Goal: Task Accomplishment & Management: Manage account settings

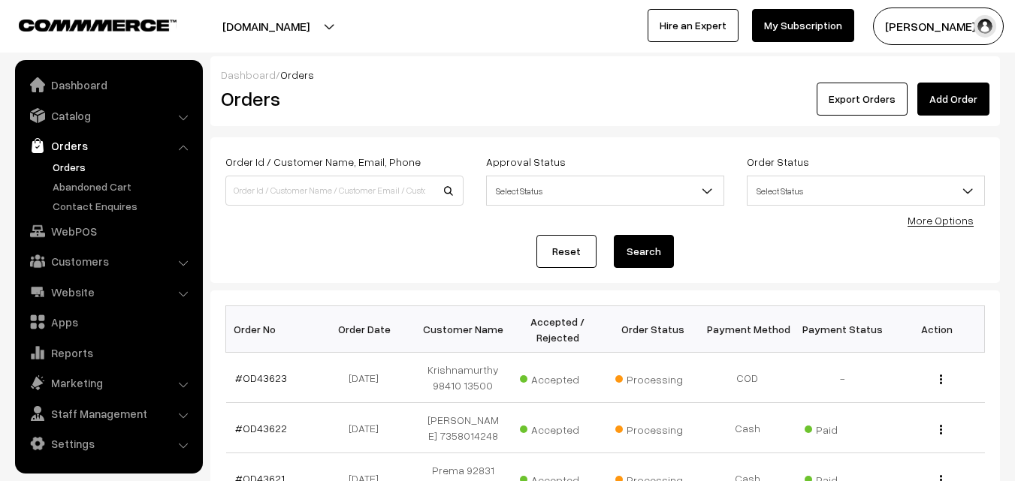
scroll to position [75, 0]
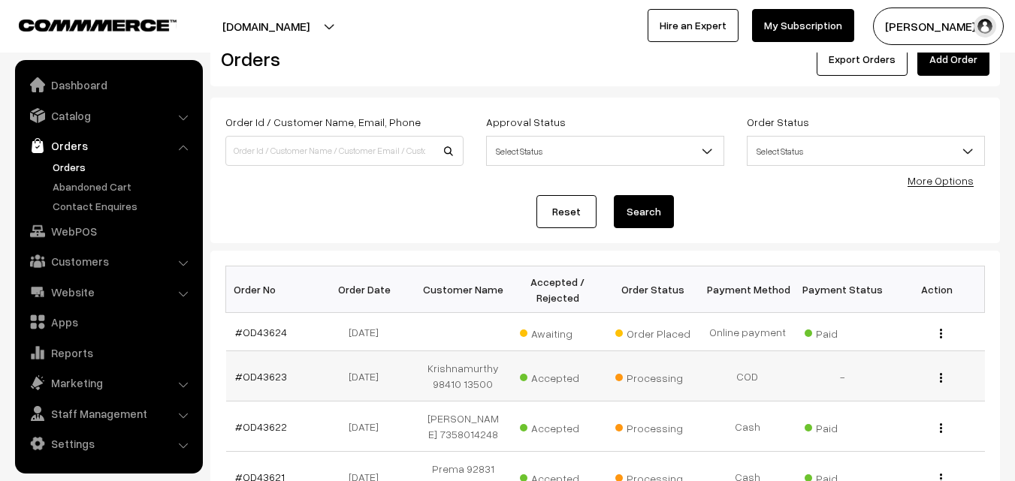
scroll to position [75, 0]
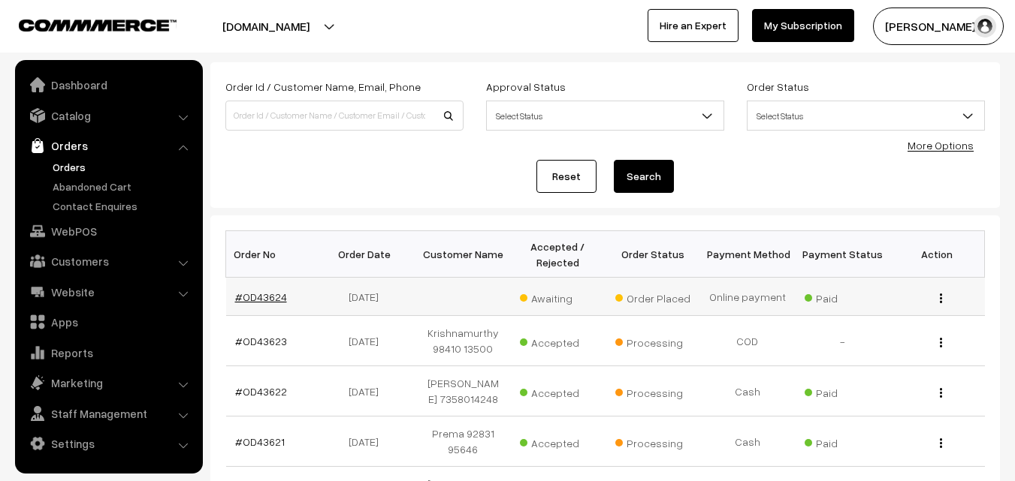
click at [260, 297] on link "#OD43624" at bounding box center [261, 297] width 52 height 13
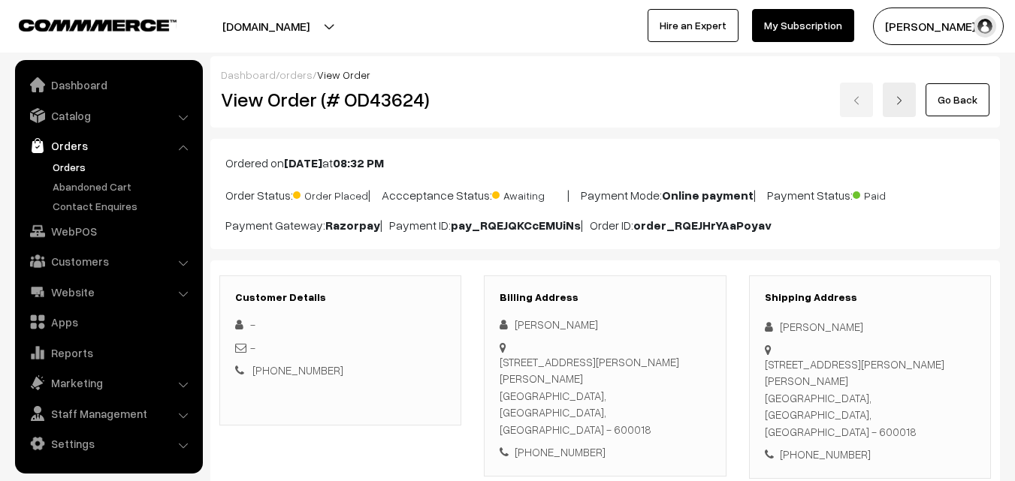
scroll to position [225, 0]
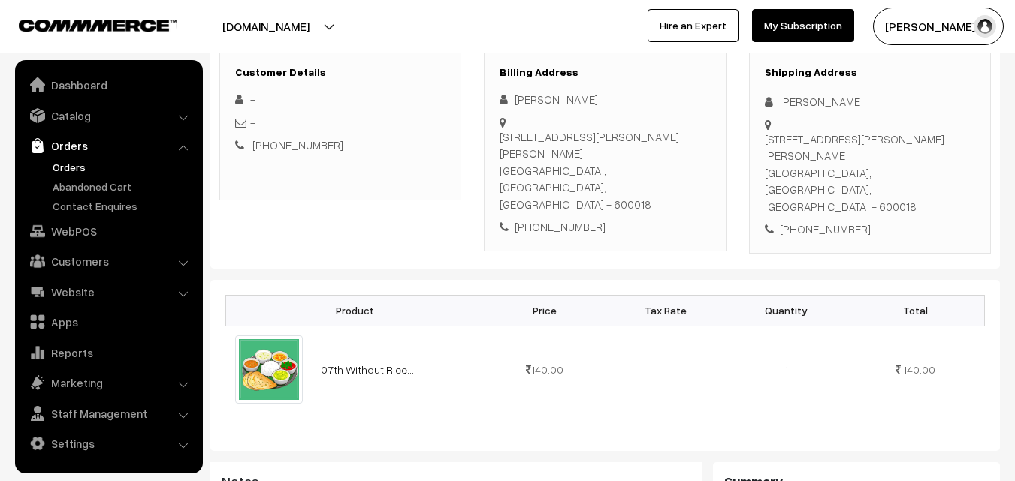
click at [569, 219] on div "[PHONE_NUMBER]" at bounding box center [604, 227] width 210 height 17
copy div "9500033122"
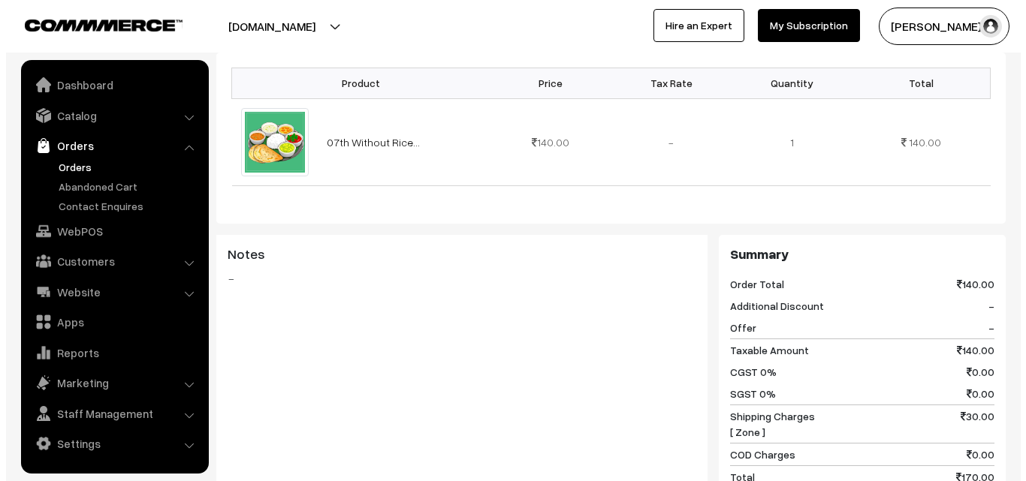
scroll to position [601, 0]
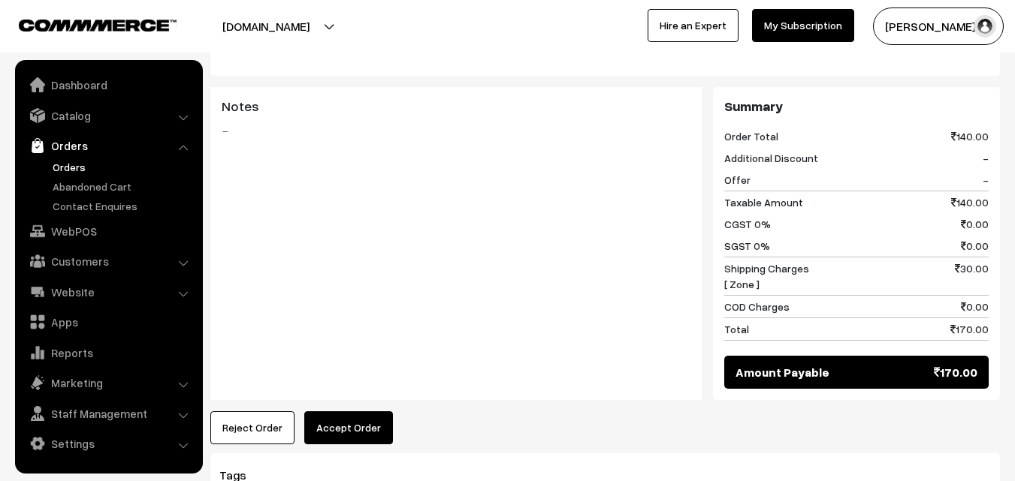
click at [349, 412] on button "Accept Order" at bounding box center [348, 428] width 89 height 33
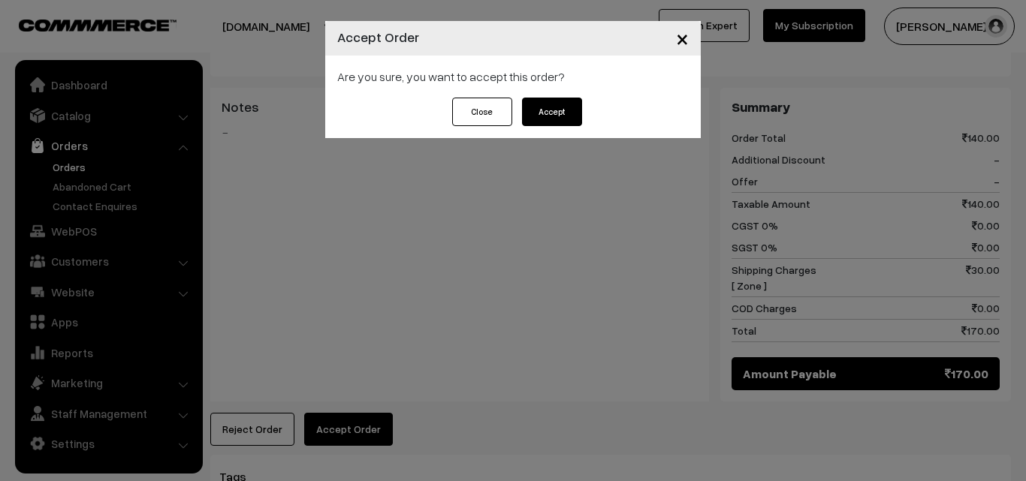
click at [556, 117] on button "Accept" at bounding box center [552, 112] width 60 height 29
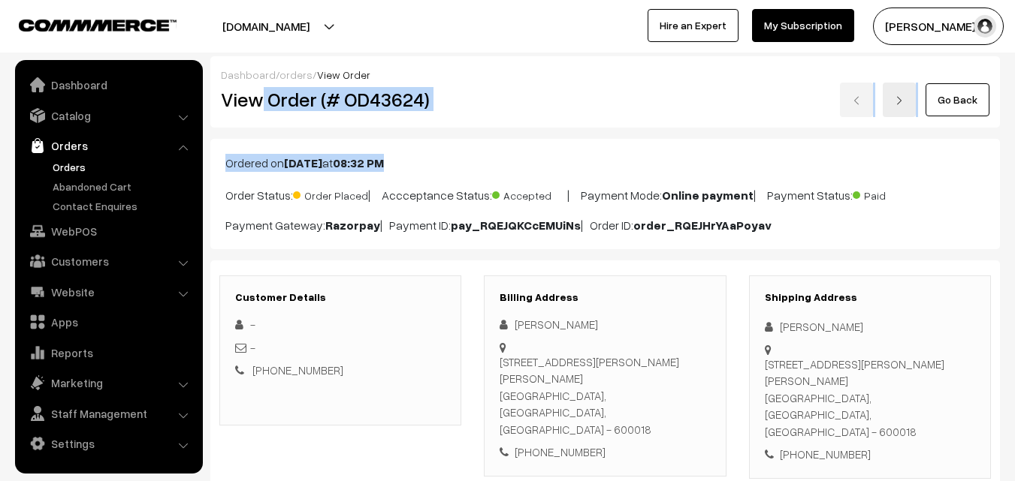
drag, startPoint x: 260, startPoint y: 92, endPoint x: 475, endPoint y: 129, distance: 217.9
copy div "Order (# OD43624) Go Back Ordered on Oct 06, 2025 at 08:32 PM"
click at [469, 115] on div "View Order (# OD43624)" at bounding box center [342, 100] width 264 height 35
copy h2 "Order (# OD43624)"
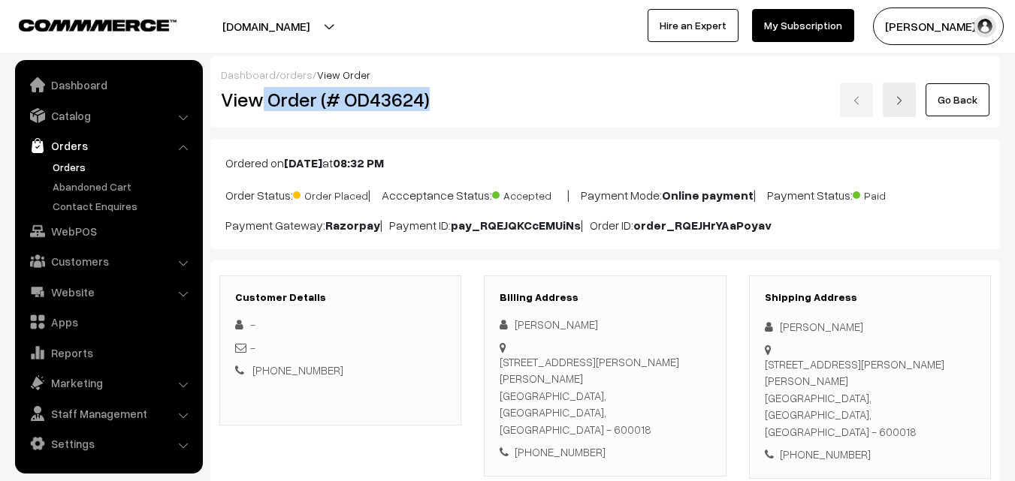
copy h2 "Order (# OD43624)"
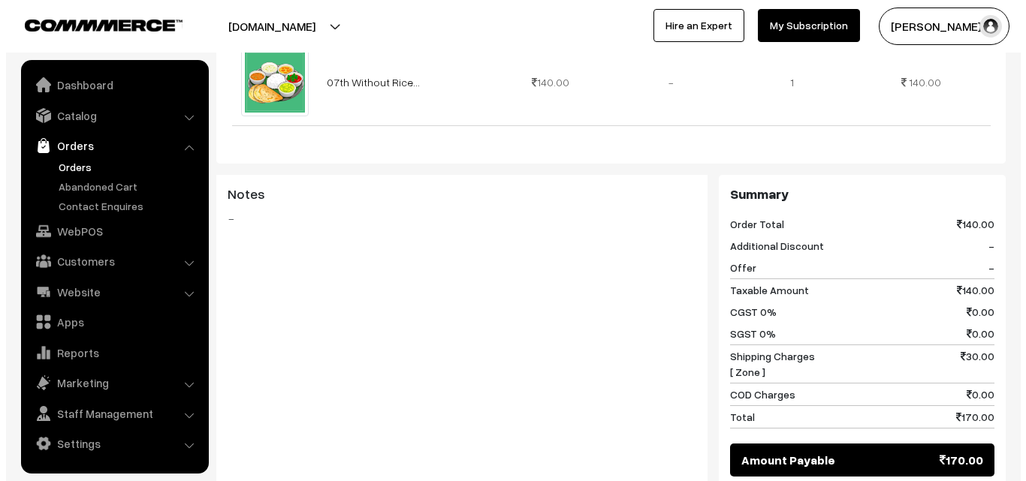
scroll to position [526, 0]
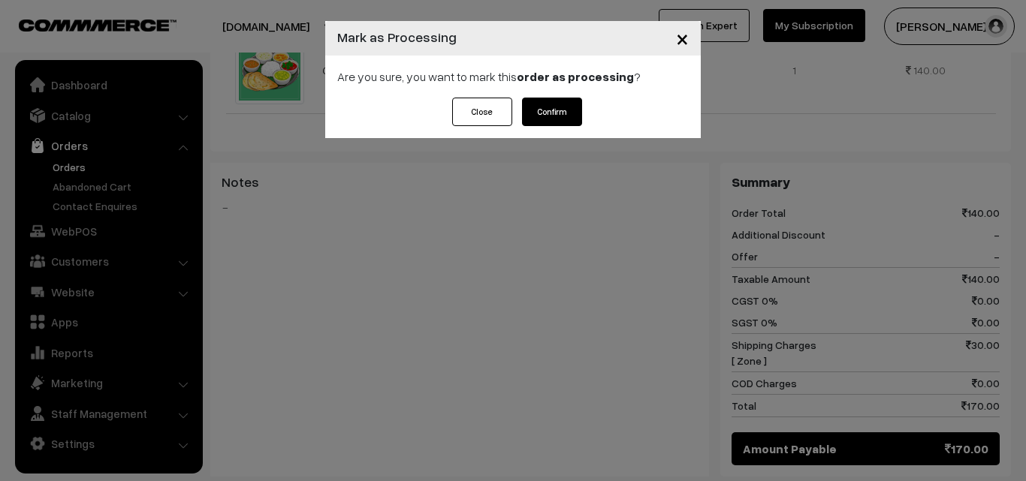
click at [562, 102] on button "Confirm" at bounding box center [552, 112] width 60 height 29
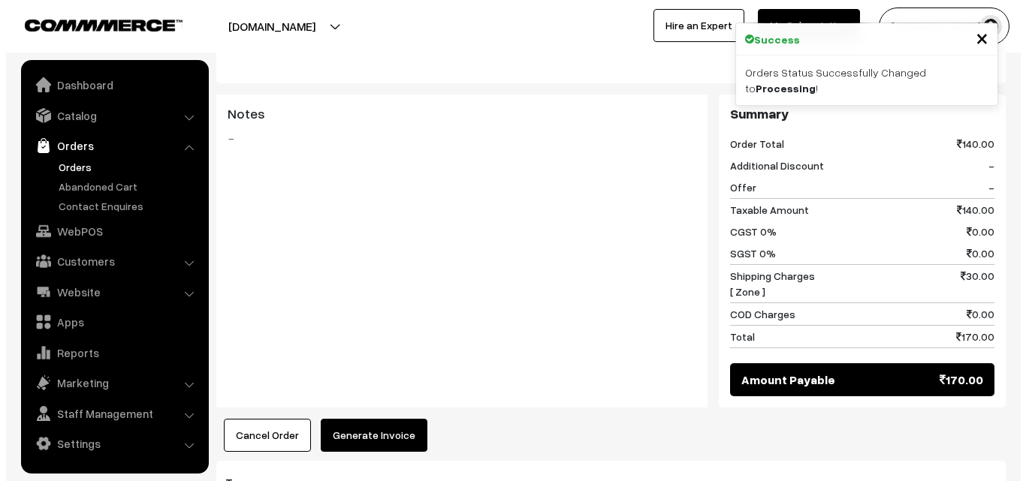
scroll to position [601, 0]
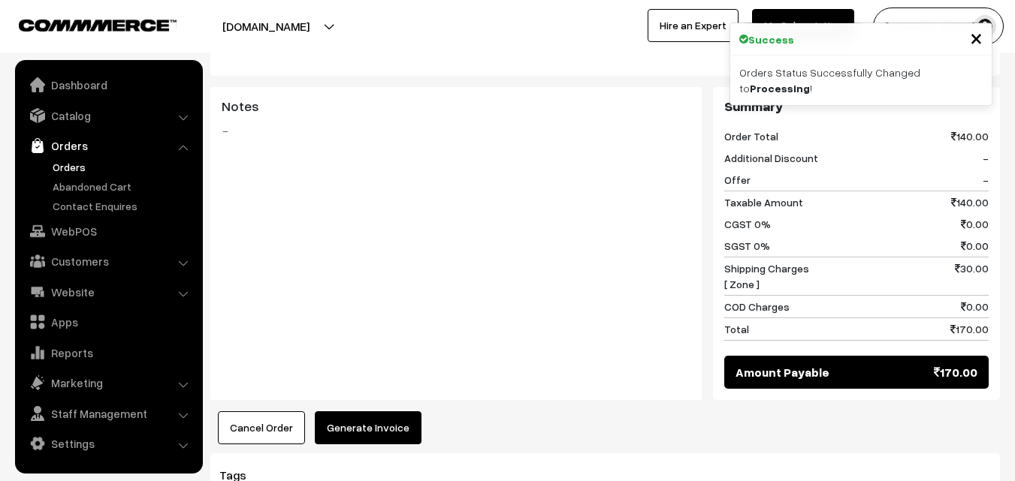
click at [391, 412] on button "Generate Invoice" at bounding box center [368, 428] width 107 height 33
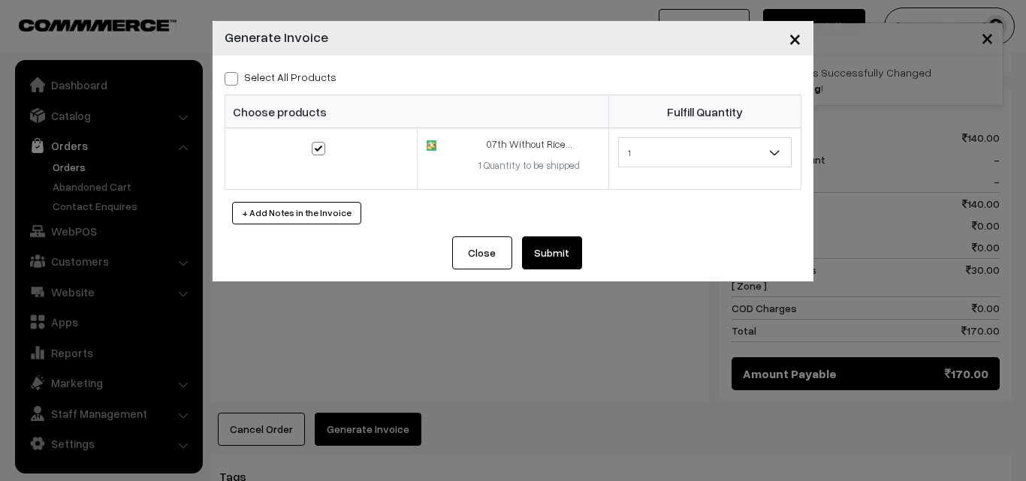
click at [554, 232] on div "Select All Products Choose products Fulfill Quantity 1 1" at bounding box center [513, 146] width 601 height 181
click at [545, 261] on button "Submit" at bounding box center [552, 253] width 60 height 33
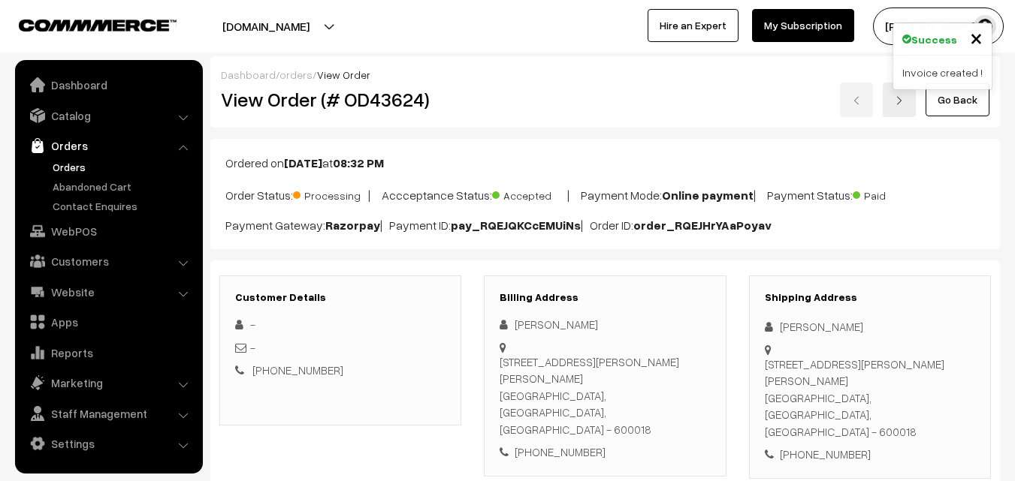
scroll to position [751, 0]
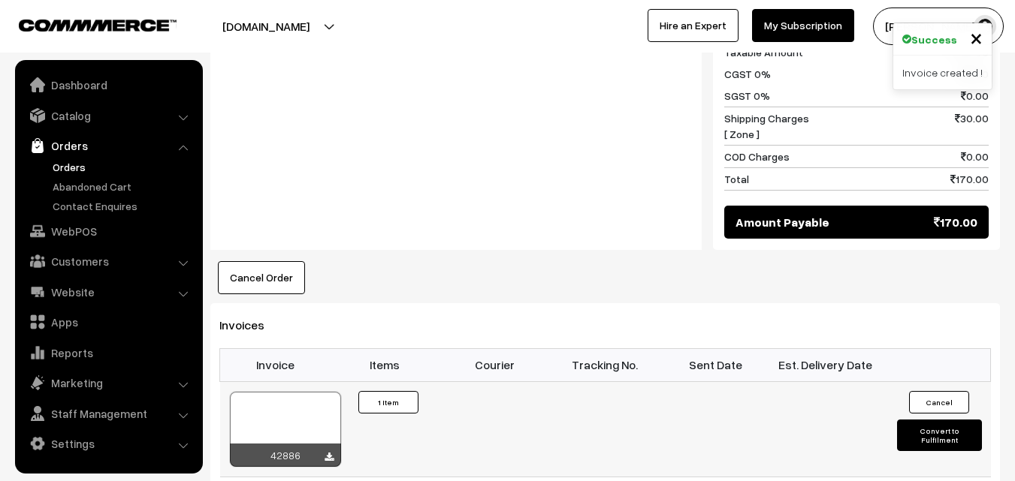
click at [296, 392] on div at bounding box center [285, 429] width 111 height 75
click at [73, 231] on link "WebPOS" at bounding box center [108, 231] width 179 height 27
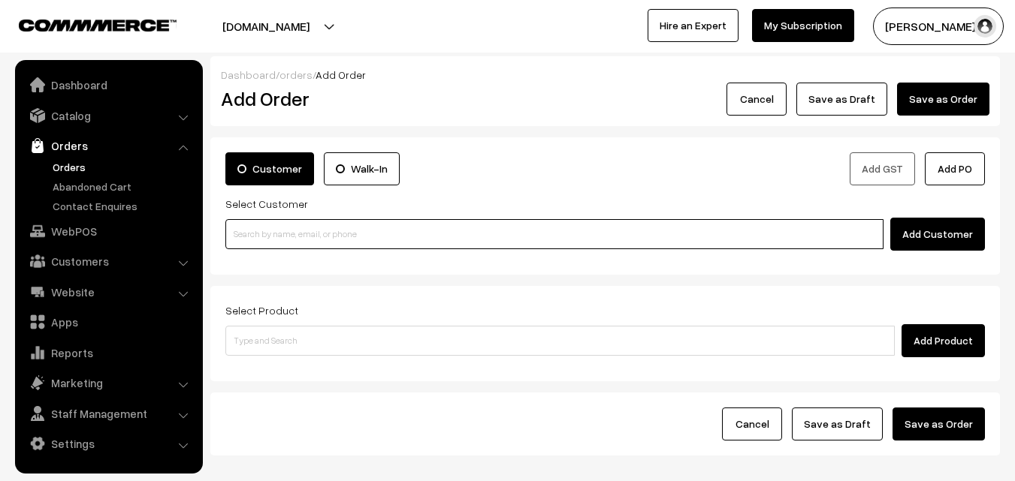
click at [248, 237] on input at bounding box center [554, 234] width 658 height 30
paste input "98206 24474"
click at [273, 225] on input "98206 24474" at bounding box center [554, 234] width 658 height 30
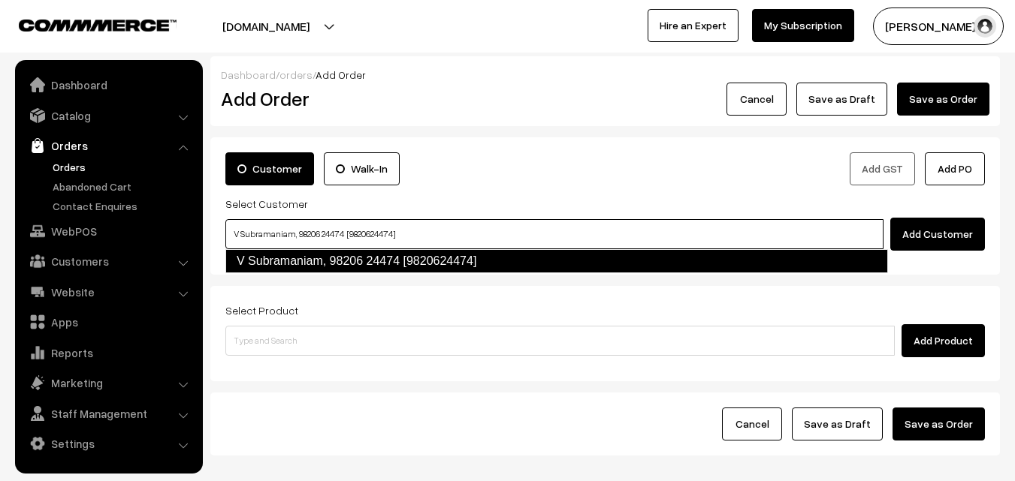
type input "V Subramaniam, 98206 24474 [9820624474]"
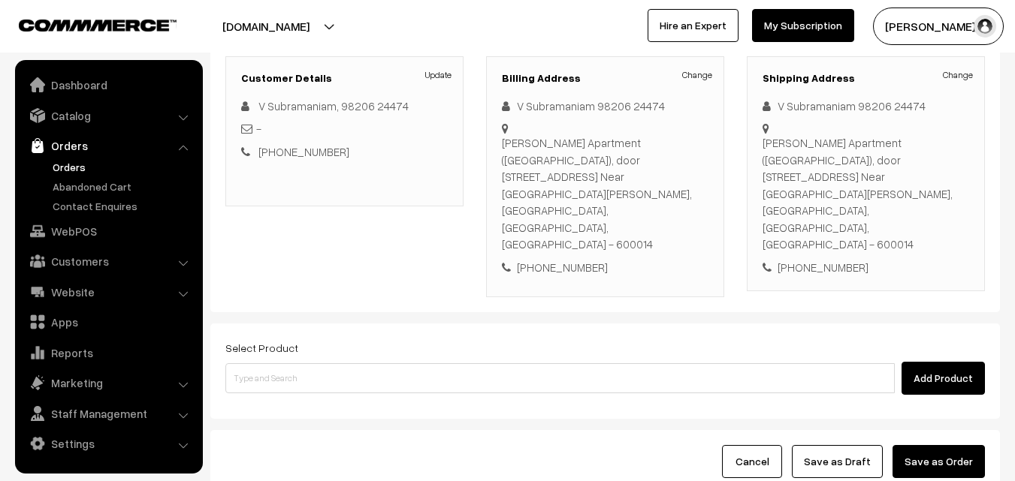
scroll to position [225, 0]
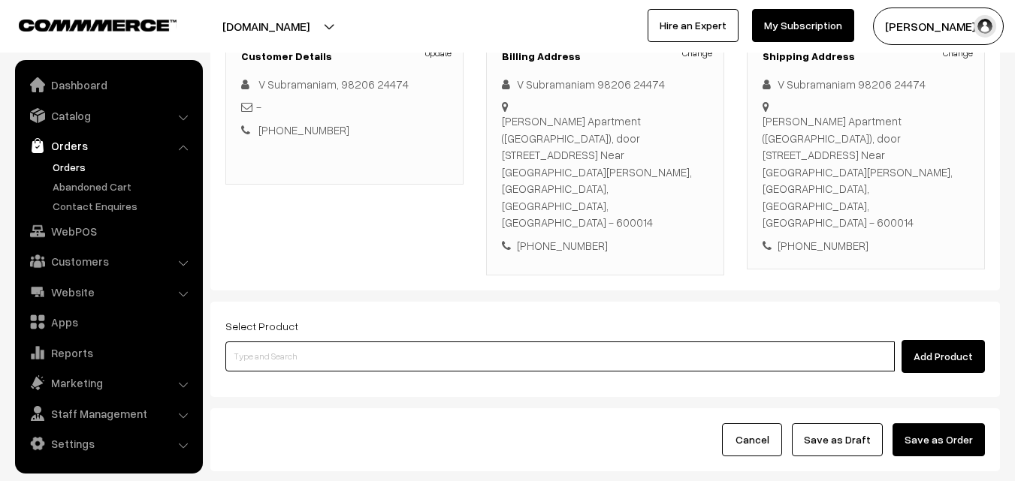
click at [552, 342] on input at bounding box center [559, 357] width 669 height 30
click at [349, 342] on input at bounding box center [559, 357] width 669 height 30
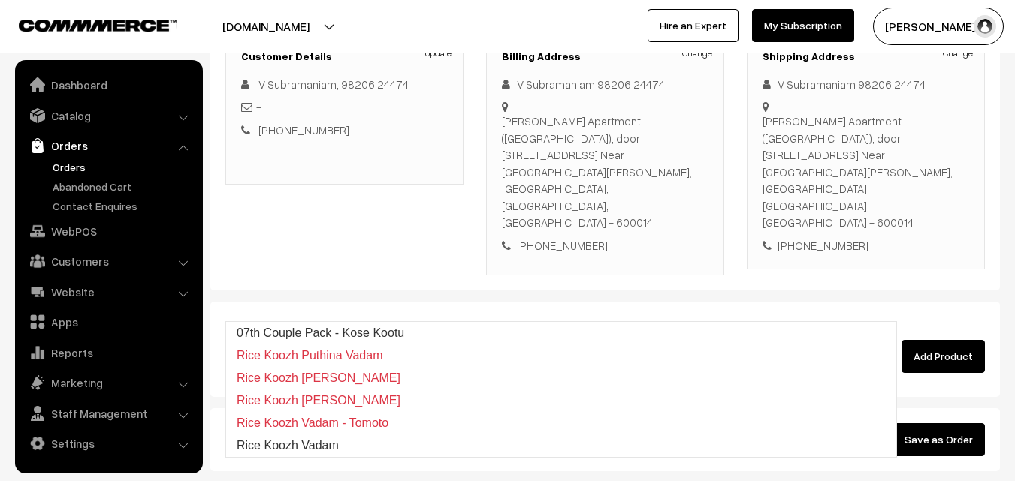
type input "07th Couple Pack - Kose Kootu"
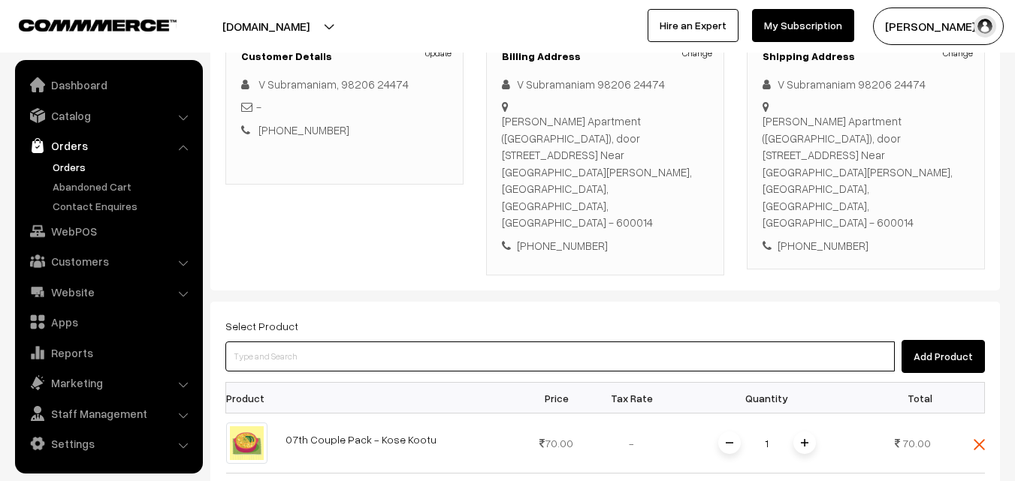
click at [398, 342] on input at bounding box center [559, 357] width 669 height 30
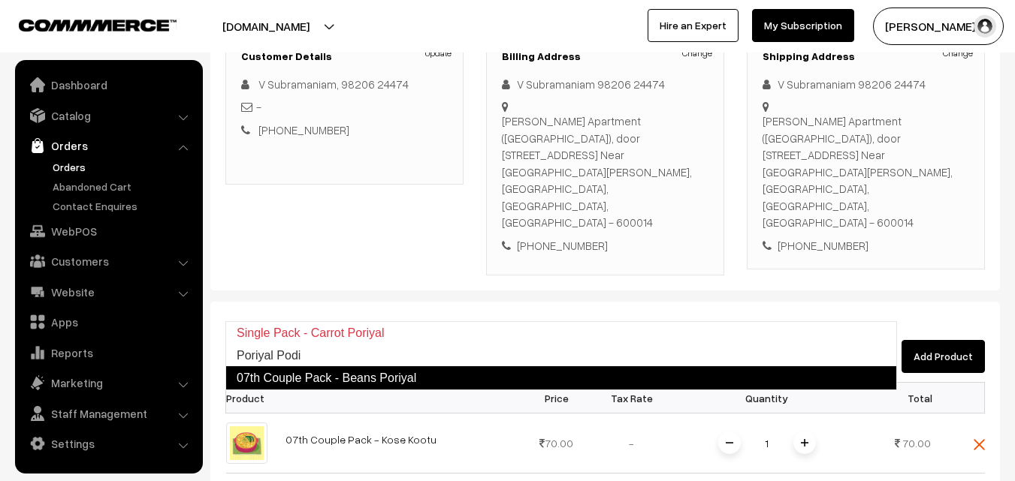
type input "07th Couple Pack - Beans Poriyal"
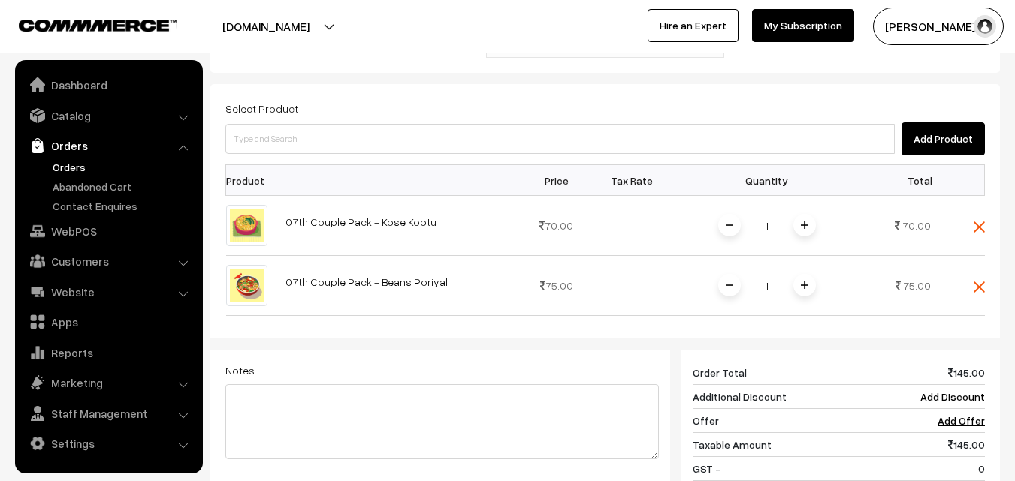
scroll to position [526, 0]
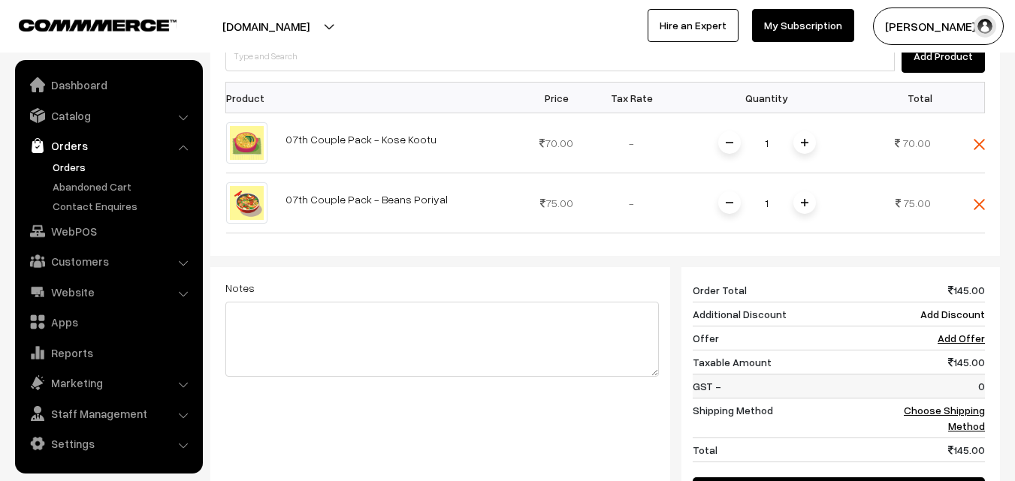
click at [961, 375] on td "0" at bounding box center [938, 387] width 93 height 24
click at [961, 404] on link "Choose Shipping Method" at bounding box center [944, 418] width 81 height 29
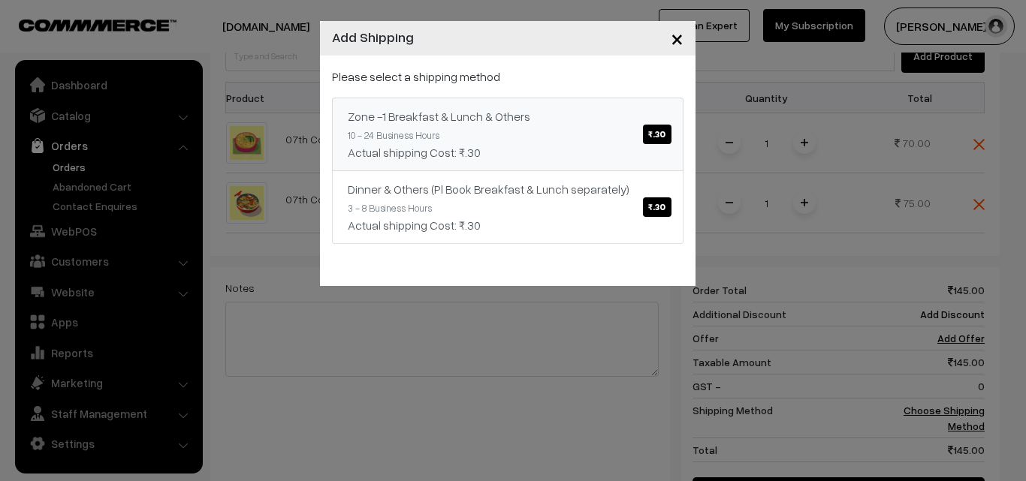
click at [607, 149] on div "Actual shipping Cost: ₹.30" at bounding box center [508, 152] width 320 height 18
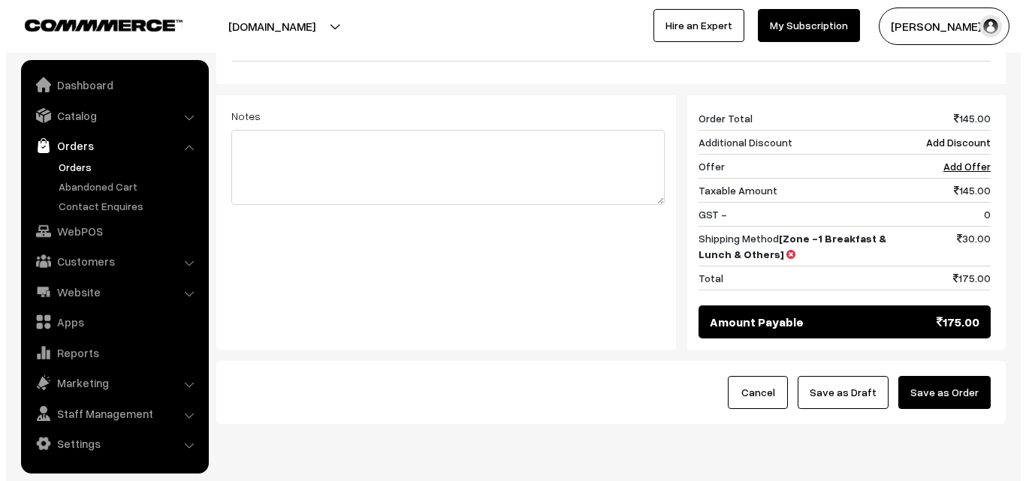
scroll to position [699, 0]
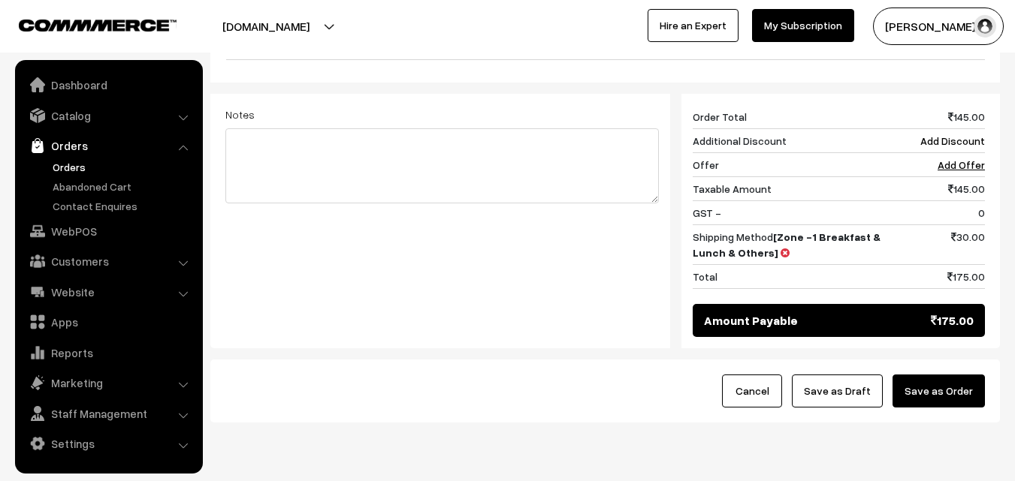
click at [965, 375] on button "Save as Order" at bounding box center [938, 391] width 92 height 33
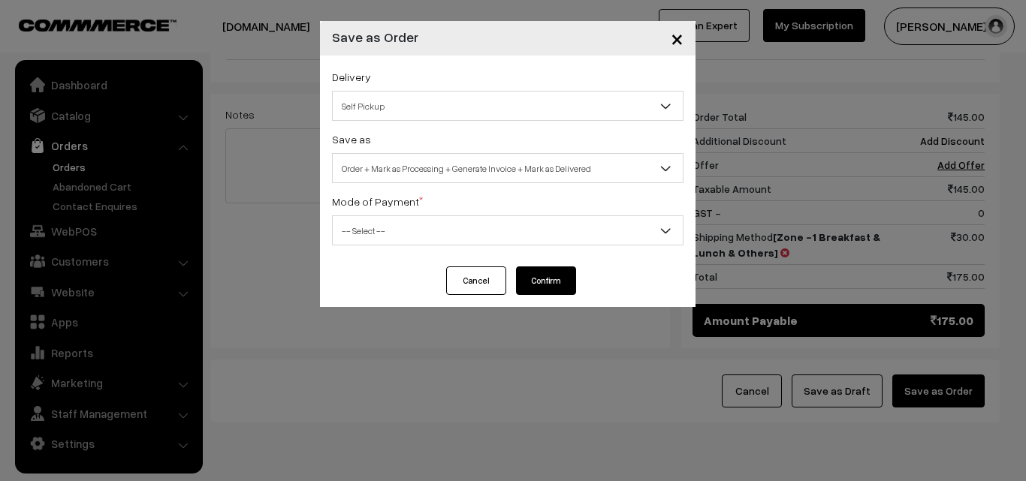
click at [408, 163] on span "Order + Mark as Processing + Generate Invoice + Mark as Delivered" at bounding box center [508, 168] width 350 height 26
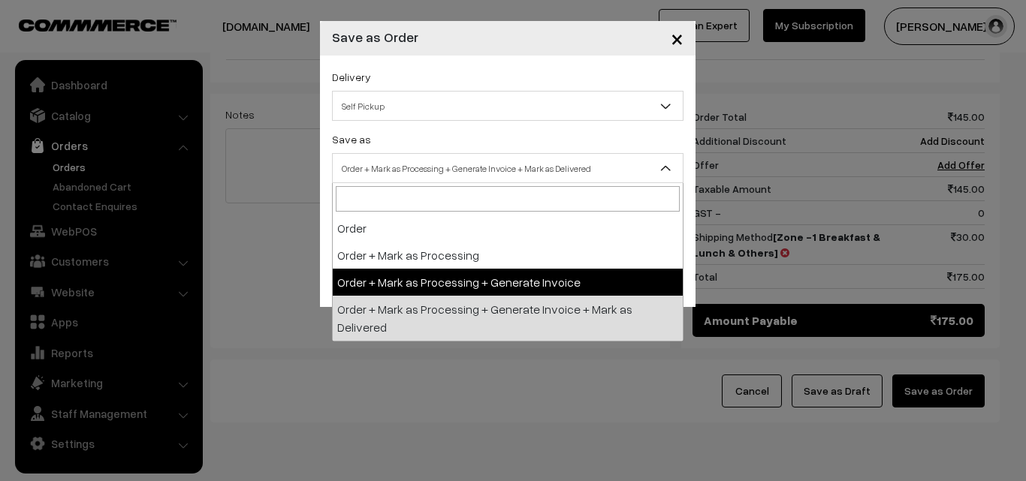
select select "3"
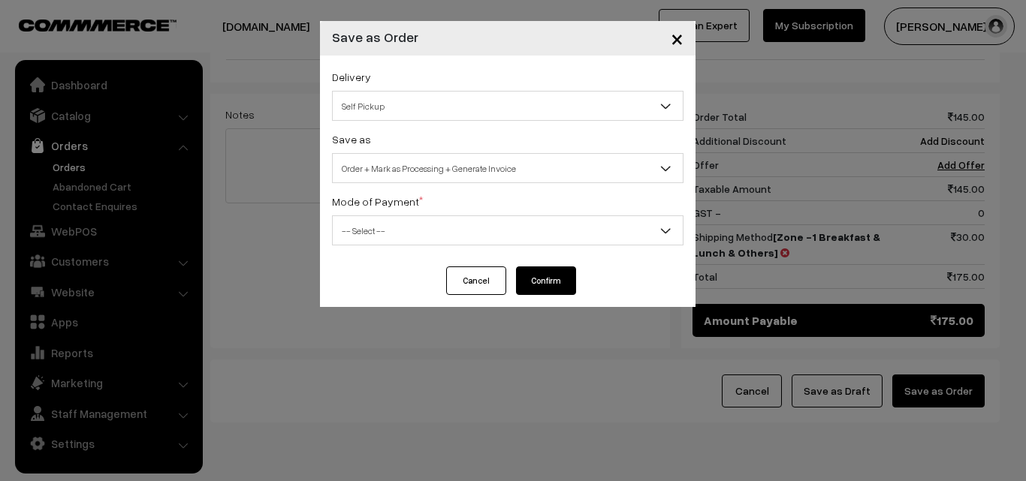
click at [397, 227] on span "-- Select --" at bounding box center [508, 231] width 350 height 26
click at [395, 225] on span "-- Select --" at bounding box center [508, 231] width 350 height 26
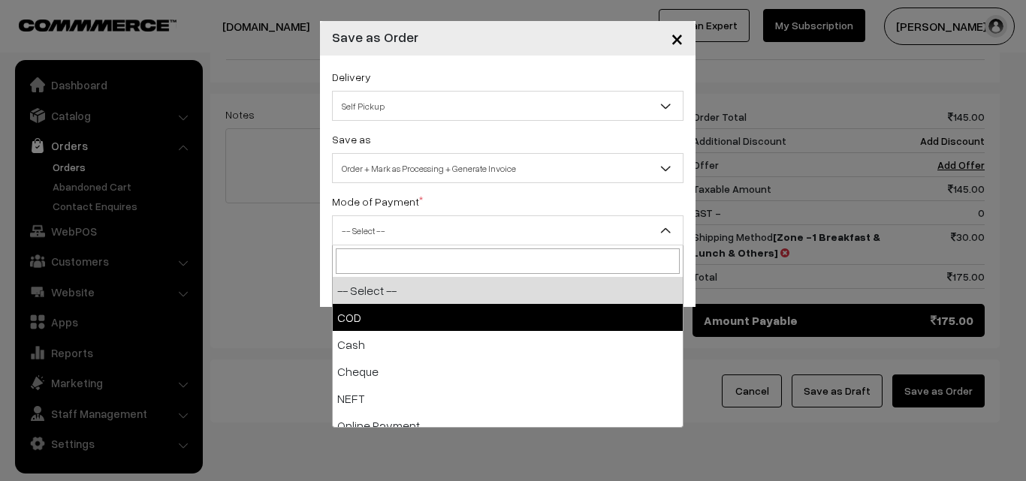
select select "1"
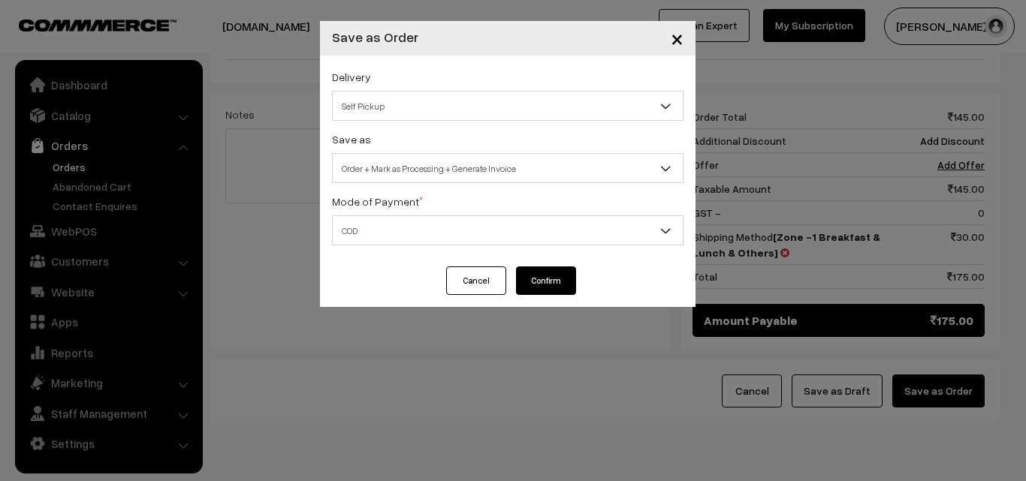
click at [545, 282] on button "Confirm" at bounding box center [546, 281] width 60 height 29
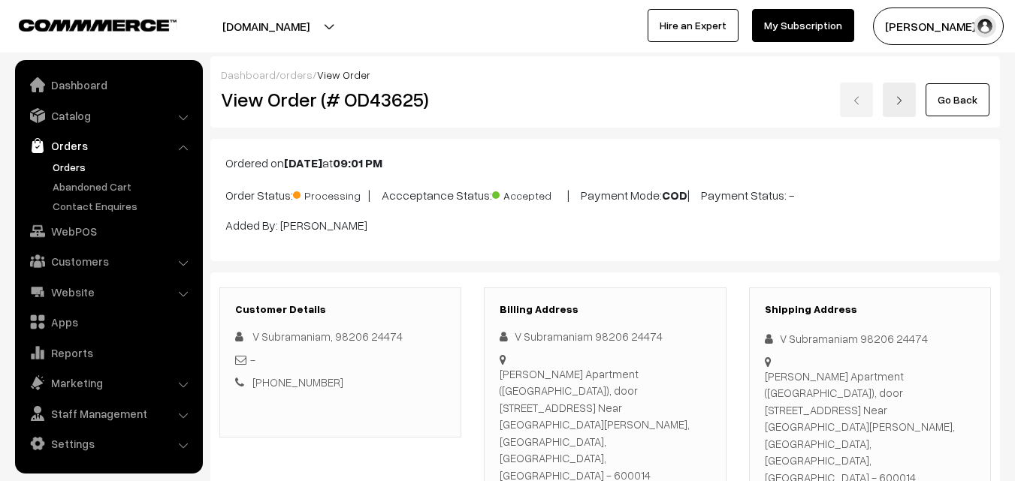
click at [576, 89] on div "View Order (# OD43625) Go Back" at bounding box center [605, 100] width 791 height 35
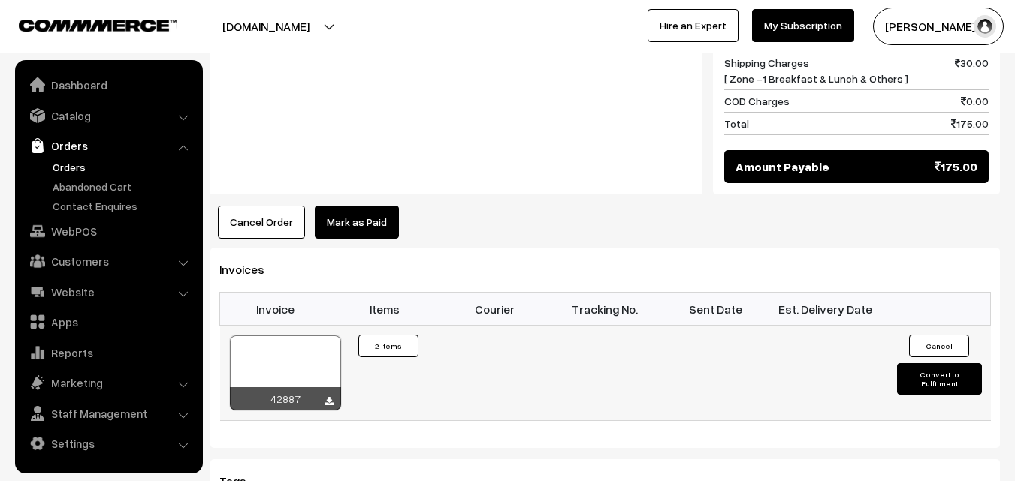
scroll to position [976, 0]
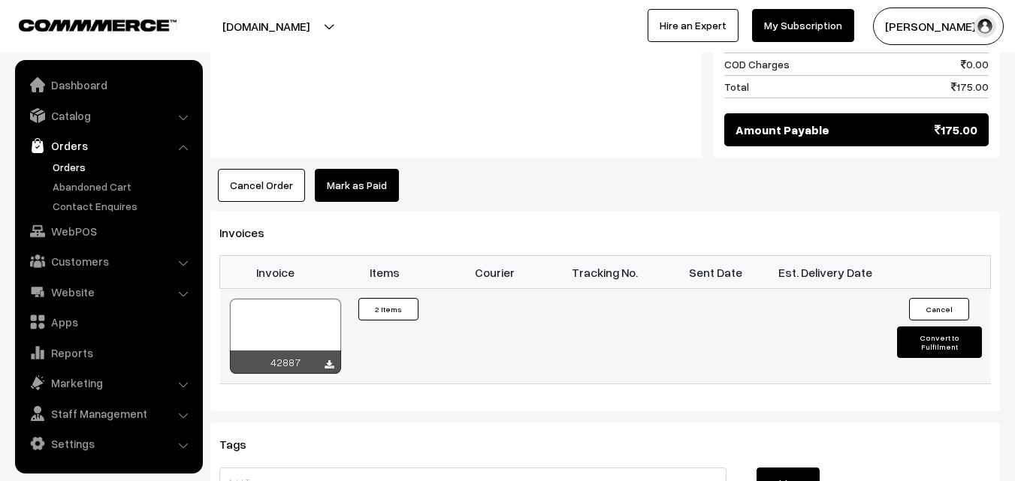
click at [314, 299] on div at bounding box center [285, 336] width 111 height 75
click at [61, 238] on link "WebPOS" at bounding box center [108, 231] width 179 height 27
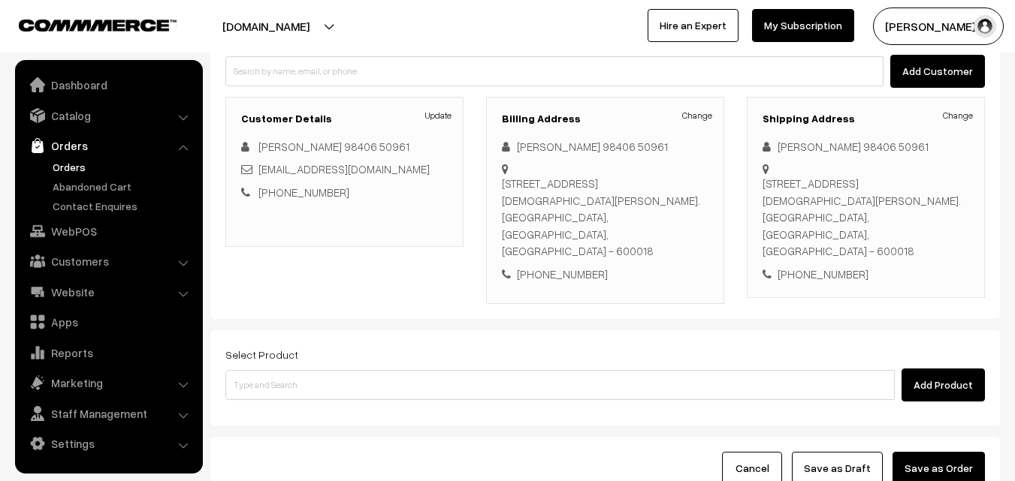
scroll to position [225, 0]
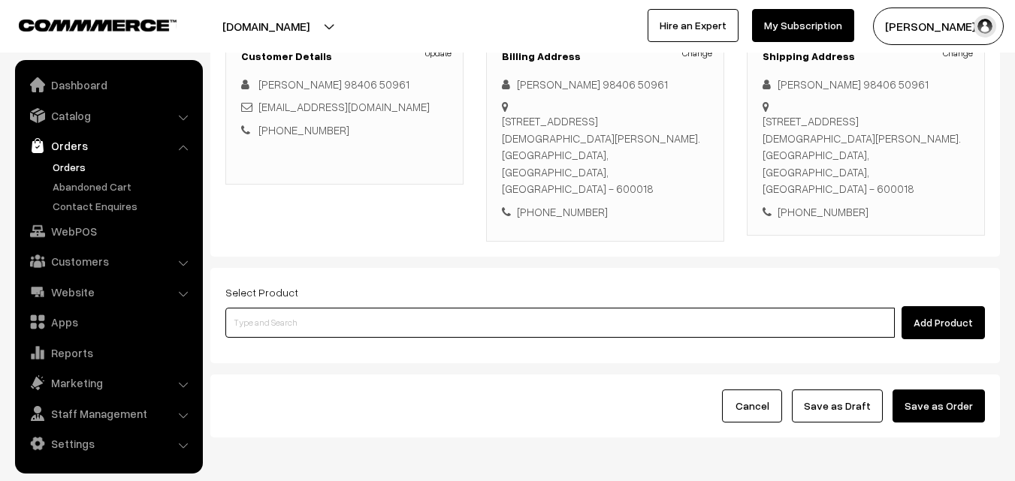
click at [517, 308] on input at bounding box center [559, 323] width 669 height 30
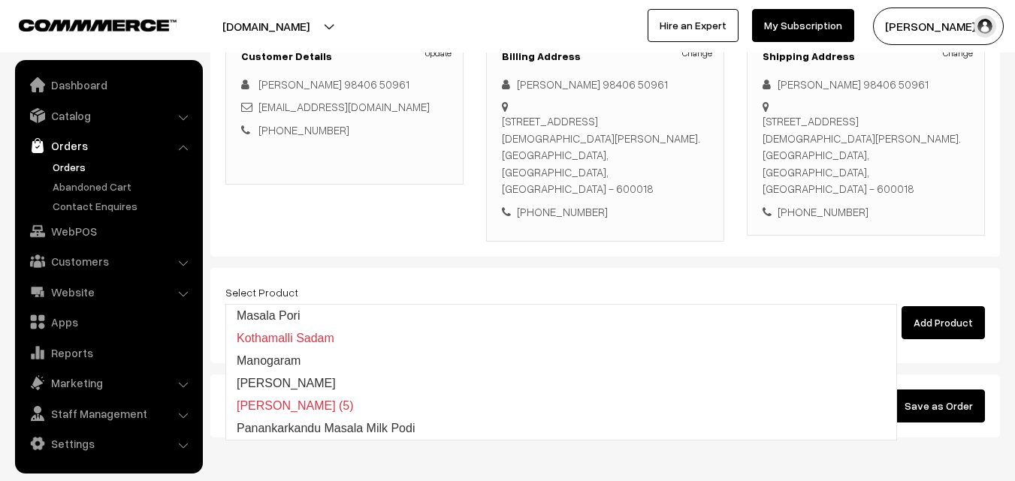
type input "m"
type input "a"
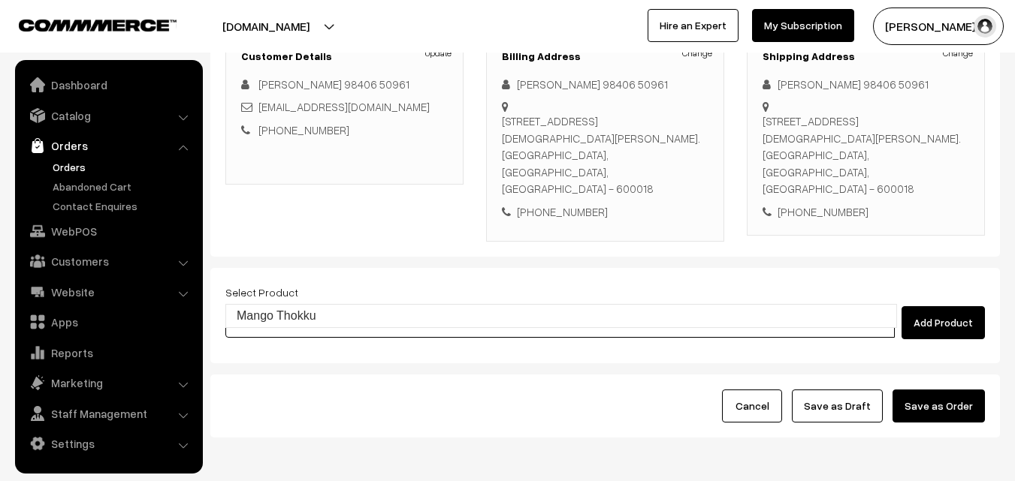
type input "Mango Thokku"
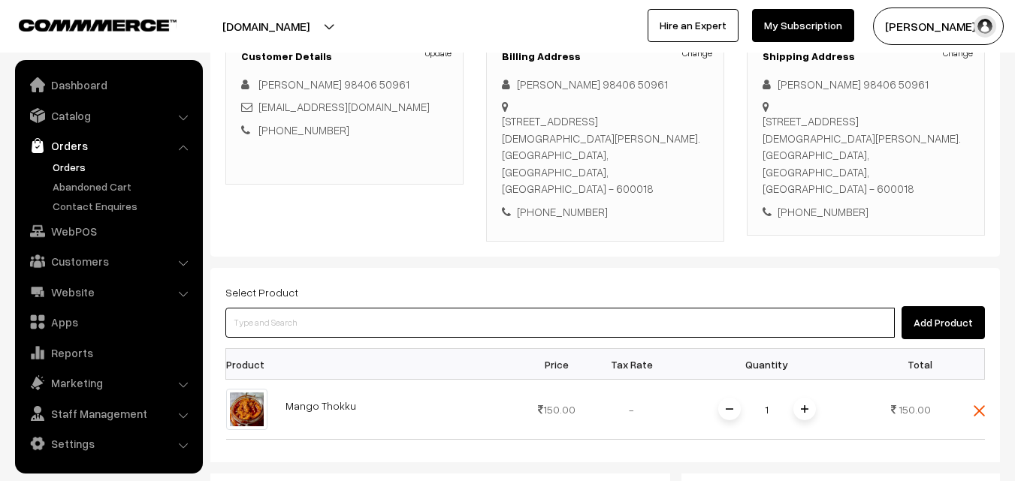
click at [517, 308] on input at bounding box center [559, 323] width 669 height 30
click at [460, 308] on input at bounding box center [559, 323] width 669 height 30
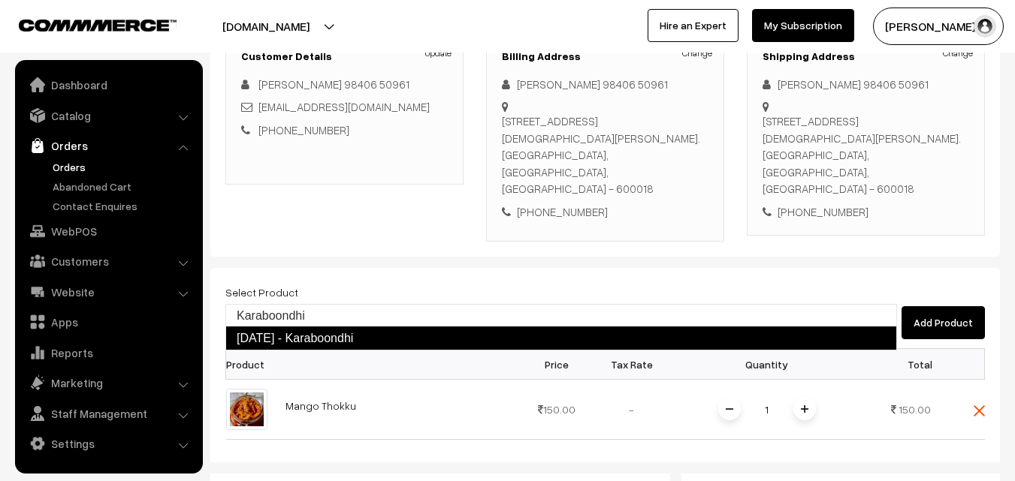
type input "Karaboondhi"
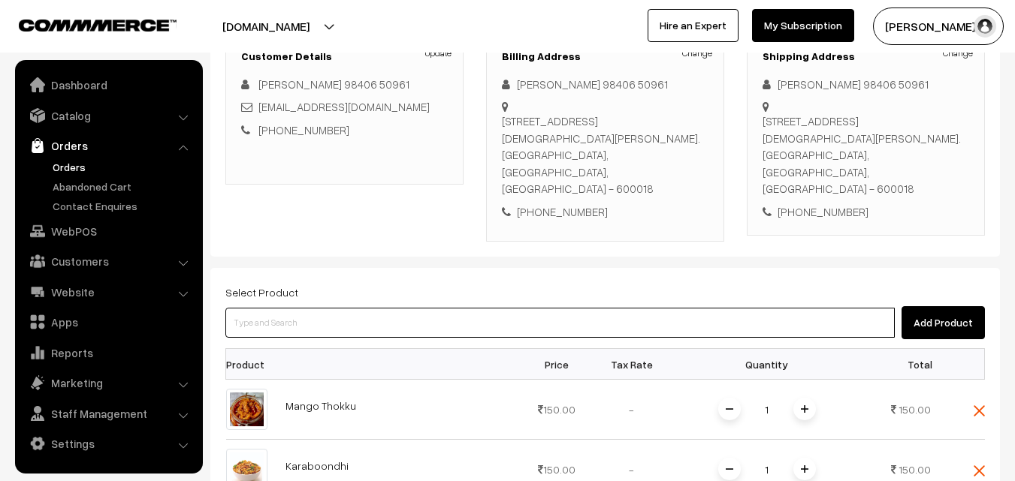
click at [364, 308] on input at bounding box center [559, 323] width 669 height 30
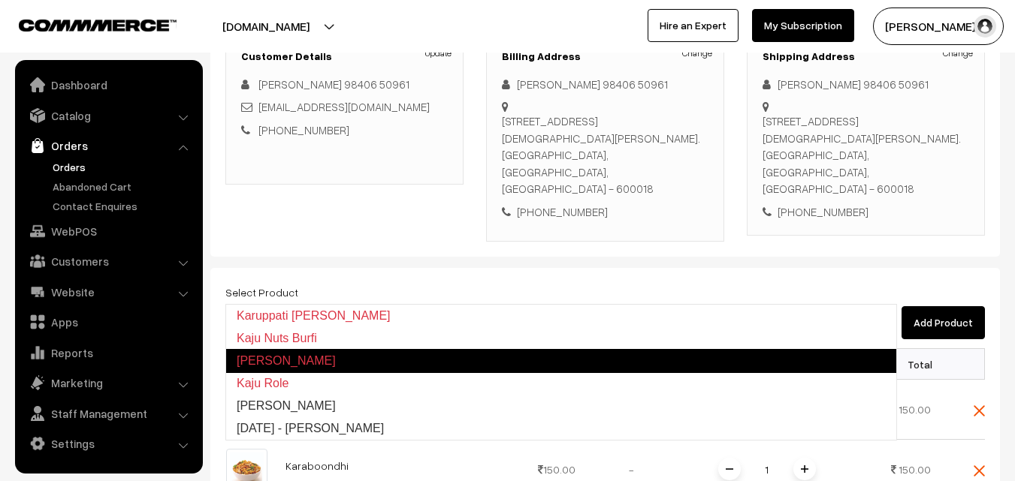
type input "[PERSON_NAME]"
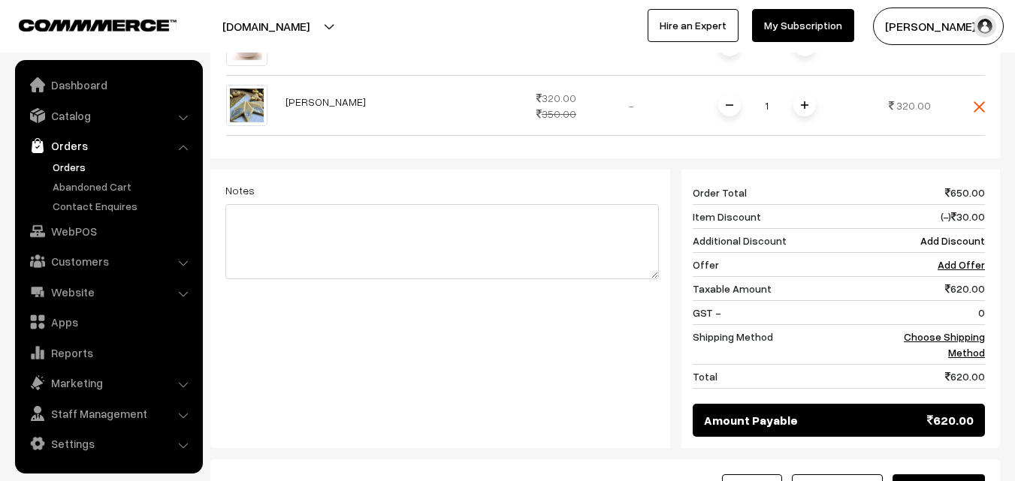
scroll to position [676, 0]
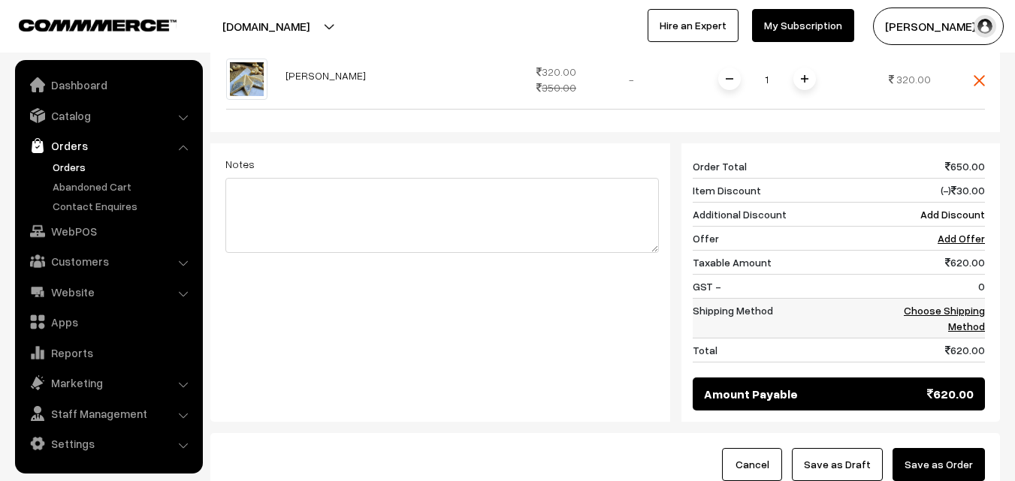
click at [967, 304] on link "Choose Shipping Method" at bounding box center [944, 318] width 81 height 29
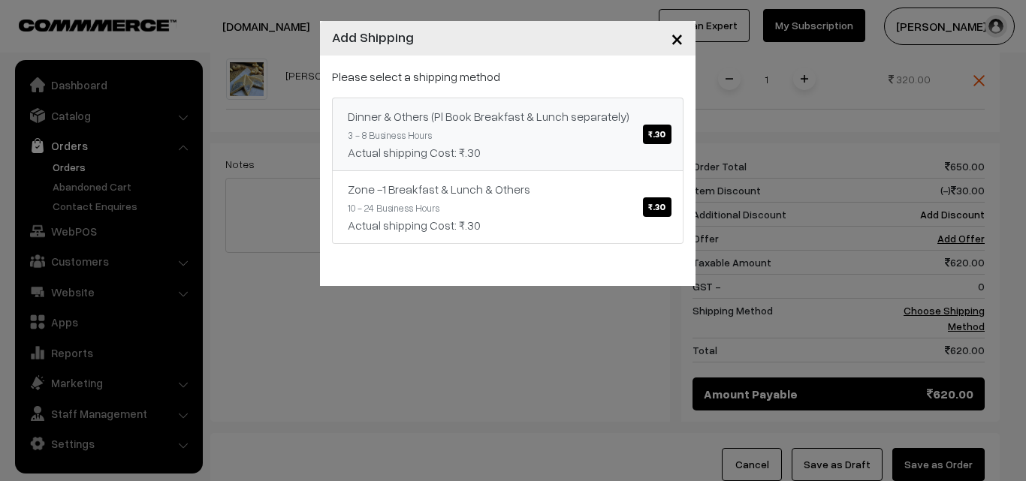
drag, startPoint x: 593, startPoint y: 141, endPoint x: 683, endPoint y: 247, distance: 138.6
click at [595, 141] on link "Dinner & Others (Pl Book Breakfast & Lunch separately) ₹.30 3 - 8 Business Hour…" at bounding box center [508, 135] width 352 height 74
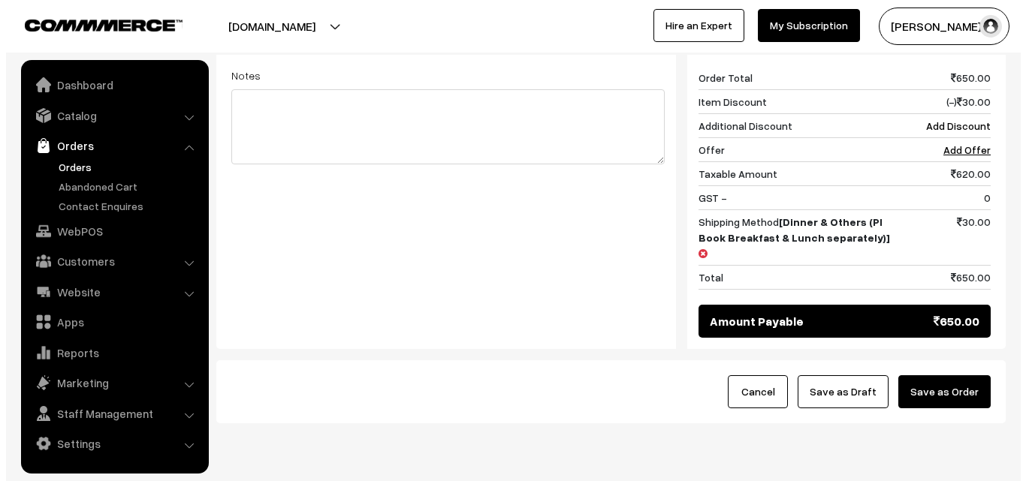
scroll to position [766, 0]
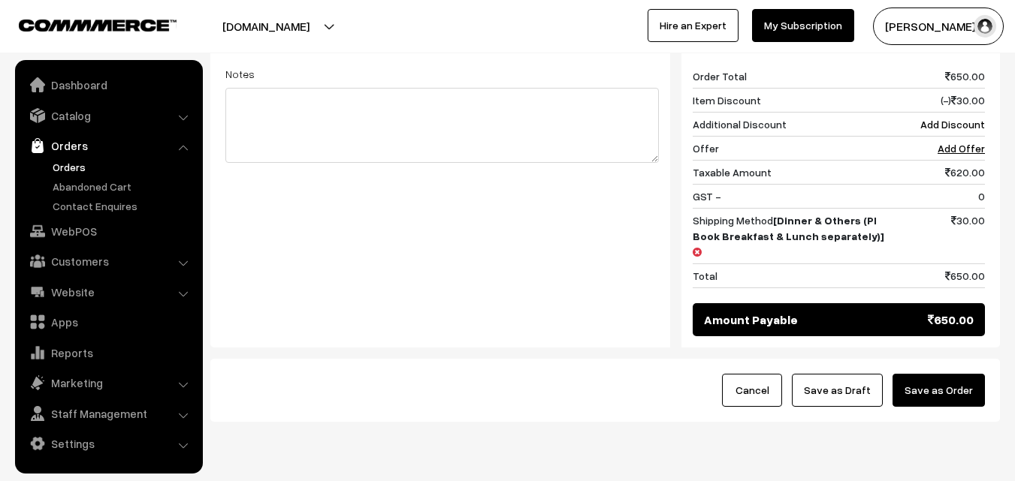
click at [946, 374] on button "Save as Order" at bounding box center [938, 390] width 92 height 33
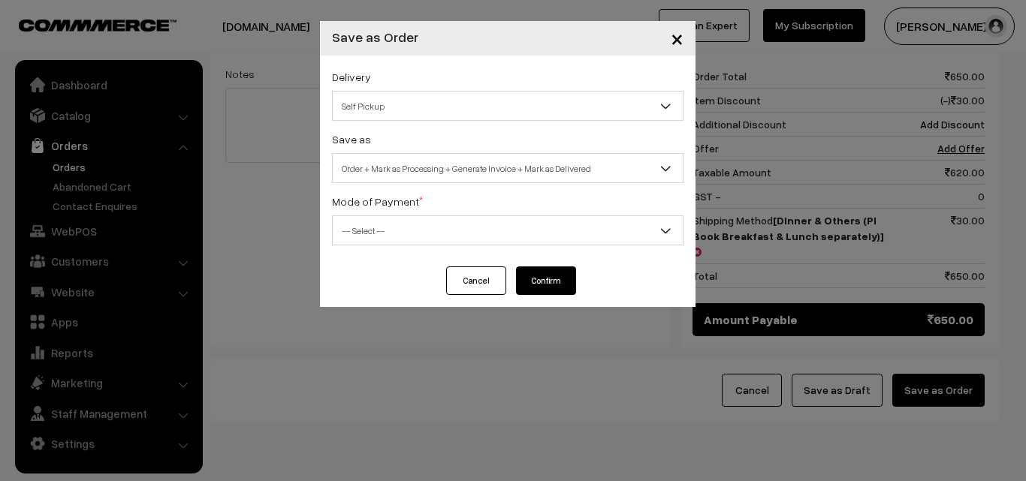
click at [396, 179] on span "Order + Mark as Processing + Generate Invoice + Mark as Delivered" at bounding box center [508, 168] width 350 height 26
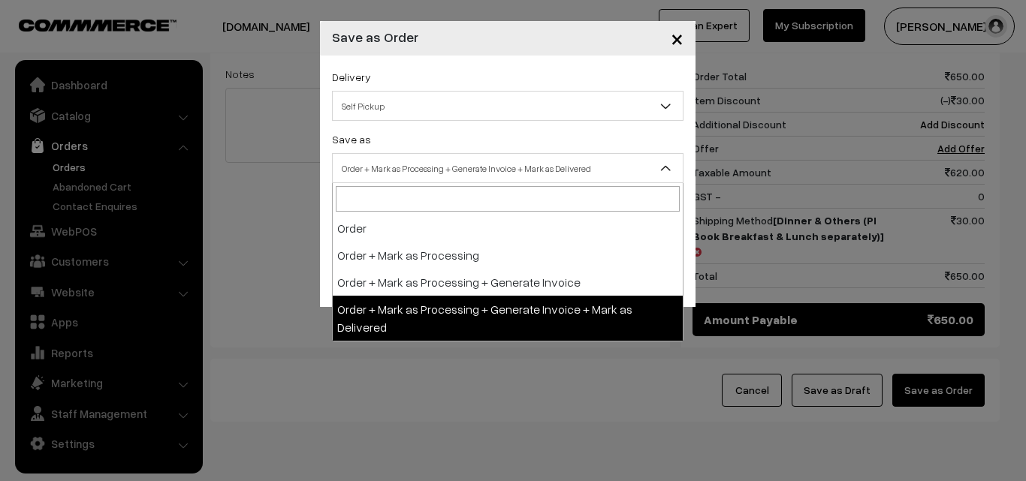
select select "3"
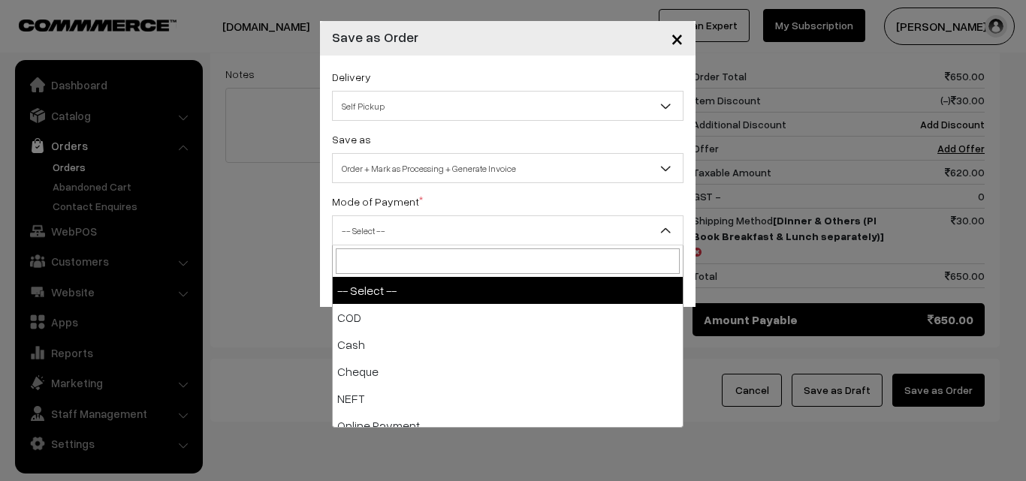
click at [394, 237] on span "-- Select --" at bounding box center [508, 231] width 350 height 26
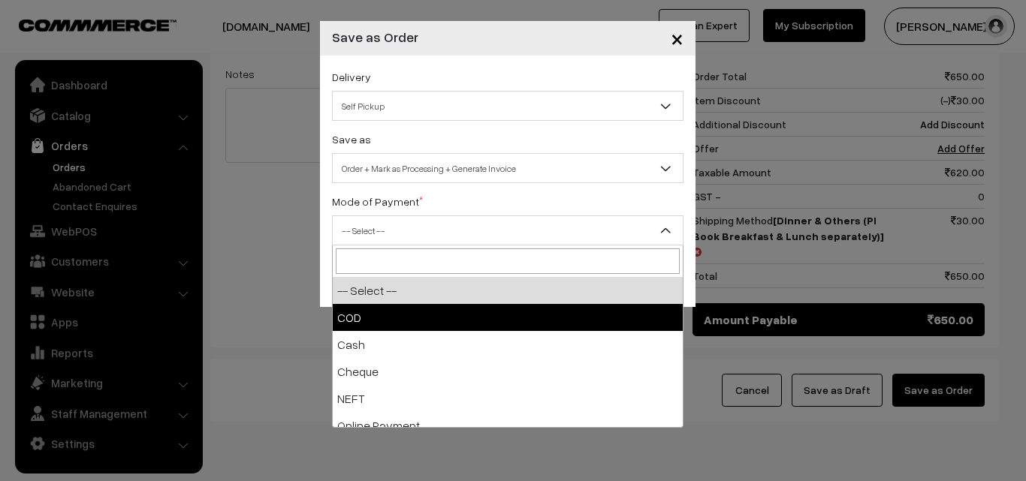
select select "1"
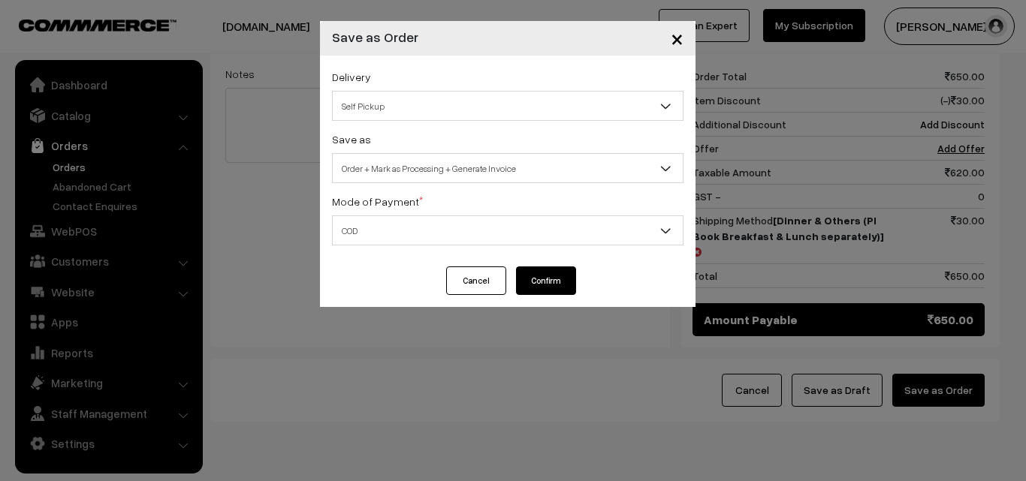
click at [541, 282] on button "Confirm" at bounding box center [546, 281] width 60 height 29
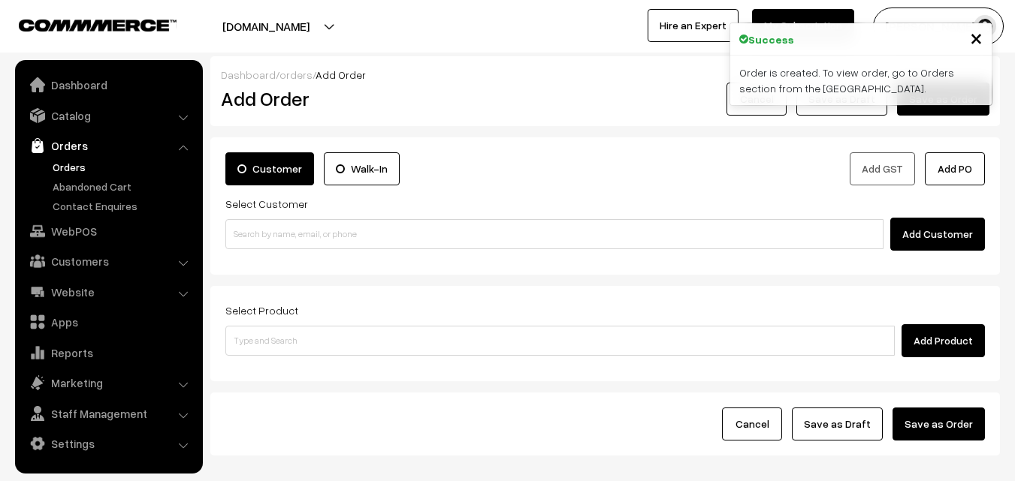
click at [65, 169] on link "Orders" at bounding box center [123, 167] width 149 height 16
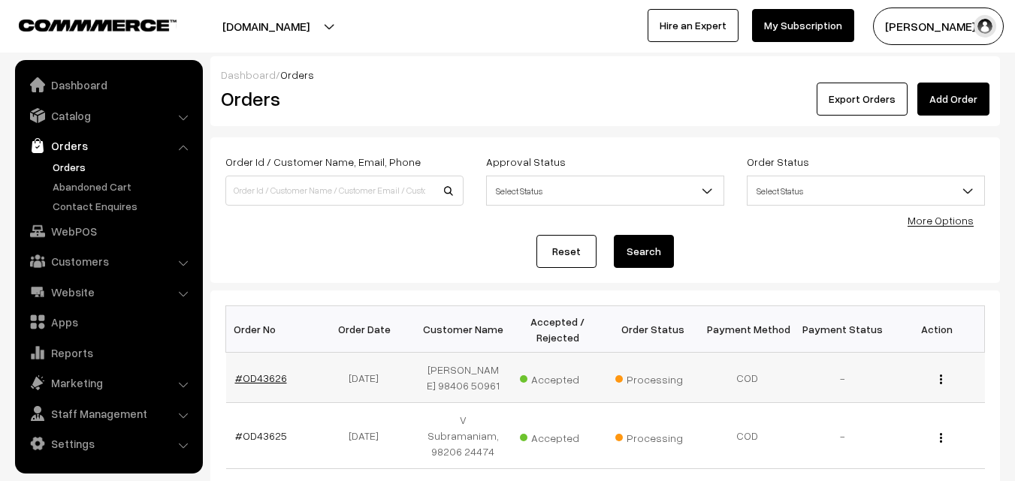
click at [256, 382] on link "#OD43626" at bounding box center [261, 378] width 52 height 13
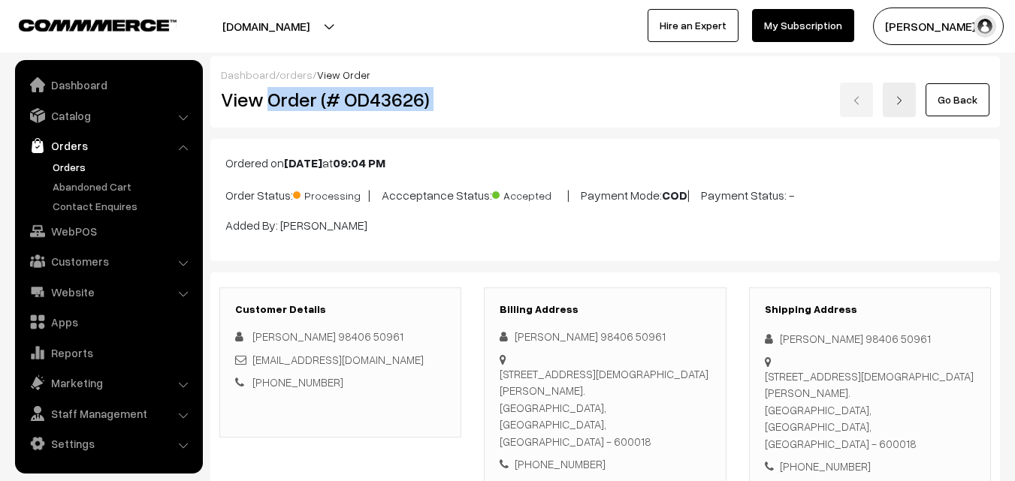
drag, startPoint x: 0, startPoint y: 0, endPoint x: 545, endPoint y: 91, distance: 552.8
click at [545, 92] on div "View Order (# OD43626) Go Back" at bounding box center [605, 100] width 791 height 35
copy div "Order (# OD43626)"
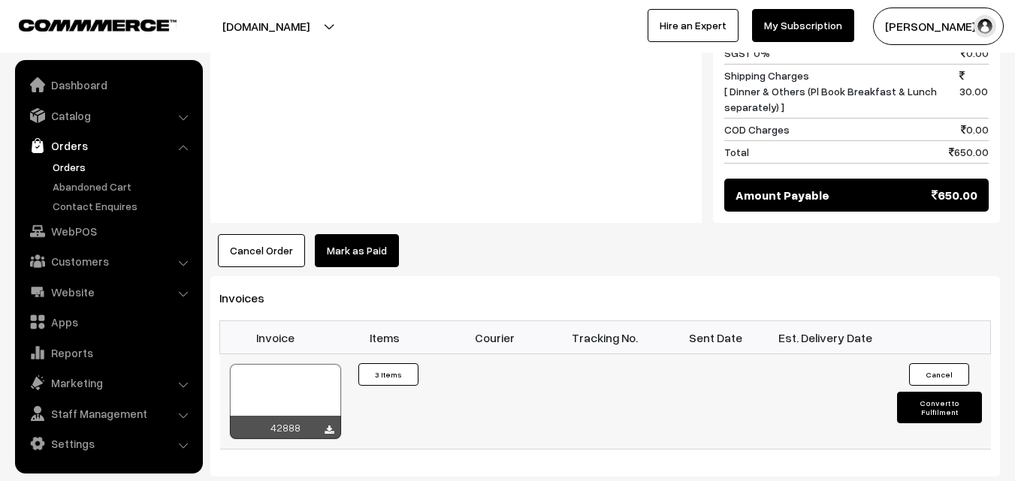
scroll to position [1127, 0]
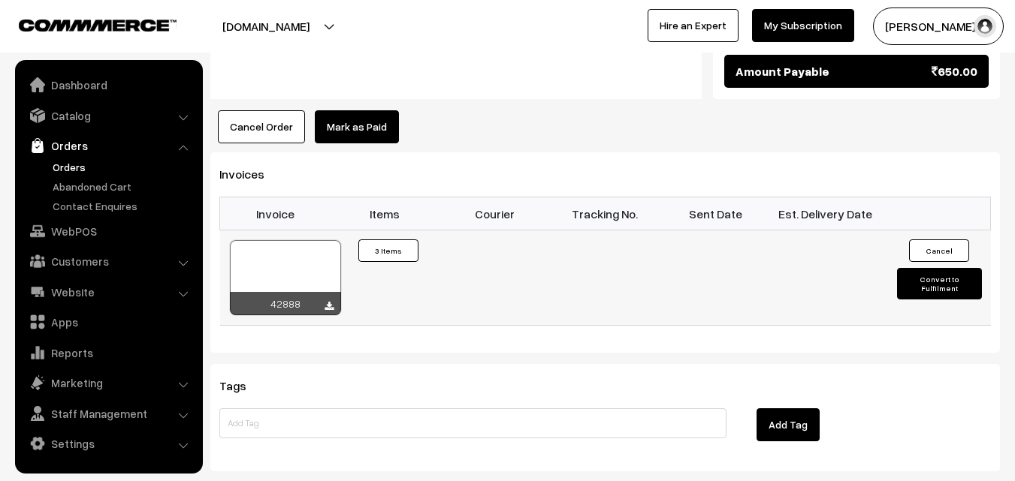
click at [294, 252] on div at bounding box center [285, 277] width 111 height 75
click at [103, 235] on link "WebPOS" at bounding box center [108, 231] width 179 height 27
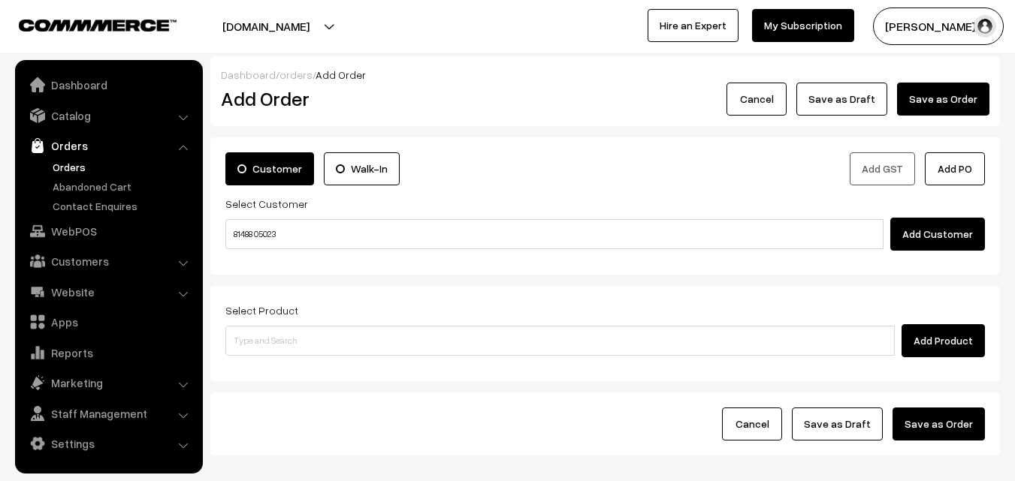
click at [267, 226] on input "81488 05023" at bounding box center [554, 234] width 658 height 30
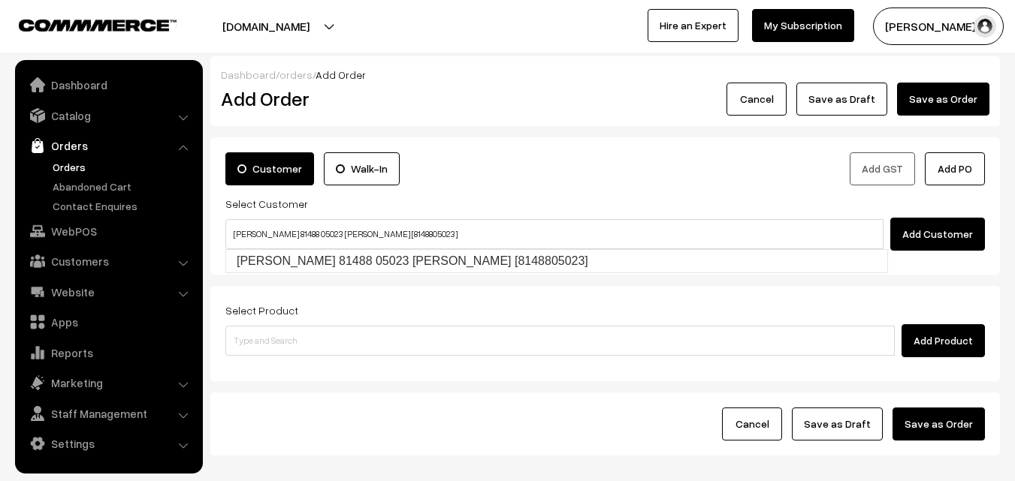
type input "Vijayalakshmi 81488 05023 Narasimhan [8148805023]"
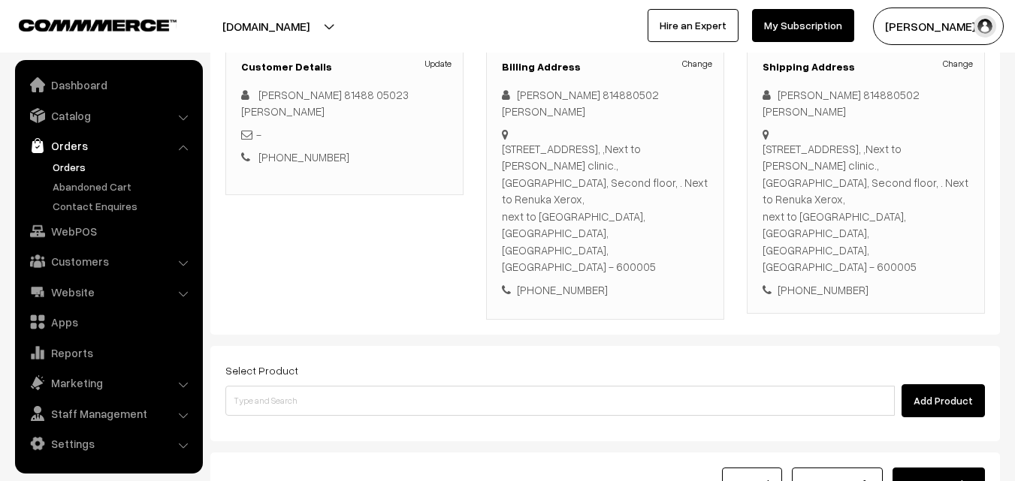
scroll to position [225, 0]
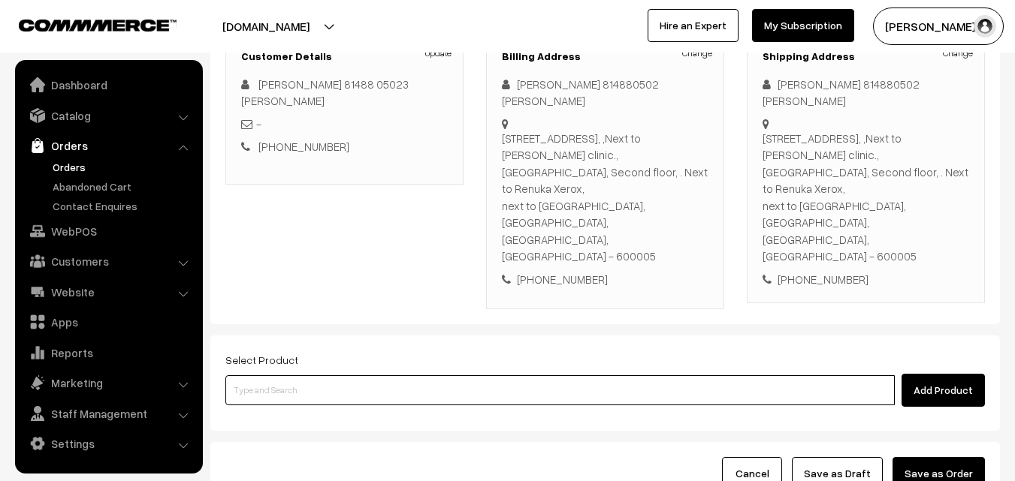
click at [336, 376] on input at bounding box center [559, 391] width 669 height 30
paste input "07th Without Rice..."
type input "07th Without Rice..."
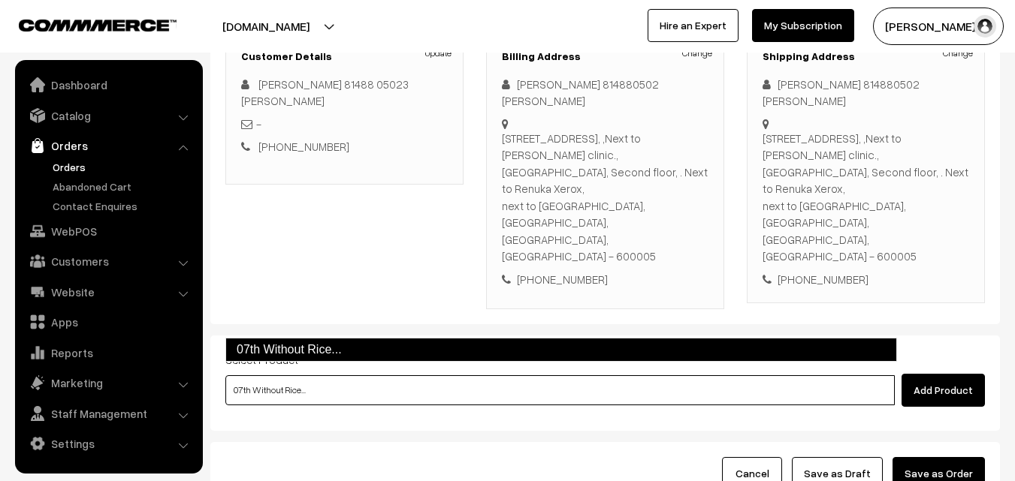
click at [291, 350] on link "07th Without Rice..." at bounding box center [560, 350] width 671 height 24
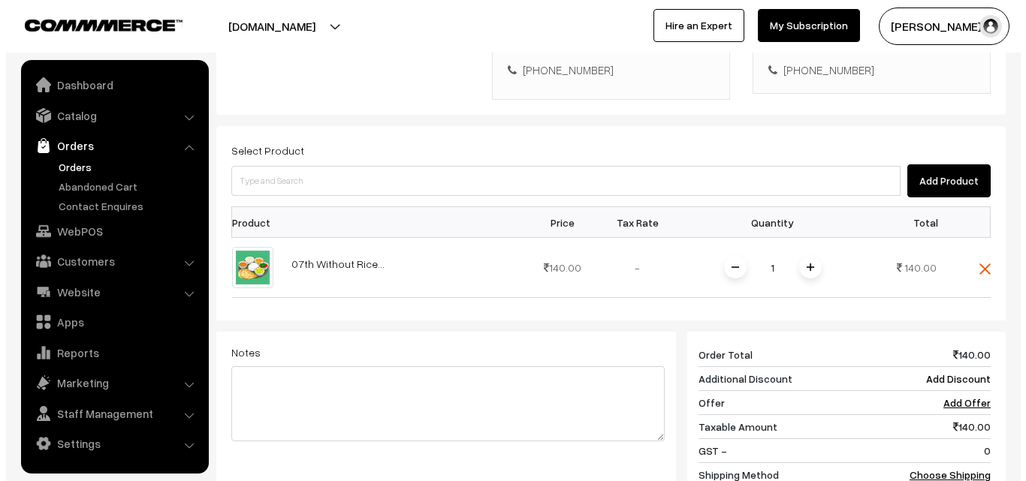
scroll to position [656, 0]
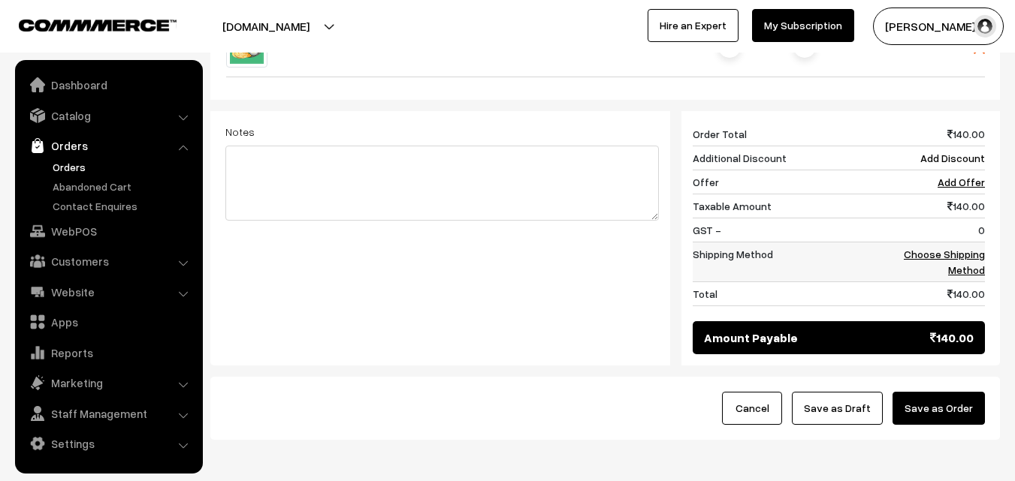
click at [970, 248] on link "Choose Shipping Method" at bounding box center [944, 262] width 81 height 29
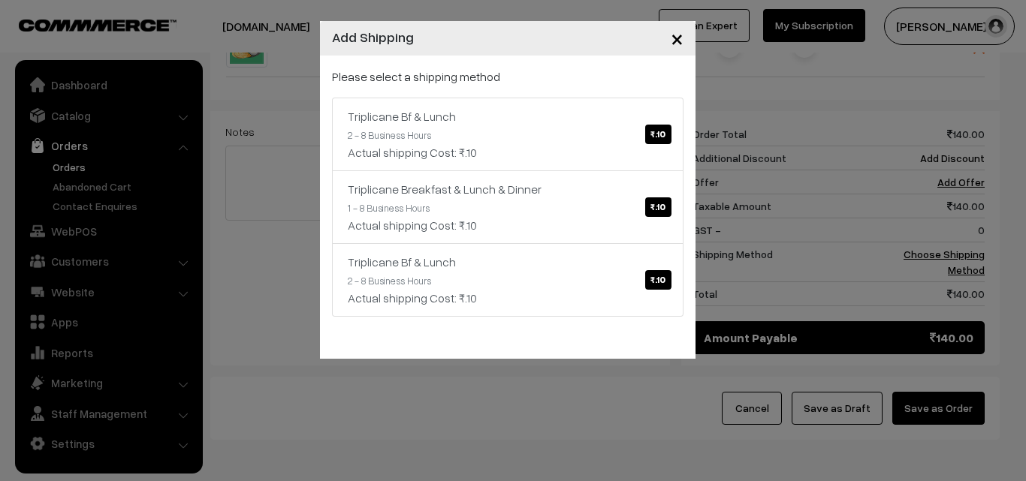
click at [550, 149] on link "Triplicane Bf & Lunch ₹.10 2 - 8 Business Hours Actual shipping Cost: ₹.10" at bounding box center [508, 135] width 352 height 74
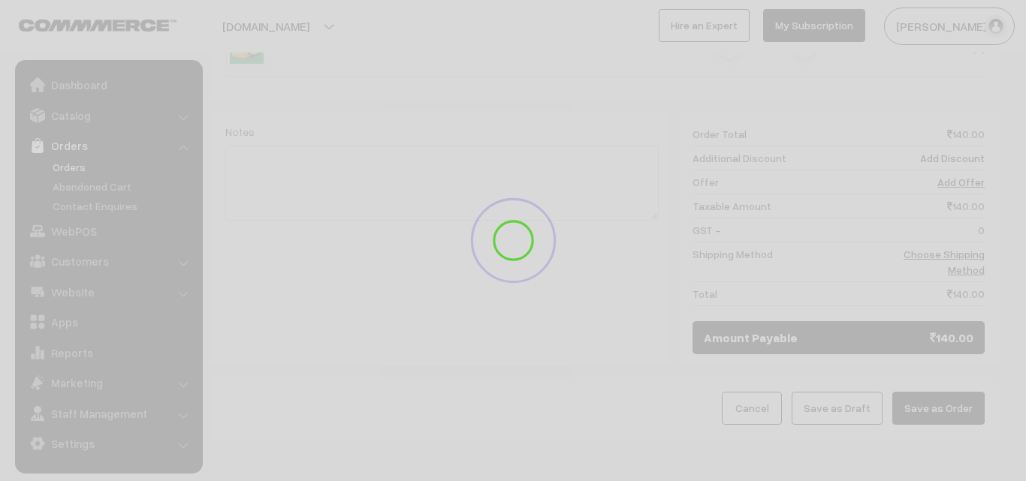
scroll to position [640, 0]
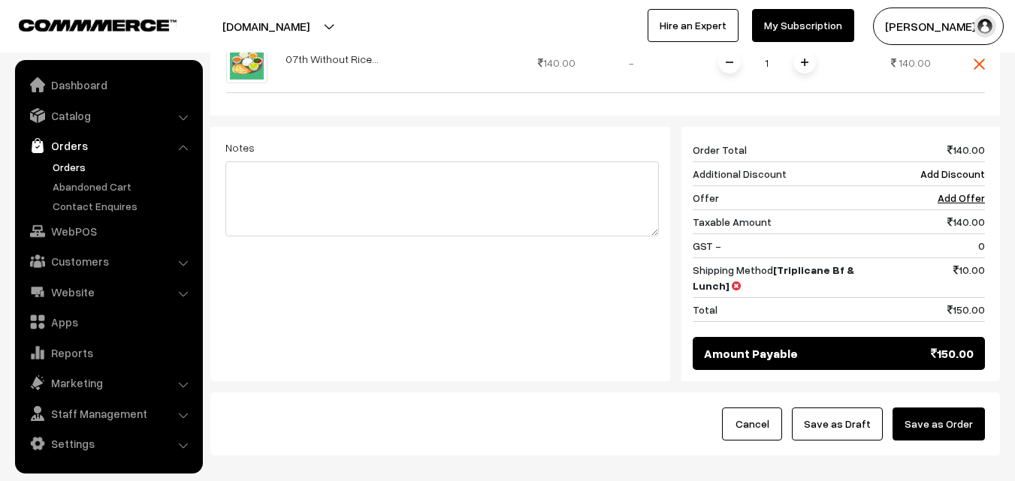
click at [955, 408] on button "Save as Order" at bounding box center [938, 424] width 92 height 33
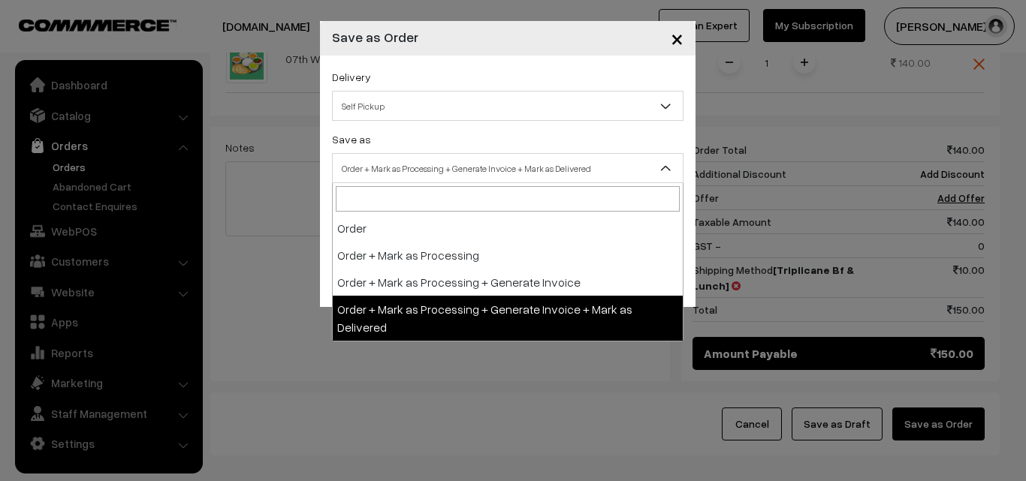
click at [539, 164] on span "Order + Mark as Processing + Generate Invoice + Mark as Delivered" at bounding box center [508, 168] width 350 height 26
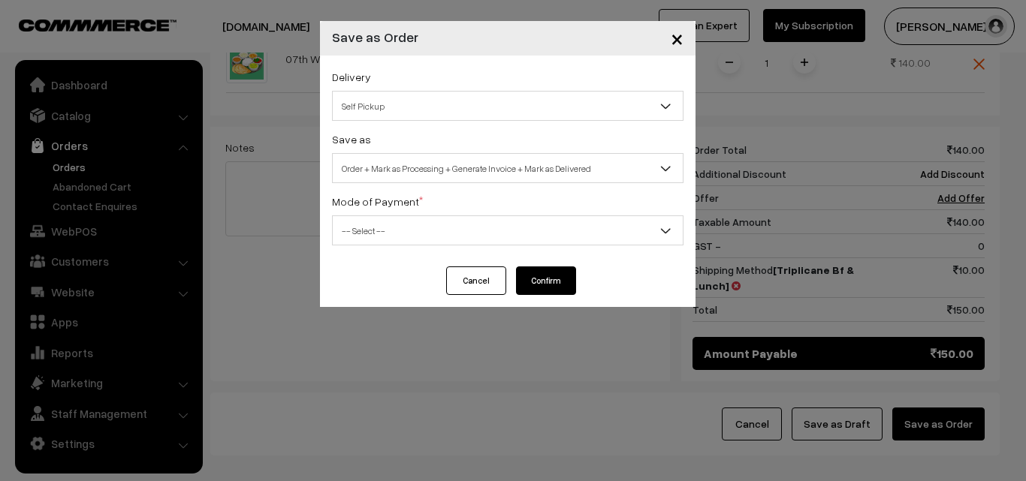
click at [478, 182] on span "Order + Mark as Processing + Generate Invoice + Mark as Delivered" at bounding box center [508, 168] width 352 height 30
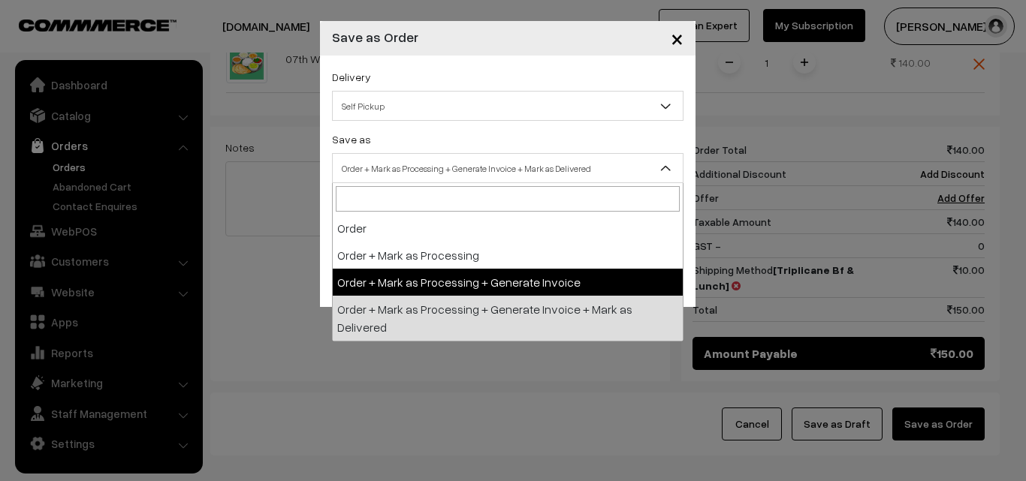
drag, startPoint x: 481, startPoint y: 284, endPoint x: 456, endPoint y: 204, distance: 83.4
select select "3"
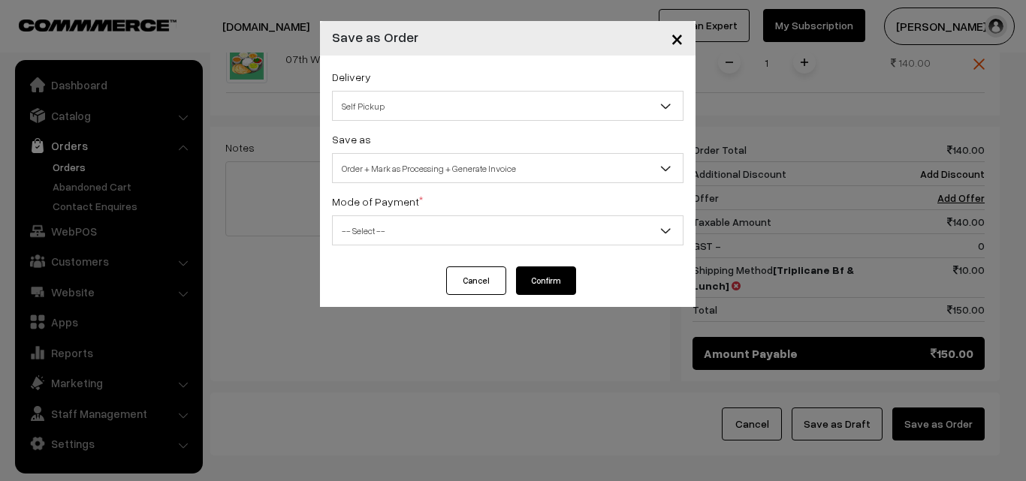
click at [455, 198] on div "Mode of Payment * -- Select -- COD Cash Cheque NEFT Online Payment DD Others --…" at bounding box center [508, 218] width 352 height 53
click at [454, 238] on span "-- Select --" at bounding box center [508, 231] width 350 height 26
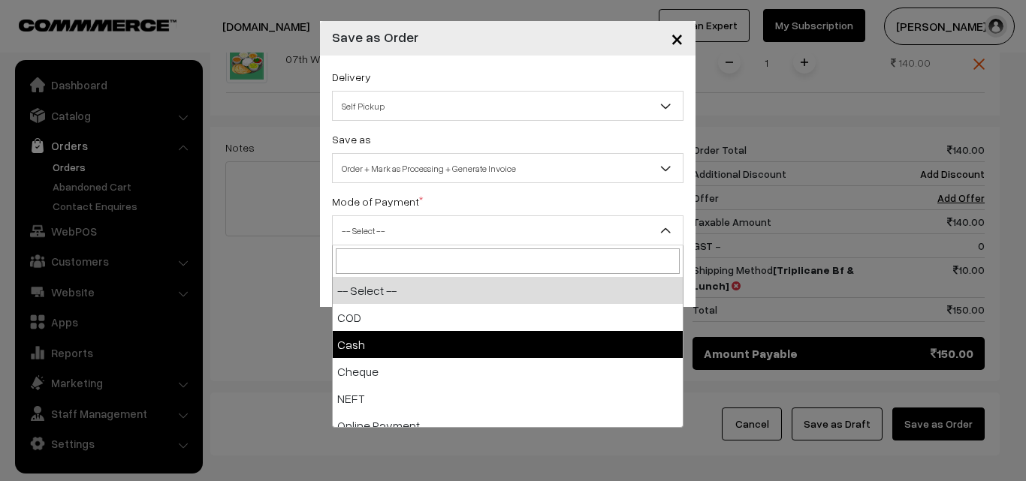
select select "2"
checkbox input "true"
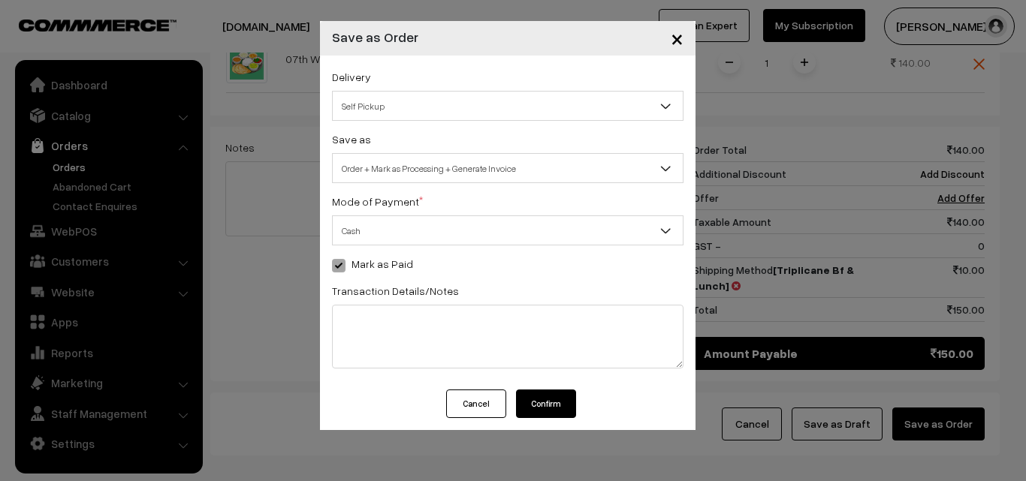
click at [536, 398] on button "Confirm" at bounding box center [546, 404] width 60 height 29
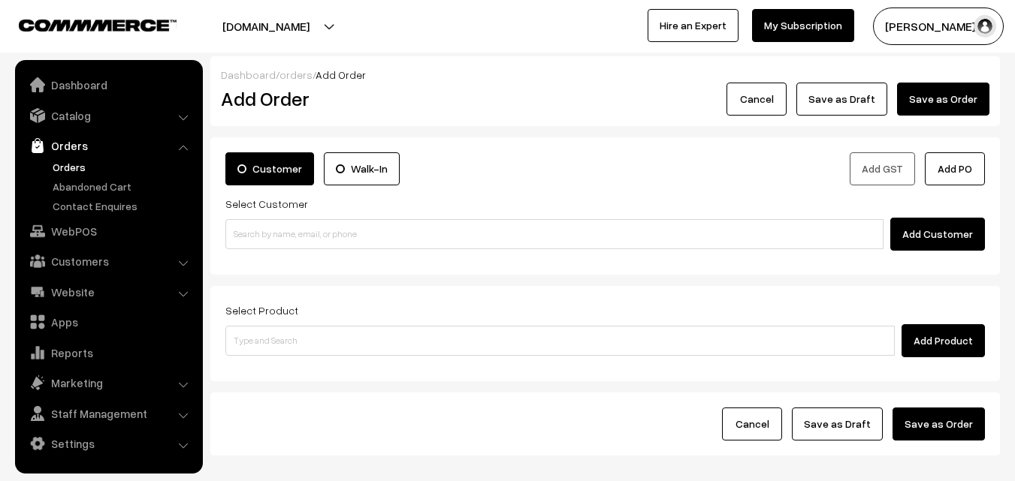
click at [60, 160] on link "Orders" at bounding box center [123, 167] width 149 height 16
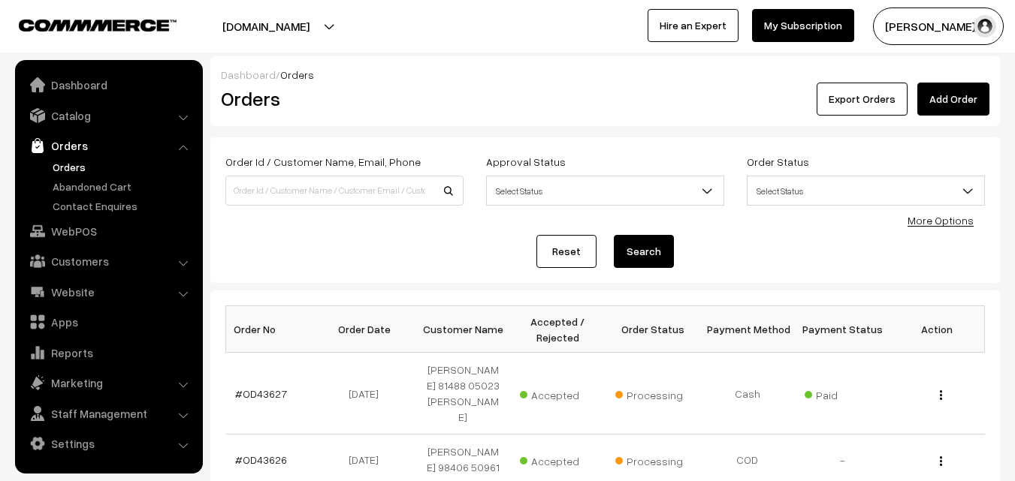
drag, startPoint x: 261, startPoint y: 385, endPoint x: 330, endPoint y: 318, distance: 96.7
click at [261, 388] on link "#OD43627" at bounding box center [261, 394] width 52 height 13
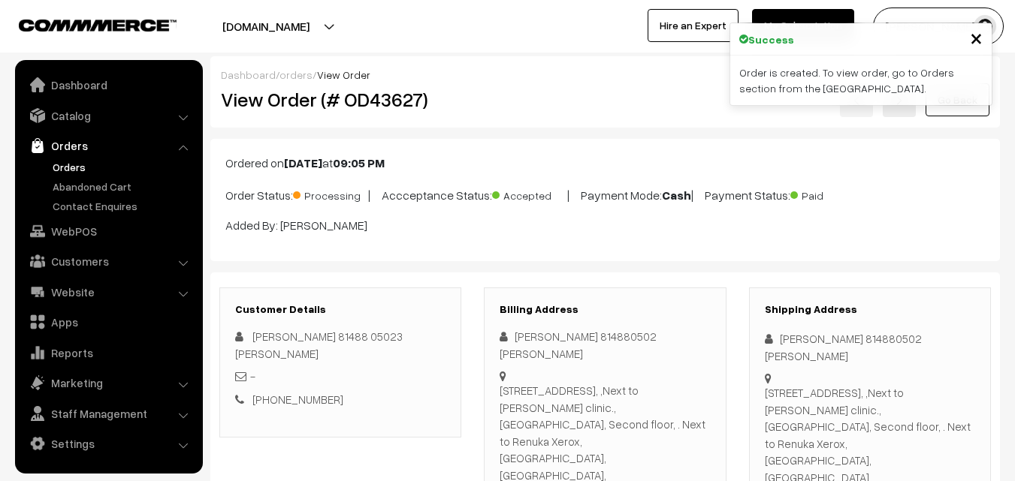
click at [481, 107] on div "View Order (# OD43627) Go Back" at bounding box center [605, 100] width 791 height 35
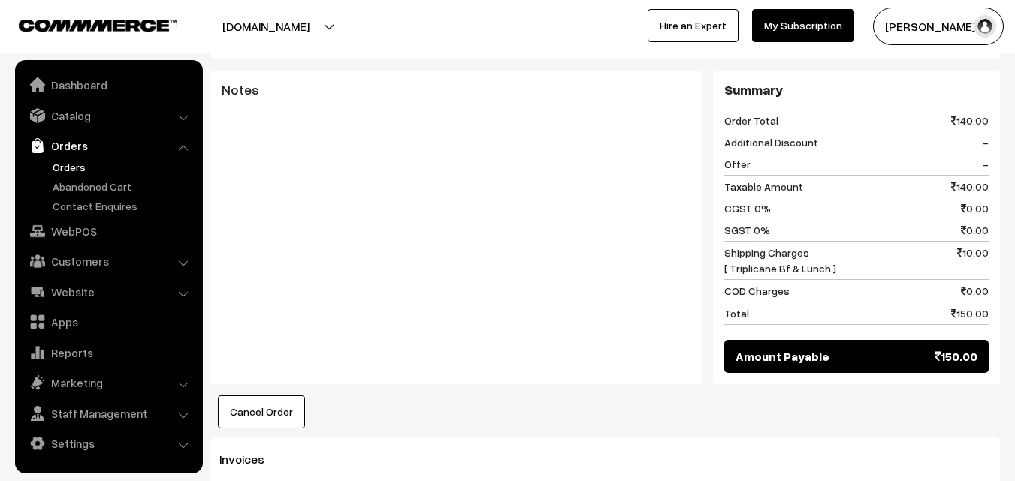
scroll to position [976, 0]
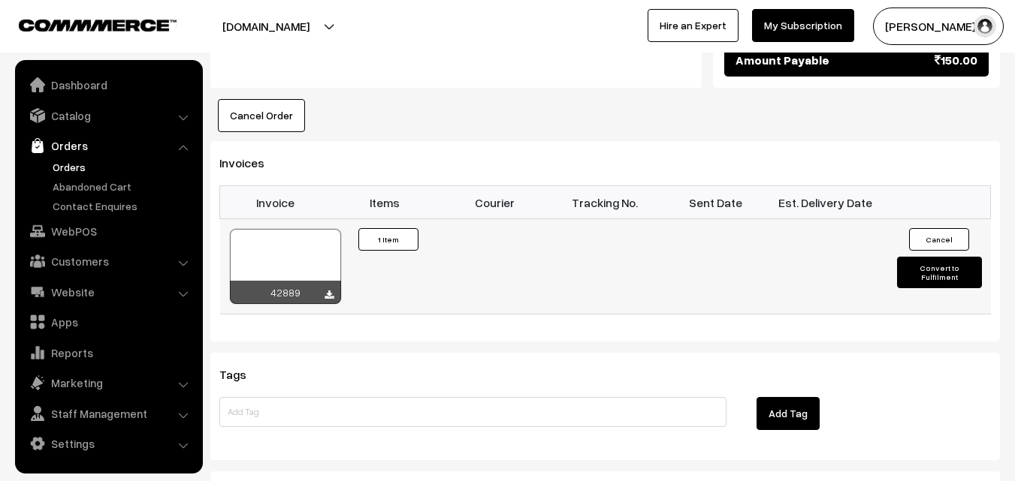
click at [306, 229] on div at bounding box center [285, 266] width 111 height 75
click at [80, 264] on link "Customers" at bounding box center [108, 261] width 179 height 27
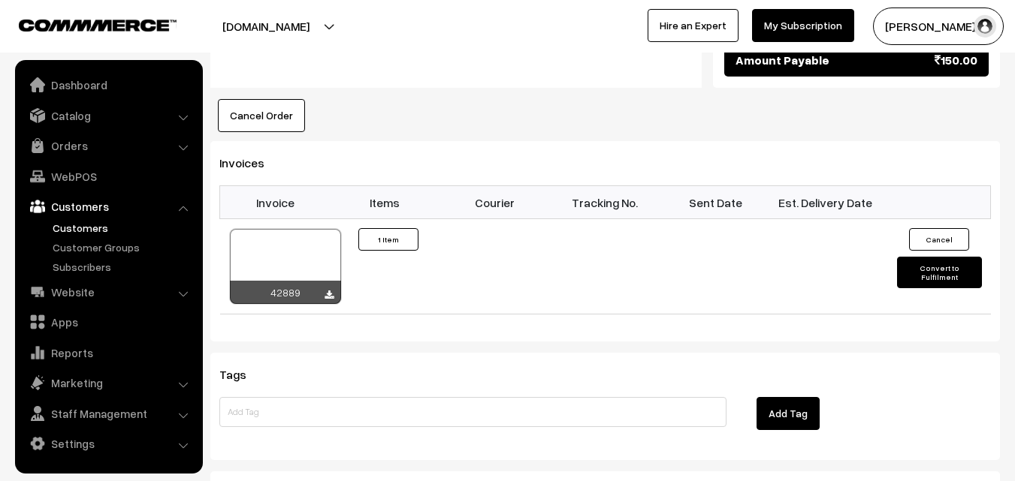
click at [89, 227] on link "Customers" at bounding box center [123, 228] width 149 height 16
click at [83, 224] on link "Customers" at bounding box center [123, 228] width 149 height 16
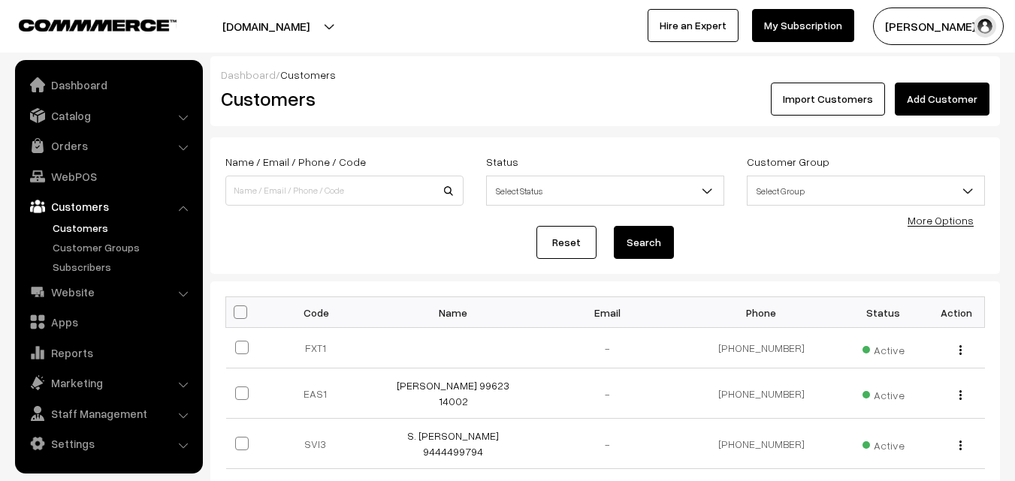
click at [957, 92] on link "Add Customer" at bounding box center [942, 99] width 95 height 33
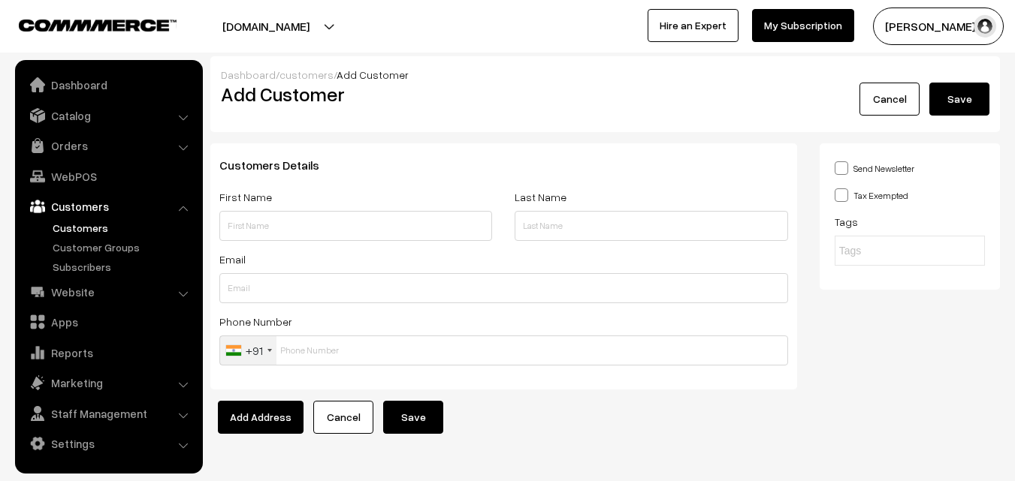
click at [295, 225] on input "text" at bounding box center [355, 226] width 273 height 30
paste input "97908 30616"
type input "Dhanyaa 97908 30616"
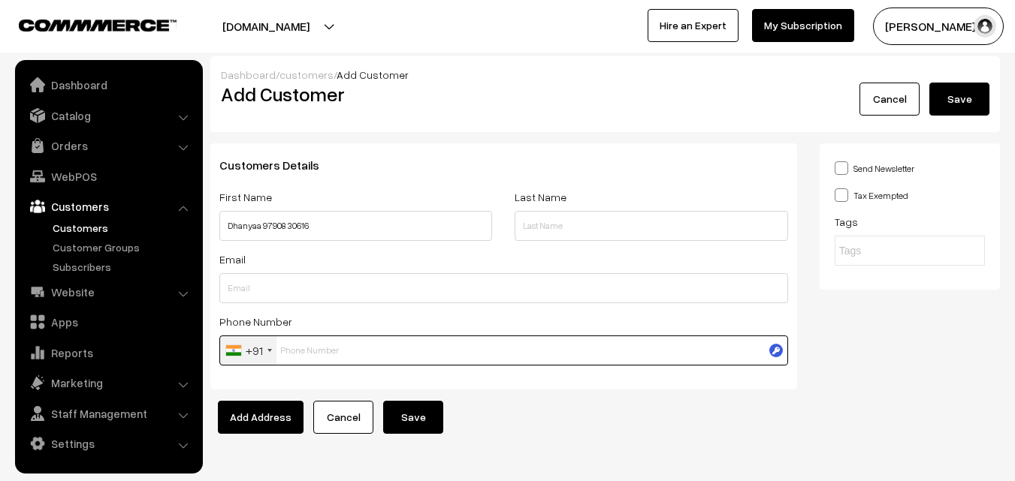
click at [312, 352] on input "text" at bounding box center [503, 351] width 569 height 30
paste input "97908 3061"
click at [309, 352] on input "97908 3061" at bounding box center [503, 351] width 569 height 30
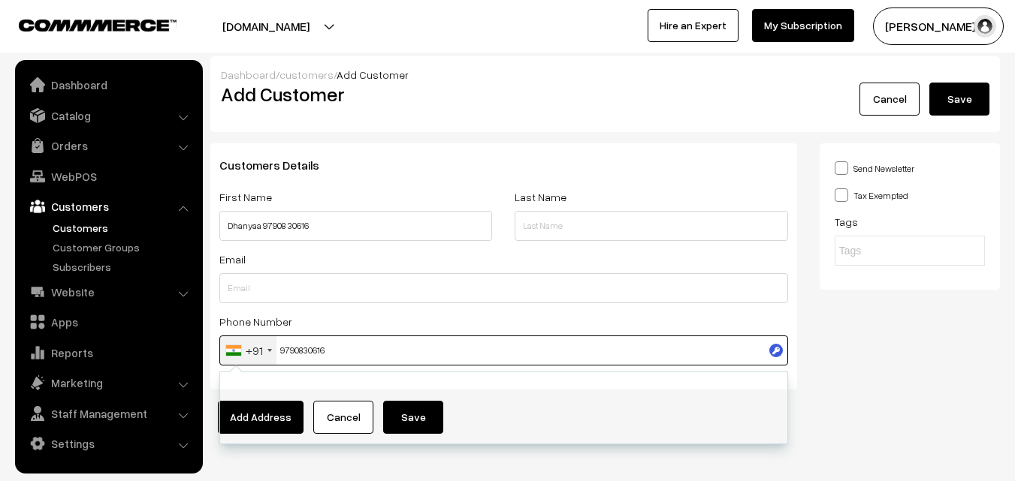
type input "9790830616"
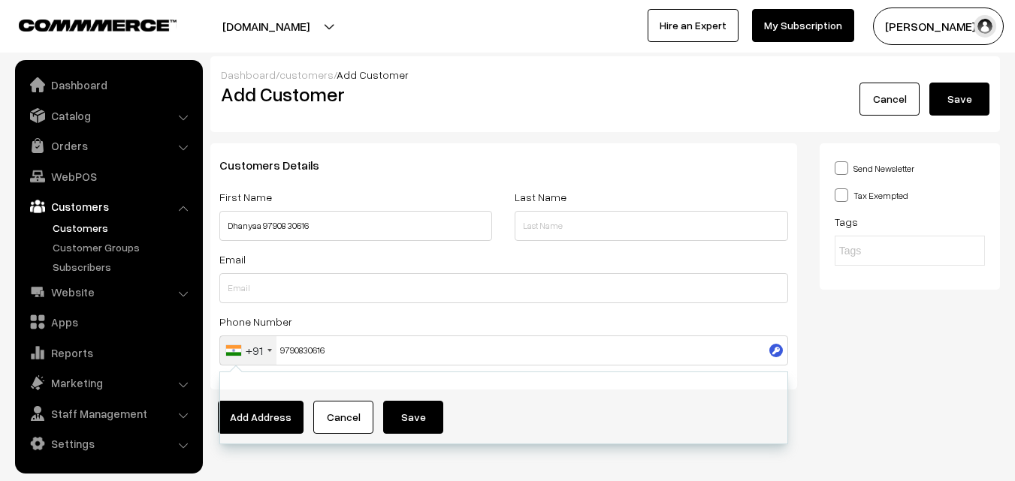
click at [1006, 288] on div "Send Newsletter Tax Exempted Tags" at bounding box center [909, 272] width 203 height 258
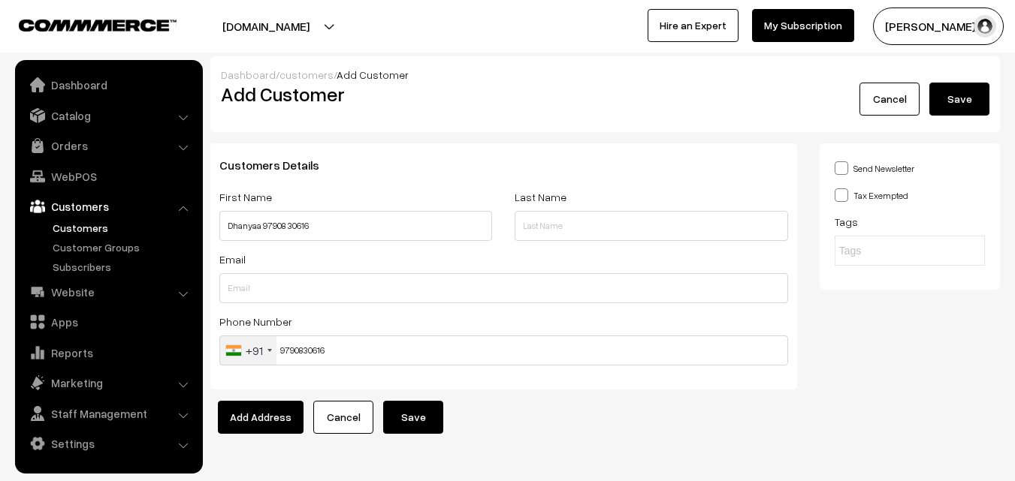
click at [424, 397] on div "Customers Details First Name Dhanyaa 97908 30616 Last Name Email Phone Number +…" at bounding box center [503, 272] width 609 height 258
click at [409, 416] on button "Save" at bounding box center [413, 417] width 60 height 33
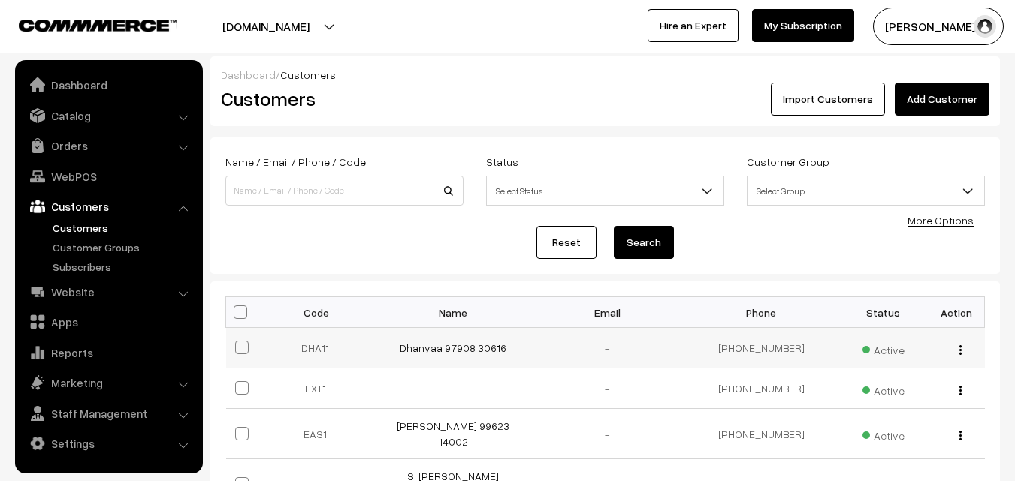
click at [445, 353] on link "Dhanyaa 97908 30616" at bounding box center [453, 348] width 107 height 13
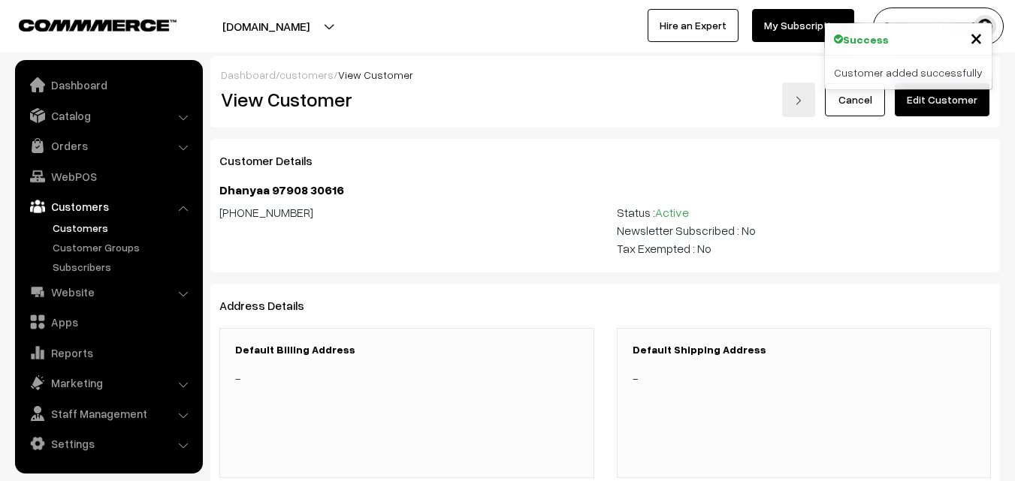
click at [949, 98] on link "Edit Customer" at bounding box center [942, 99] width 95 height 33
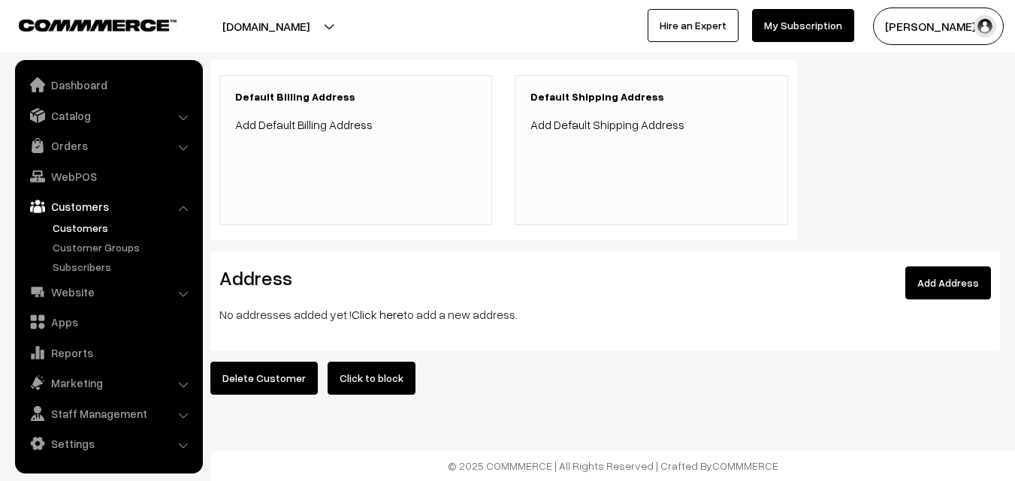
scroll to position [348, 0]
click at [382, 307] on link "Click here" at bounding box center [378, 314] width 52 height 15
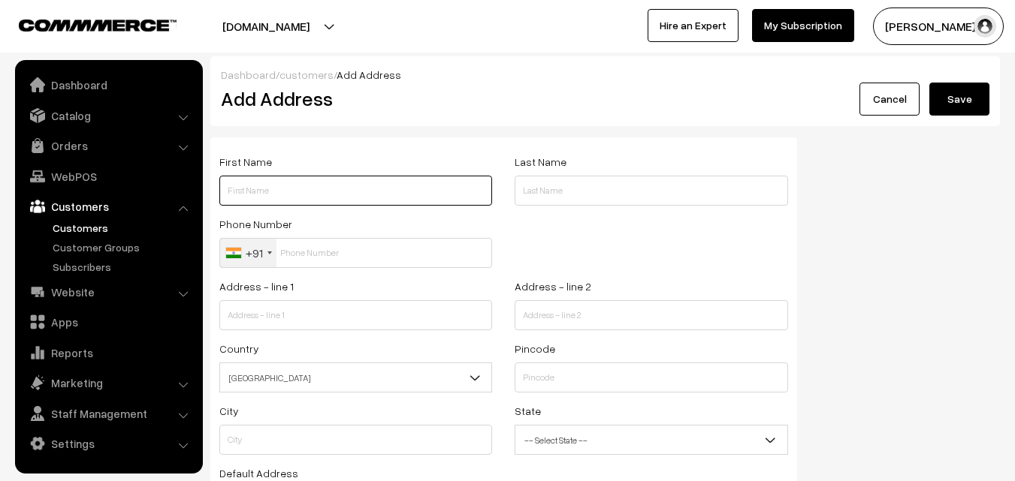
click at [333, 195] on input "text" at bounding box center [355, 191] width 273 height 30
click at [294, 183] on input "text" at bounding box center [355, 191] width 273 height 30
paste input "Dhanyaa"
paste input "97908 30616"
type input "Dhanyaa 97908 30616"
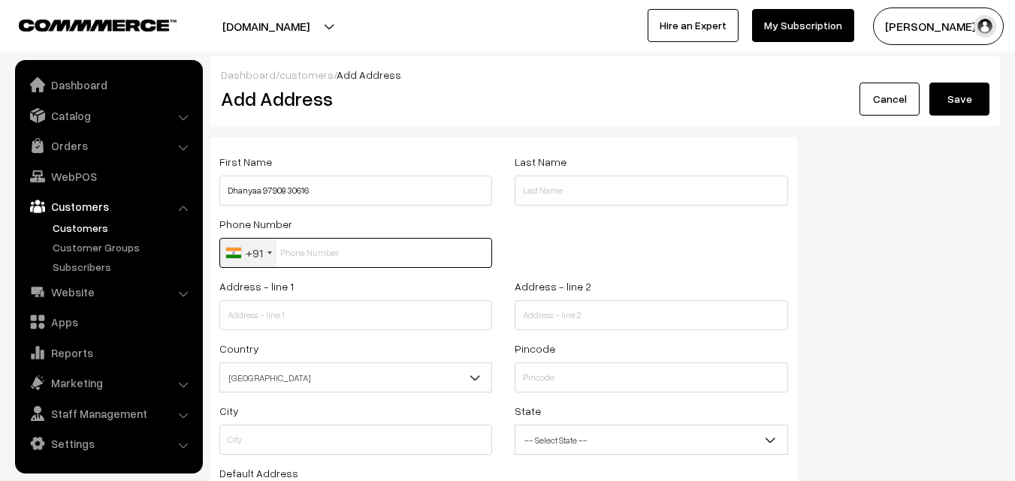
click at [298, 253] on input "text" at bounding box center [355, 253] width 273 height 30
paste input "97908 3061"
click at [324, 255] on input "97908 3061" at bounding box center [355, 253] width 273 height 30
type input "9790830616"
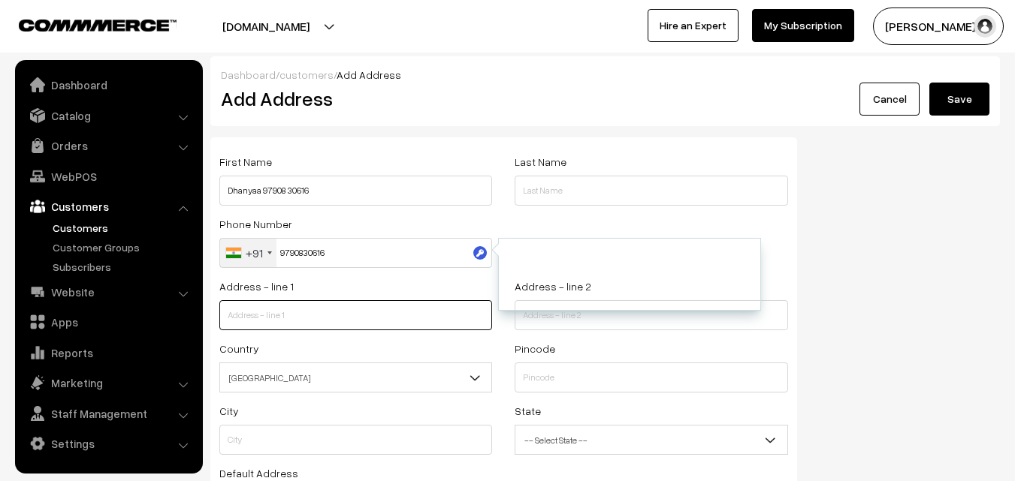
click at [346, 311] on input "text" at bounding box center [355, 315] width 273 height 30
click at [293, 318] on input "text" at bounding box center [355, 315] width 273 height 30
paste input "[STREET_ADDRESS]"
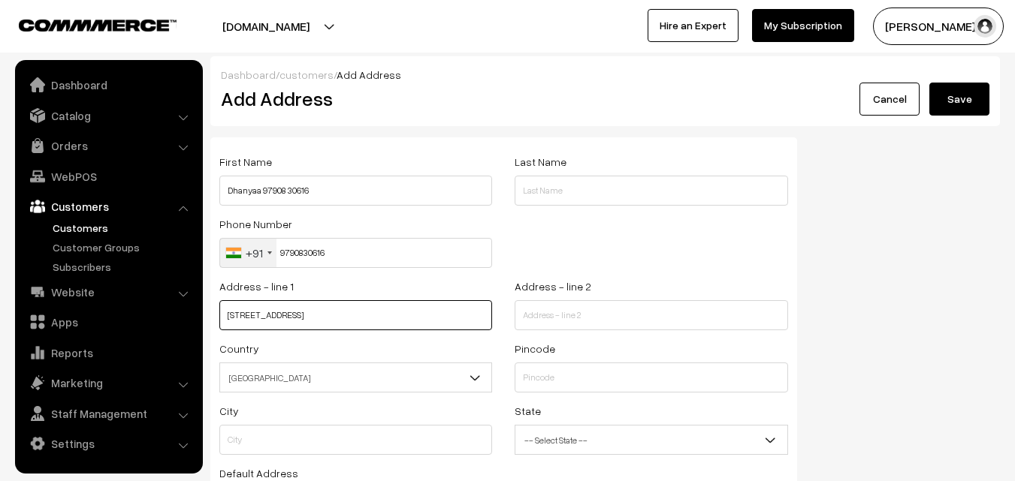
click at [328, 318] on input "[STREET_ADDRESS]" at bounding box center [355, 315] width 273 height 30
type input "[STREET_ADDRESS]"
click at [243, 315] on input "[STREET_ADDRESS]" at bounding box center [355, 315] width 273 height 30
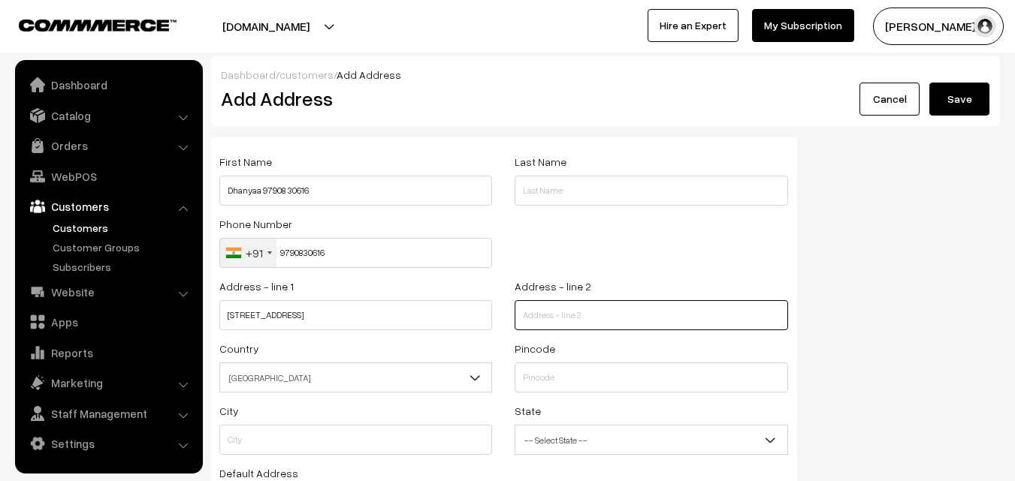
click at [592, 315] on input "text" at bounding box center [650, 315] width 273 height 30
paste input "[STREET_ADDRESS]"
type input "[STREET_ADDRESS]"
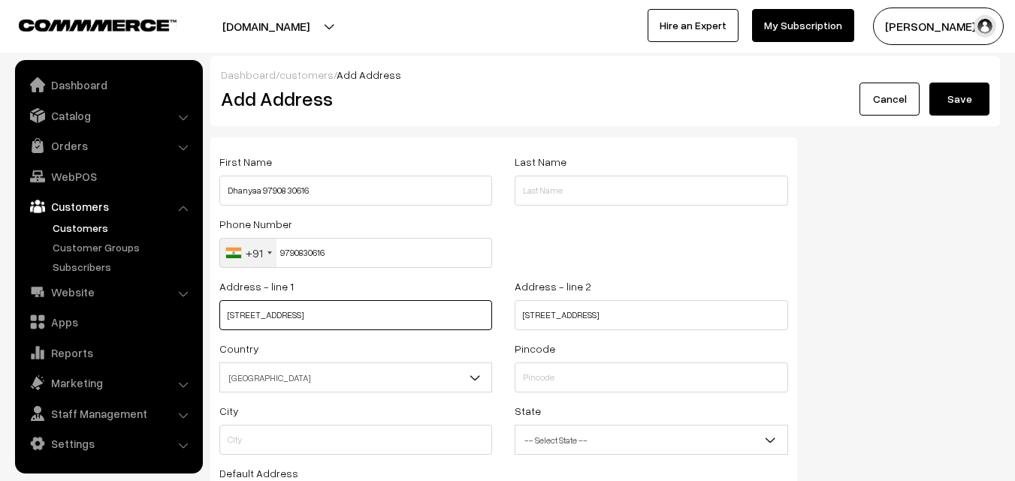
click at [425, 316] on input "[STREET_ADDRESS]" at bounding box center [355, 315] width 273 height 30
paste input "[GEOGRAPHIC_DATA], [GEOGRAPHIC_DATA] near [PERSON_NAME],"
type input "[GEOGRAPHIC_DATA], [GEOGRAPHIC_DATA] near [PERSON_NAME],"
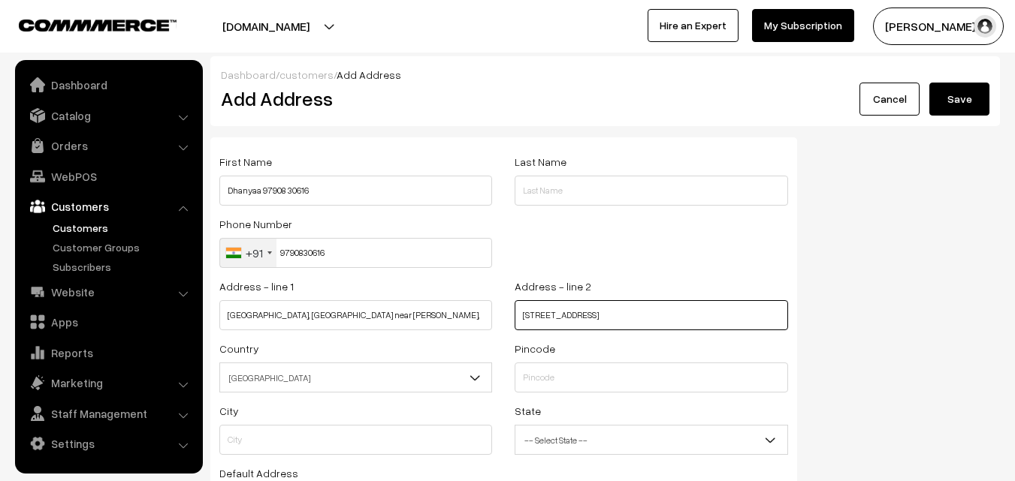
click at [735, 312] on input "[STREET_ADDRESS]" at bounding box center [650, 315] width 273 height 30
type input "[STREET_ADDRESS],"
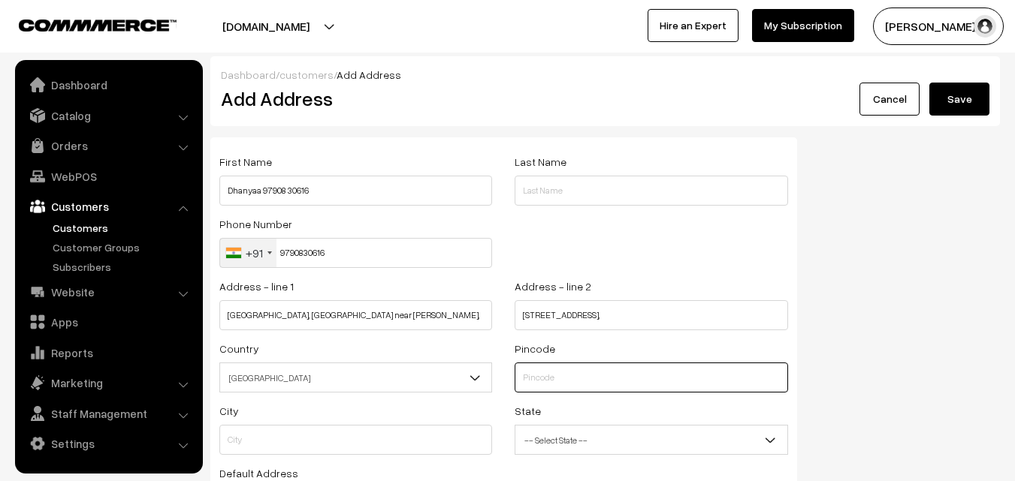
click at [692, 377] on input "text" at bounding box center [650, 378] width 273 height 30
type input "600005"
type input "[GEOGRAPHIC_DATA]"
select select "[GEOGRAPHIC_DATA]"
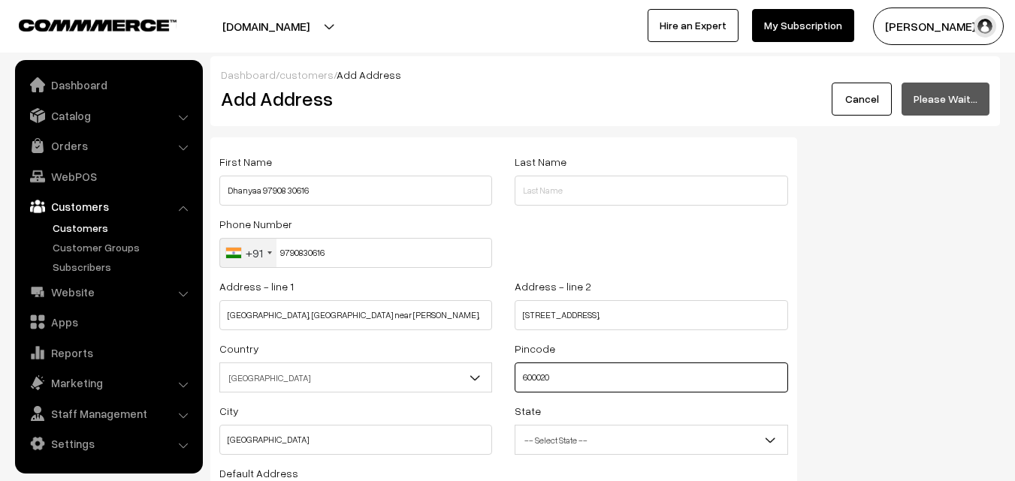
type input "600020"
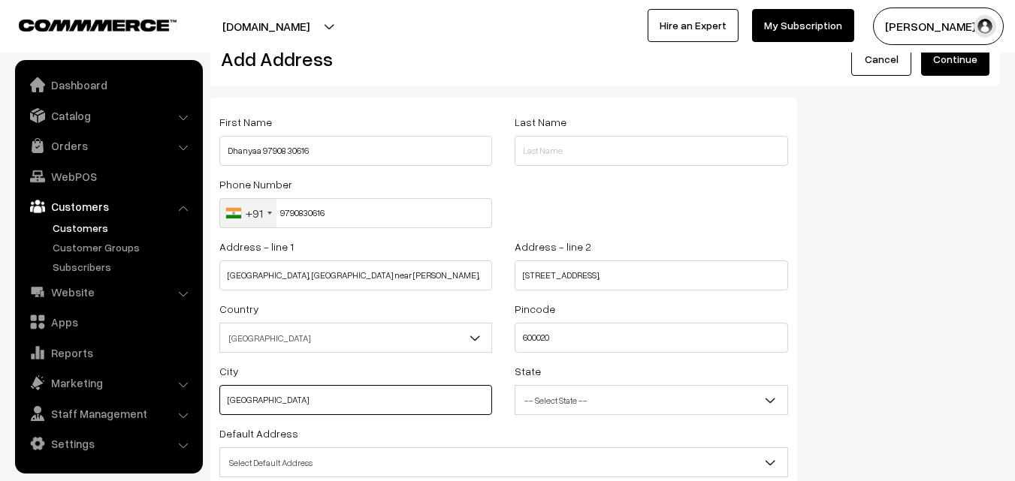
scroll to position [150, 0]
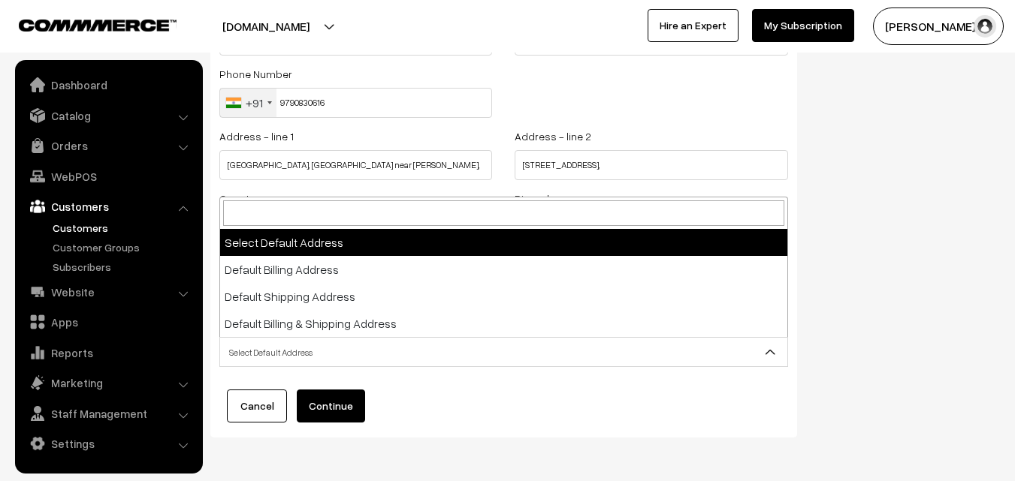
click at [341, 352] on span "Select Default Address" at bounding box center [503, 352] width 567 height 26
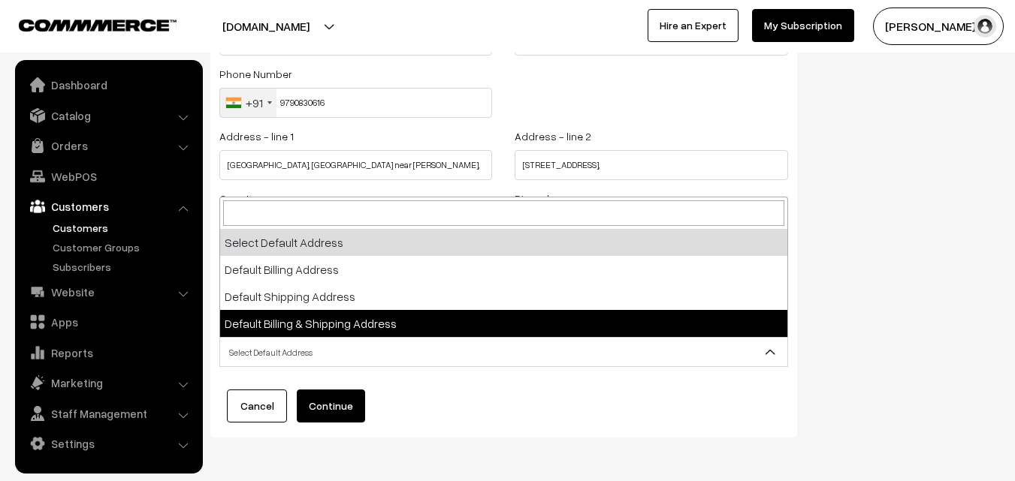
select select "3"
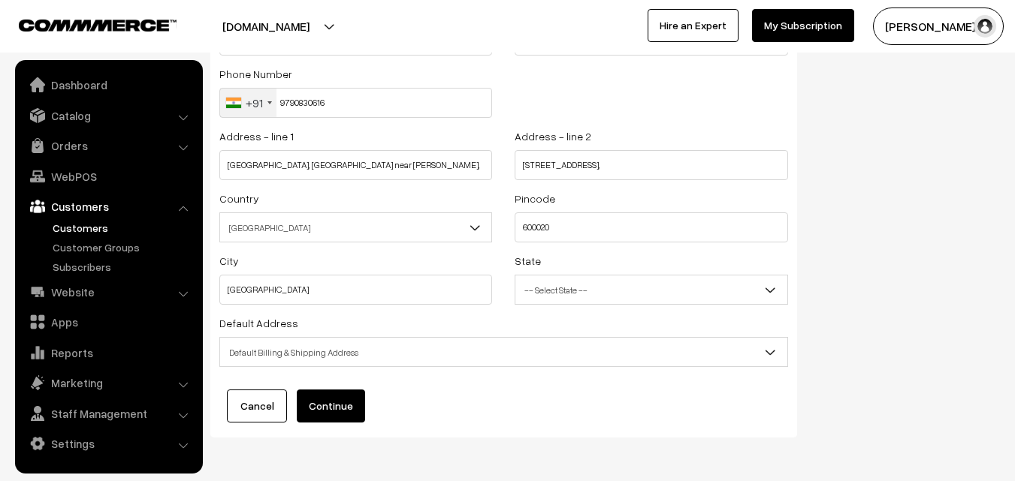
click at [339, 403] on button "Continue" at bounding box center [331, 406] width 68 height 33
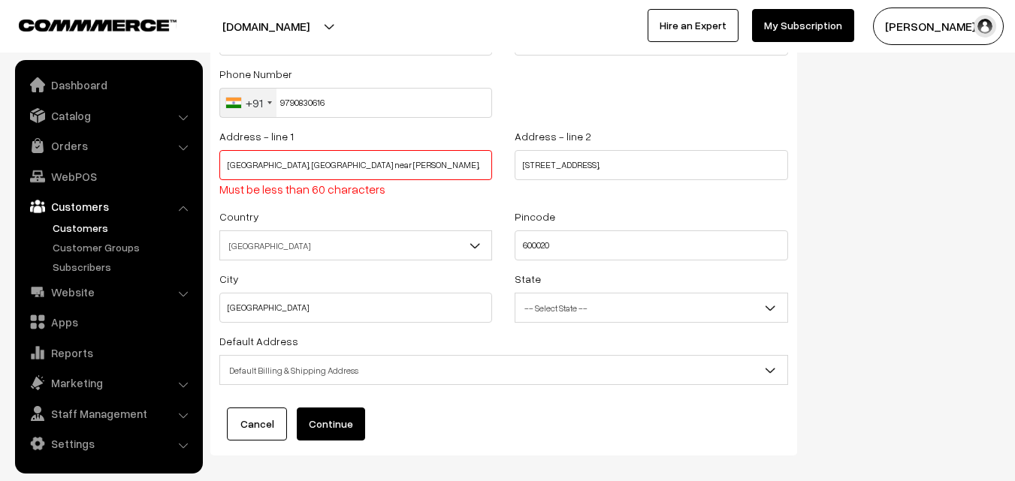
drag, startPoint x: 370, startPoint y: 165, endPoint x: 460, endPoint y: 163, distance: 89.4
click at [467, 161] on input "[GEOGRAPHIC_DATA], [GEOGRAPHIC_DATA] near [PERSON_NAME]," at bounding box center [355, 165] width 273 height 30
type input "[GEOGRAPHIC_DATA], [GEOGRAPHIC_DATA]"
click at [520, 163] on input "[STREET_ADDRESS]," at bounding box center [650, 165] width 273 height 30
paste input "near [PERSON_NAME],"
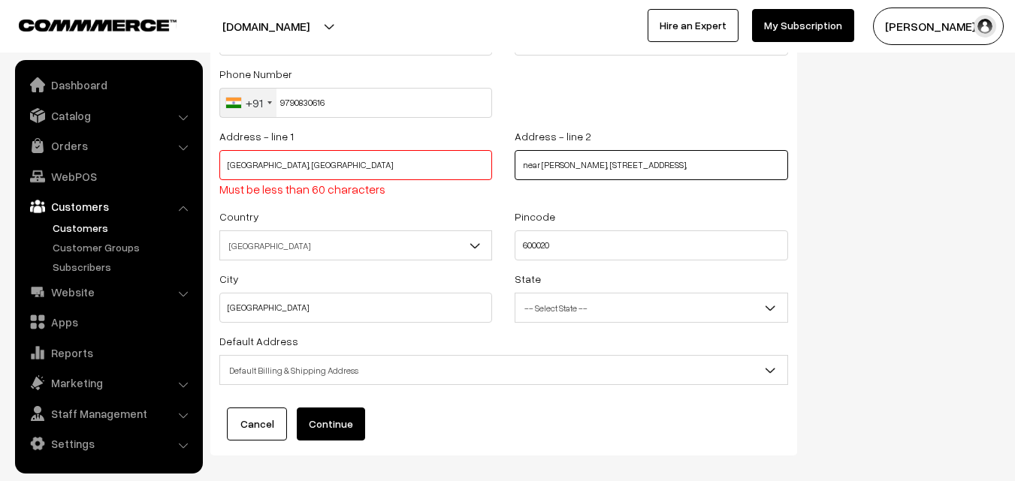
type input "near [PERSON_NAME], [STREET_ADDRESS],"
click at [279, 372] on span "Default Billing & Shipping Address" at bounding box center [503, 371] width 567 height 26
click at [339, 412] on button "Continue" at bounding box center [331, 424] width 68 height 33
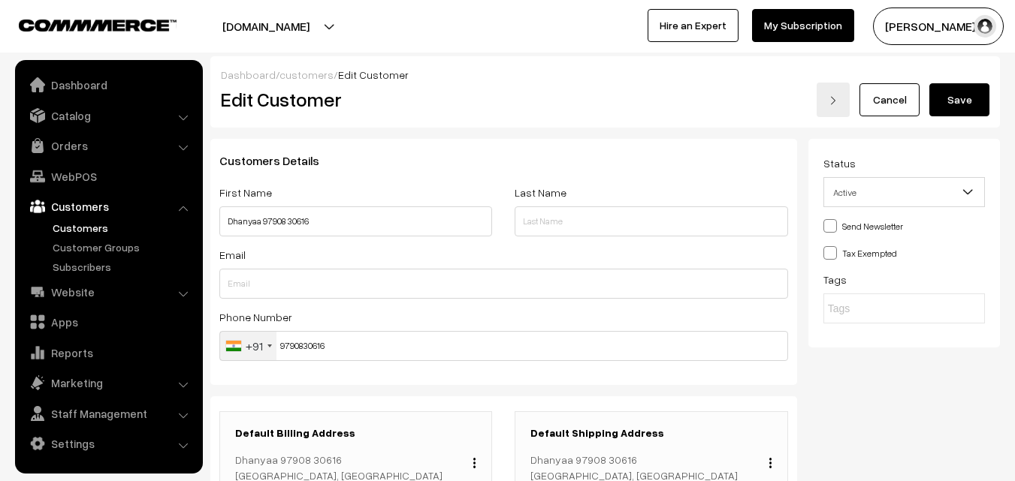
click at [960, 99] on button "Save" at bounding box center [959, 99] width 60 height 33
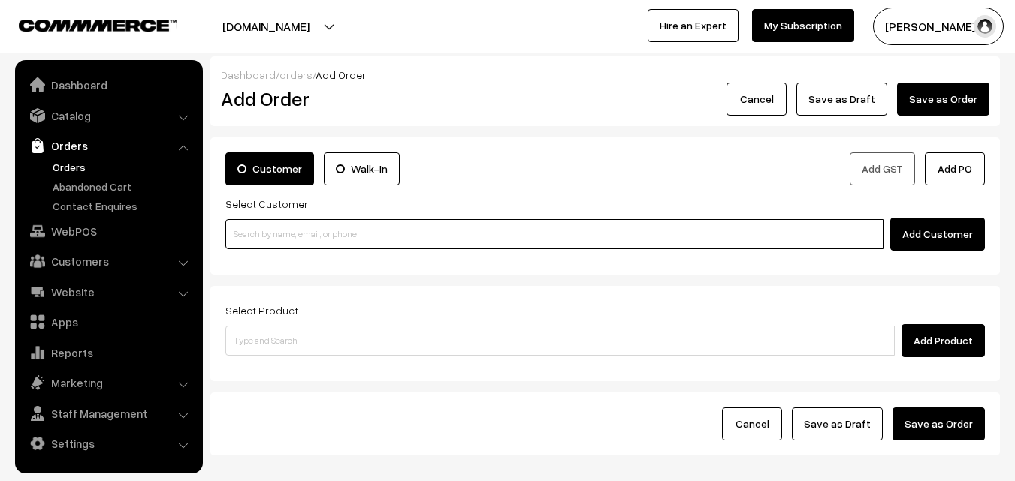
click at [291, 242] on input at bounding box center [554, 234] width 658 height 30
paste input "97908 30616"
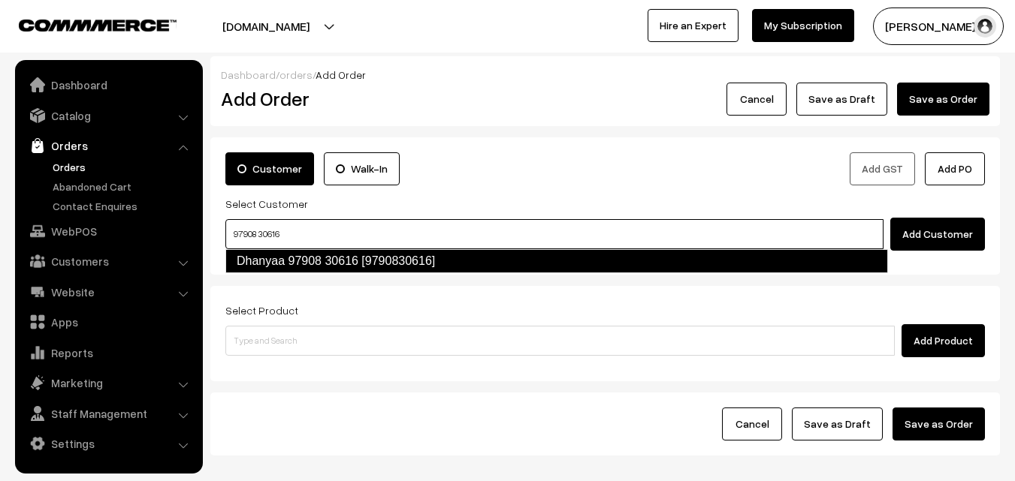
click at [269, 255] on link "Dhanyaa 97908 30616 [9790830616]" at bounding box center [556, 261] width 662 height 24
type input "97908 30616"
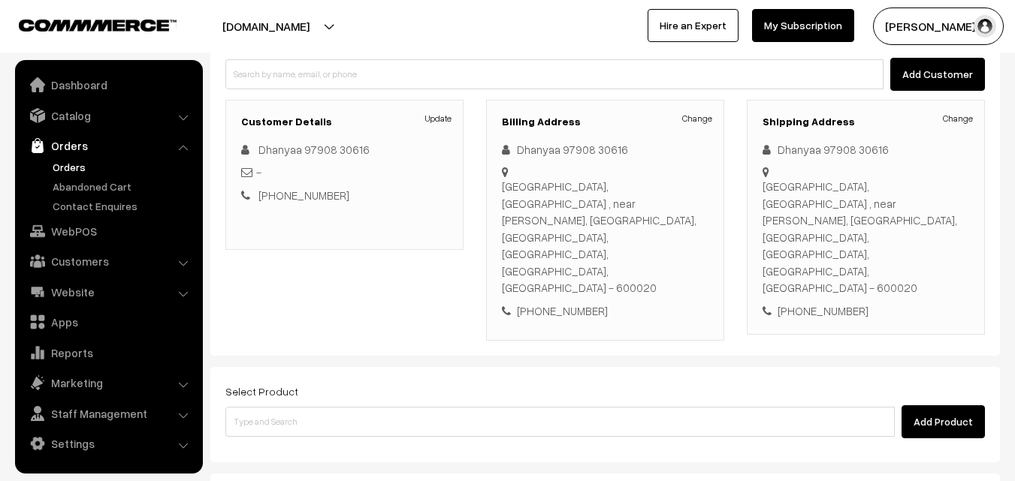
scroll to position [274, 0]
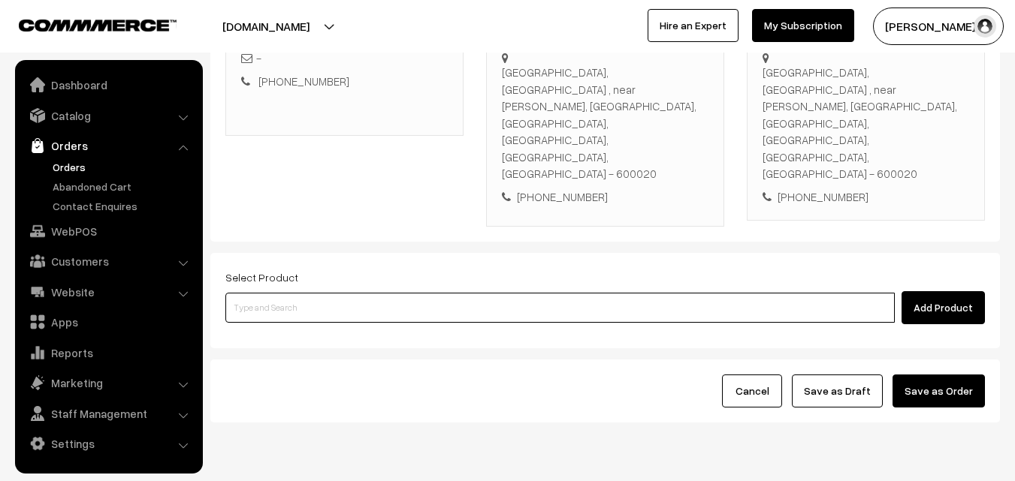
click at [354, 293] on input at bounding box center [559, 308] width 669 height 30
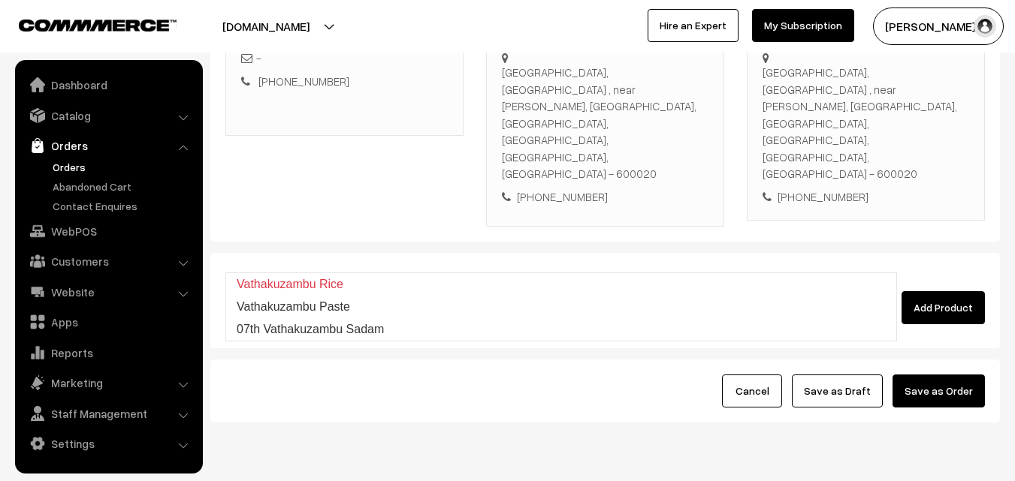
type input "07th Vathakuzambu Sadam"
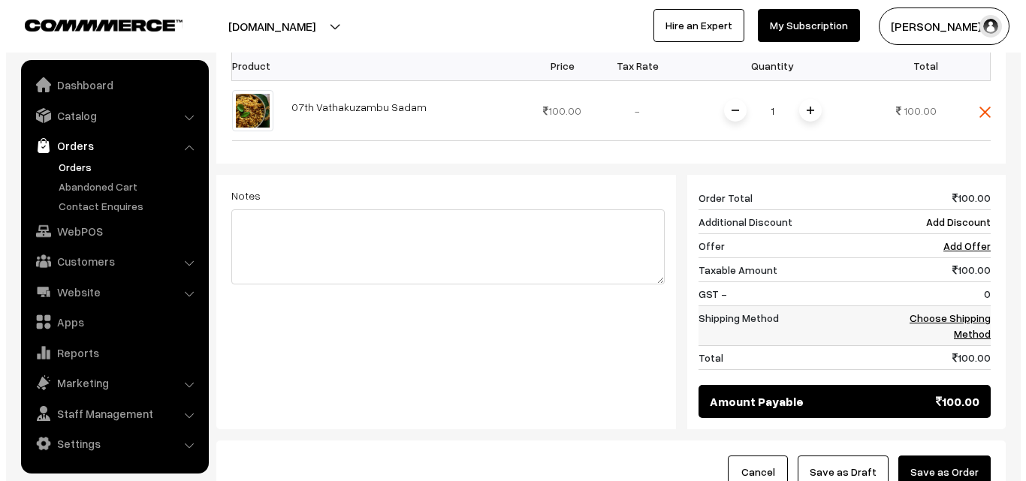
scroll to position [575, 0]
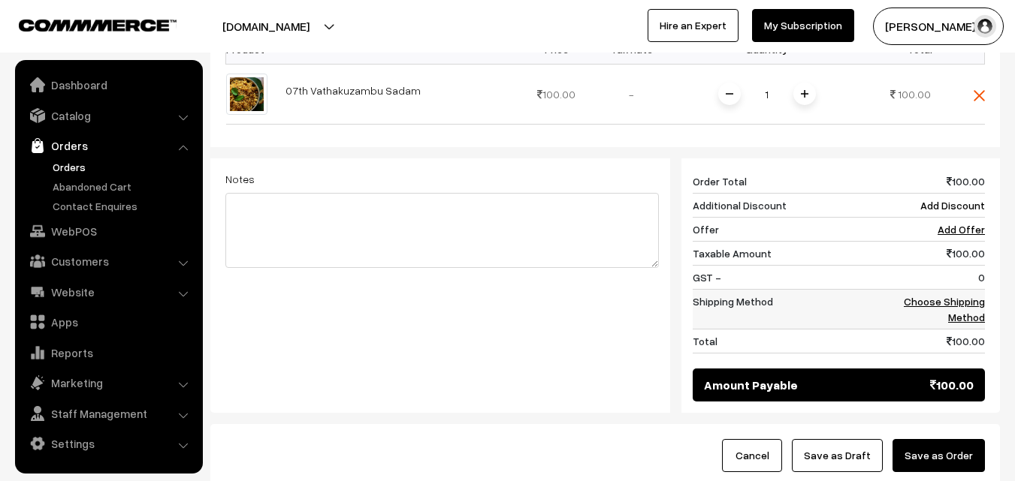
click at [971, 290] on td "Choose Shipping Method" at bounding box center [938, 310] width 93 height 40
click at [961, 295] on link "Choose Shipping Method" at bounding box center [944, 309] width 81 height 29
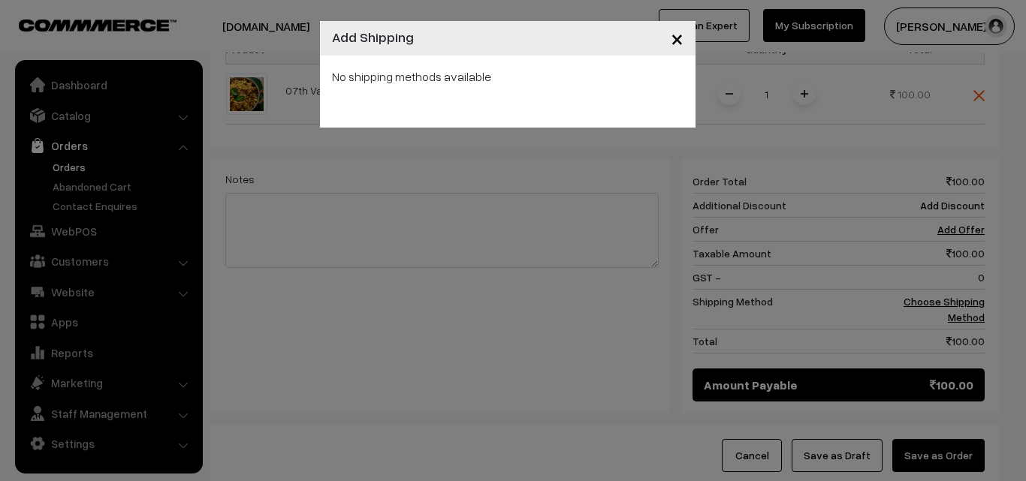
click at [524, 115] on div "No shipping methods available" at bounding box center [508, 92] width 376 height 72
click at [527, 117] on div "No shipping methods available" at bounding box center [508, 92] width 376 height 72
click at [891, 189] on div "× Add Shipping No shipping methods available" at bounding box center [513, 240] width 1026 height 481
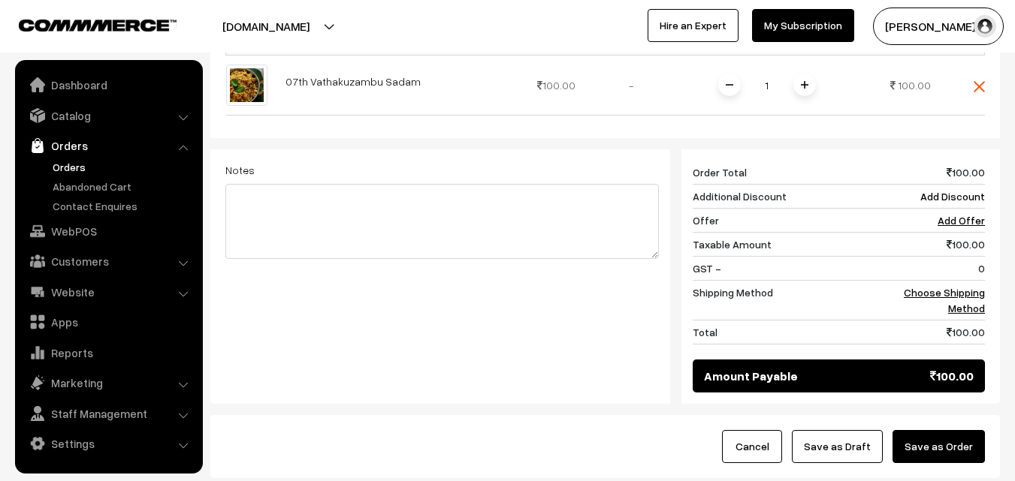
scroll to position [549, 0]
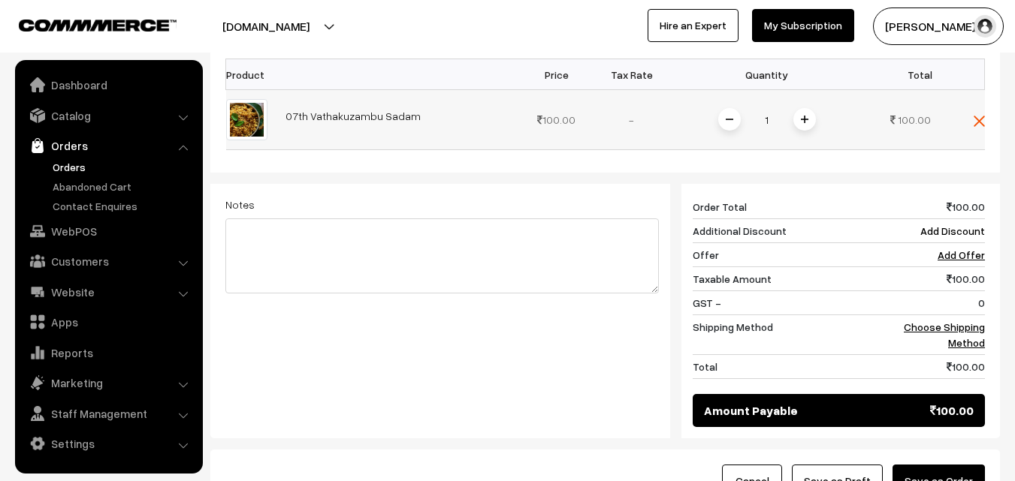
click at [798, 108] on span at bounding box center [804, 119] width 23 height 23
click at [934, 249] on tbody "Order Total 200.00 Additional Discount Add Discount Offer Add Offer Taxable Amo…" at bounding box center [838, 287] width 292 height 184
click at [940, 291] on td "0" at bounding box center [938, 303] width 93 height 24
click at [938, 321] on link "Choose Shipping Method" at bounding box center [944, 335] width 81 height 29
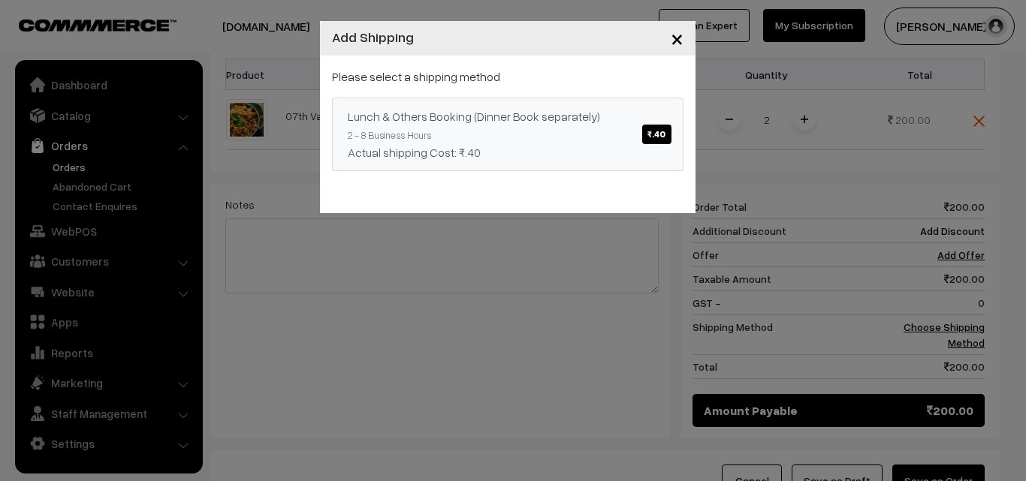
click at [507, 115] on div "Lunch & Others Booking (Dinner Book separately) ₹.40" at bounding box center [508, 116] width 320 height 18
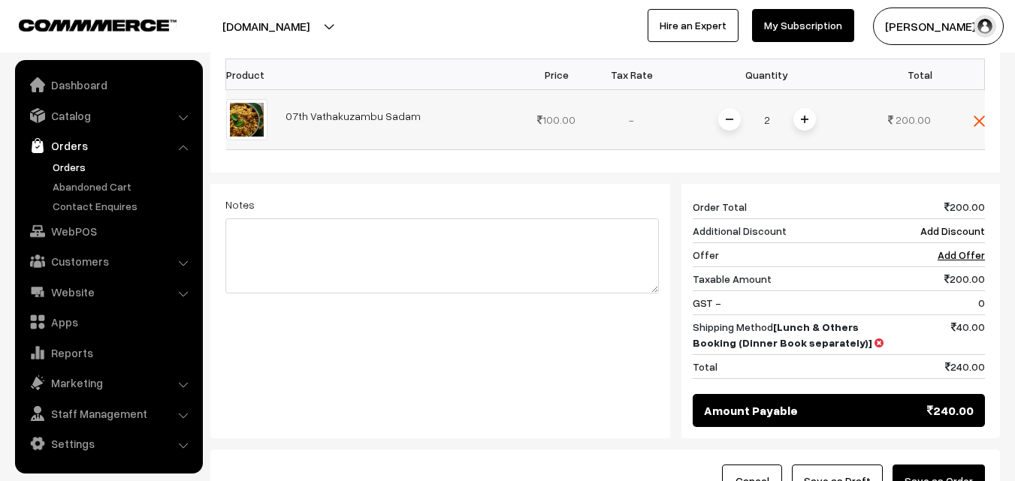
click at [731, 116] on img at bounding box center [730, 120] width 8 height 8
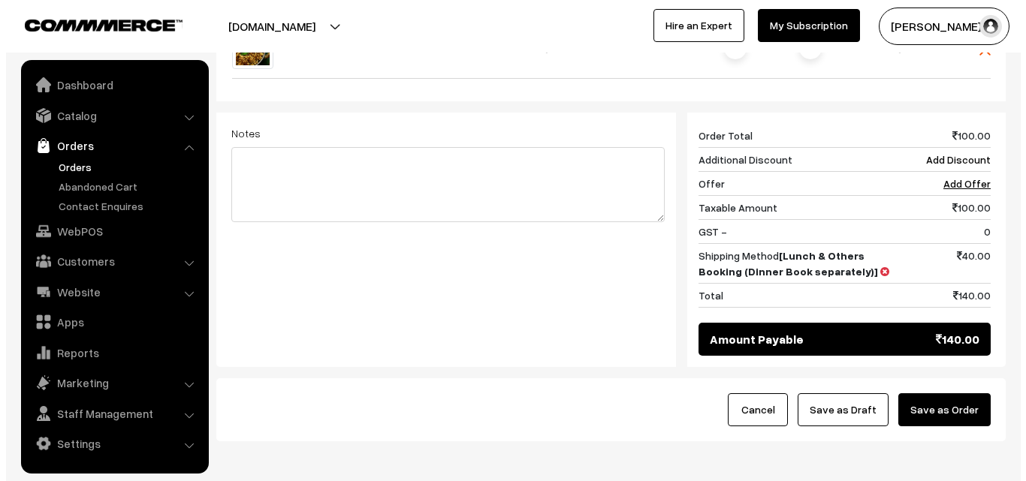
scroll to position [639, 0]
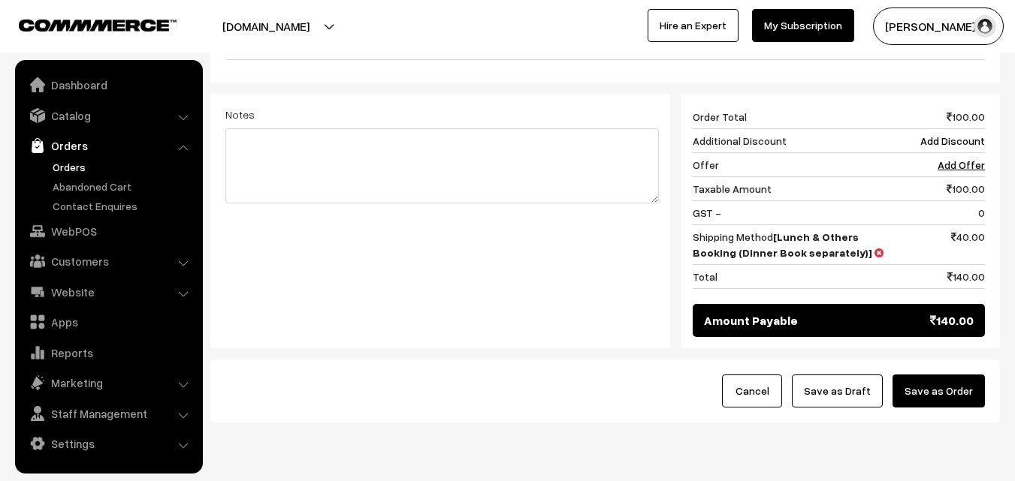
click at [951, 361] on div "Cancel Save as Draft Save as Order" at bounding box center [604, 391] width 789 height 63
click at [957, 375] on button "Save as Order" at bounding box center [938, 391] width 92 height 33
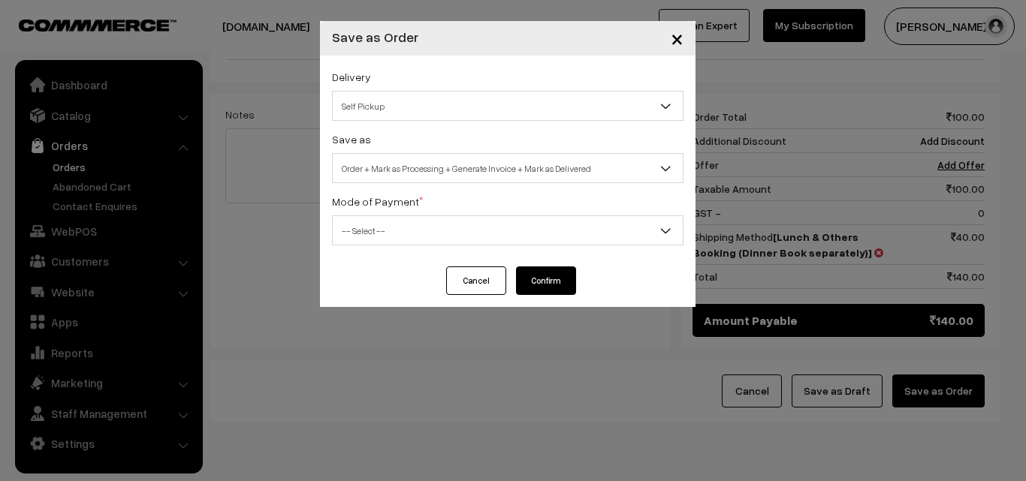
click at [478, 161] on span "Order + Mark as Processing + Generate Invoice + Mark as Delivered" at bounding box center [508, 168] width 350 height 26
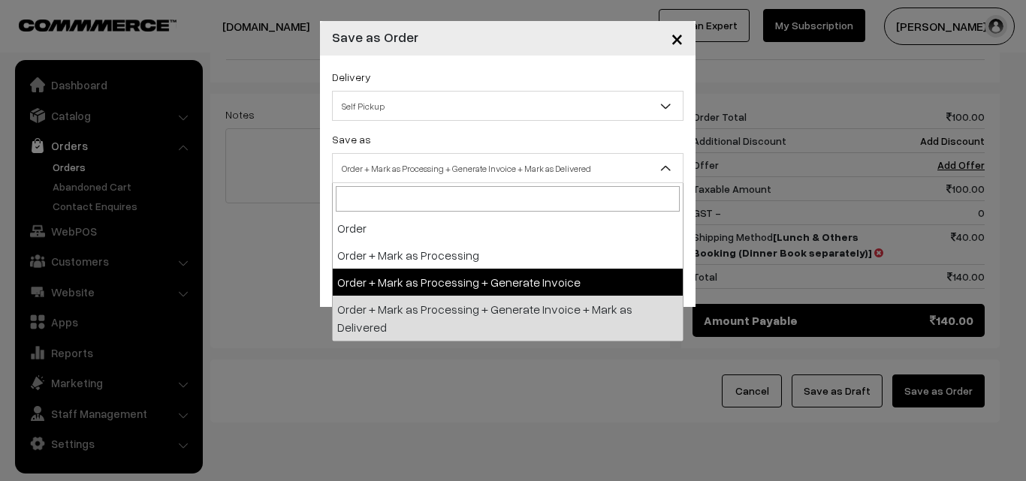
select select "3"
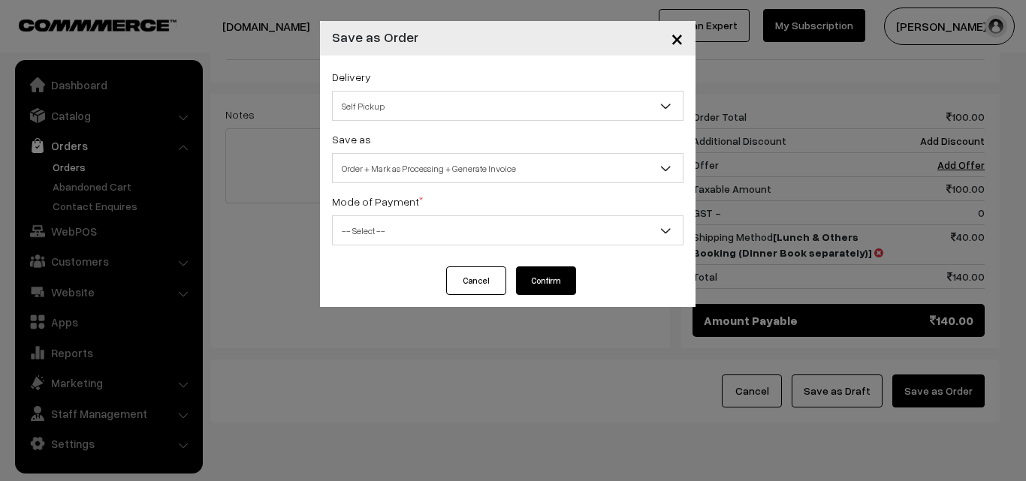
drag, startPoint x: 430, startPoint y: 203, endPoint x: 460, endPoint y: 255, distance: 60.3
click at [440, 212] on div "Mode of Payment * -- Select -- COD Cash Cheque NEFT Online Payment DD Others --…" at bounding box center [508, 218] width 352 height 53
click at [454, 236] on span "-- Select --" at bounding box center [508, 231] width 350 height 26
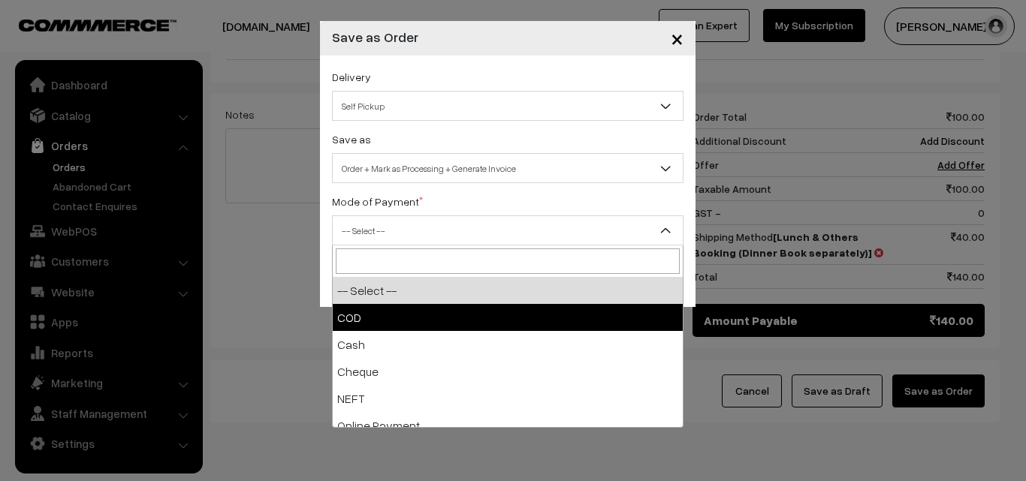
select select "1"
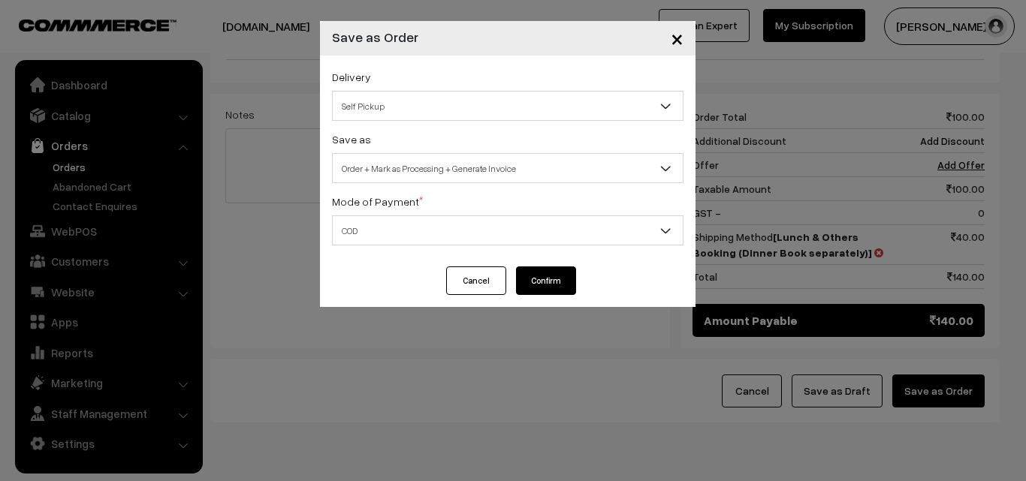
click at [560, 278] on button "Confirm" at bounding box center [546, 281] width 60 height 29
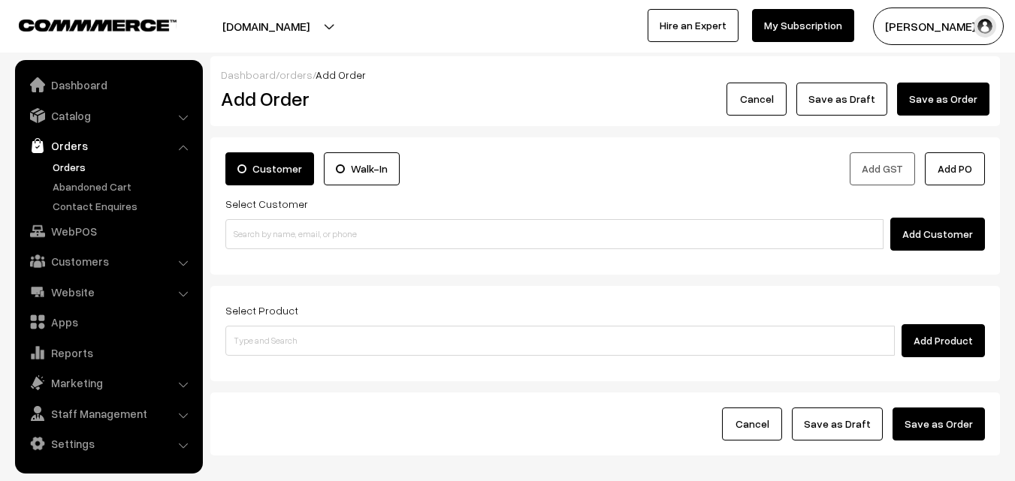
click at [74, 161] on link "Orders" at bounding box center [123, 167] width 149 height 16
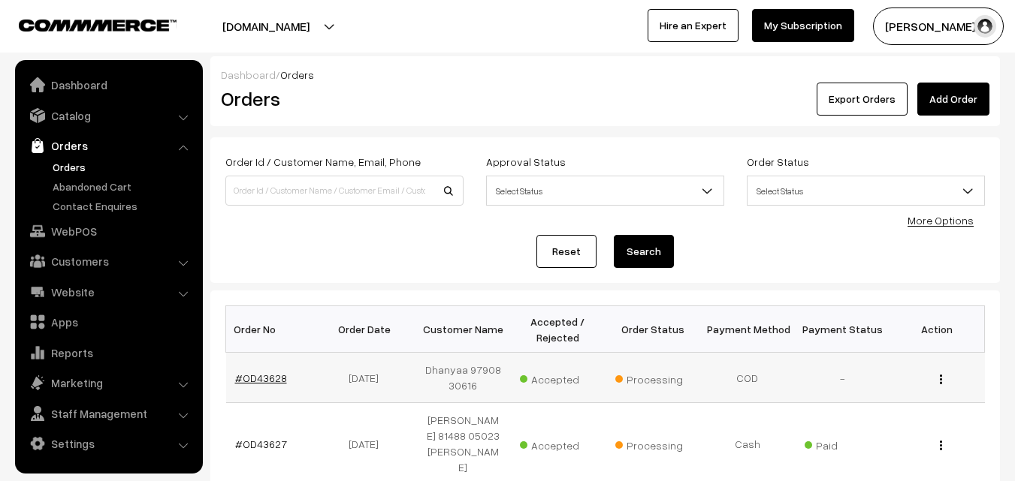
click at [270, 376] on link "#OD43628" at bounding box center [261, 378] width 52 height 13
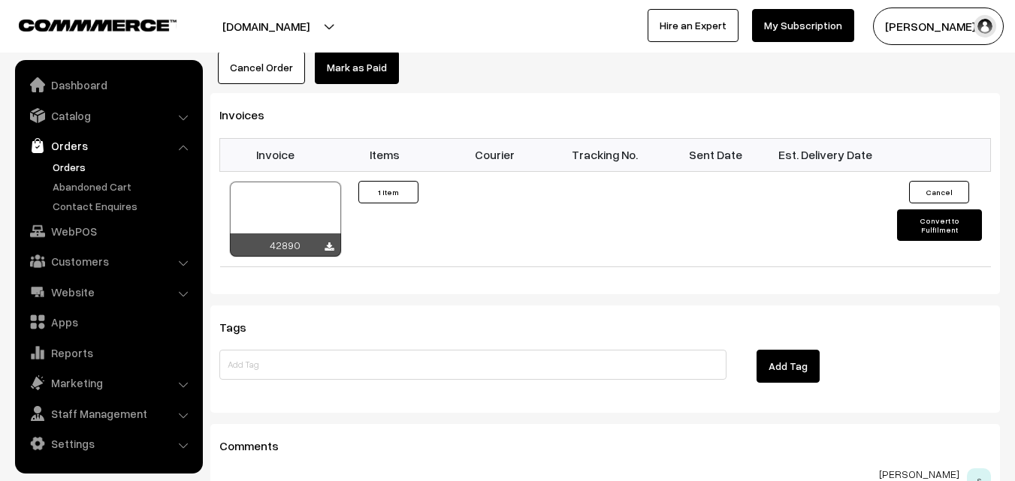
scroll to position [1052, 0]
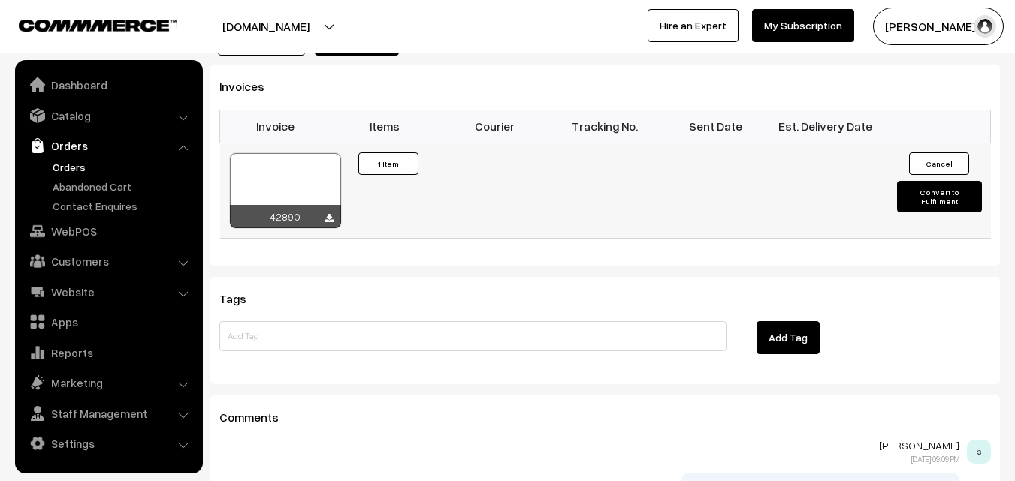
click at [319, 153] on div at bounding box center [285, 190] width 111 height 75
click at [85, 232] on link "WebPOS" at bounding box center [108, 231] width 179 height 27
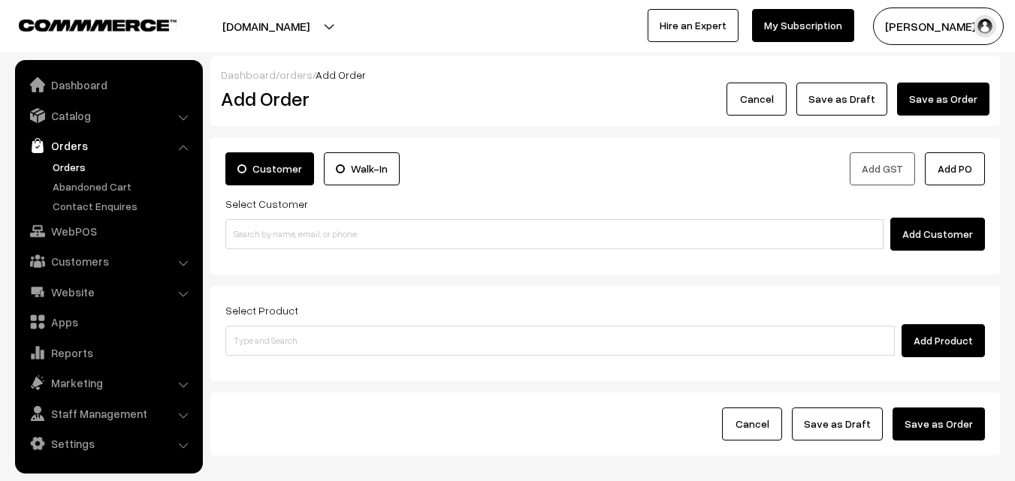
click at [262, 250] on div "Add Customer" at bounding box center [604, 234] width 759 height 33
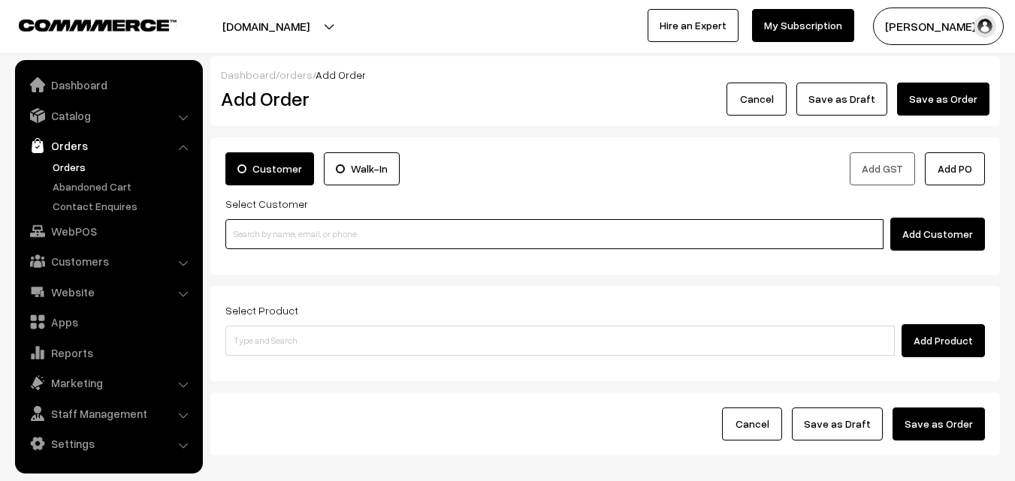
click at [267, 236] on input at bounding box center [554, 234] width 658 height 30
paste input "80562 86172"
click at [264, 233] on input "80562 86172" at bounding box center [554, 234] width 658 height 30
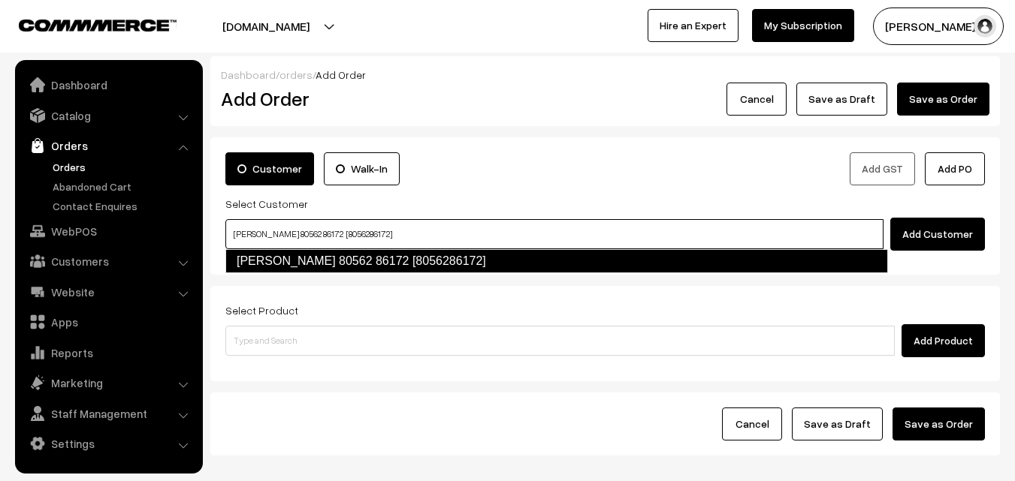
type input "[PERSON_NAME] 80562 86172 [8056286172]"
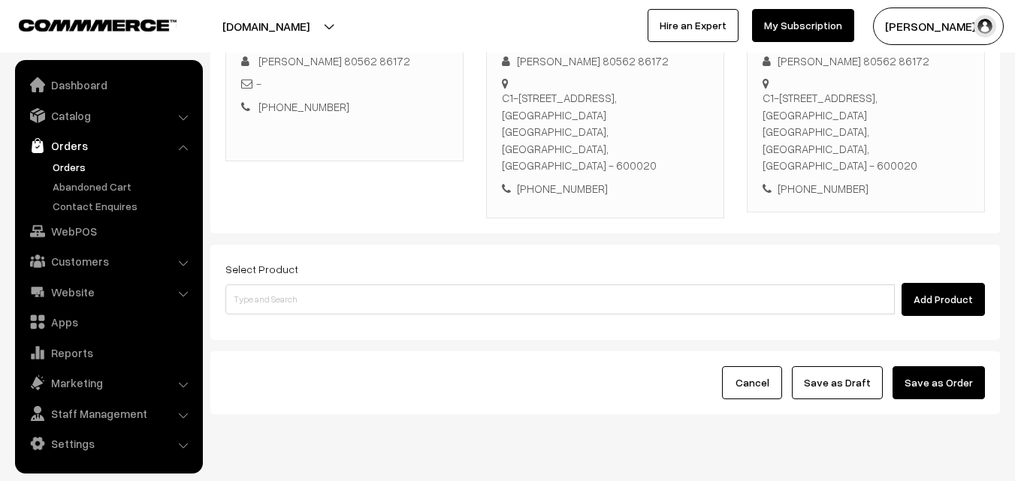
scroll to position [257, 0]
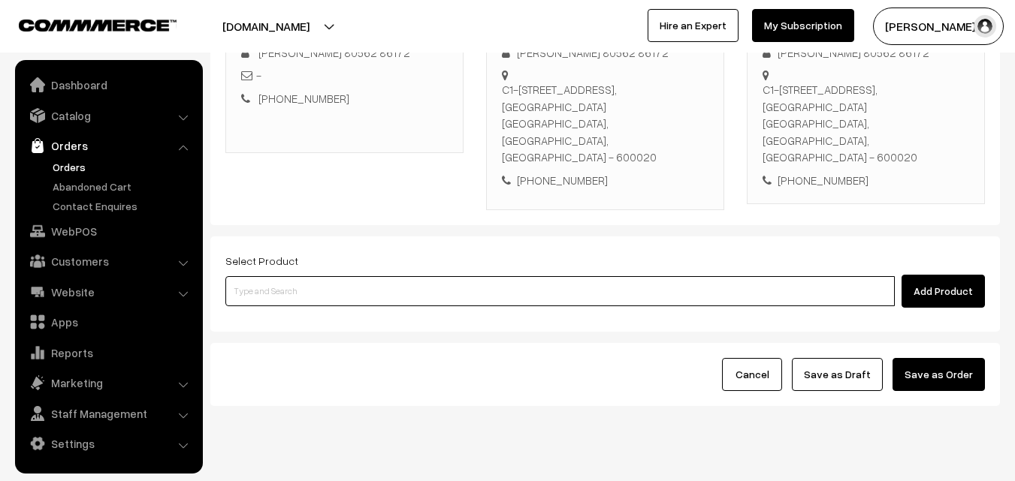
click at [350, 276] on input at bounding box center [559, 291] width 669 height 30
paste input "07th Without Rice..."
type input "07th Without Rice..."
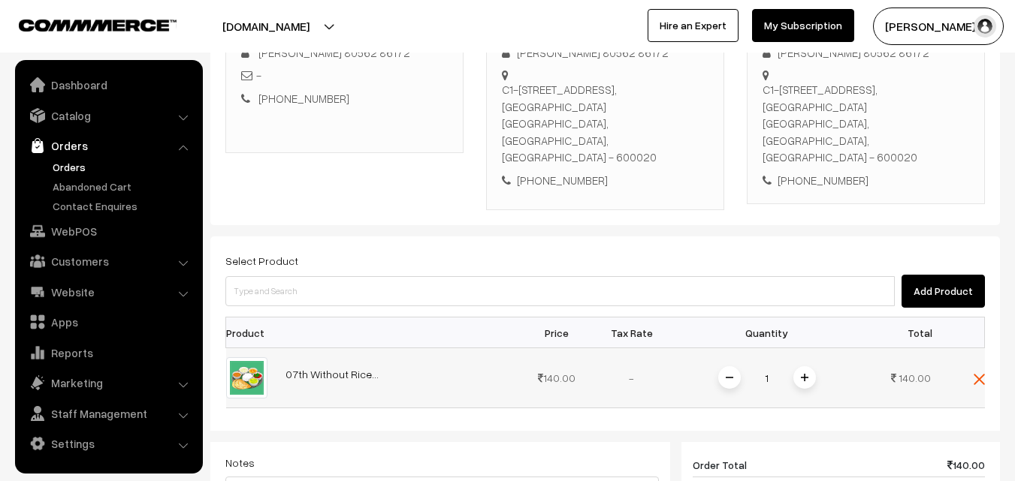
click at [805, 367] on span at bounding box center [804, 378] width 23 height 23
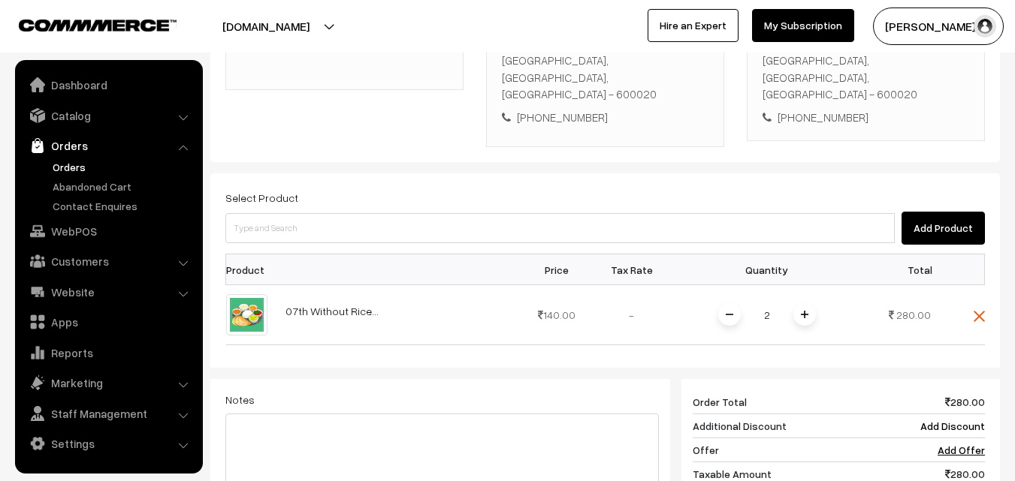
scroll to position [407, 0]
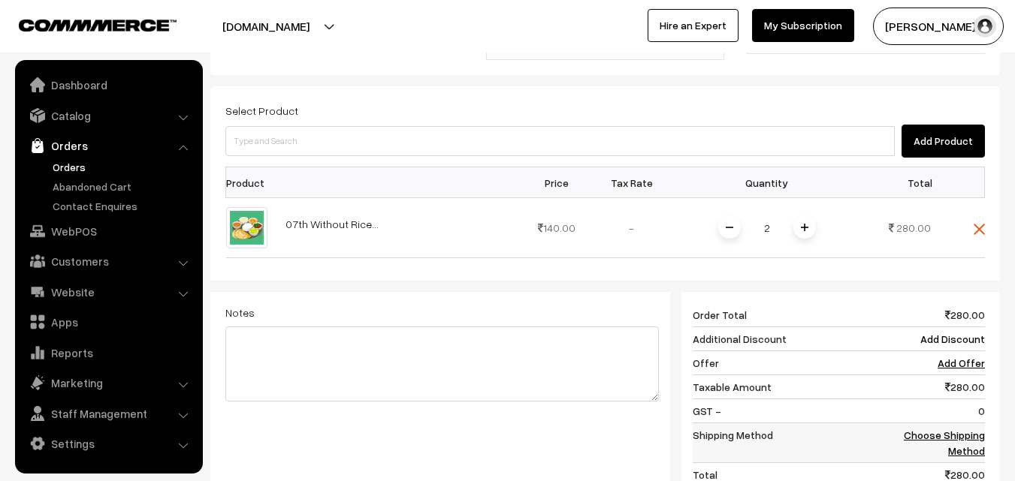
click at [970, 429] on link "Choose Shipping Method" at bounding box center [944, 443] width 81 height 29
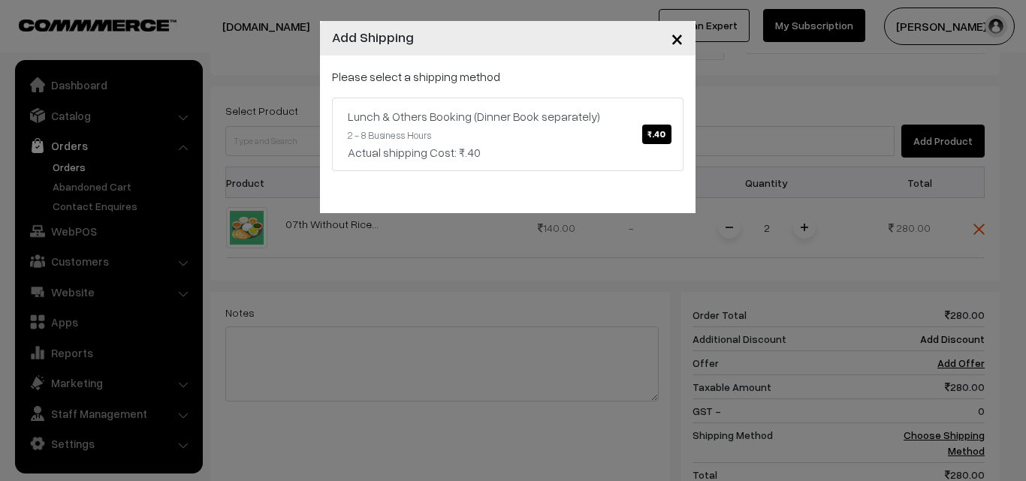
click at [521, 135] on link "Lunch & Others Booking (Dinner Book separately) ₹.40 2 - 8 Business Hours Actua…" at bounding box center [508, 135] width 352 height 74
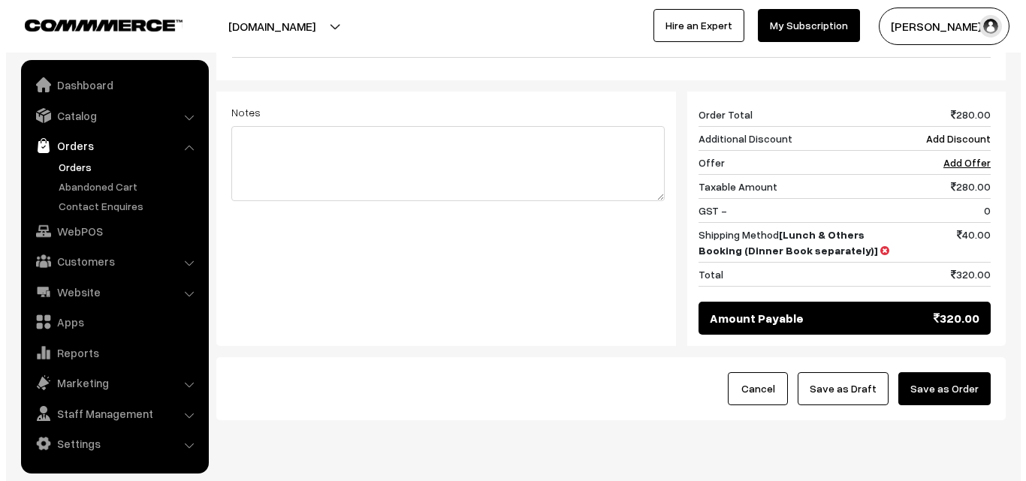
scroll to position [622, 0]
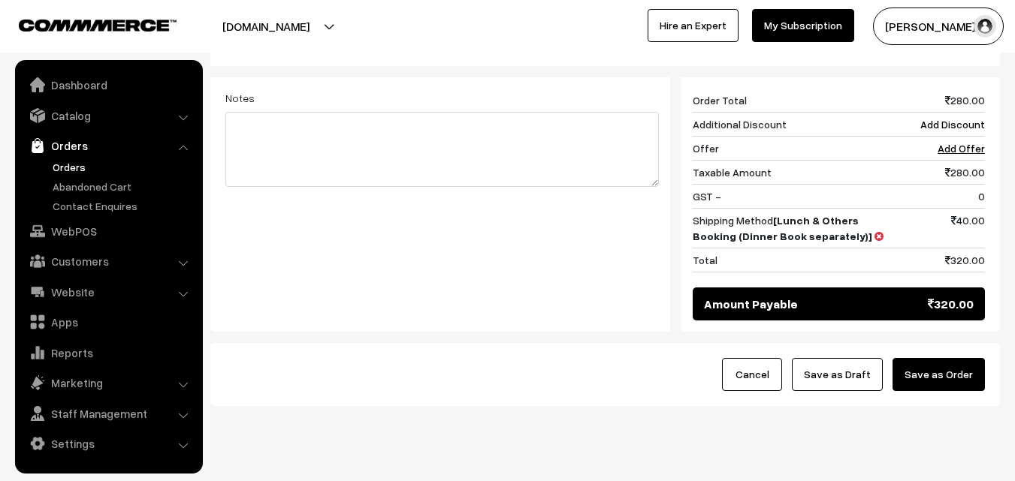
click at [961, 358] on button "Save as Order" at bounding box center [938, 374] width 92 height 33
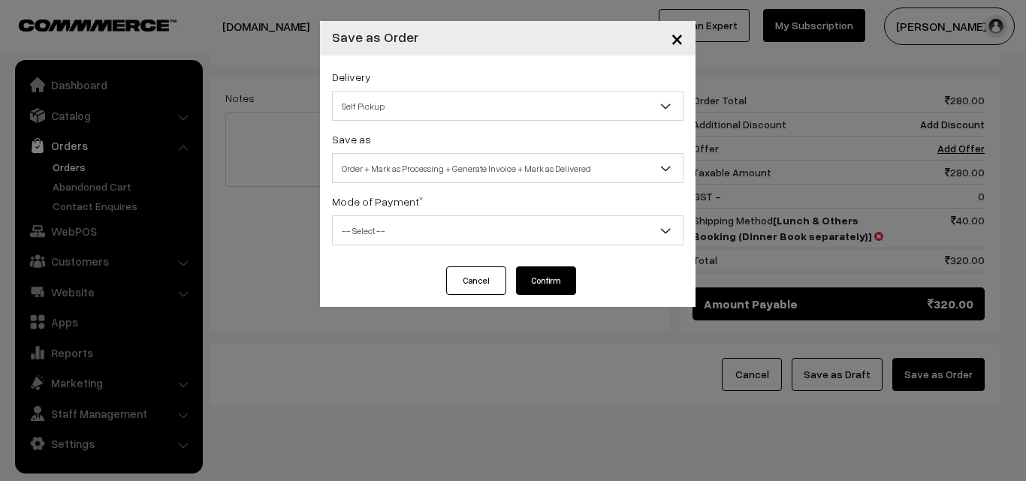
drag, startPoint x: 445, startPoint y: 167, endPoint x: 441, endPoint y: 176, distance: 9.4
click at [445, 167] on span "Order + Mark as Processing + Generate Invoice + Mark as Delivered" at bounding box center [508, 168] width 350 height 26
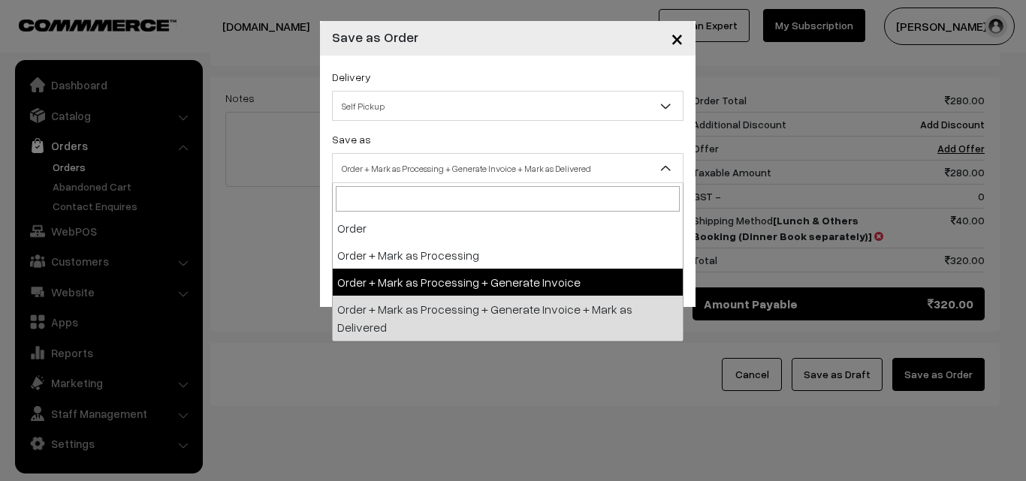
select select "3"
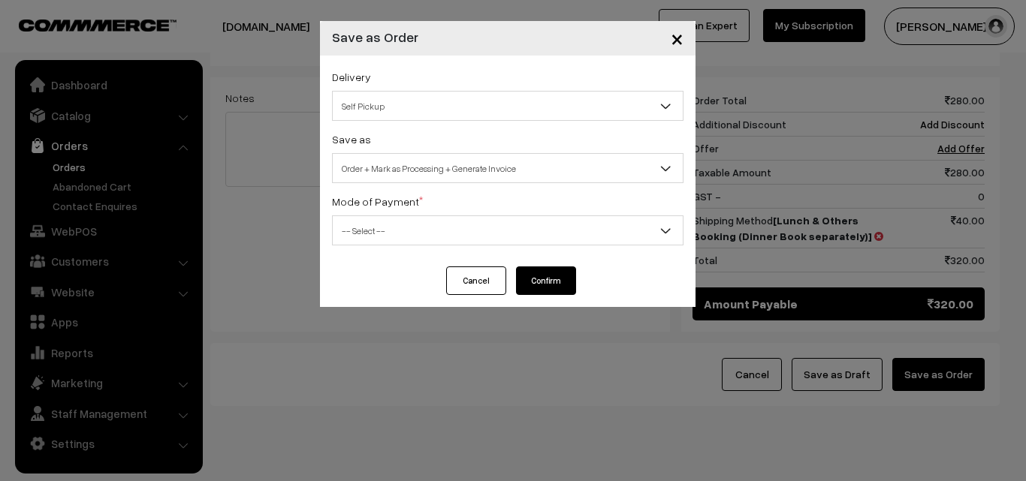
click at [406, 224] on span "-- Select --" at bounding box center [508, 231] width 350 height 26
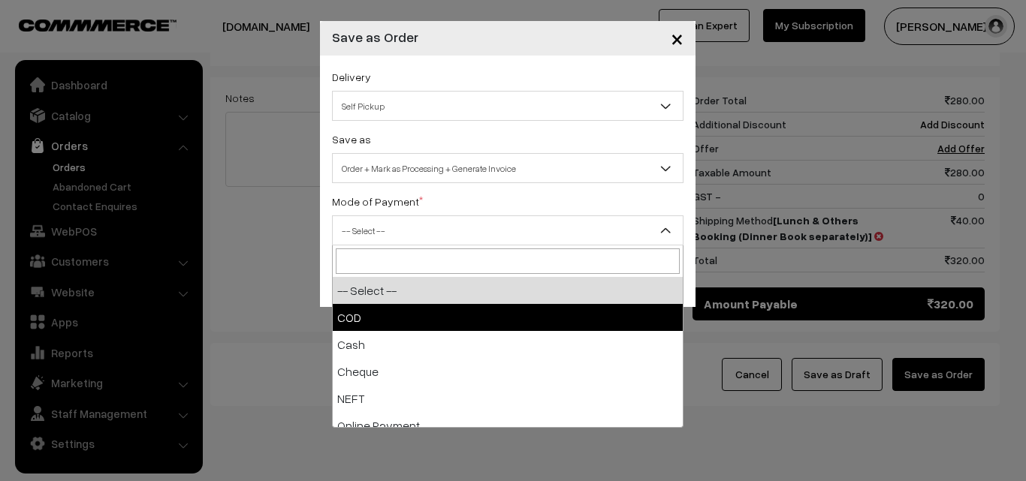
select select "1"
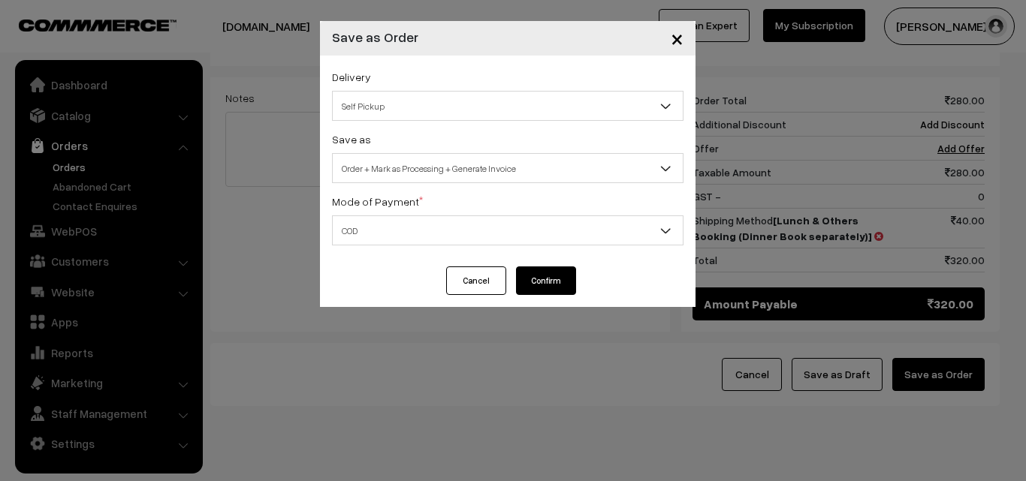
click at [548, 277] on button "Confirm" at bounding box center [546, 281] width 60 height 29
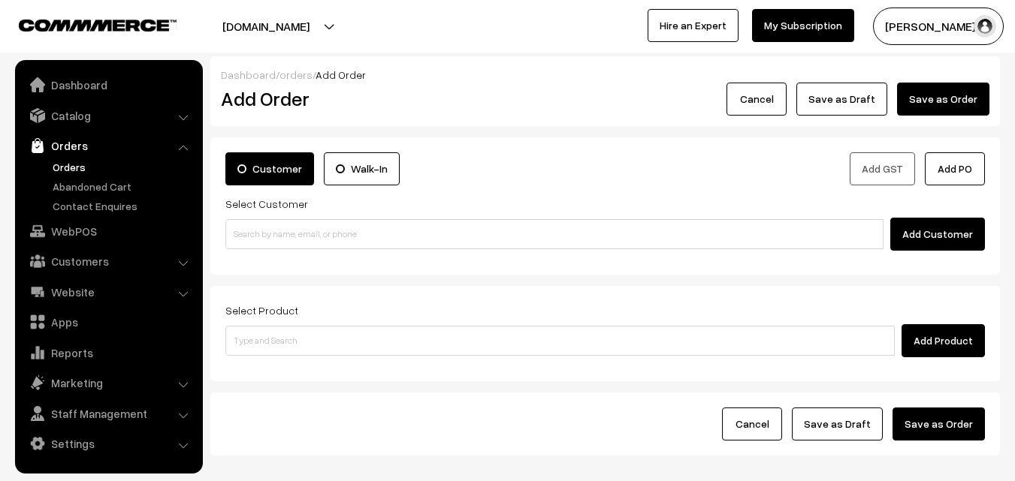
click at [74, 164] on link "Orders" at bounding box center [123, 167] width 149 height 16
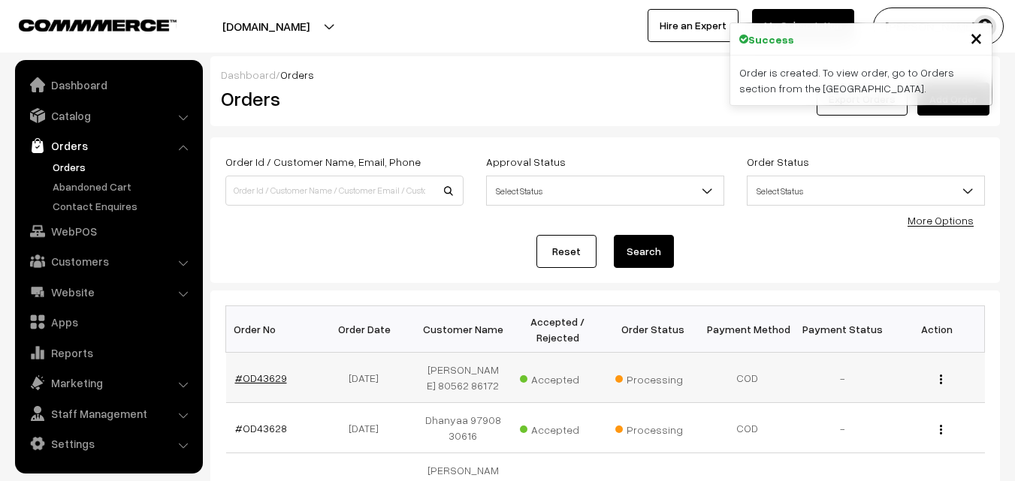
click at [256, 381] on link "#OD43629" at bounding box center [261, 378] width 52 height 13
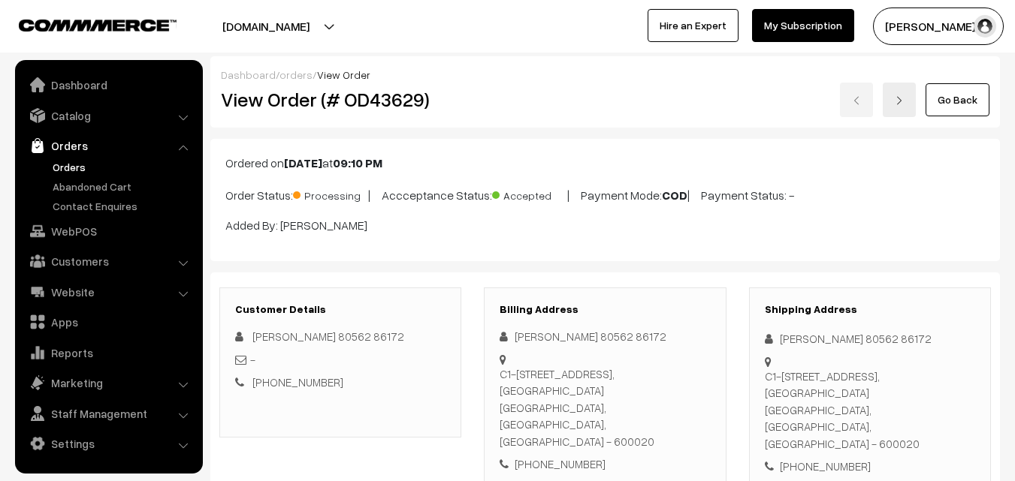
click at [530, 103] on div "View Order (# OD43629) Go Back" at bounding box center [605, 100] width 791 height 35
click at [325, 104] on h2 "View Order (# OD43629)" at bounding box center [341, 99] width 241 height 23
drag, startPoint x: 265, startPoint y: 95, endPoint x: 616, endPoint y: 81, distance: 351.0
click at [616, 81] on div "Dashboard / orders / View Order View Order (# OD43629) Go Back" at bounding box center [604, 91] width 789 height 71
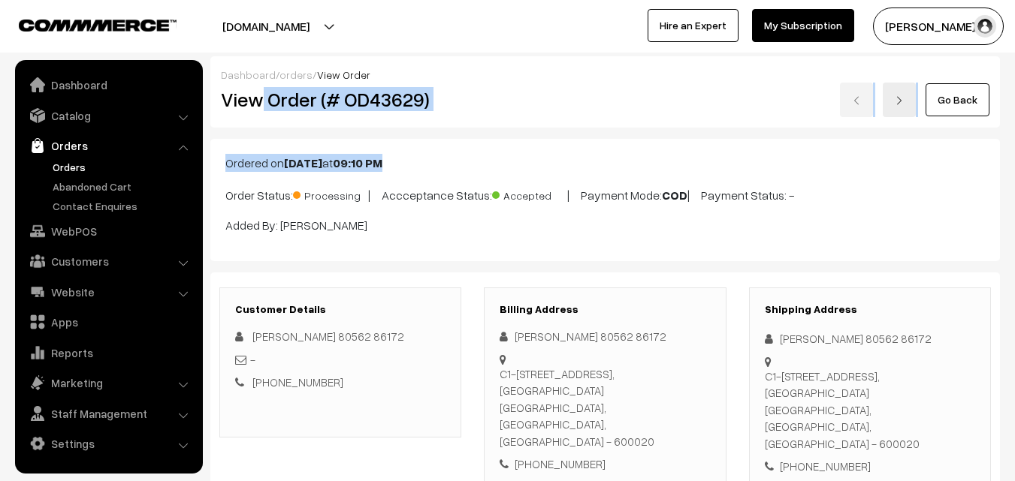
click at [550, 152] on div "Ordered on Oct 06, 2025 at 09:10 PM Order Status: Processing | Accceptance Stat…" at bounding box center [604, 200] width 789 height 122
click at [486, 97] on div "Go Back" at bounding box center [736, 100] width 505 height 35
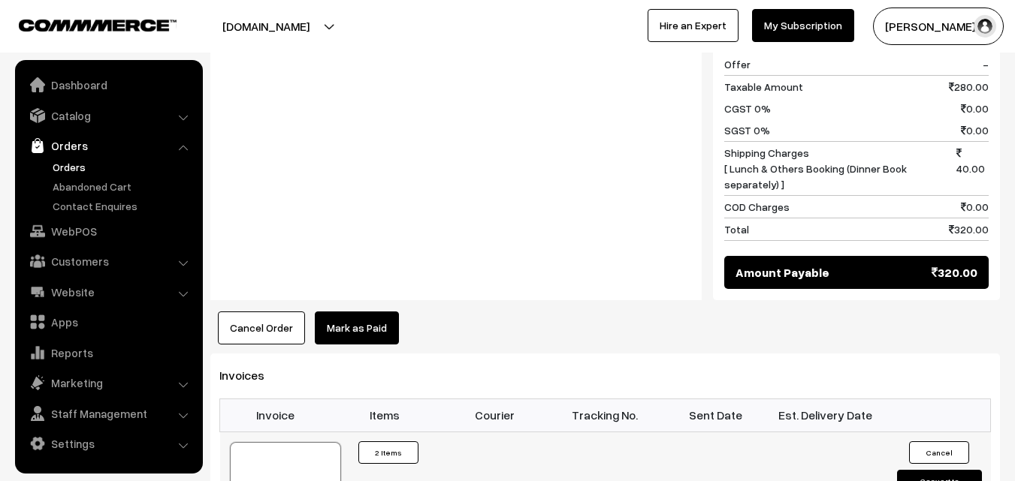
scroll to position [751, 0]
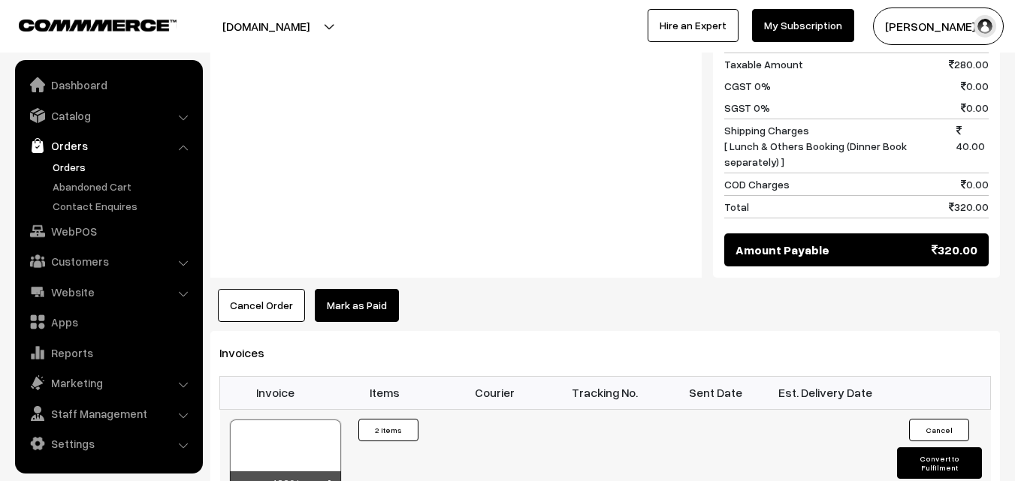
click at [297, 431] on div at bounding box center [285, 457] width 111 height 75
click at [97, 236] on link "WebPOS" at bounding box center [108, 231] width 179 height 27
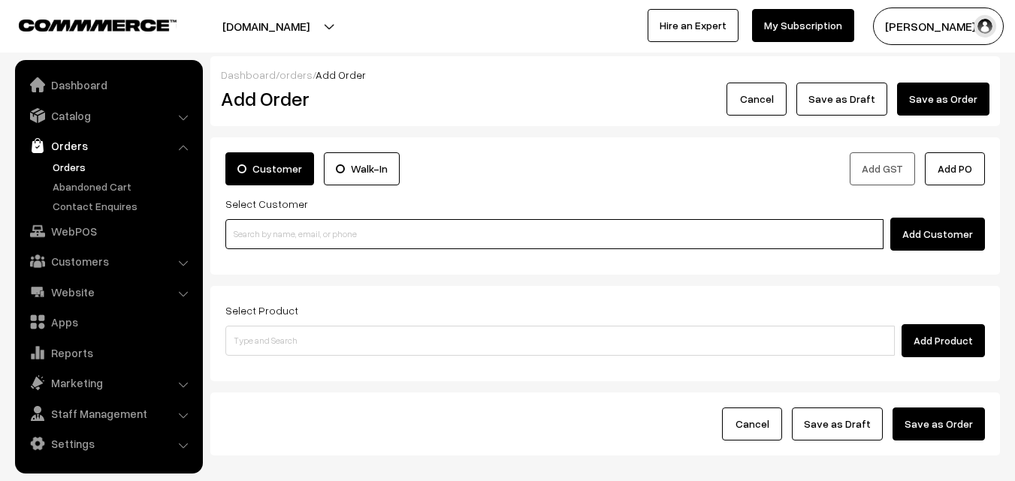
click at [359, 226] on input at bounding box center [554, 234] width 658 height 30
paste input "99623 14002"
click at [270, 228] on input "99623 14002" at bounding box center [554, 234] width 658 height 30
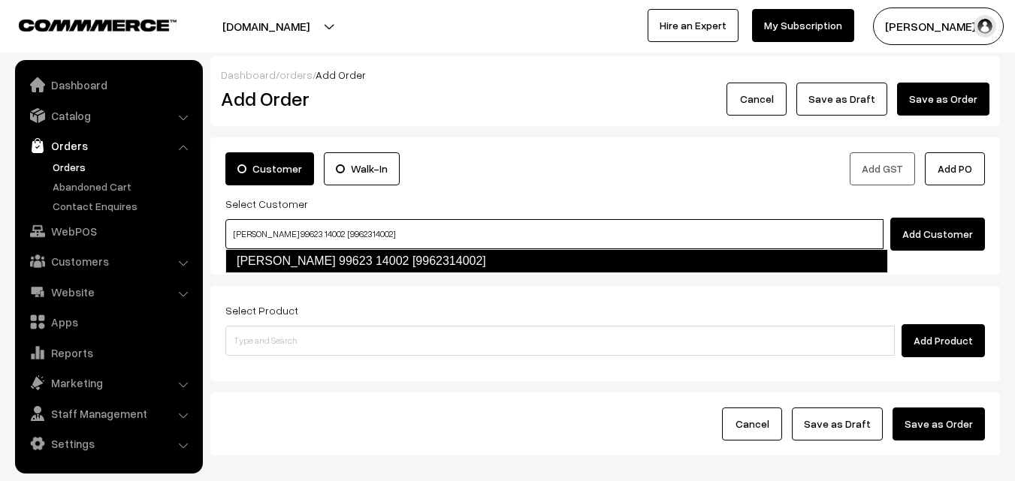
type input "[PERSON_NAME] 99623 14002 [9962314002]"
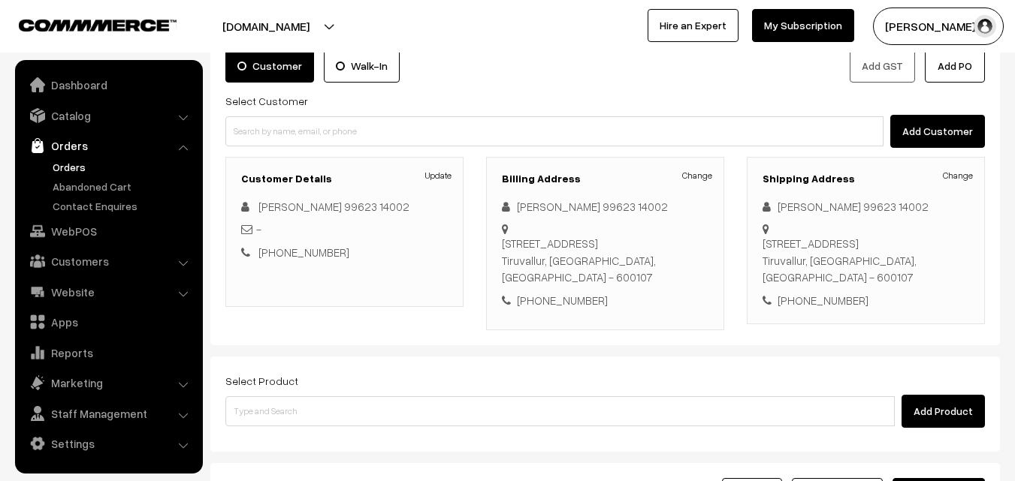
scroll to position [150, 0]
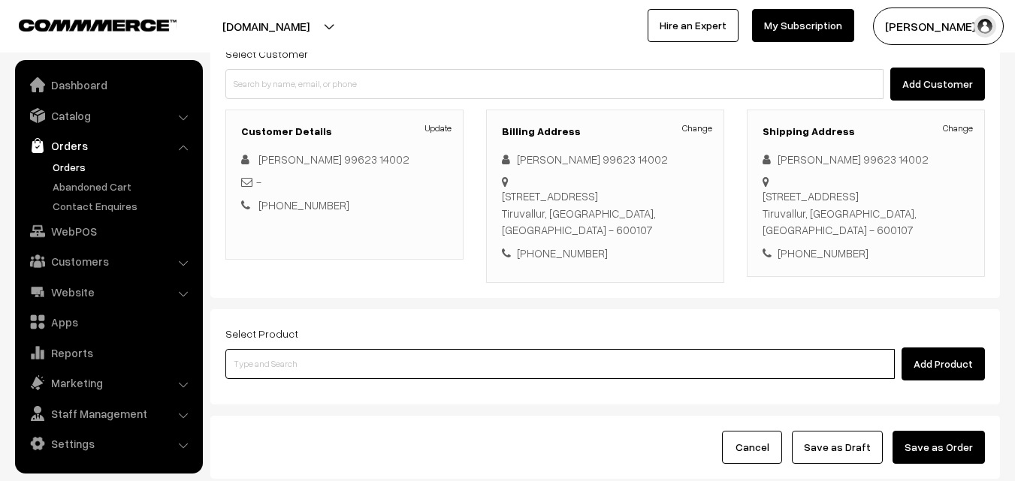
click at [364, 361] on input at bounding box center [559, 364] width 669 height 30
paste input "07th Without Rice..."
type input "07th Without Rice..."
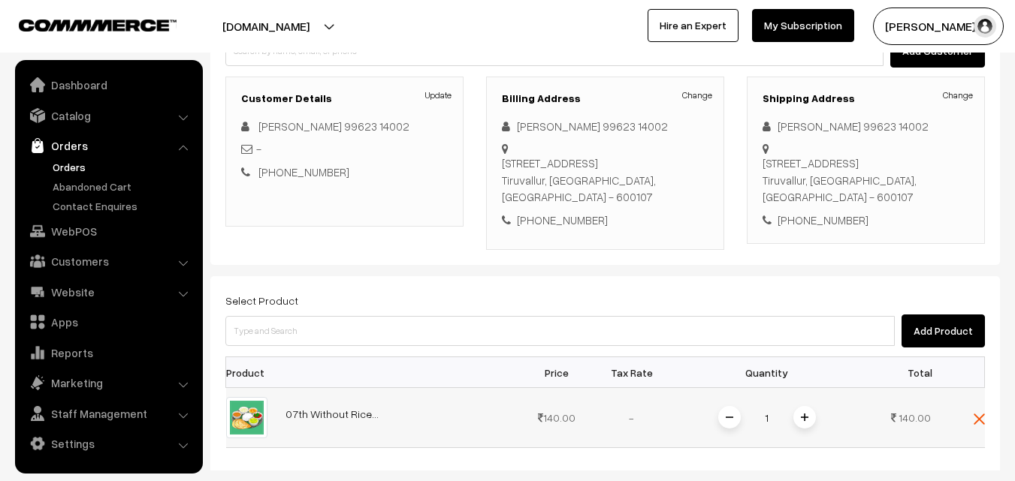
scroll to position [225, 0]
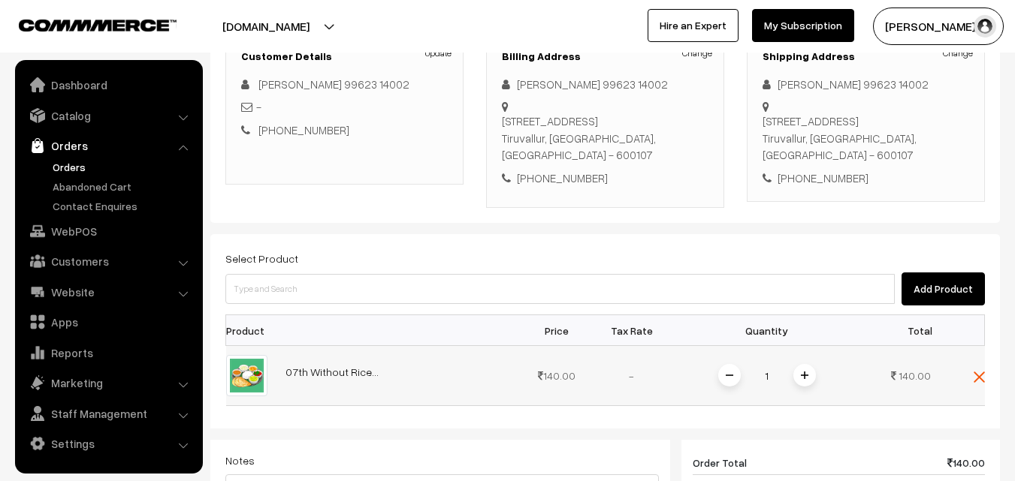
click at [794, 376] on span at bounding box center [804, 375] width 23 height 23
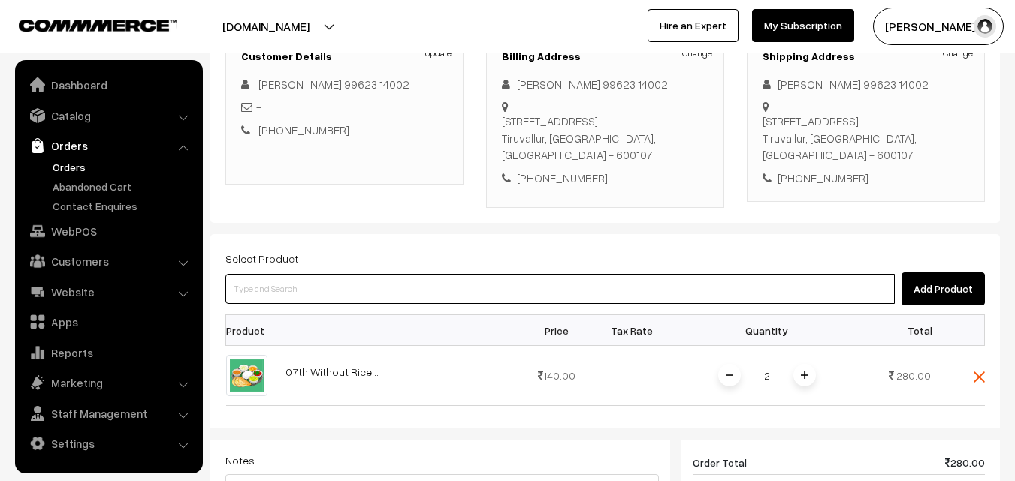
click at [742, 298] on input at bounding box center [559, 289] width 669 height 30
type input "07th Couple Pack - Beans Poriyal"
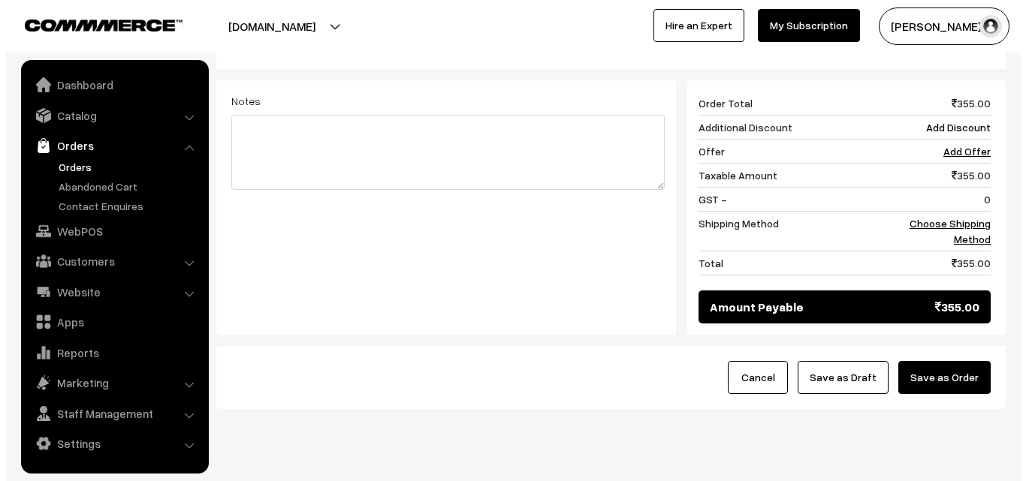
scroll to position [676, 0]
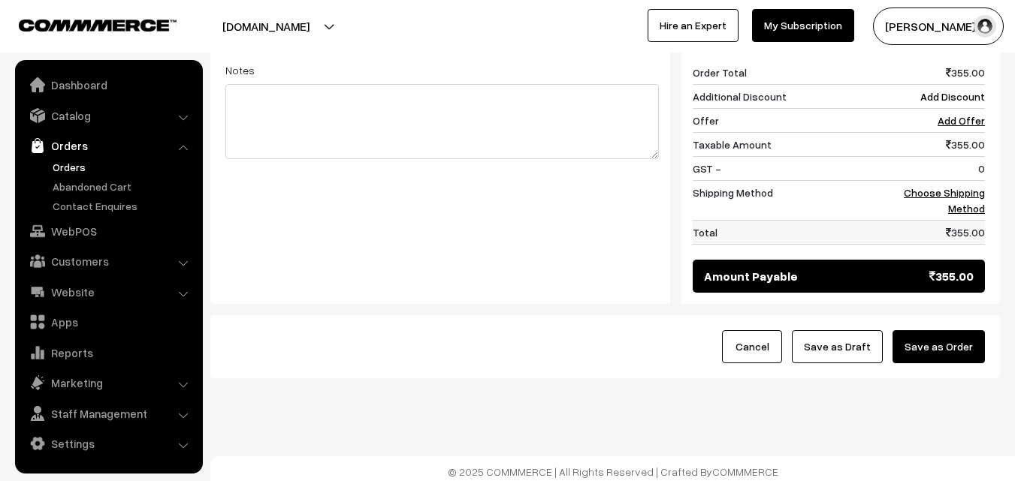
drag, startPoint x: 950, startPoint y: 223, endPoint x: 955, endPoint y: 203, distance: 20.8
click at [950, 222] on td "355.00" at bounding box center [938, 233] width 93 height 24
click at [955, 203] on link "Choose Shipping Method" at bounding box center [944, 200] width 81 height 29
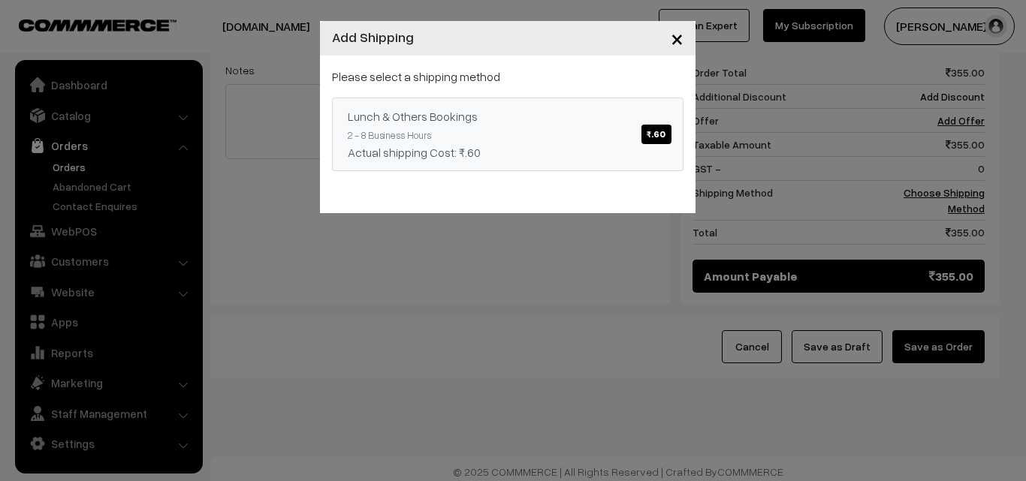
click at [572, 108] on div "Lunch & Others Bookings ₹.60" at bounding box center [508, 116] width 320 height 18
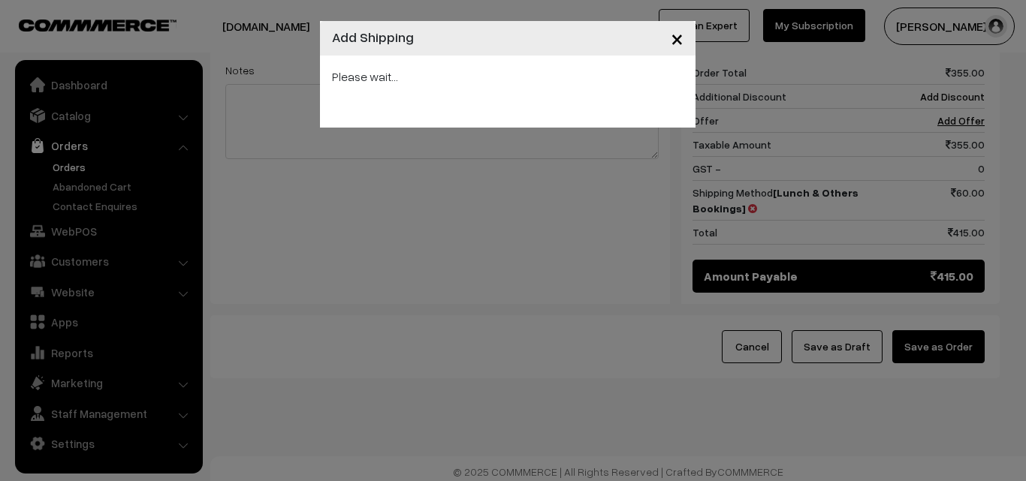
click at [944, 349] on div "× Add Shipping Please wait..." at bounding box center [513, 240] width 1026 height 481
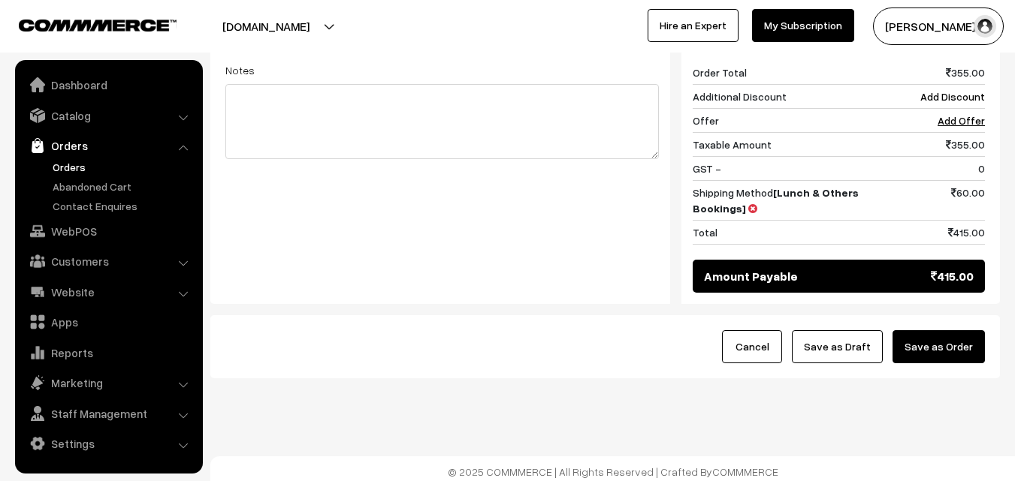
click at [937, 356] on button "Save as Order" at bounding box center [938, 346] width 92 height 33
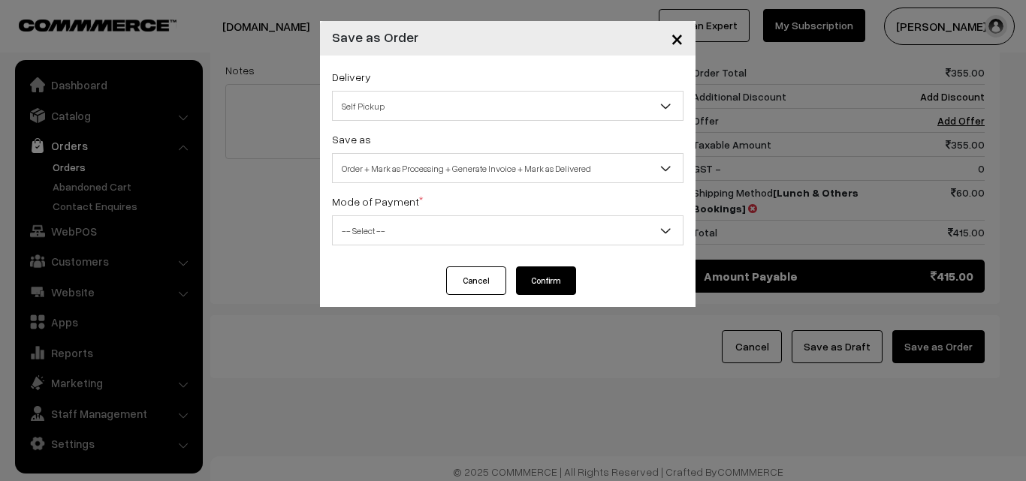
click at [478, 158] on span "Order + Mark as Processing + Generate Invoice + Mark as Delivered" at bounding box center [508, 168] width 350 height 26
select select "3"
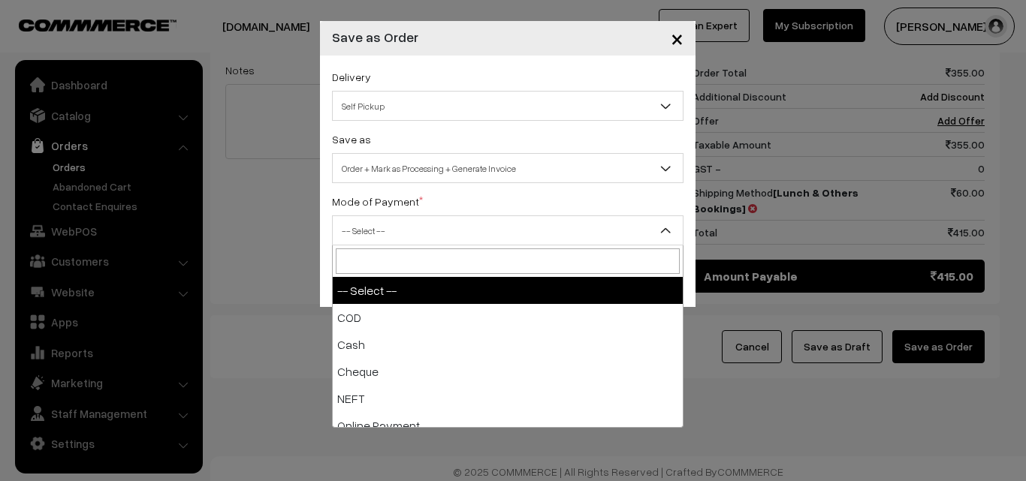
click at [423, 231] on span "-- Select --" at bounding box center [508, 231] width 350 height 26
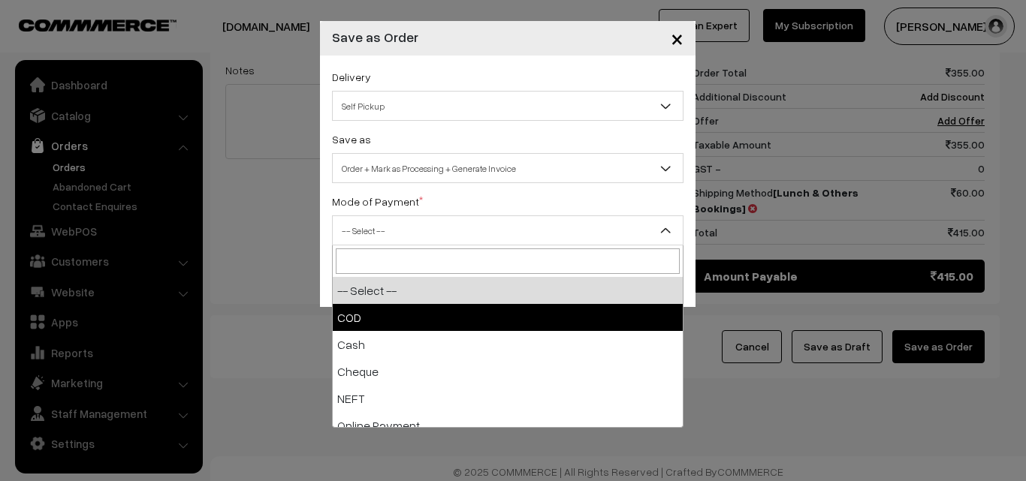
select select "1"
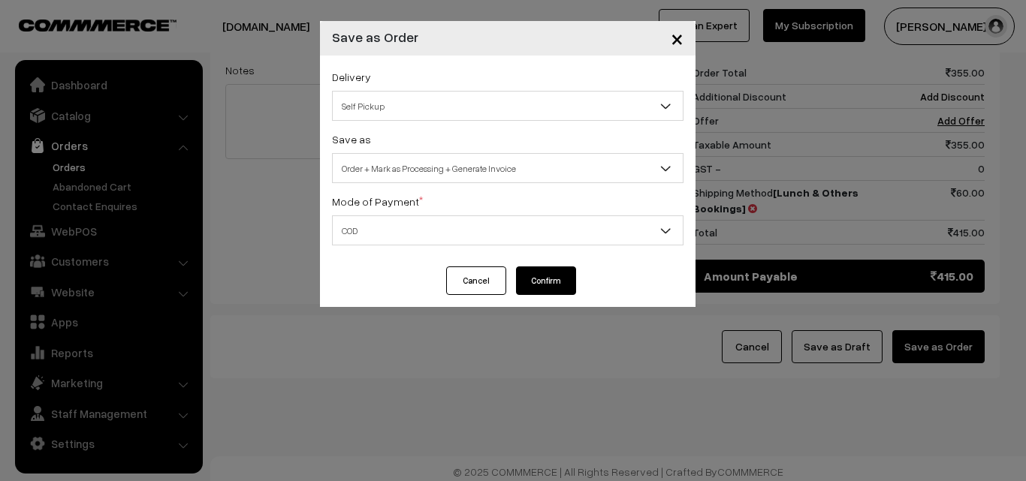
click at [548, 274] on button "Confirm" at bounding box center [546, 281] width 60 height 29
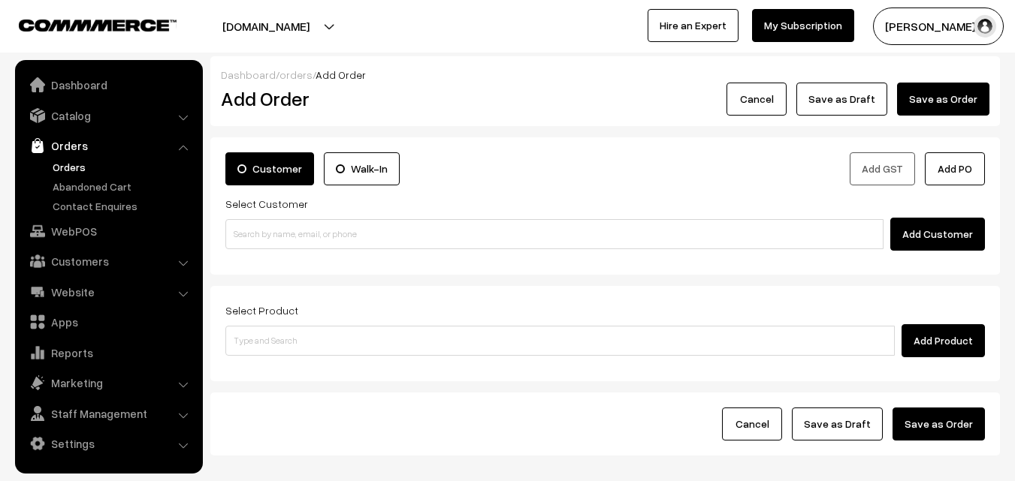
click at [71, 165] on link "Orders" at bounding box center [123, 167] width 149 height 16
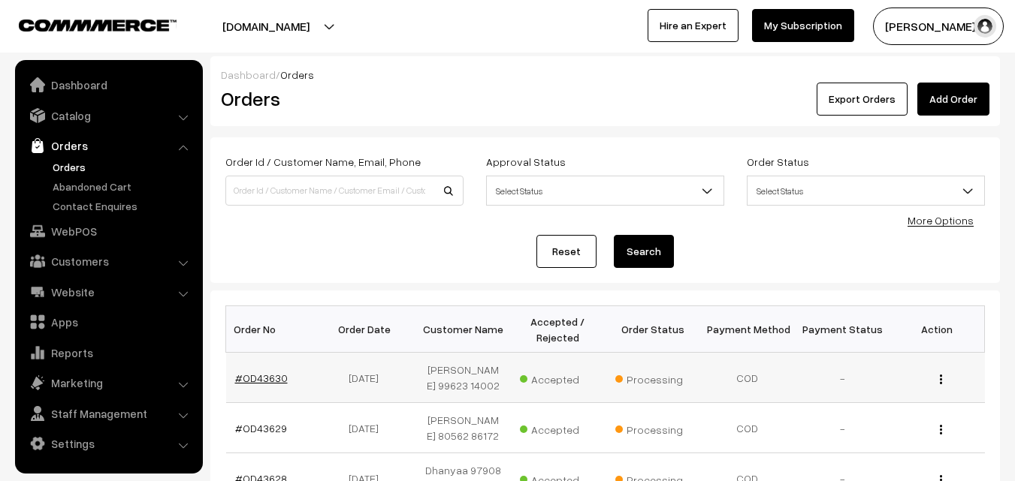
click at [275, 379] on link "#OD43630" at bounding box center [261, 378] width 53 height 13
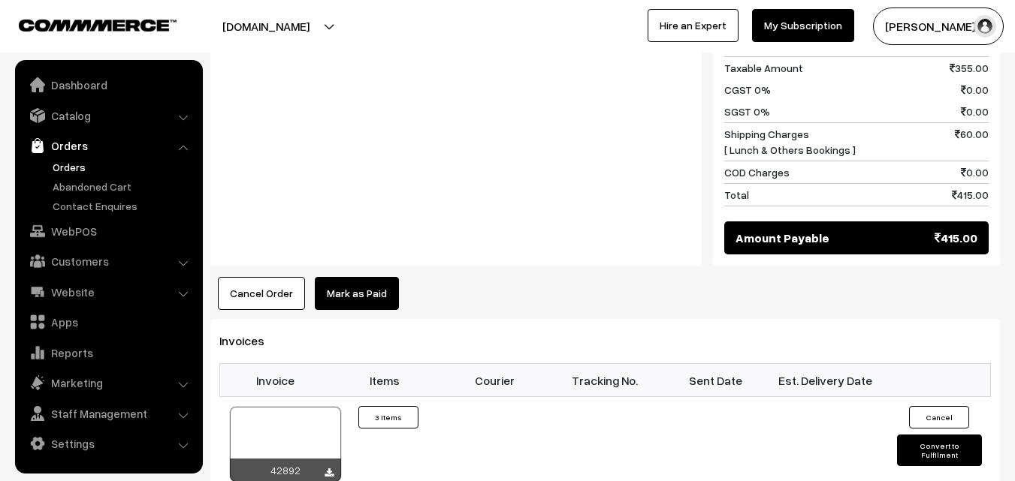
scroll to position [826, 0]
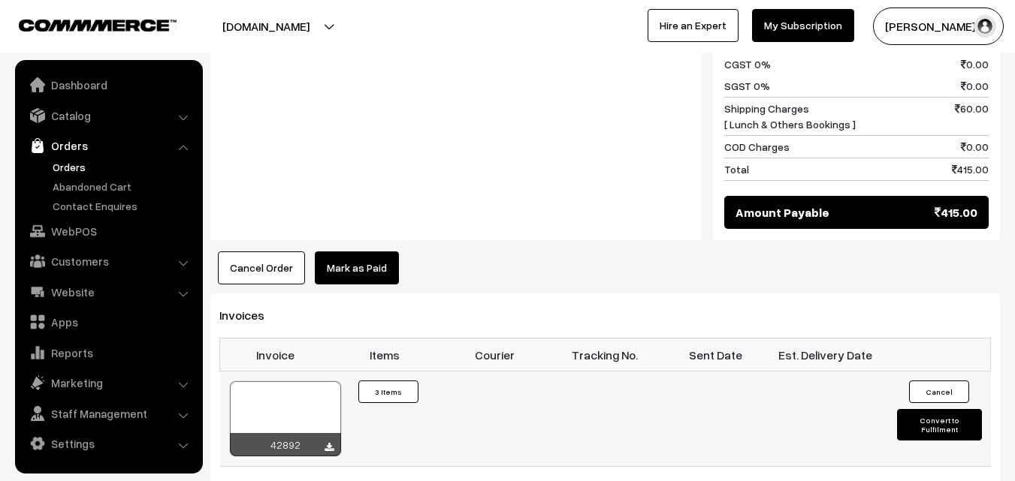
click at [300, 400] on div at bounding box center [285, 419] width 111 height 75
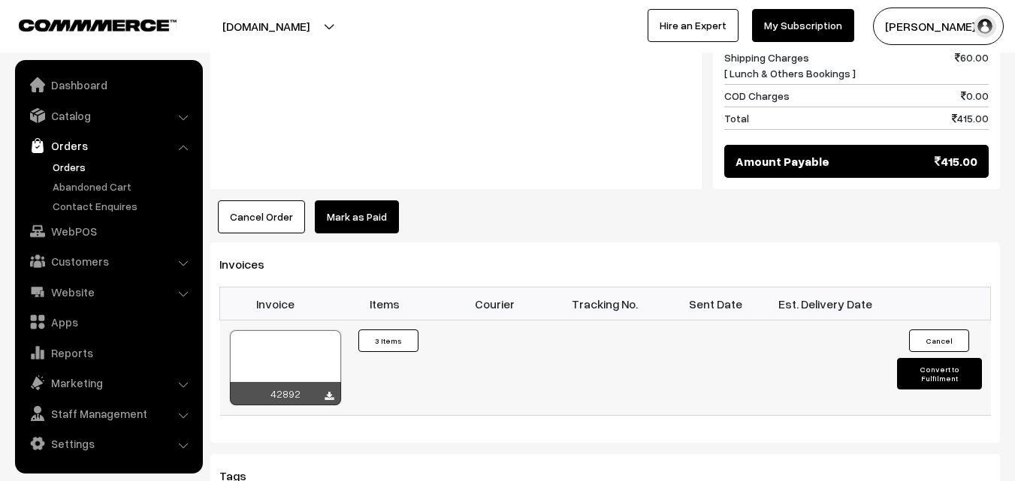
scroll to position [901, 0]
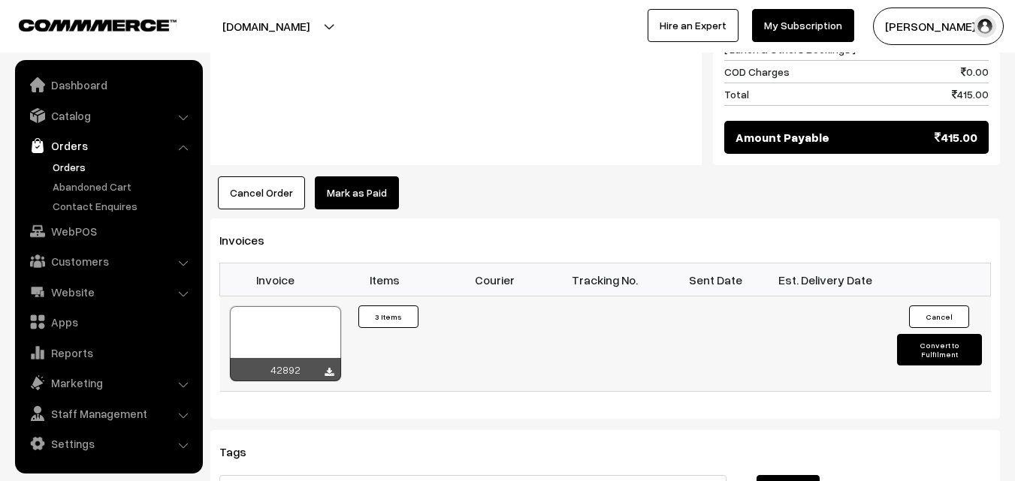
click at [294, 309] on div at bounding box center [285, 343] width 111 height 75
click at [100, 228] on link "WebPOS" at bounding box center [108, 231] width 179 height 27
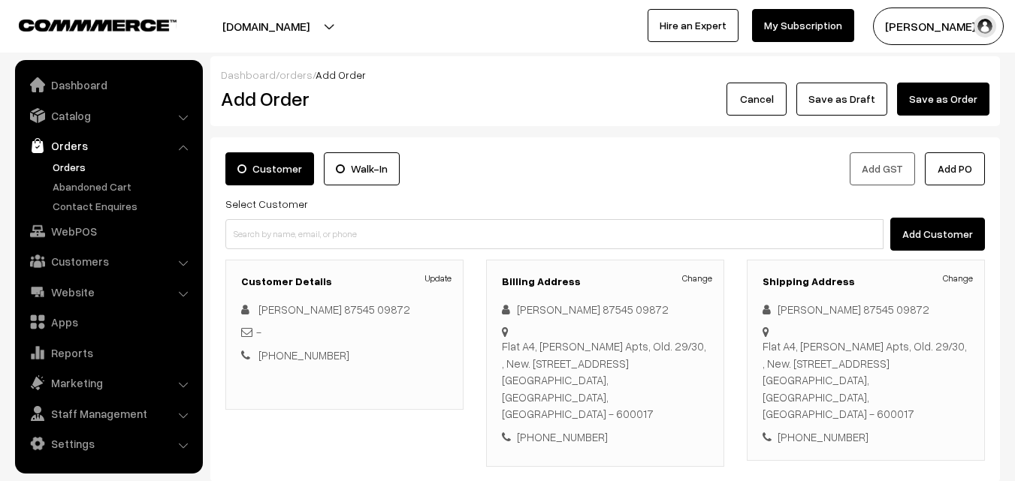
scroll to position [75, 0]
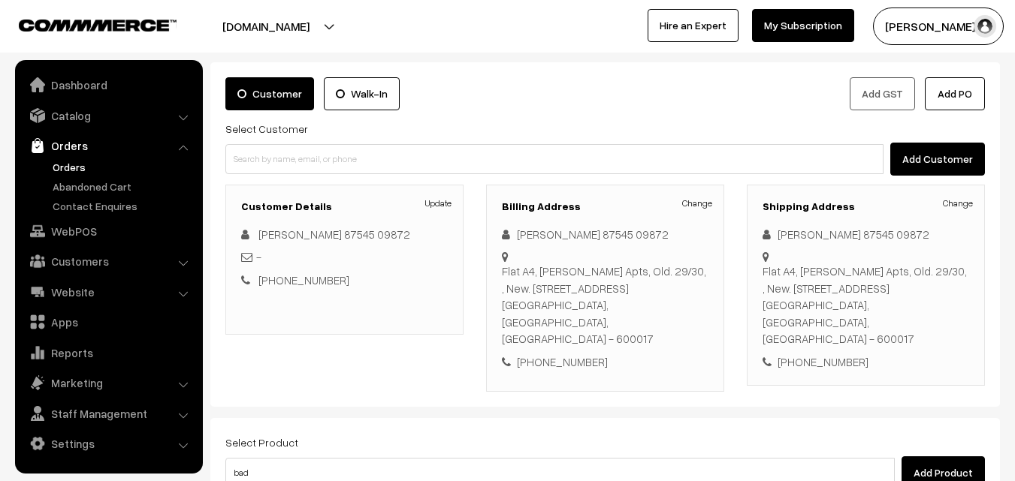
type input "badh"
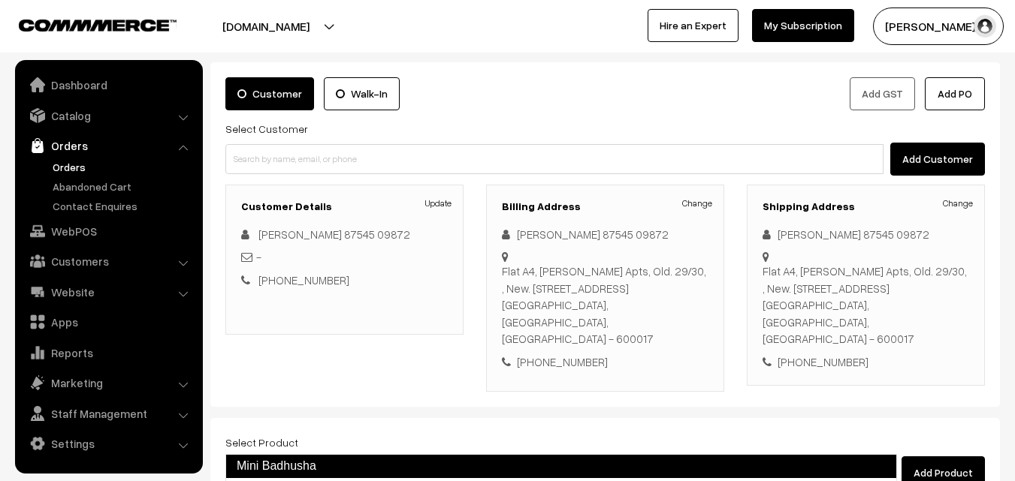
click at [339, 463] on link "Mini Badhusha" at bounding box center [560, 466] width 671 height 24
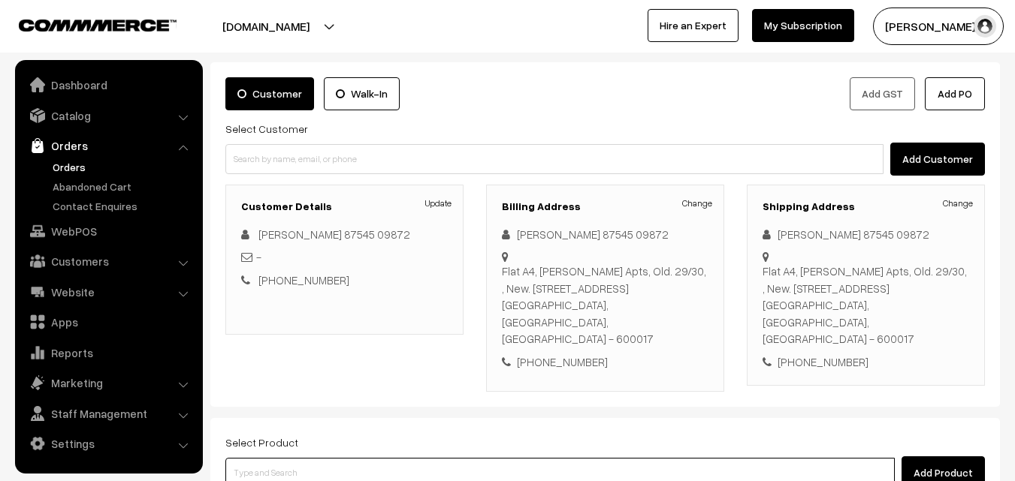
click at [351, 458] on input at bounding box center [559, 473] width 669 height 30
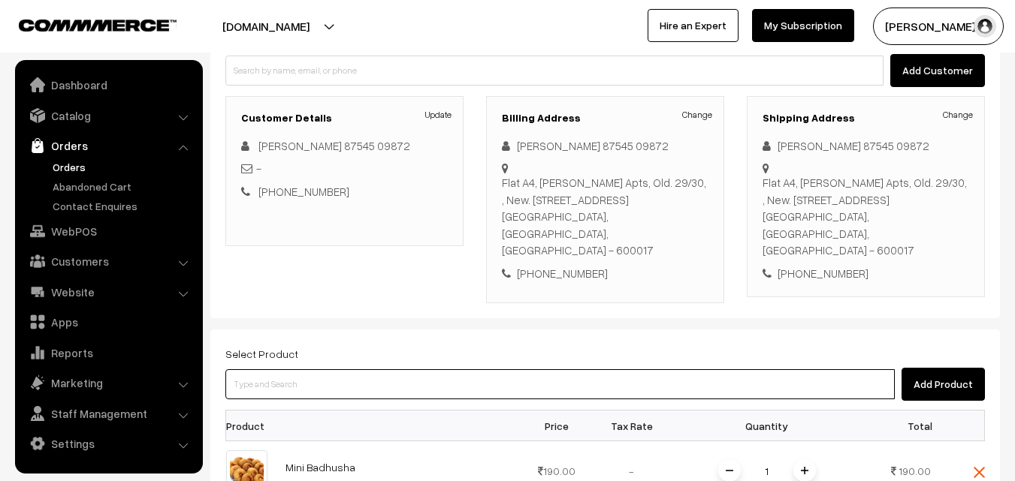
scroll to position [300, 0]
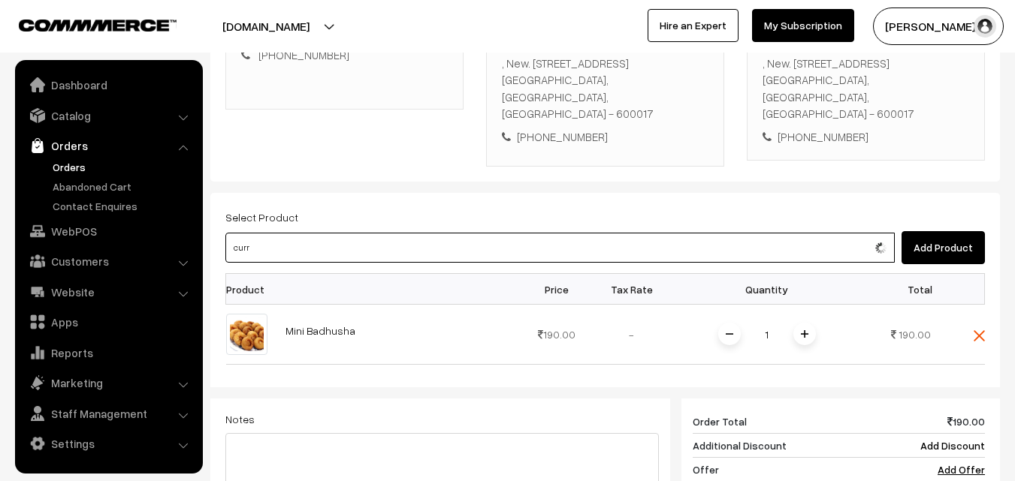
type input "Curry Leaves Thokku"
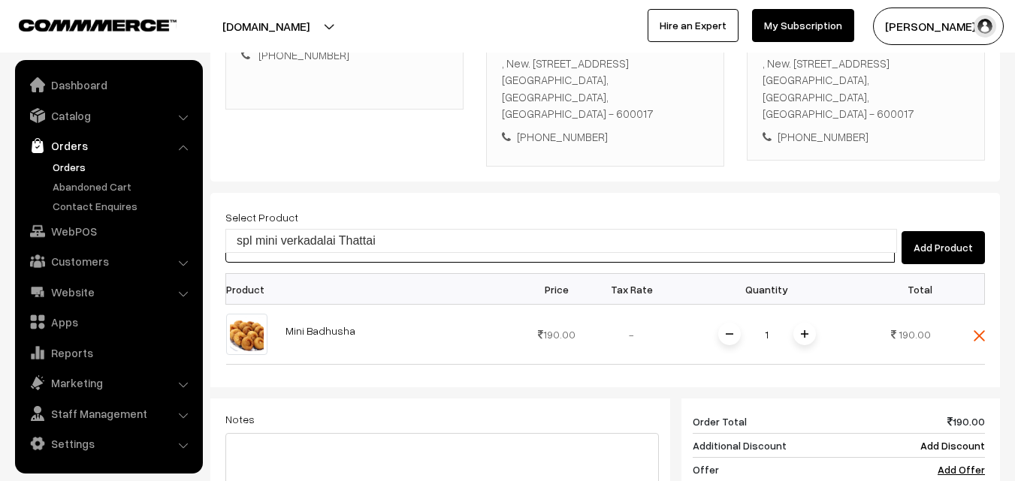
type input "spl mini verkadalai Thattai"
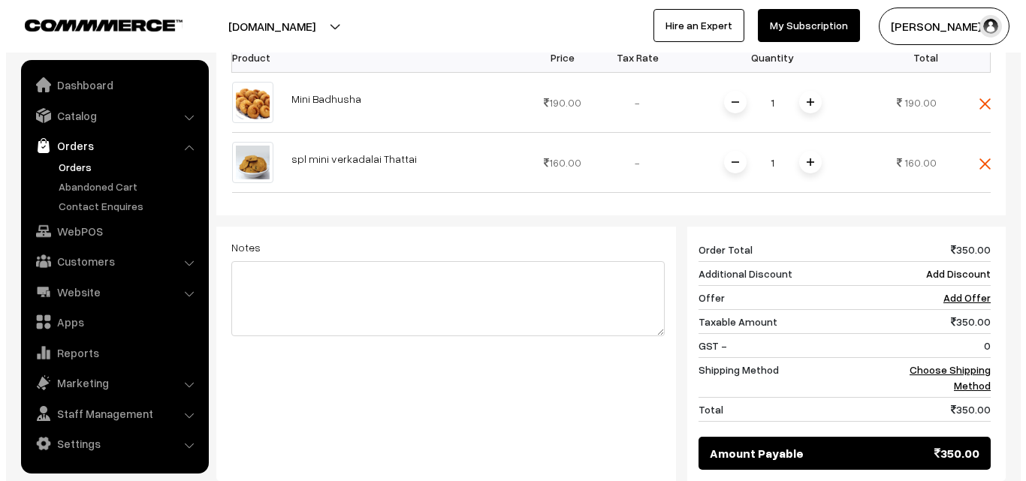
scroll to position [682, 0]
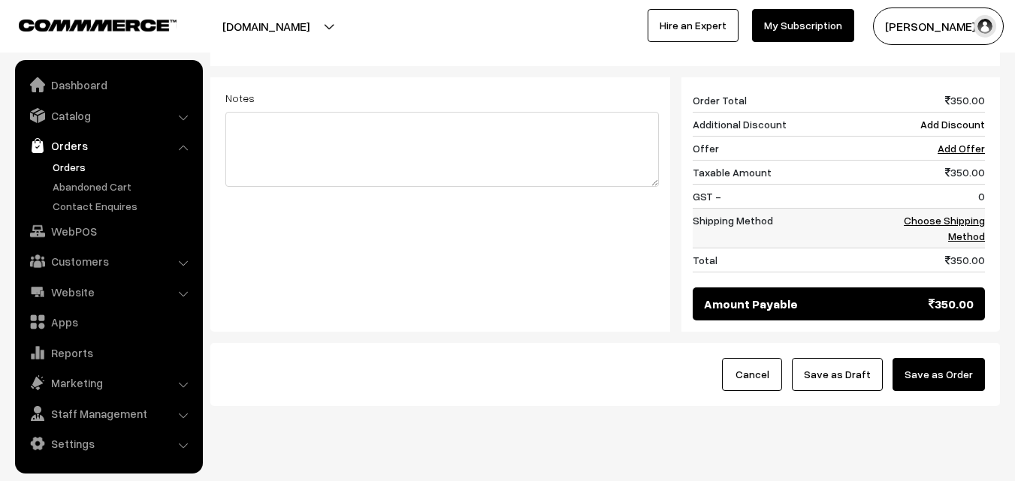
click at [975, 209] on td "Choose Shipping Method" at bounding box center [938, 229] width 93 height 40
click at [975, 214] on link "Choose Shipping Method" at bounding box center [944, 228] width 81 height 29
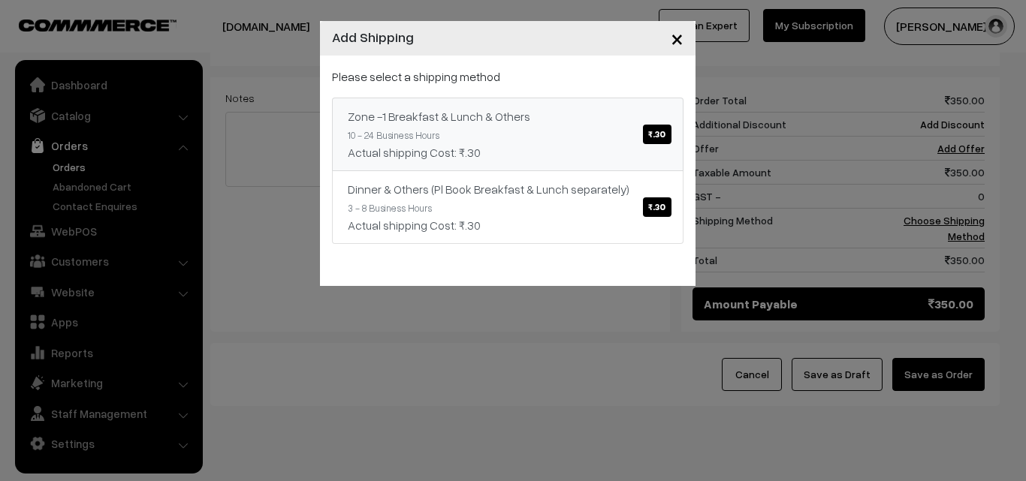
click at [539, 116] on link "Zone -1 Breakfast & Lunch & Others ₹.30 10 - 24 Business Hours Actual shipping …" at bounding box center [508, 135] width 352 height 74
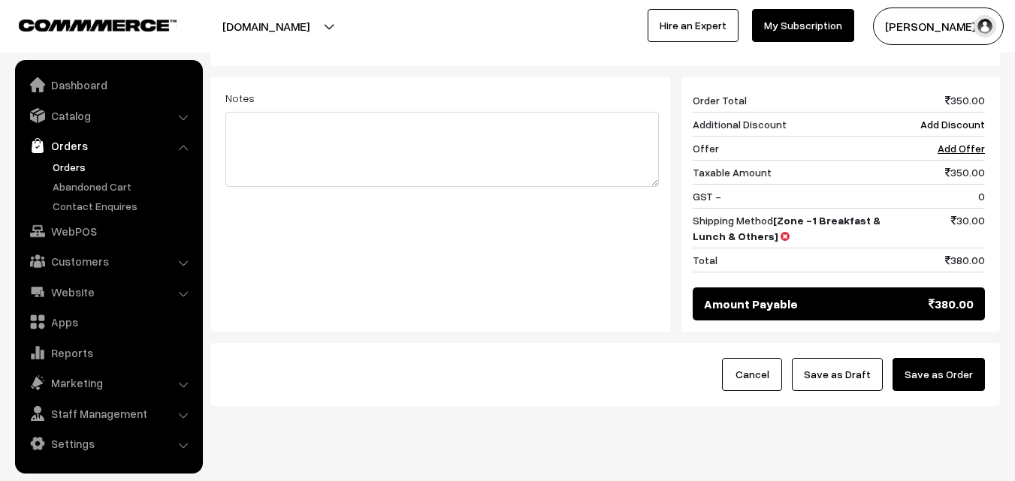
click at [937, 358] on button "Save as Order" at bounding box center [938, 374] width 92 height 33
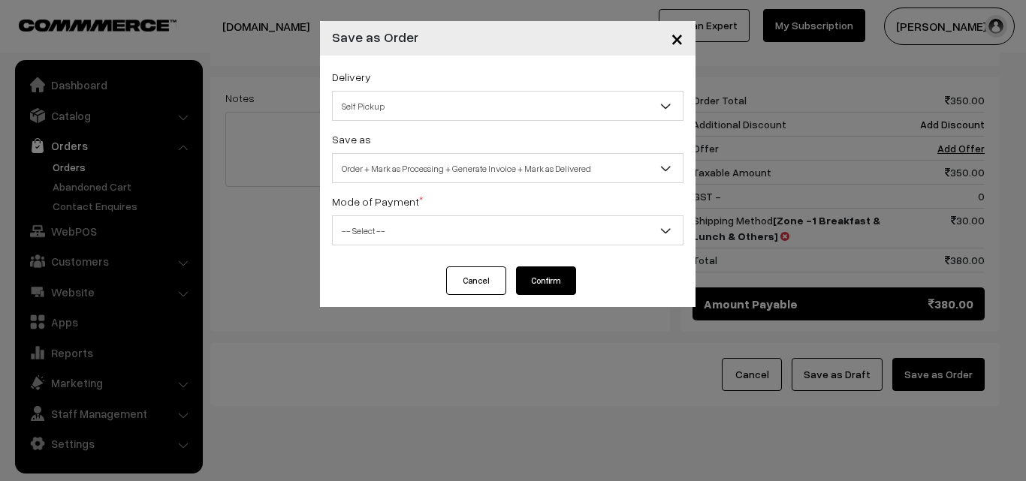
drag, startPoint x: 483, startPoint y: 179, endPoint x: 478, endPoint y: 172, distance: 8.6
click at [483, 178] on span "Order + Mark as Processing + Generate Invoice + Mark as Delivered" at bounding box center [508, 168] width 350 height 26
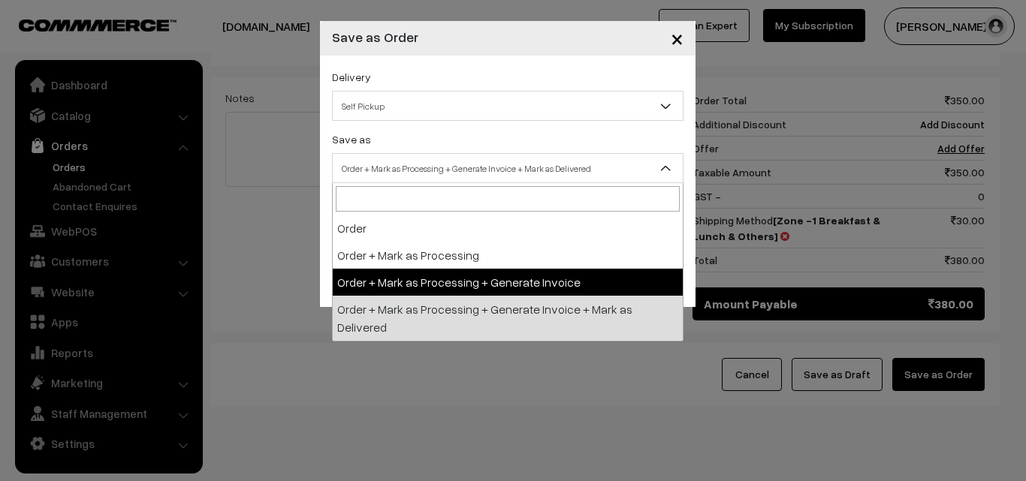
select select "3"
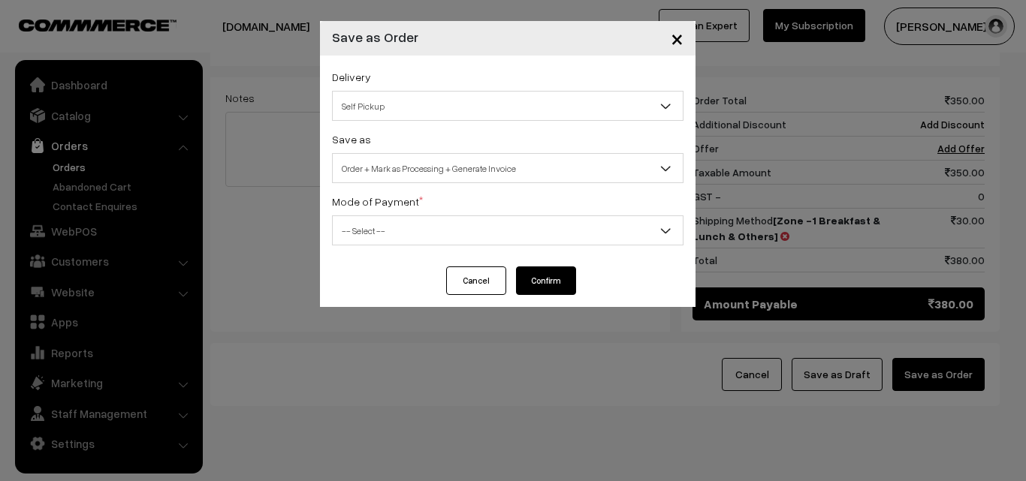
click at [416, 234] on span "-- Select --" at bounding box center [508, 231] width 350 height 26
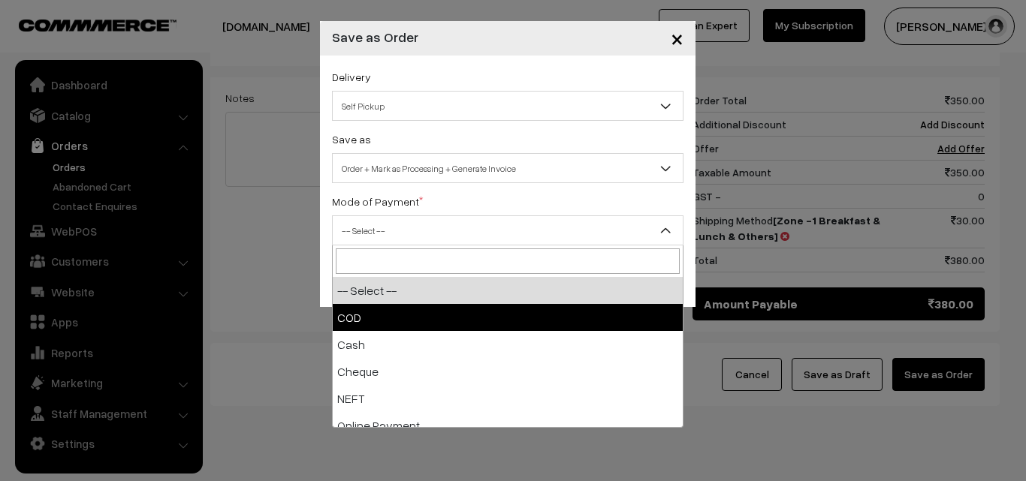
select select "1"
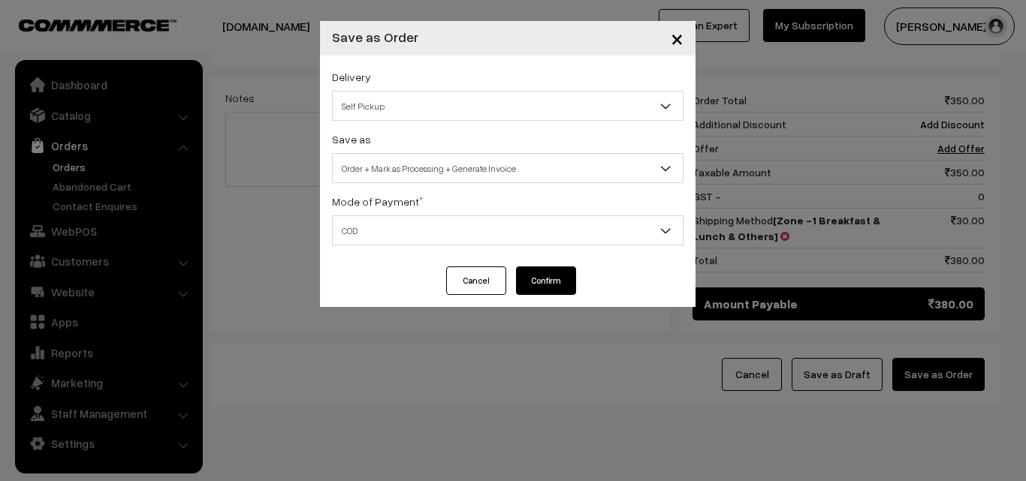
click at [567, 276] on button "Confirm" at bounding box center [546, 281] width 60 height 29
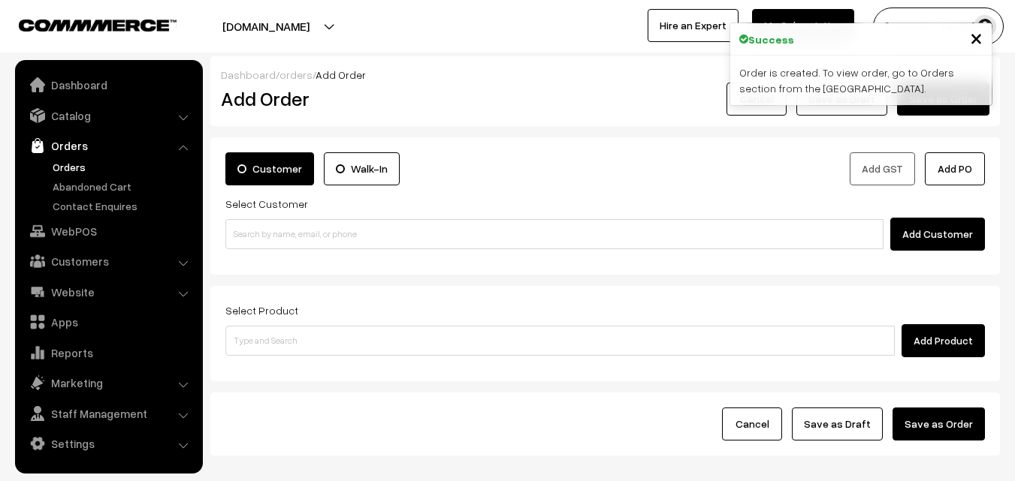
click at [66, 161] on link "Orders" at bounding box center [123, 167] width 149 height 16
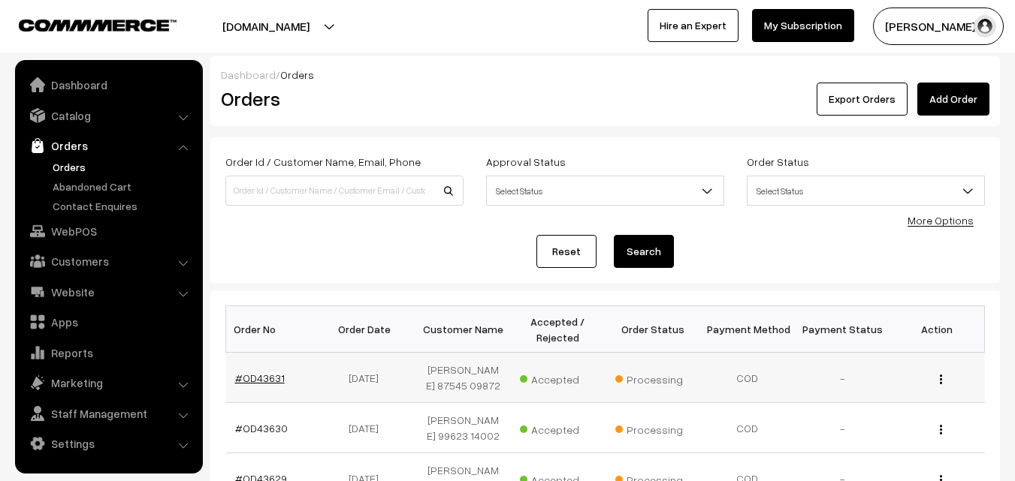
click at [270, 374] on link "#OD43631" at bounding box center [260, 378] width 50 height 13
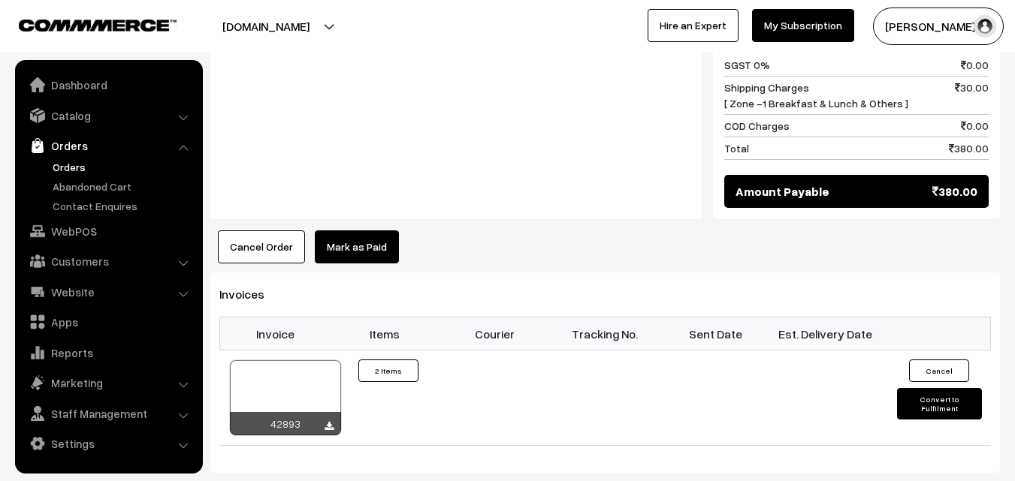
scroll to position [901, 0]
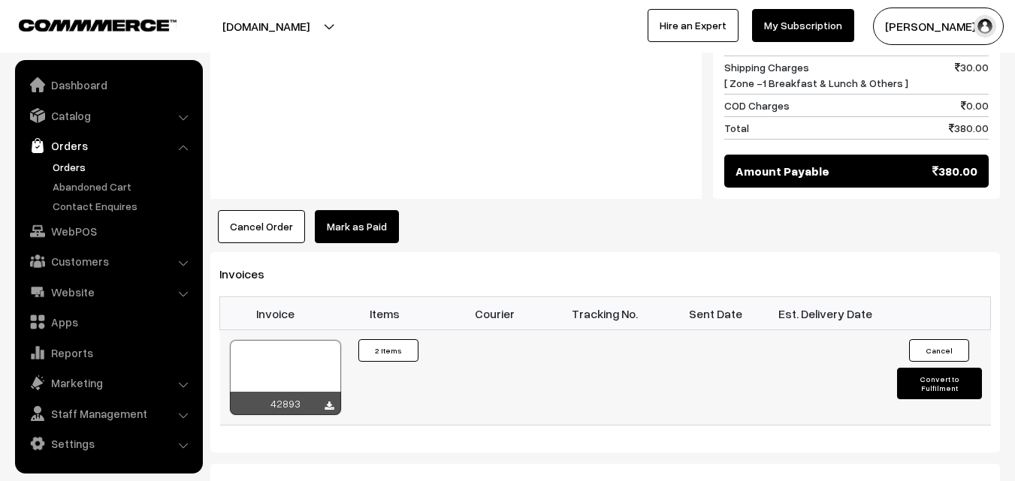
click at [264, 340] on div at bounding box center [285, 377] width 111 height 75
click at [89, 229] on link "WebPOS" at bounding box center [108, 231] width 179 height 27
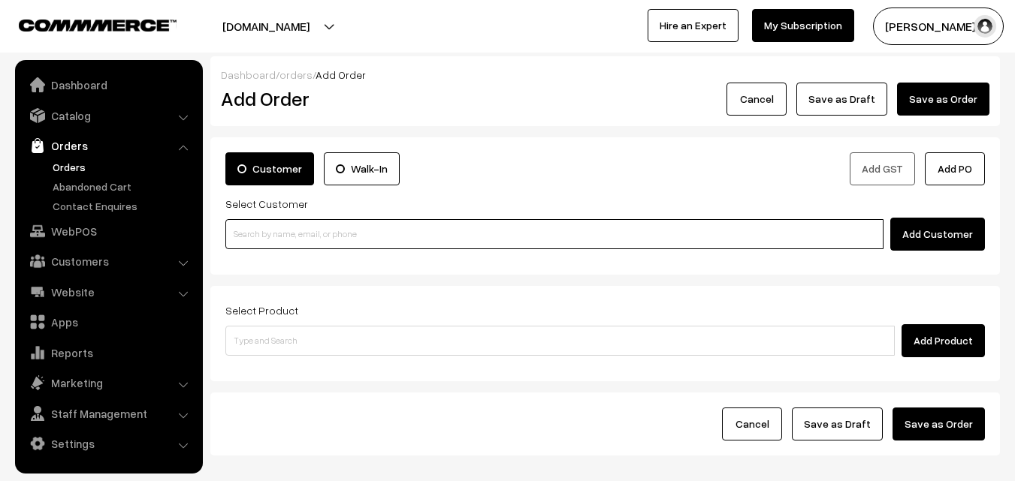
click at [305, 228] on input at bounding box center [554, 234] width 658 height 30
paste input "80569 32293"
click at [261, 230] on input "80569 32293" at bounding box center [554, 234] width 658 height 30
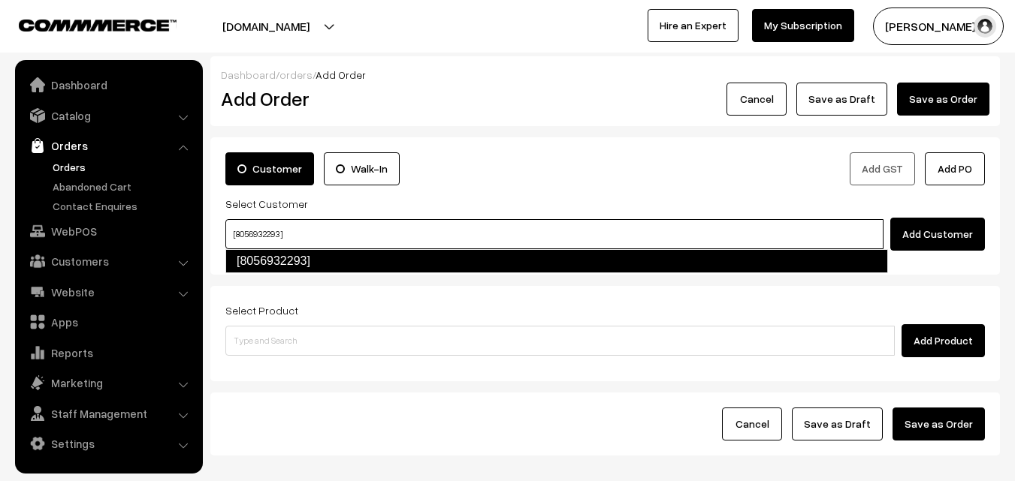
type input "[8056932293]"
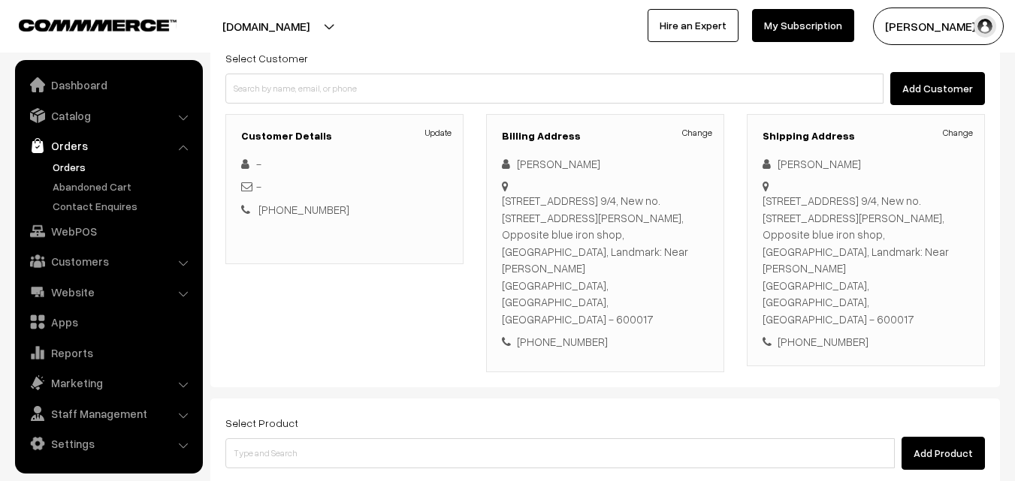
scroll to position [291, 0]
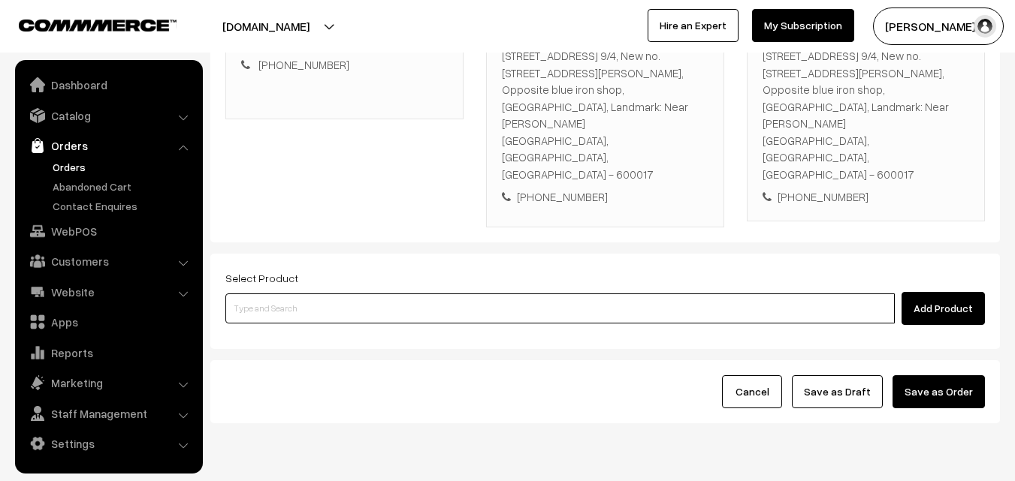
click at [315, 294] on input at bounding box center [559, 309] width 669 height 30
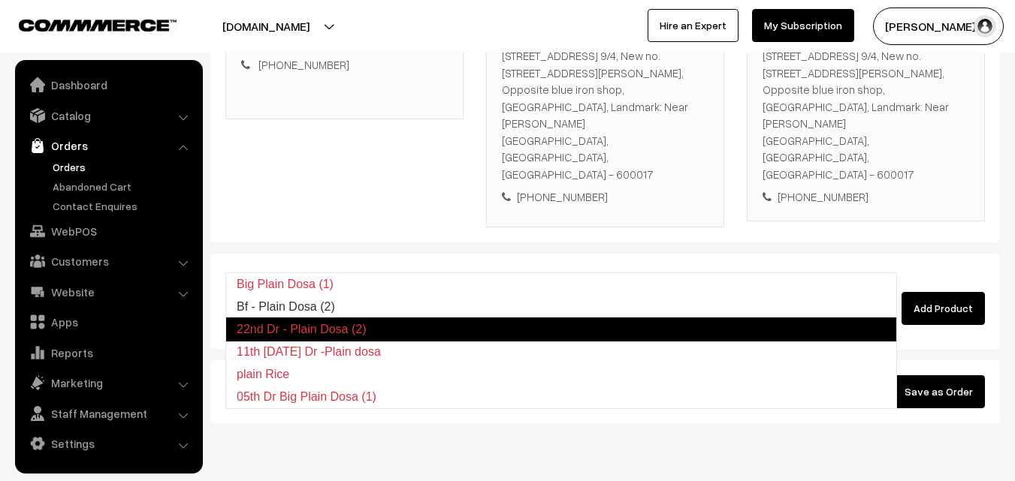
type input "Bf - Plain Dosa (2)"
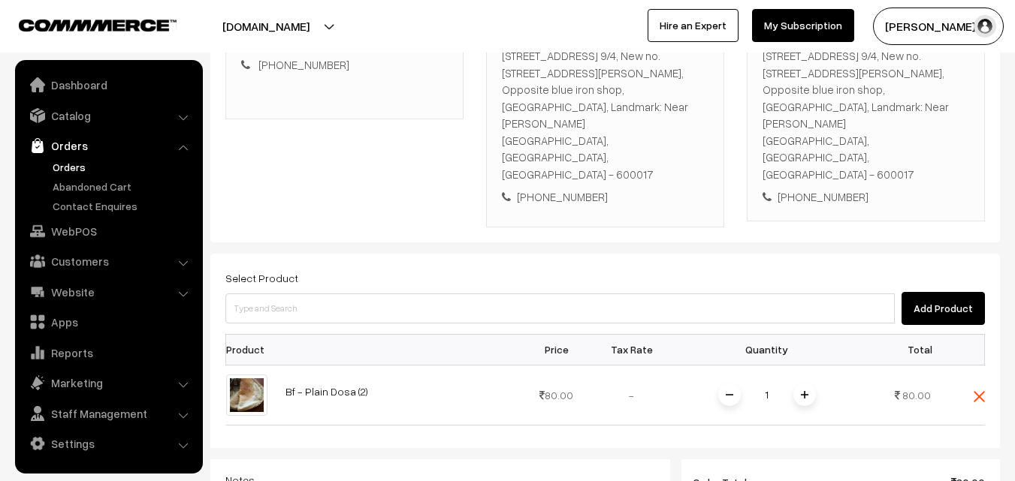
drag, startPoint x: 461, startPoint y: 204, endPoint x: 402, endPoint y: 18, distance: 194.8
click at [452, 183] on form "Customer Walk-In Add GST Add PO Select Customer Add Customer Customer Details U…" at bounding box center [604, 318] width 789 height 942
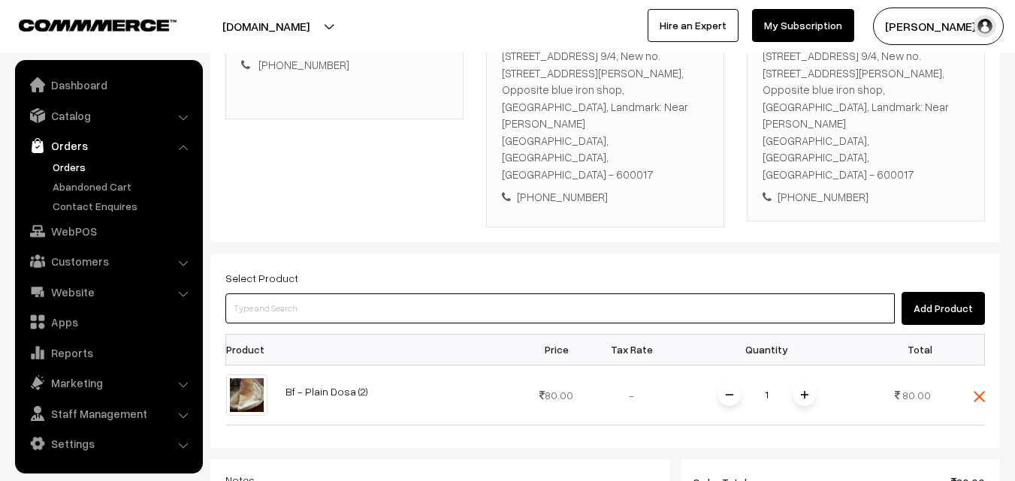
click at [321, 294] on input at bounding box center [559, 309] width 669 height 30
paste input "07th With Rice"
type input "07th With Rice"
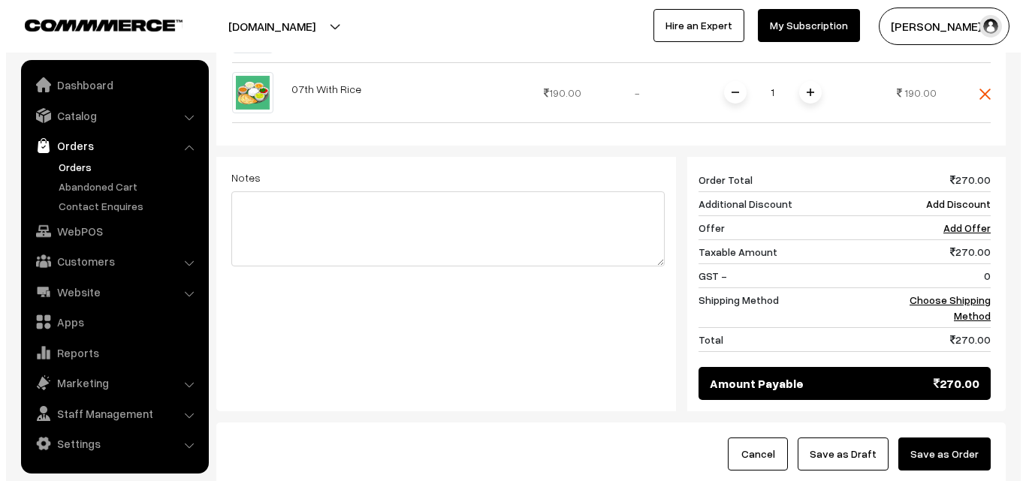
scroll to position [666, 0]
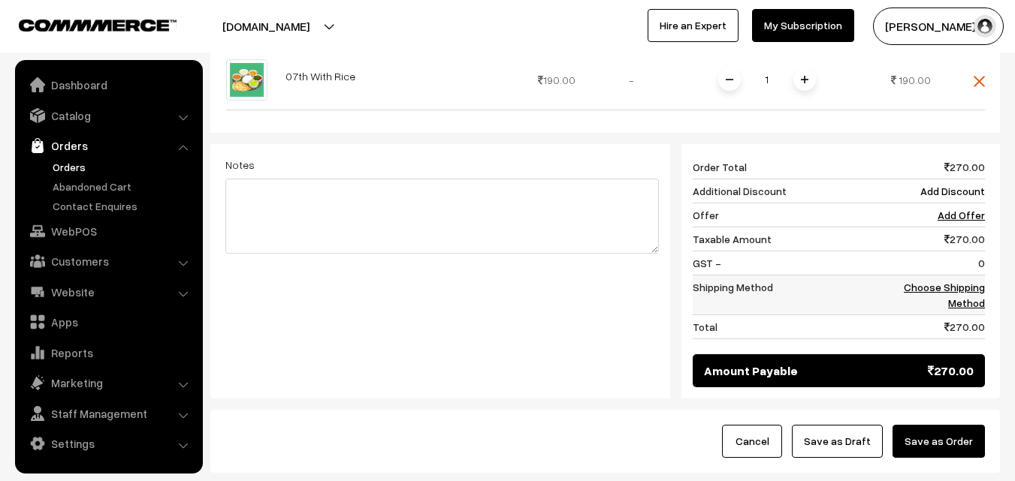
click at [962, 275] on td "Choose Shipping Method" at bounding box center [938, 295] width 93 height 40
click at [574, 179] on textarea at bounding box center [441, 216] width 433 height 75
click at [936, 281] on link "Choose Shipping Method" at bounding box center [944, 295] width 81 height 29
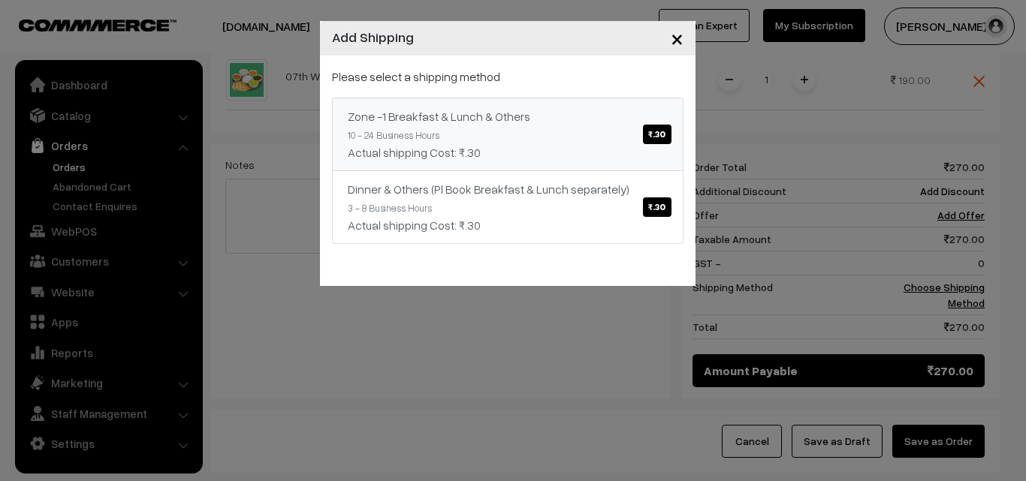
click at [532, 103] on link "Zone -1 Breakfast & Lunch & Others ₹.30 10 - 24 Business Hours Actual shipping …" at bounding box center [508, 135] width 352 height 74
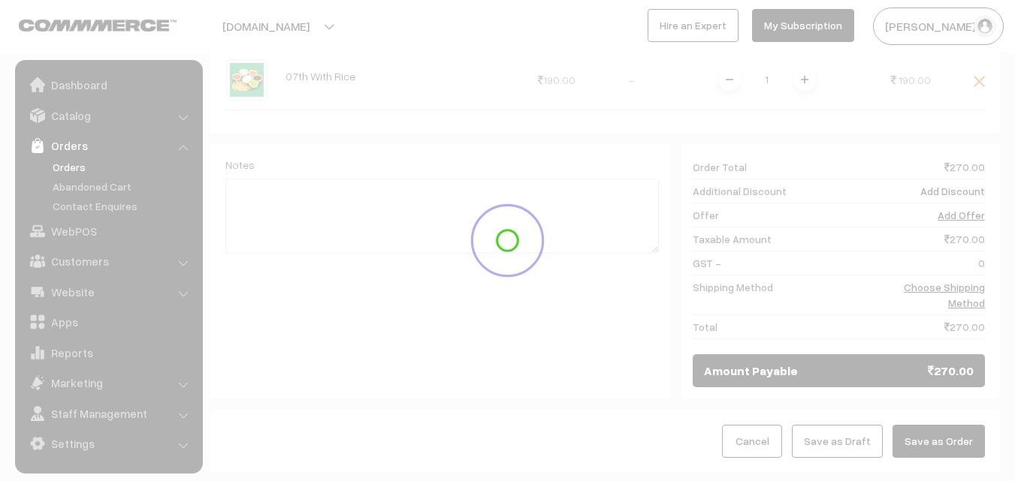
click at [958, 425] on button "Save as Order" at bounding box center [938, 441] width 92 height 33
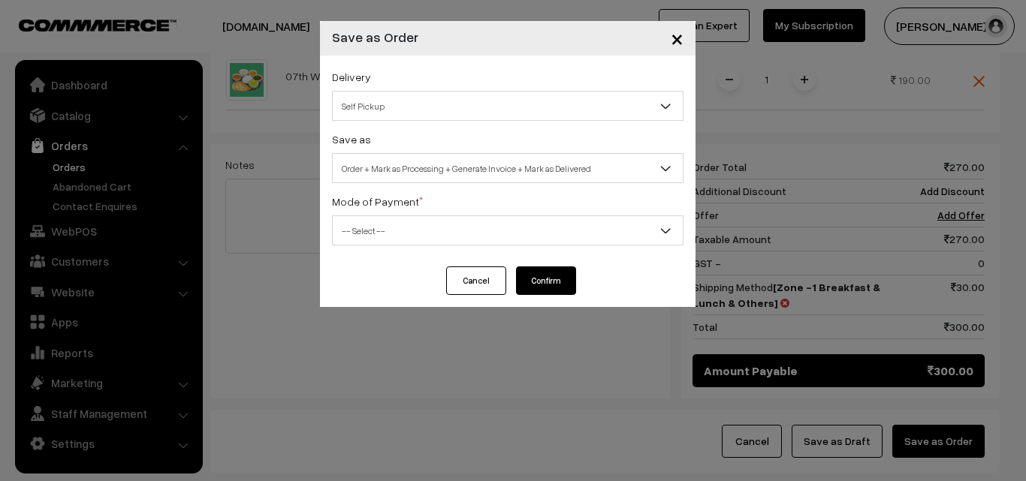
click at [442, 164] on span "Order + Mark as Processing + Generate Invoice + Mark as Delivered" at bounding box center [508, 168] width 350 height 26
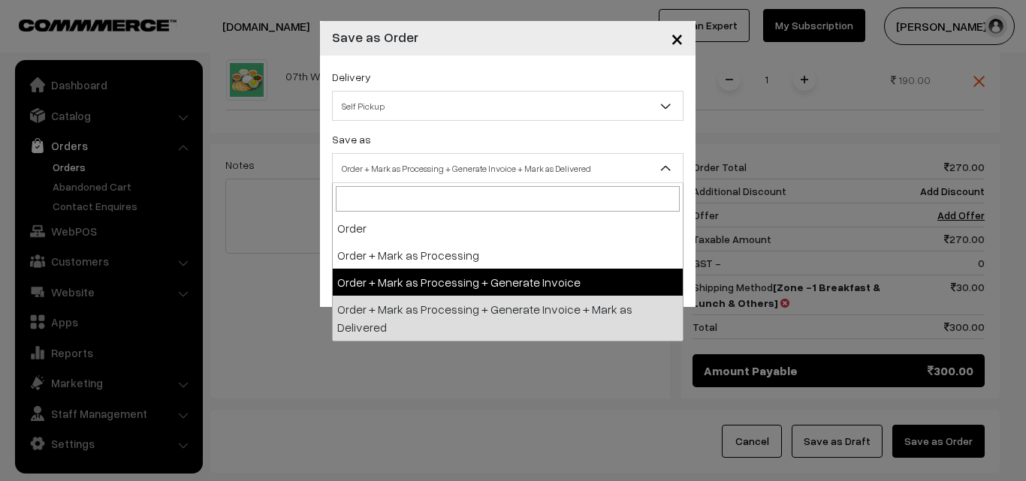
select select "3"
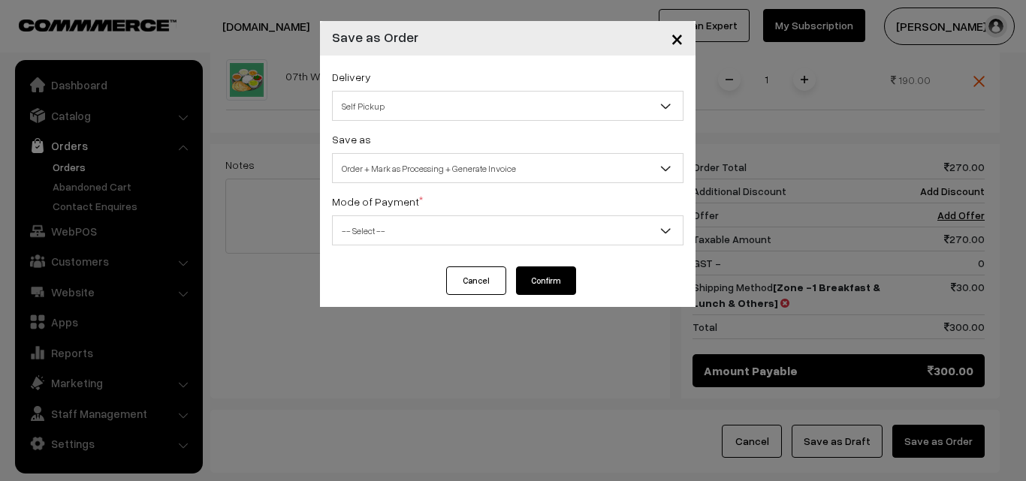
click at [397, 208] on label "Mode of Payment *" at bounding box center [377, 202] width 91 height 16
click at [384, 237] on span "-- Select --" at bounding box center [508, 231] width 350 height 26
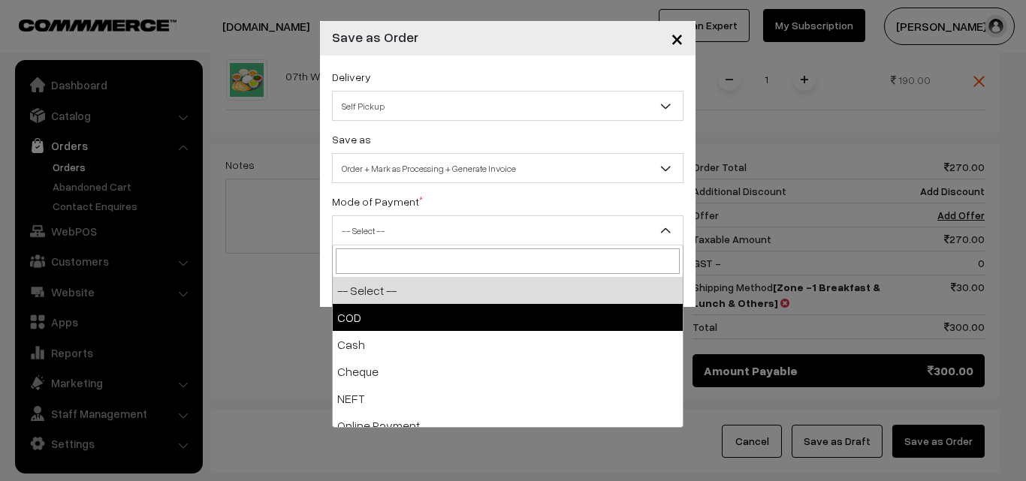
select select "2"
checkbox input "true"
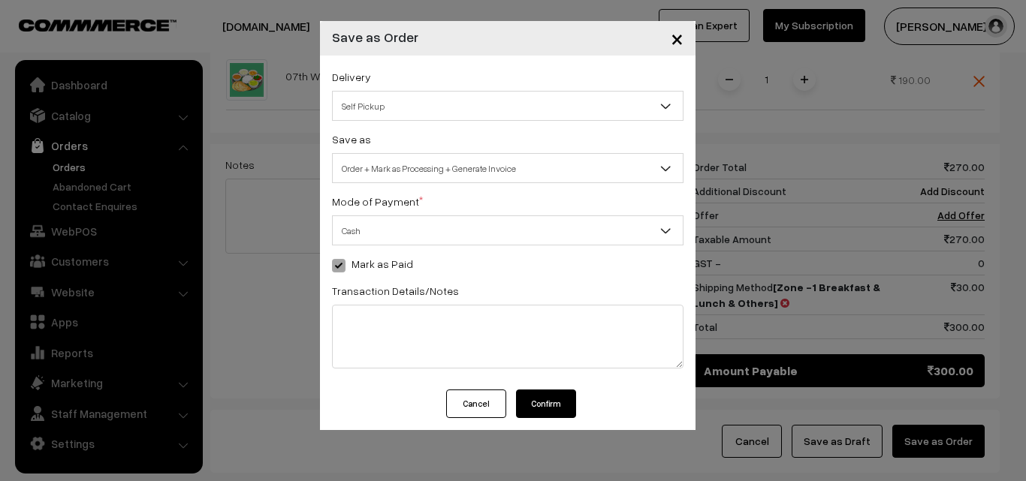
click at [542, 401] on button "Confirm" at bounding box center [546, 404] width 60 height 29
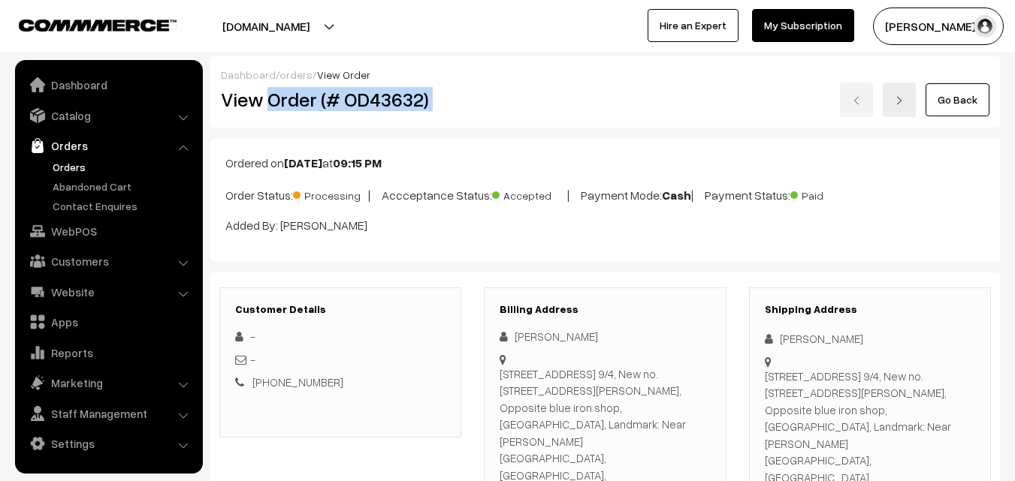
drag, startPoint x: 270, startPoint y: 101, endPoint x: 464, endPoint y: 107, distance: 193.9
click at [481, 105] on div "View Order (# OD43632) Go Back" at bounding box center [605, 100] width 791 height 35
copy div "Order (# OD43632)"
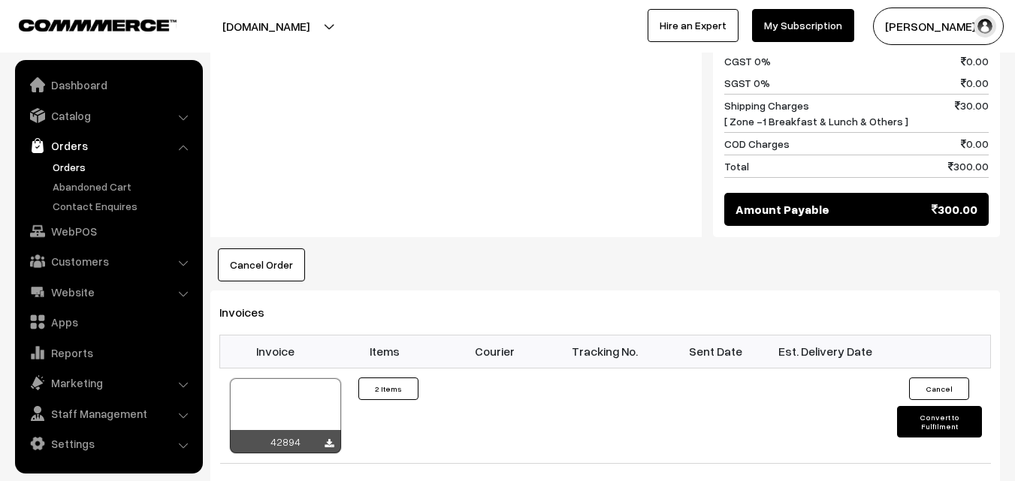
scroll to position [976, 0]
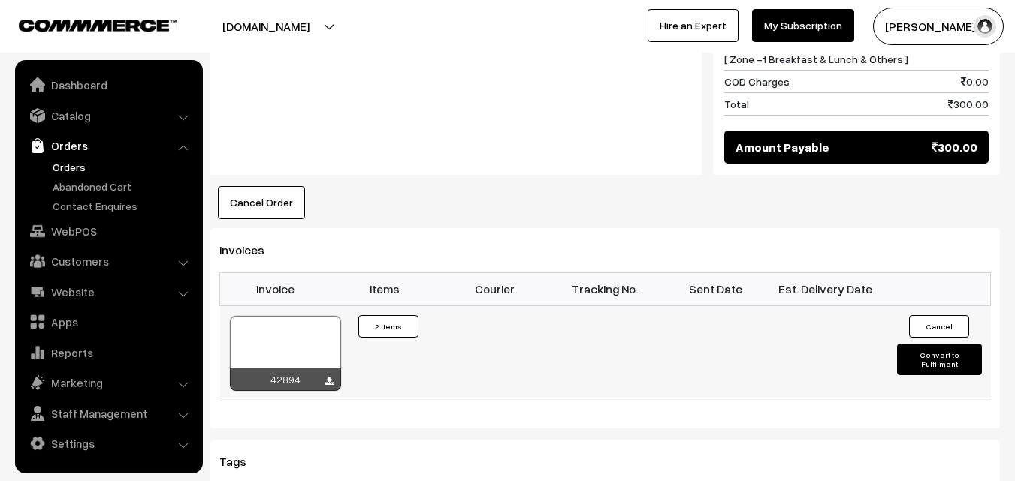
click at [294, 316] on div at bounding box center [285, 353] width 111 height 75
click at [83, 231] on link "WebPOS" at bounding box center [108, 231] width 179 height 27
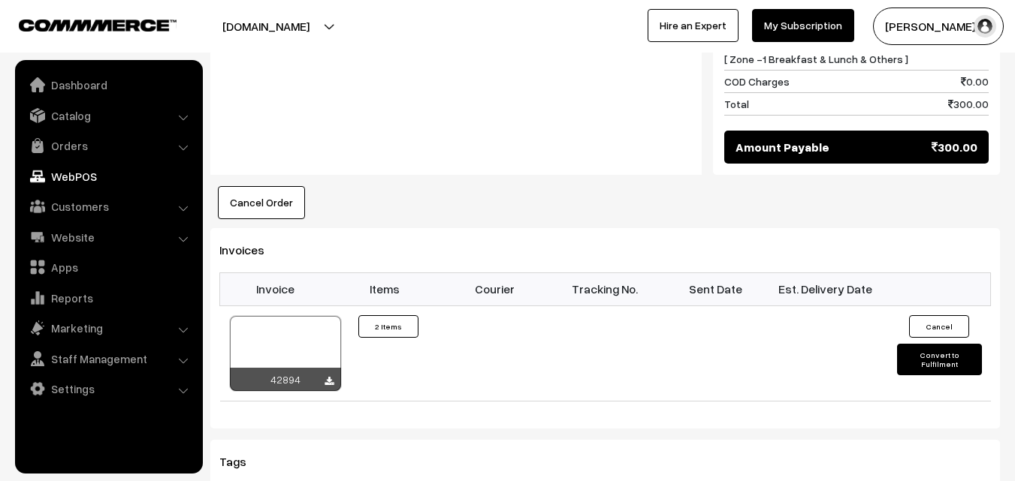
click at [305, 273] on th "Invoice" at bounding box center [275, 289] width 110 height 33
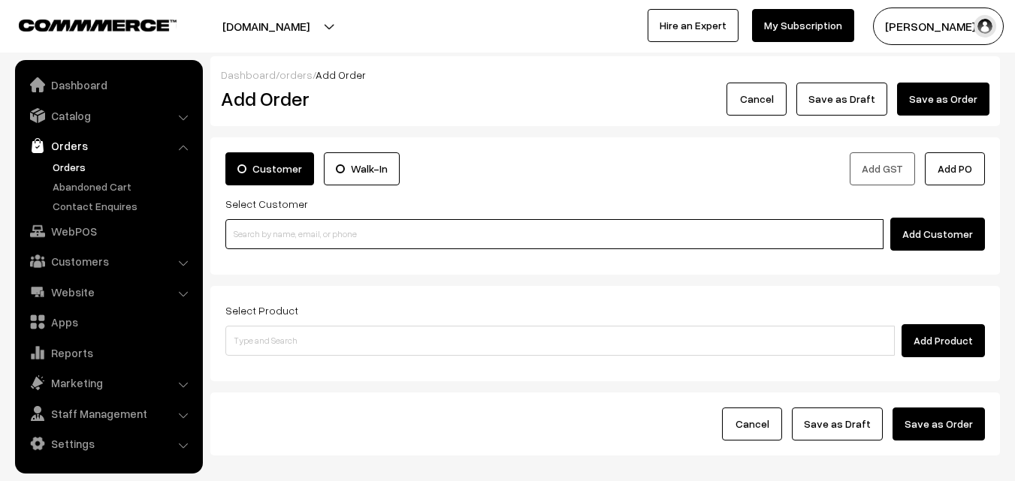
drag, startPoint x: 320, startPoint y: 225, endPoint x: 307, endPoint y: 230, distance: 13.8
click at [320, 227] on input at bounding box center [554, 234] width 658 height 30
paste input "80569 32293"
click at [254, 244] on input "80569 32293" at bounding box center [554, 234] width 658 height 30
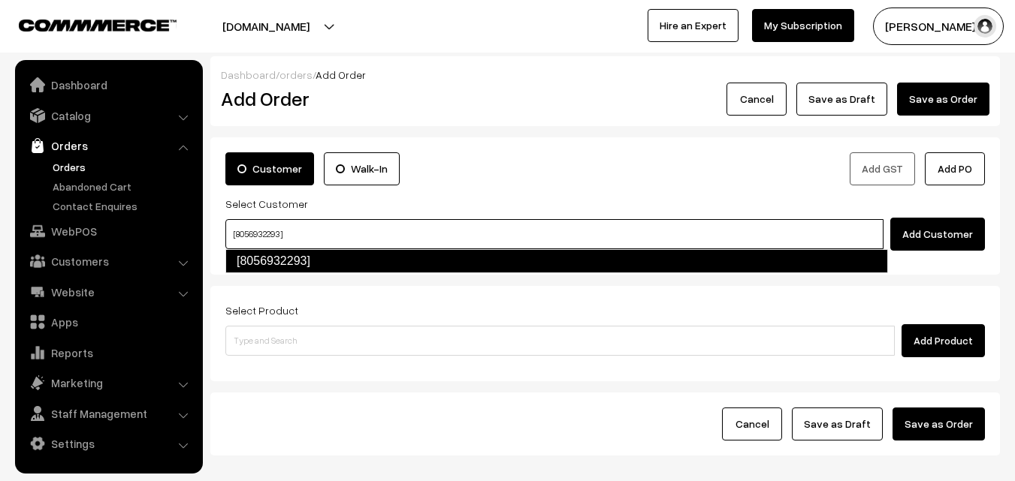
type input "[8056932293]"
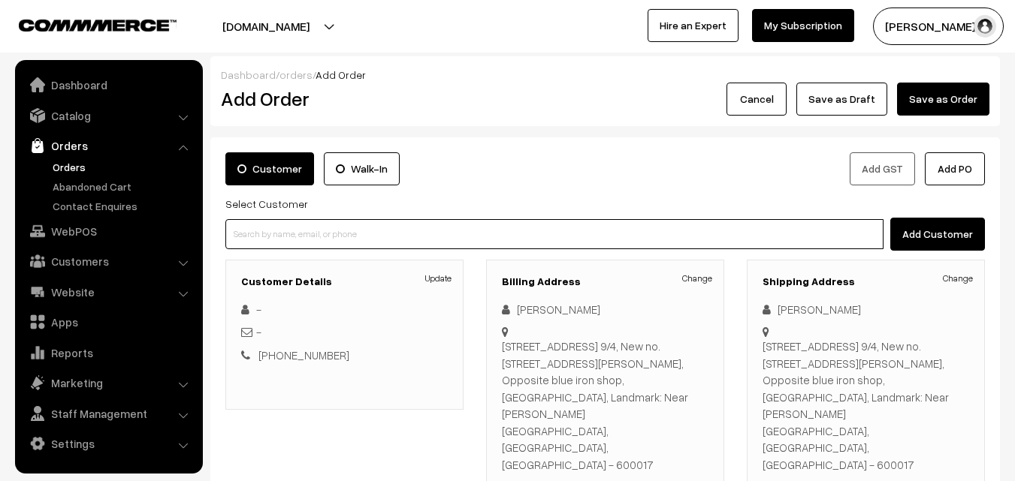
click at [340, 228] on input at bounding box center [554, 234] width 658 height 30
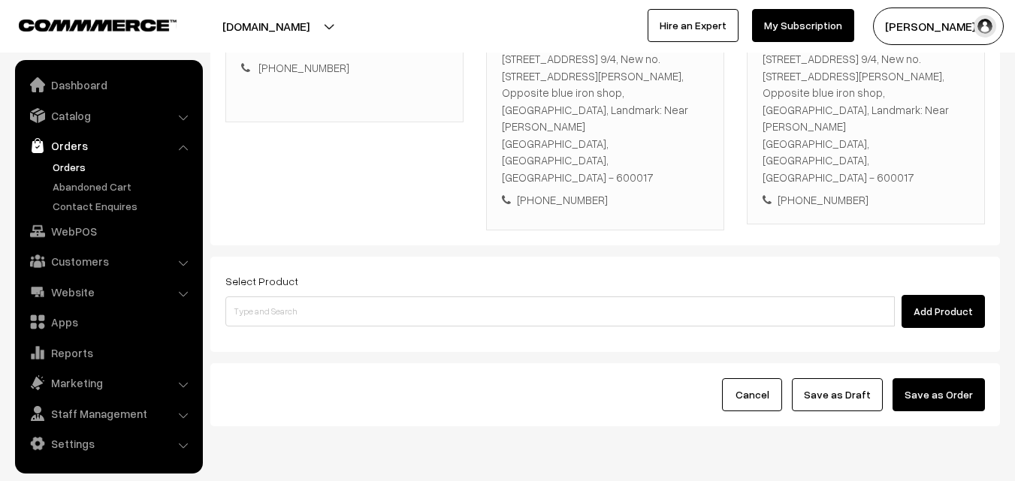
scroll to position [291, 0]
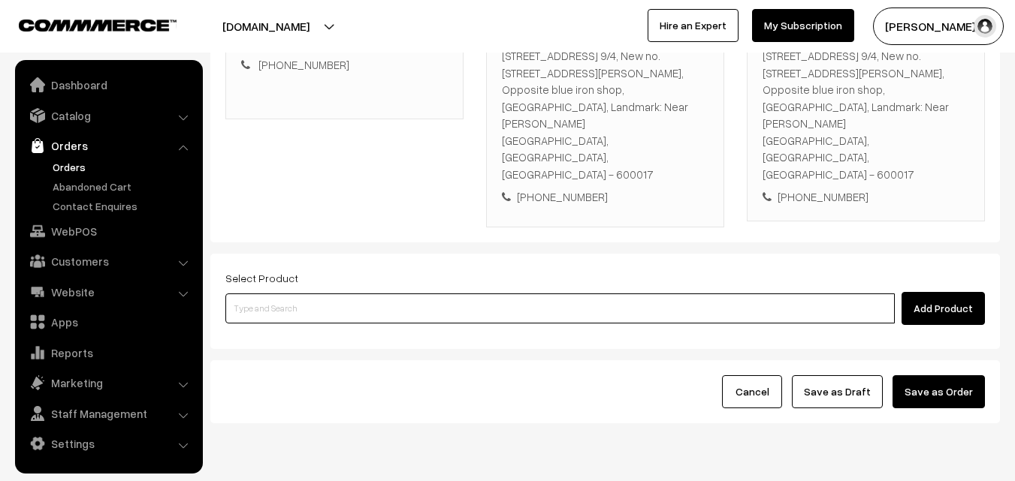
click at [382, 294] on input at bounding box center [559, 309] width 669 height 30
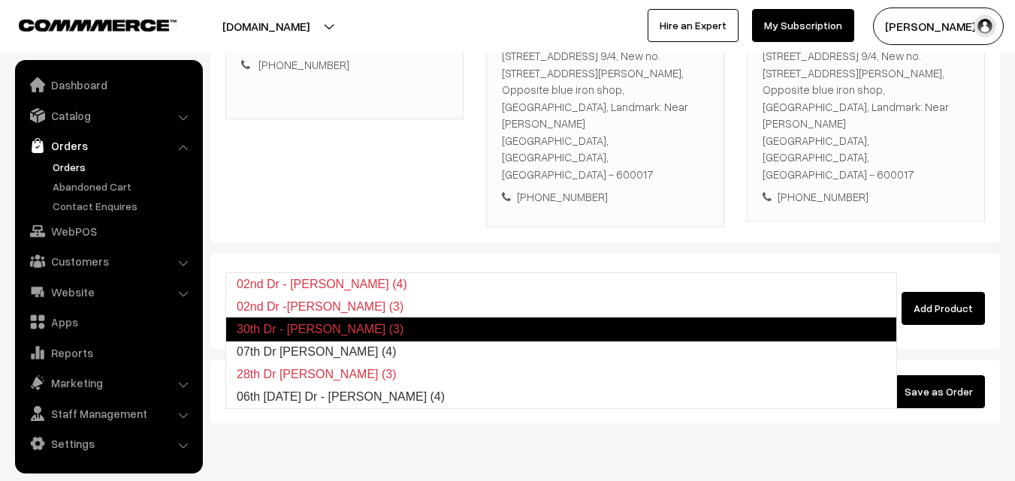
type input "07th Dr Idiyappam (4)"
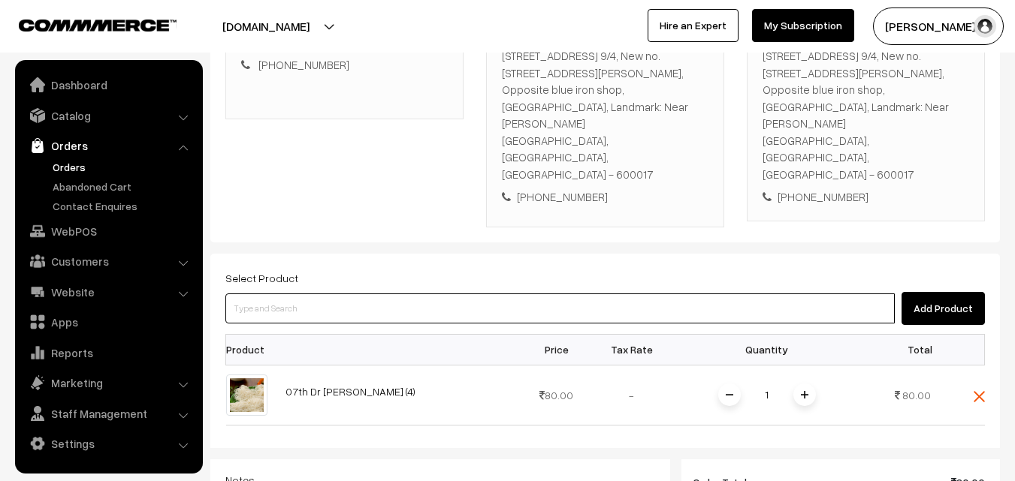
click at [382, 294] on input at bounding box center [559, 309] width 669 height 30
click at [404, 294] on input at bounding box center [559, 309] width 669 height 30
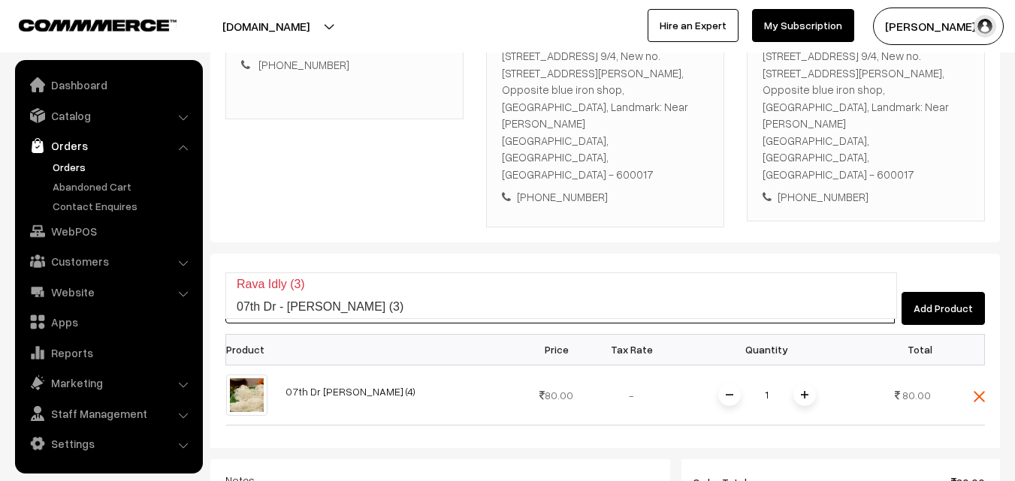
type input "07th Dr - Rava Idly (3)"
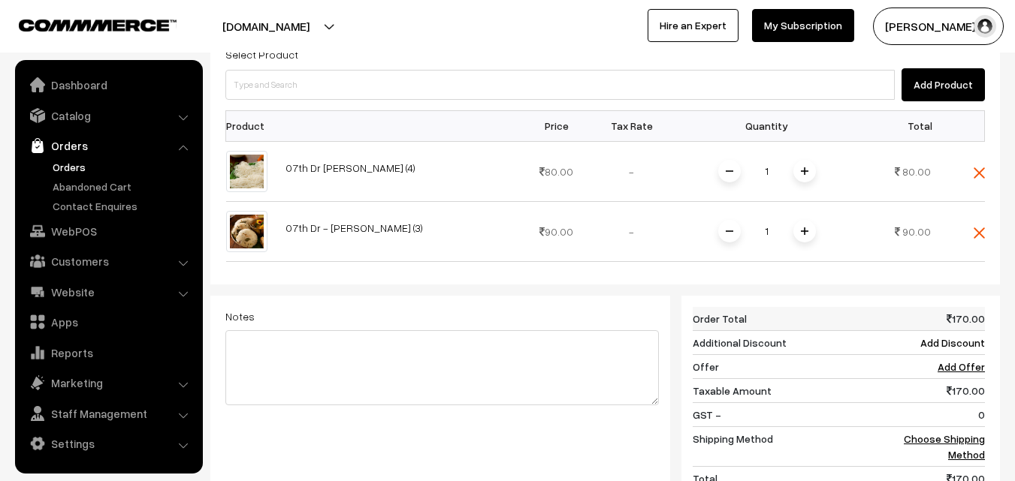
scroll to position [516, 0]
click at [976, 431] on link "Choose Shipping Method" at bounding box center [944, 445] width 81 height 29
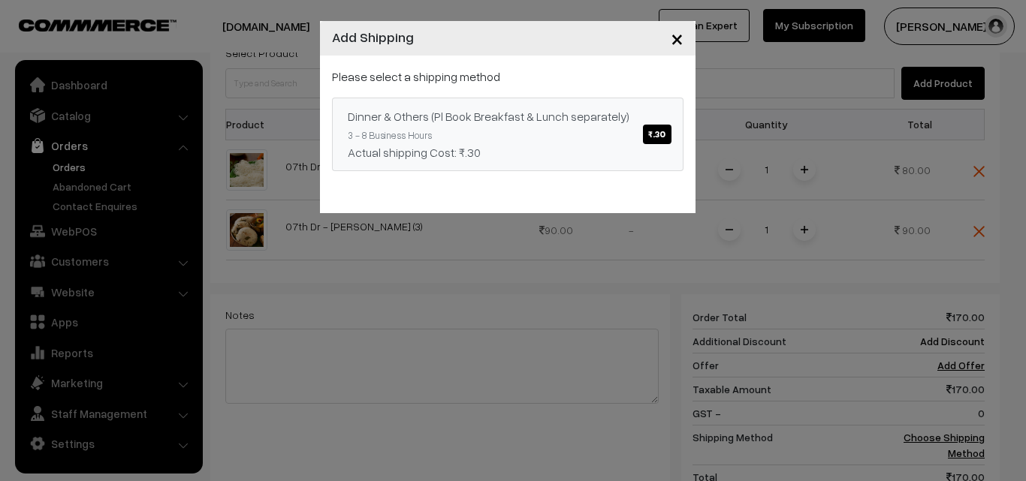
click at [669, 155] on link "Dinner & Others (Pl Book Breakfast & Lunch separately) ₹.30 3 - 8 Business Hour…" at bounding box center [508, 135] width 352 height 74
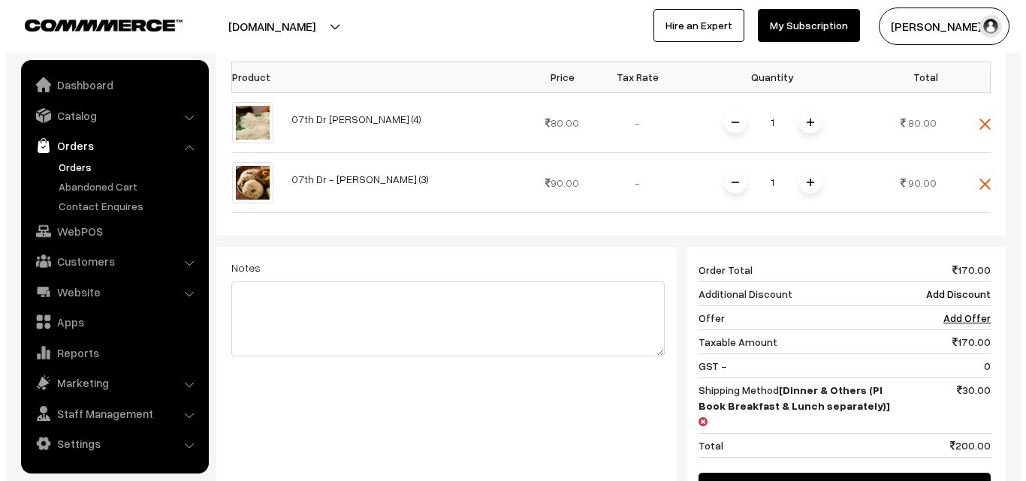
scroll to position [591, 0]
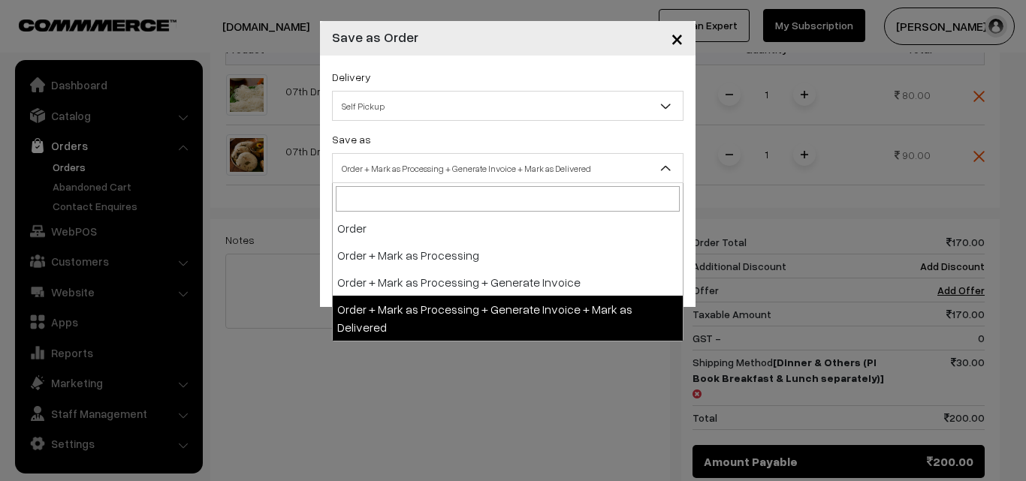
click at [489, 167] on span "Order + Mark as Processing + Generate Invoice + Mark as Delivered" at bounding box center [508, 168] width 350 height 26
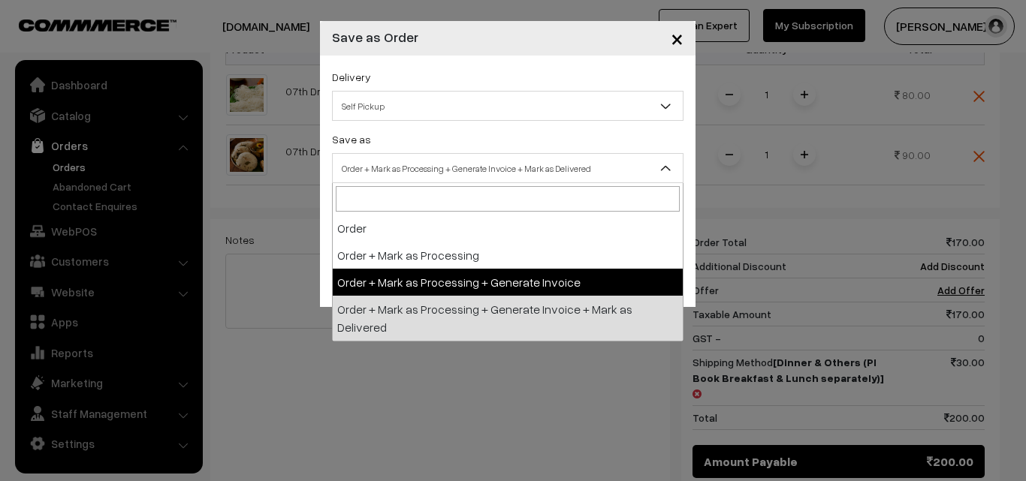
select select "3"
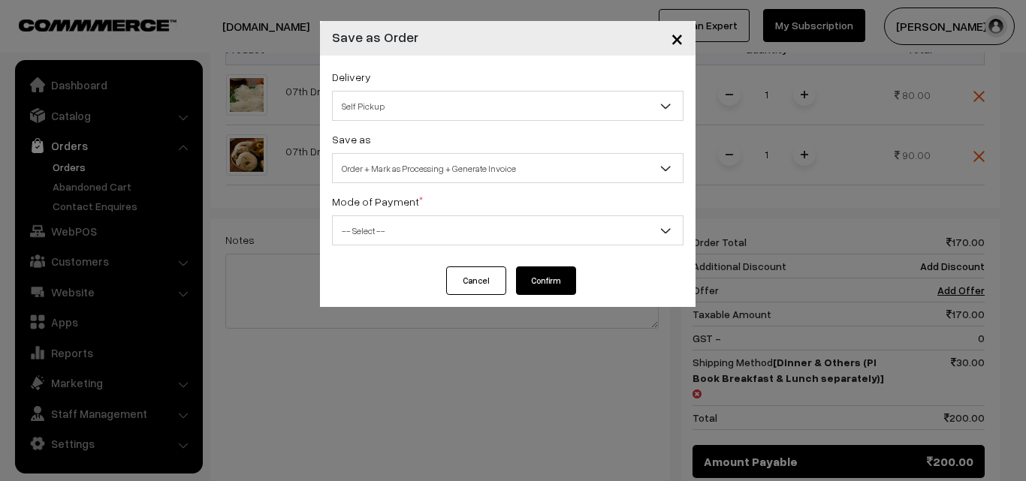
click at [435, 241] on span "-- Select --" at bounding box center [508, 231] width 350 height 26
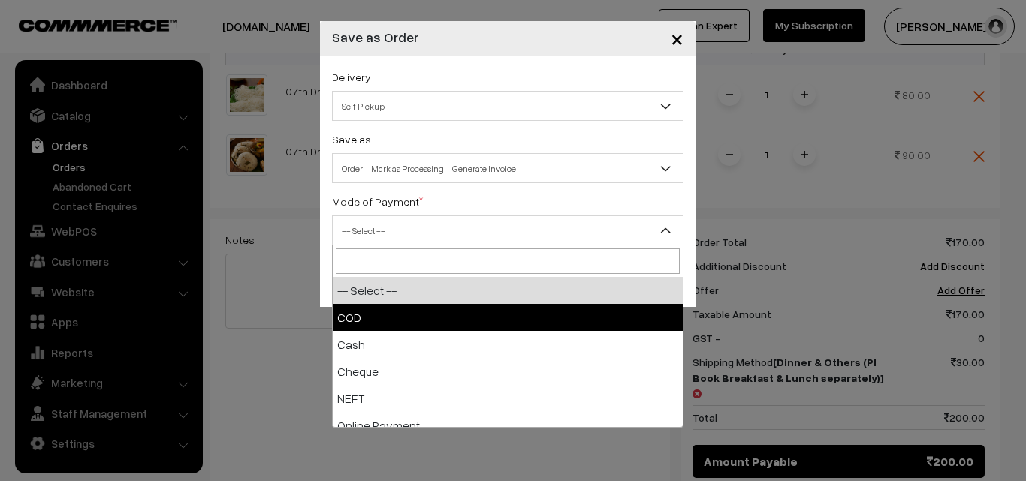
select select "1"
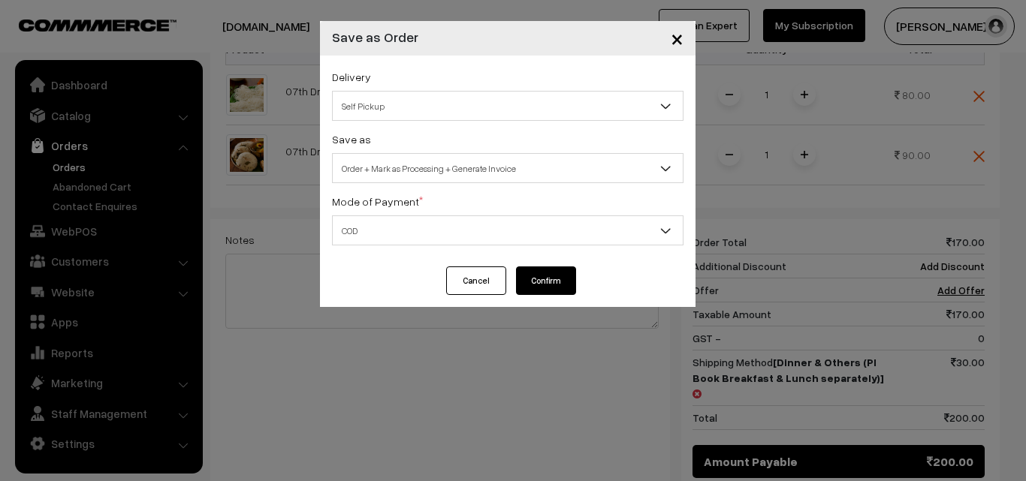
click at [538, 282] on button "Confirm" at bounding box center [546, 281] width 60 height 29
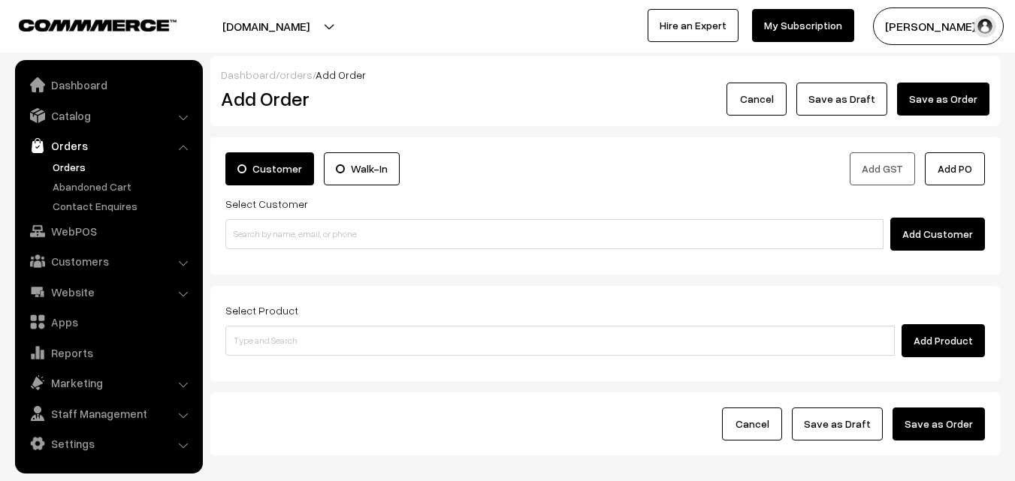
click at [85, 170] on link "Orders" at bounding box center [123, 167] width 149 height 16
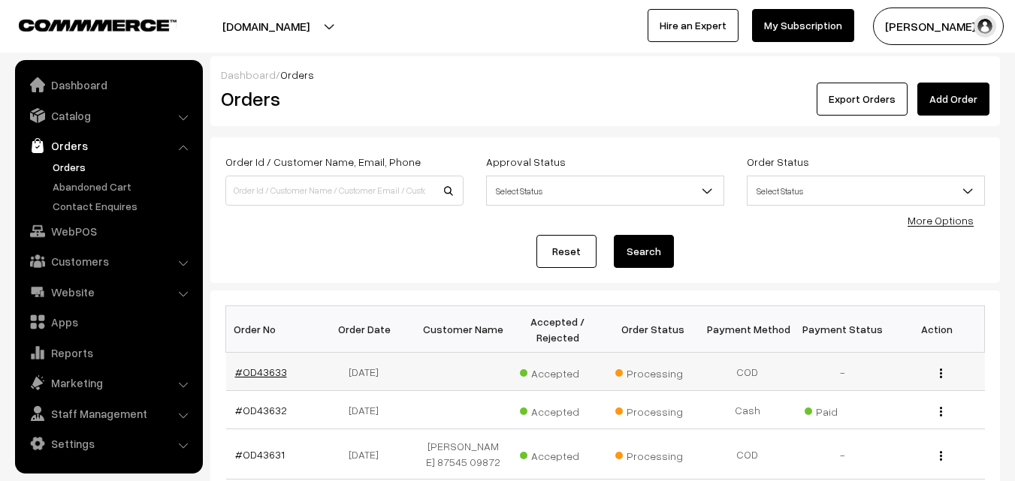
click at [270, 370] on link "#OD43633" at bounding box center [261, 372] width 52 height 13
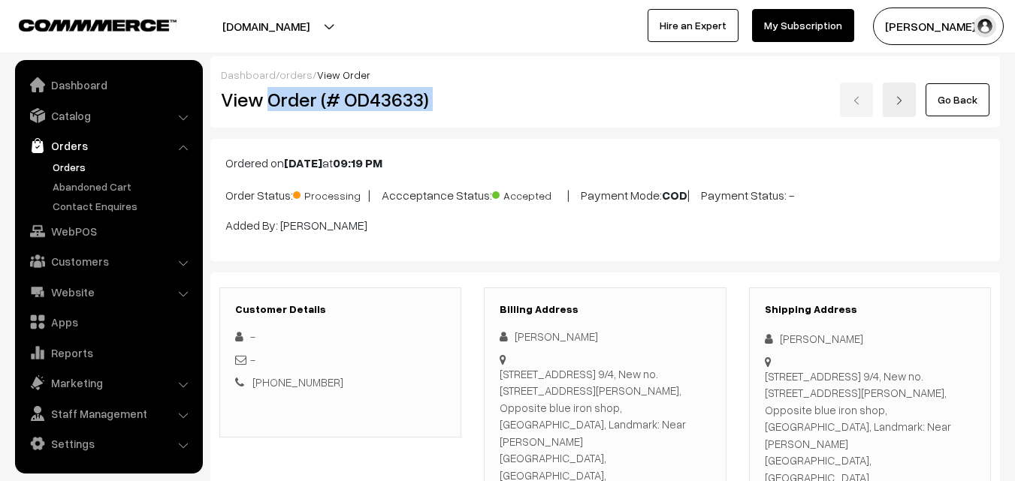
drag, startPoint x: 270, startPoint y: 97, endPoint x: 478, endPoint y: 122, distance: 210.3
click at [479, 107] on div "View Order (# OD43633) Go Back" at bounding box center [605, 100] width 791 height 35
copy div "Order (# OD43633)"
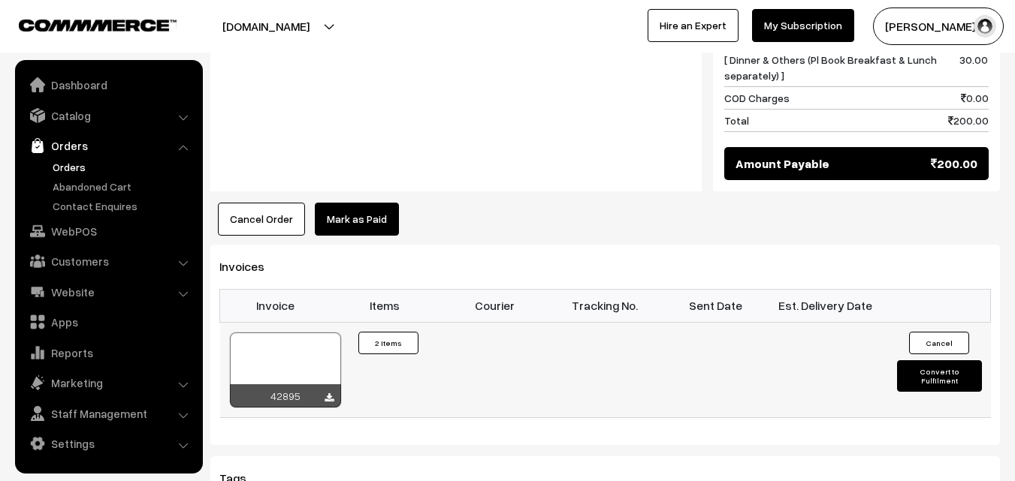
scroll to position [976, 0]
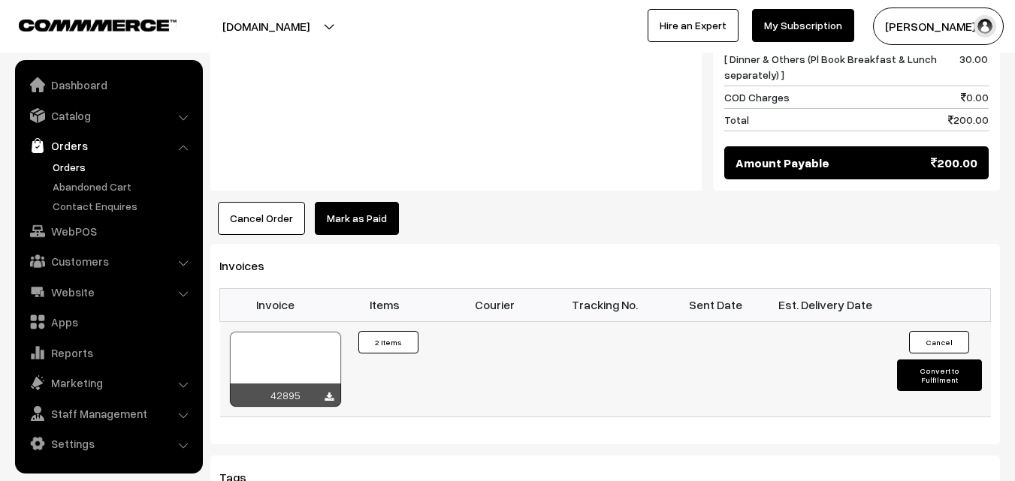
click at [291, 332] on div at bounding box center [285, 369] width 111 height 75
click at [80, 165] on link "Orders" at bounding box center [123, 167] width 149 height 16
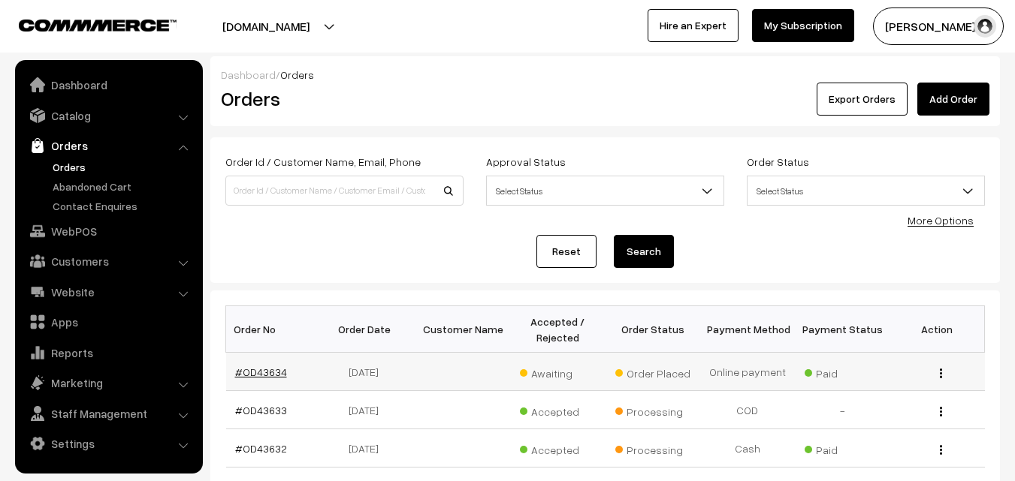
click at [260, 376] on link "#OD43634" at bounding box center [261, 372] width 52 height 13
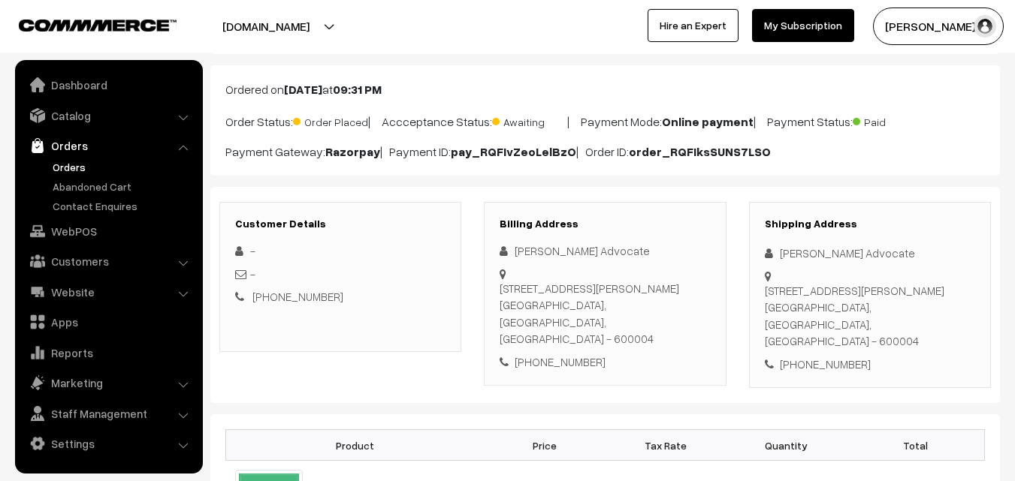
scroll to position [75, 0]
click at [590, 352] on div "[PHONE_NUMBER]" at bounding box center [604, 360] width 210 height 17
click at [570, 352] on div "[PHONE_NUMBER]" at bounding box center [604, 360] width 210 height 17
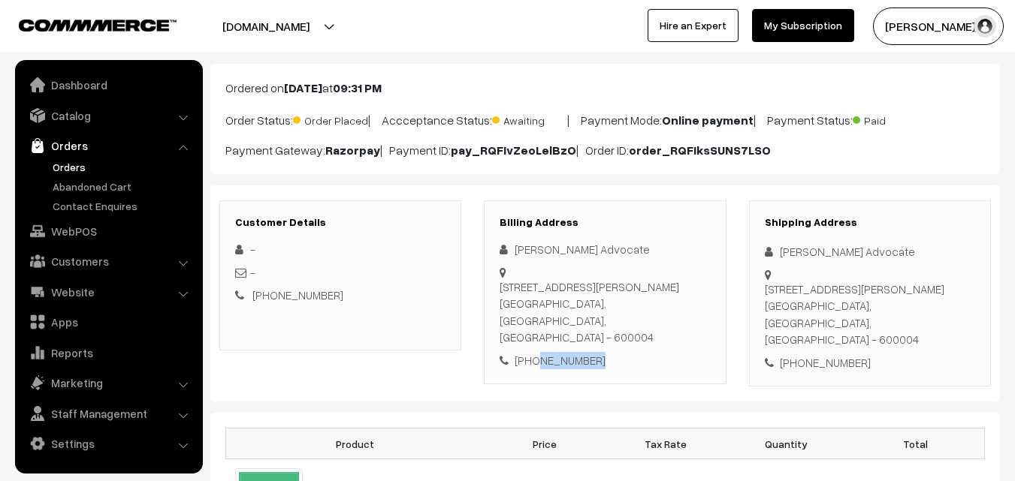
copy div "7550247783"
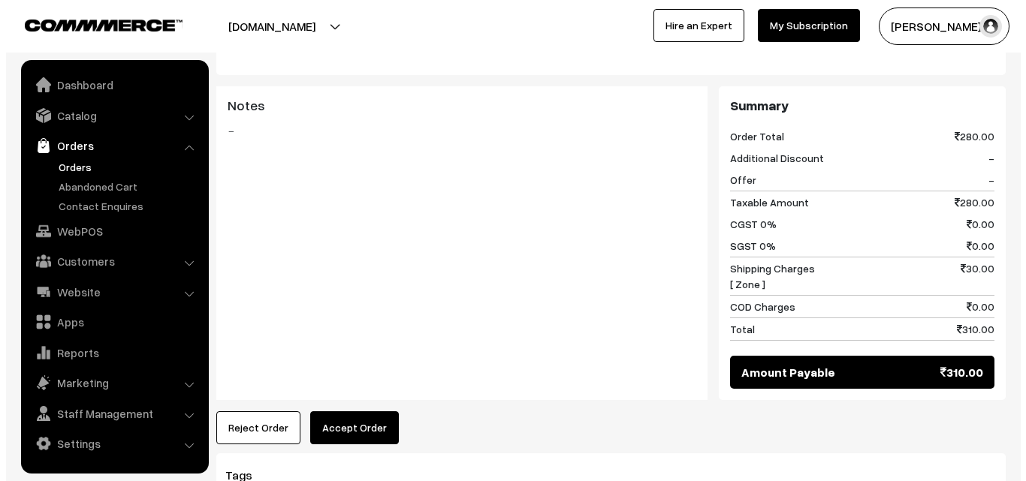
scroll to position [601, 0]
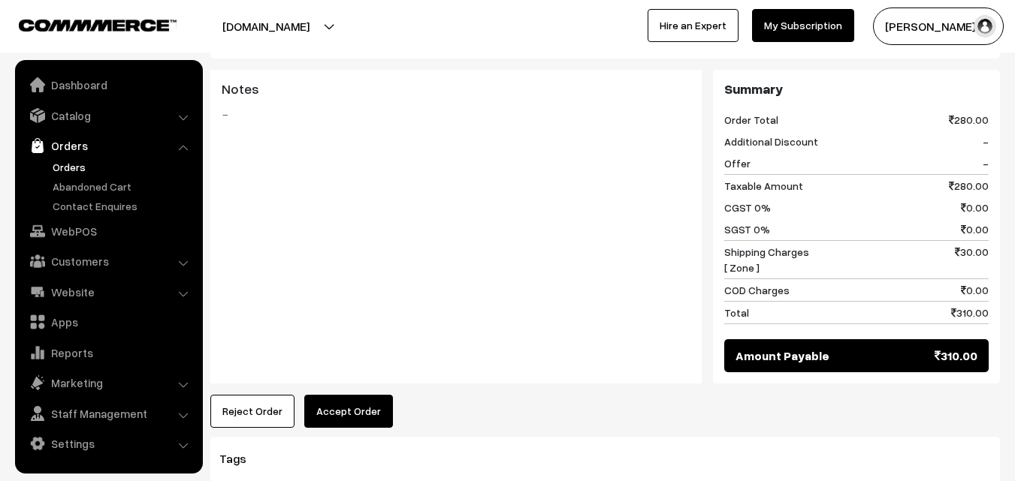
click at [321, 395] on button "Accept Order" at bounding box center [348, 411] width 89 height 33
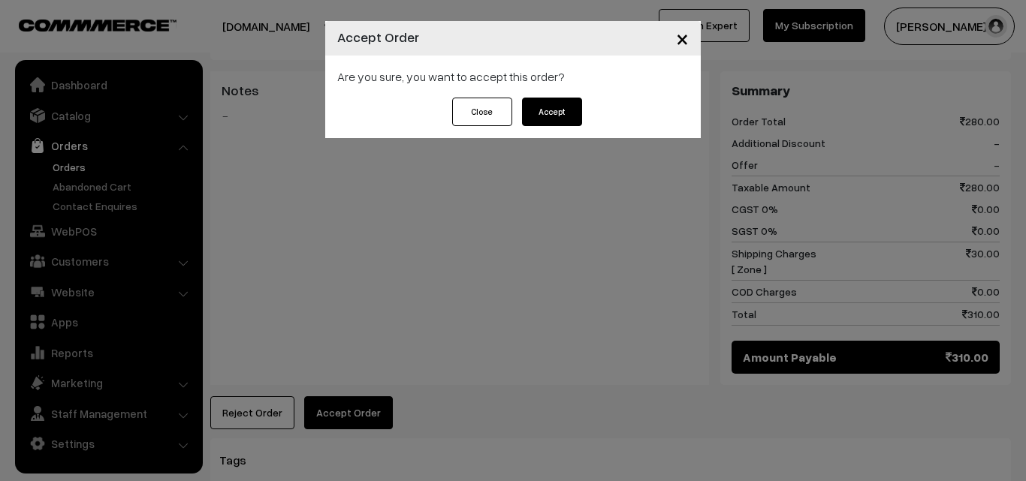
click at [560, 105] on button "Accept" at bounding box center [552, 112] width 60 height 29
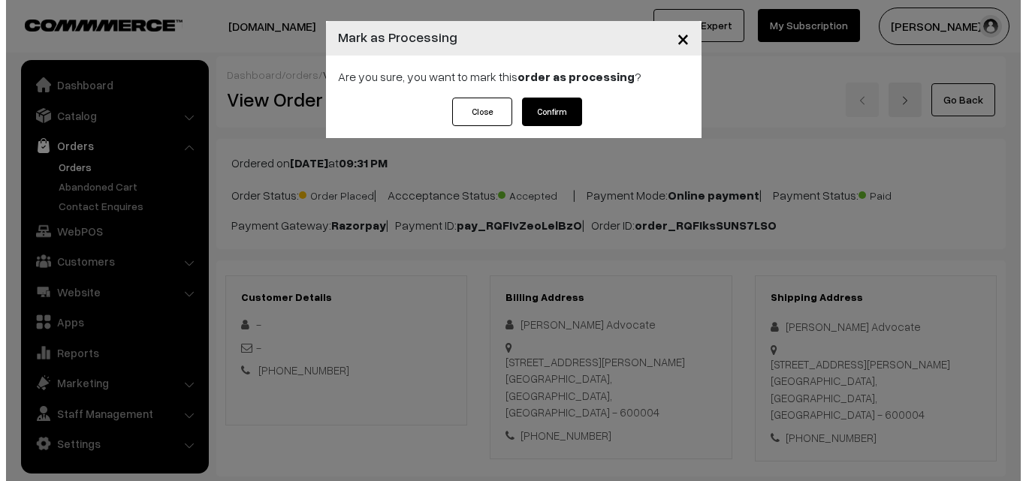
scroll to position [526, 0]
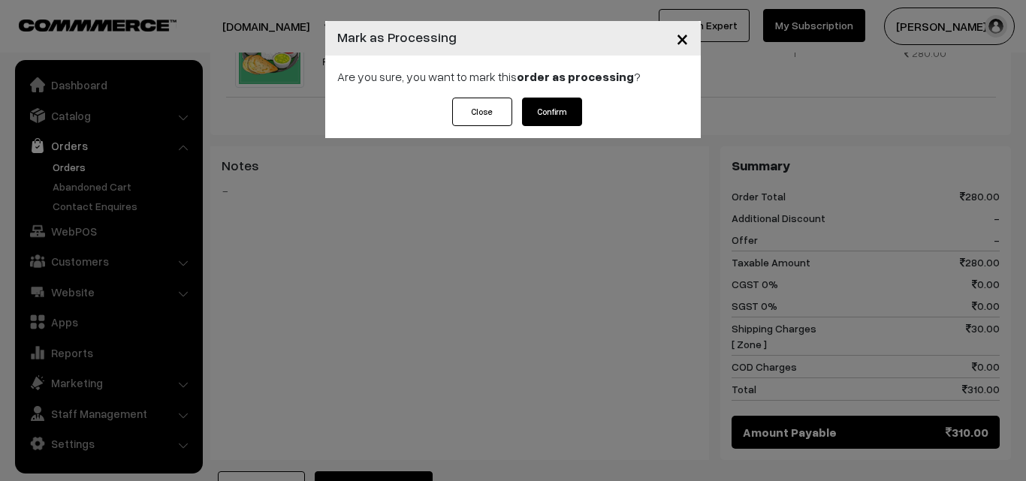
drag, startPoint x: 555, startPoint y: 116, endPoint x: 555, endPoint y: 127, distance: 11.3
click at [555, 119] on button "Confirm" at bounding box center [552, 112] width 60 height 29
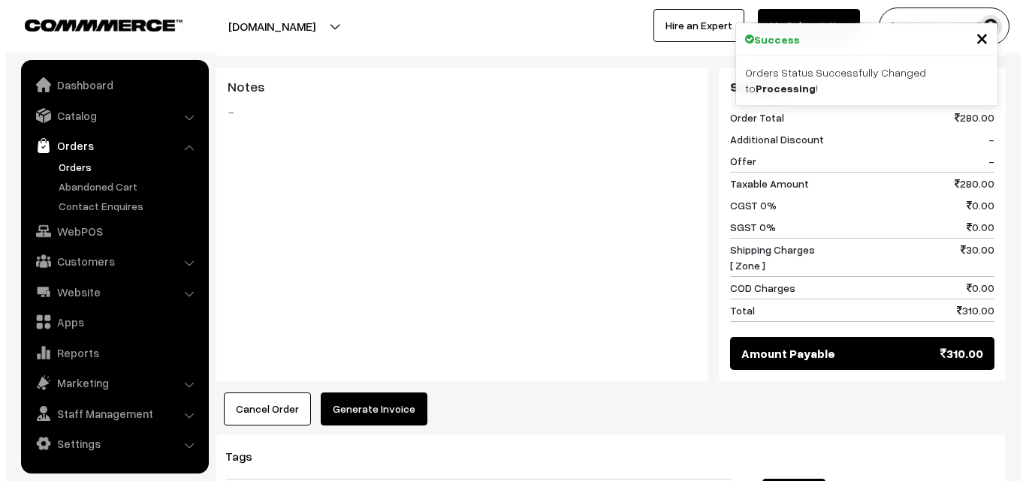
scroll to position [601, 0]
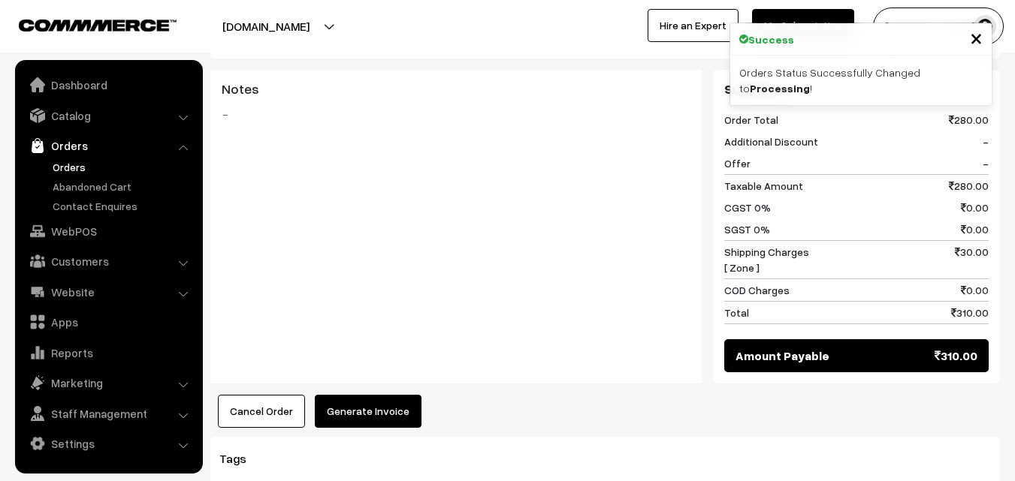
click at [397, 395] on button "Generate Invoice" at bounding box center [368, 411] width 107 height 33
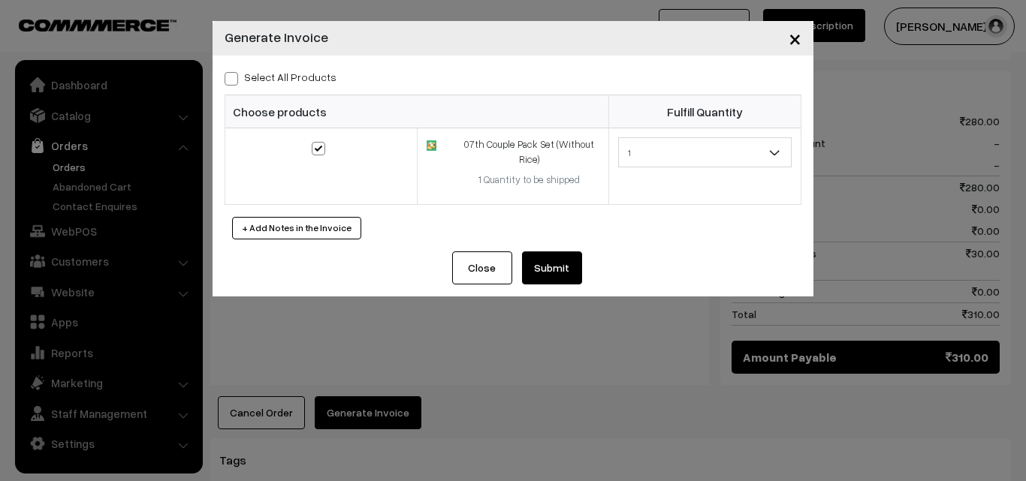
click at [568, 256] on button "Submit" at bounding box center [552, 268] width 60 height 33
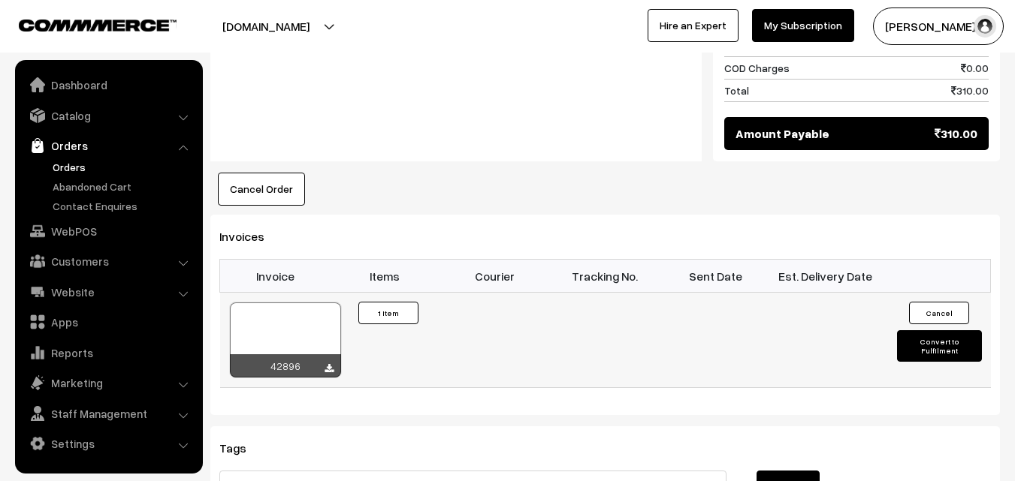
scroll to position [826, 0]
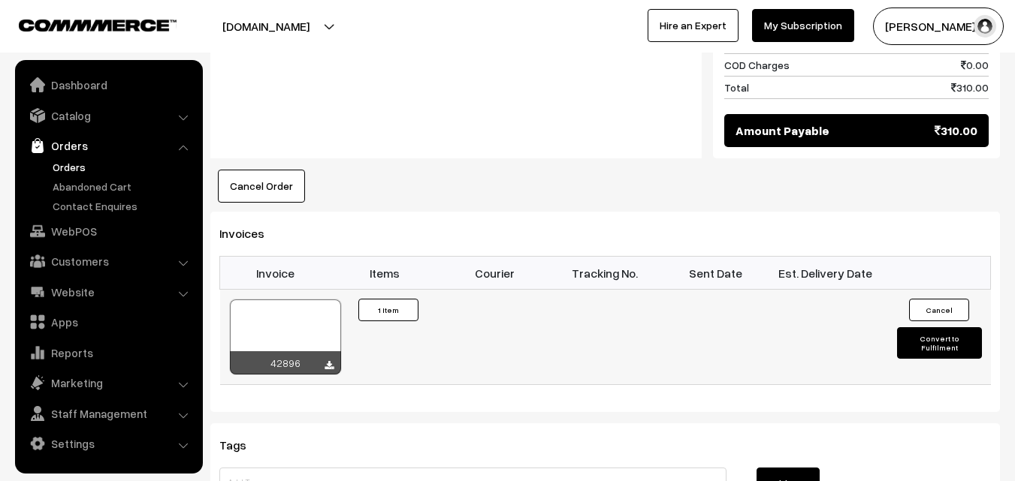
click at [309, 300] on div at bounding box center [285, 337] width 111 height 75
click at [89, 237] on link "WebPOS" at bounding box center [108, 231] width 179 height 27
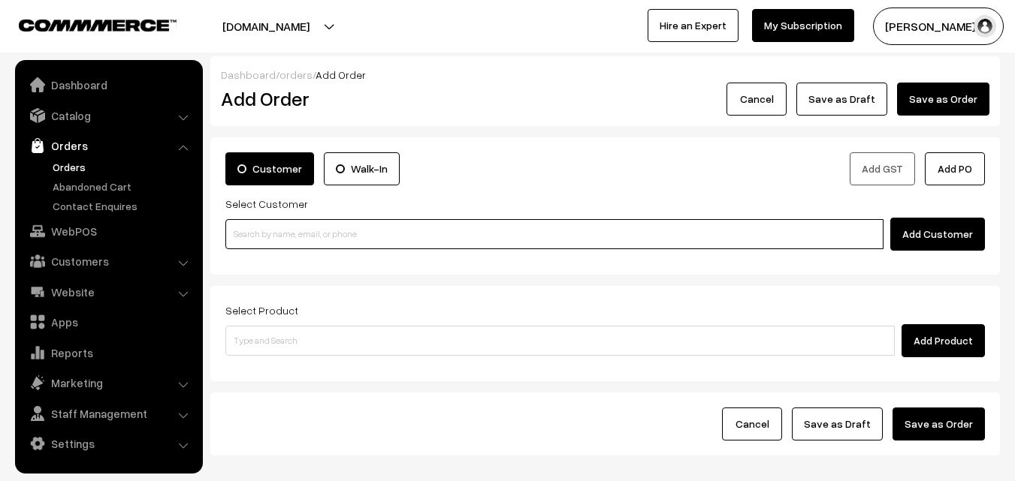
click at [262, 238] on input at bounding box center [554, 234] width 658 height 30
paste input "98863 90952"
click at [269, 230] on input "98863 90952" at bounding box center [554, 234] width 658 height 30
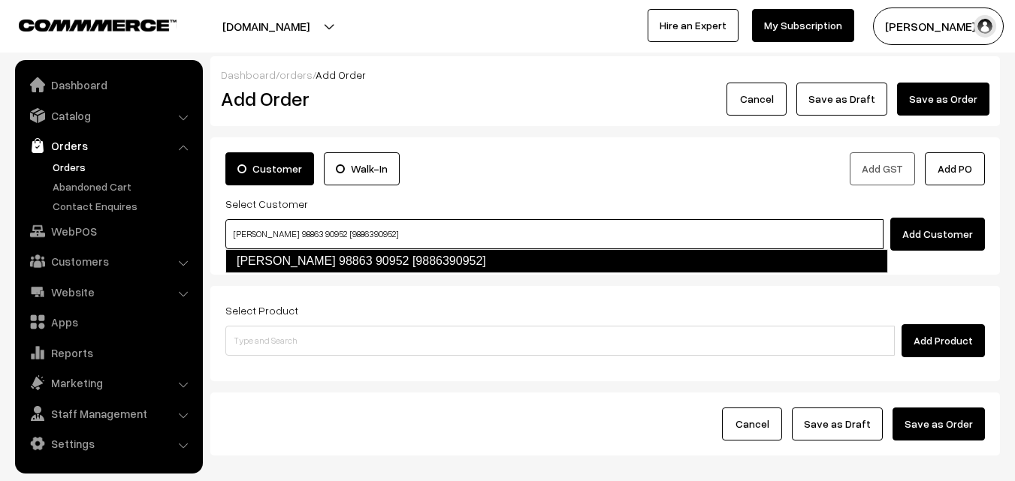
type input "[PERSON_NAME] 98863 90952 [9886390952]"
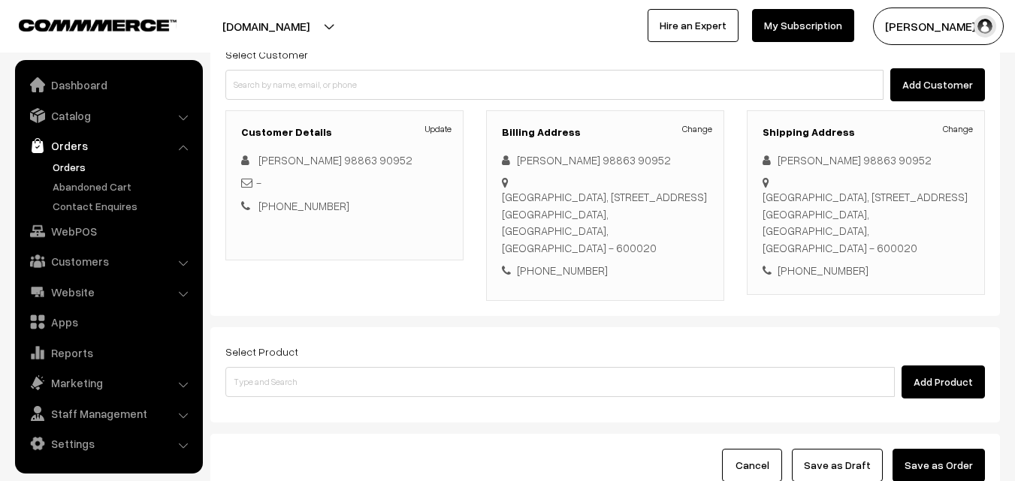
scroll to position [150, 0]
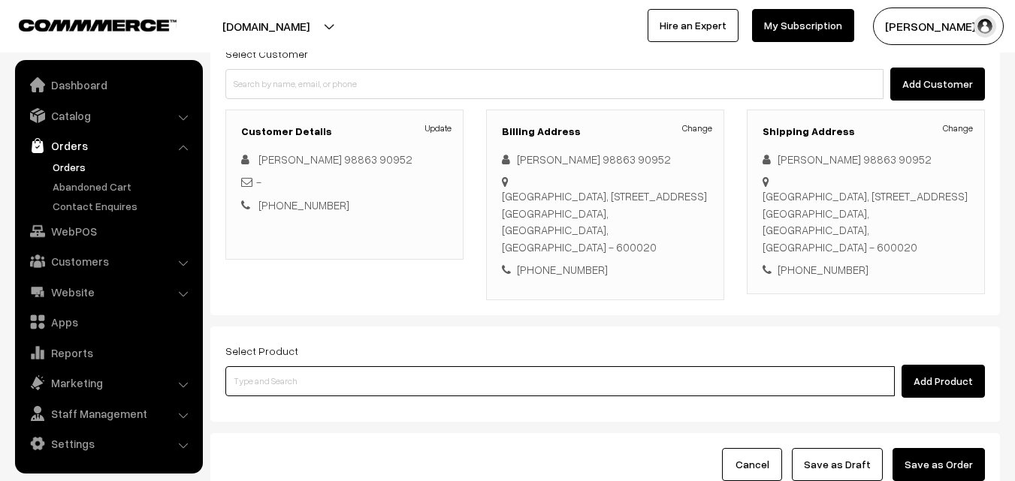
click at [401, 376] on input at bounding box center [559, 382] width 669 height 30
type input "07th Couple Pack - Kose Kootu"
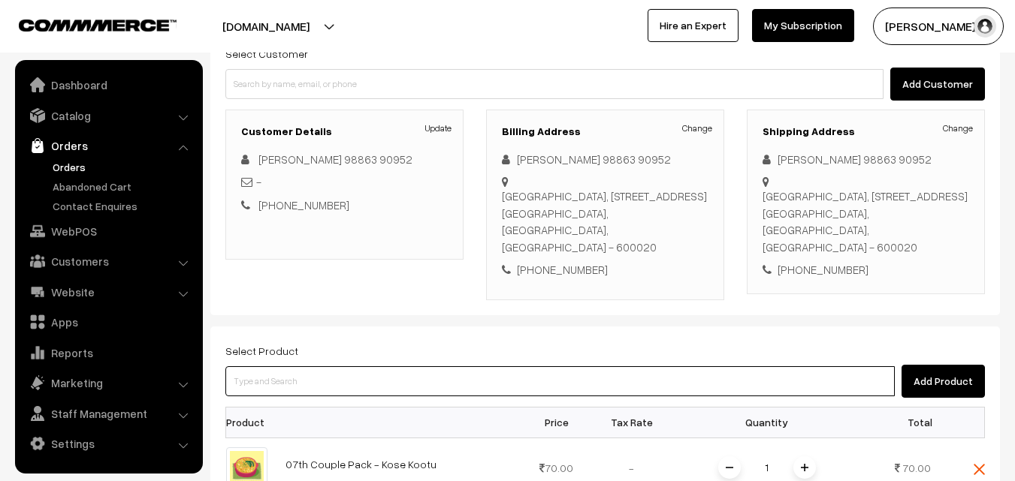
click at [412, 386] on input at bounding box center [559, 382] width 669 height 30
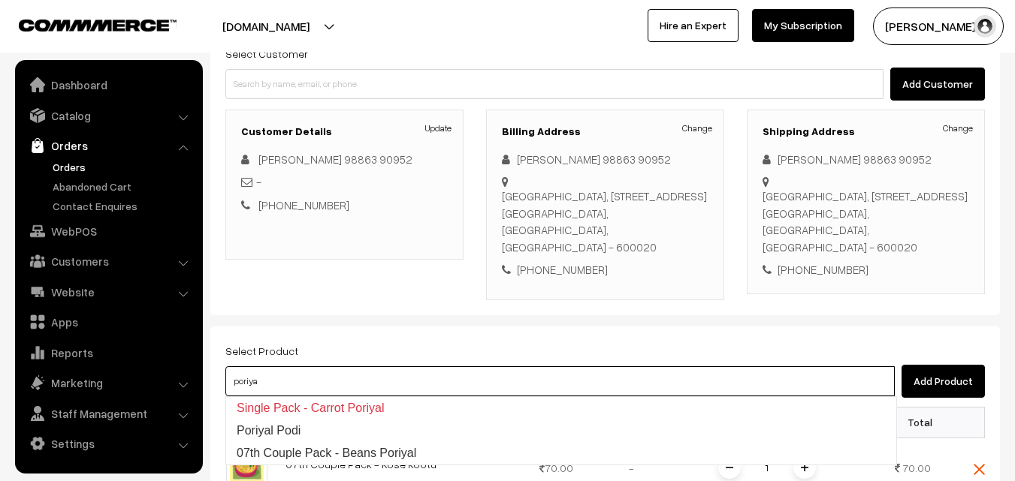
type input "07th Couple Pack - Beans Poriyal"
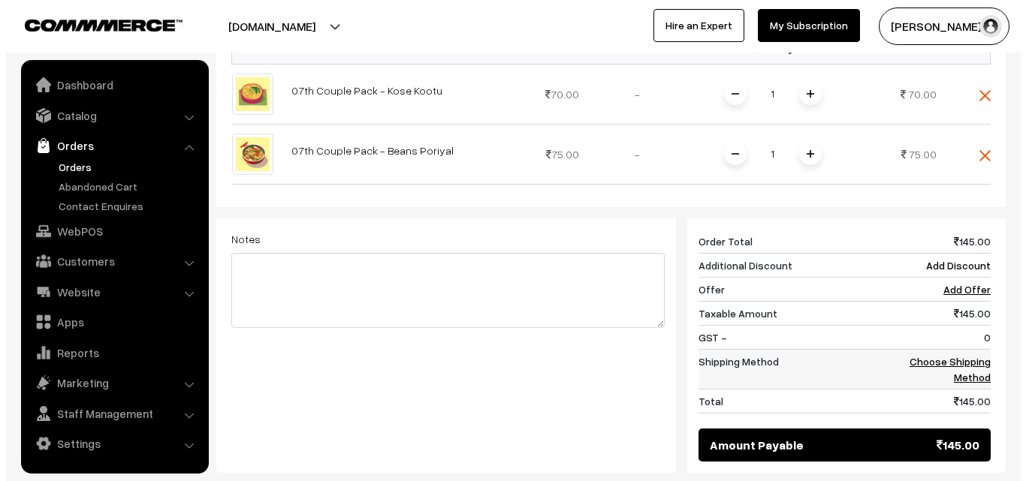
scroll to position [526, 0]
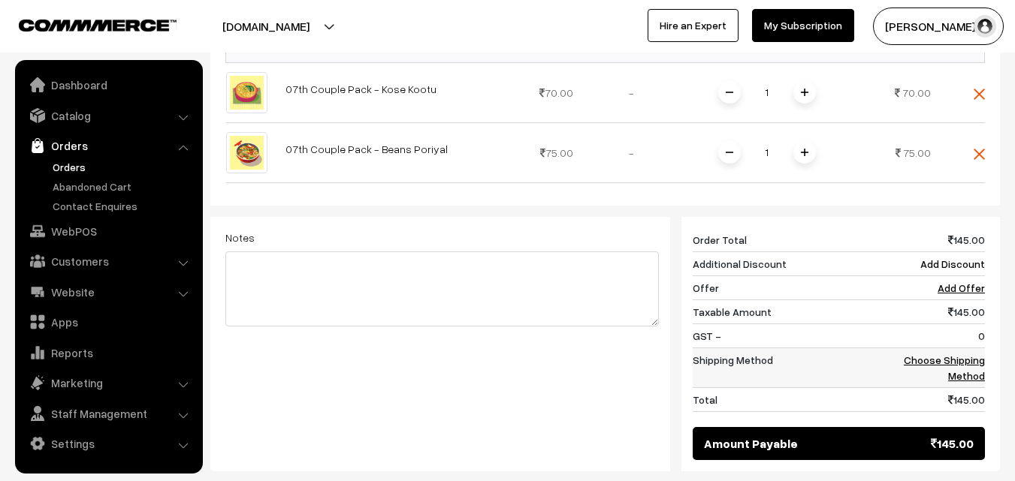
click at [958, 358] on link "Choose Shipping Method" at bounding box center [944, 368] width 81 height 29
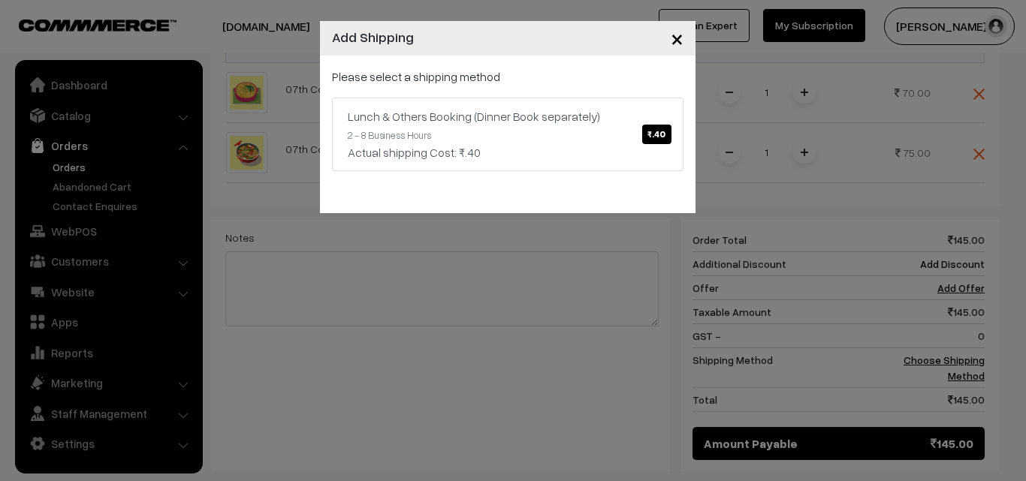
click at [537, 189] on div "Please select a shipping method Lunch & Others Booking (Dinner Book separately)…" at bounding box center [508, 135] width 376 height 158
click at [542, 128] on link "Lunch & Others Booking (Dinner Book separately) ₹.40 2 - 8 Business Hours Actua…" at bounding box center [508, 135] width 352 height 74
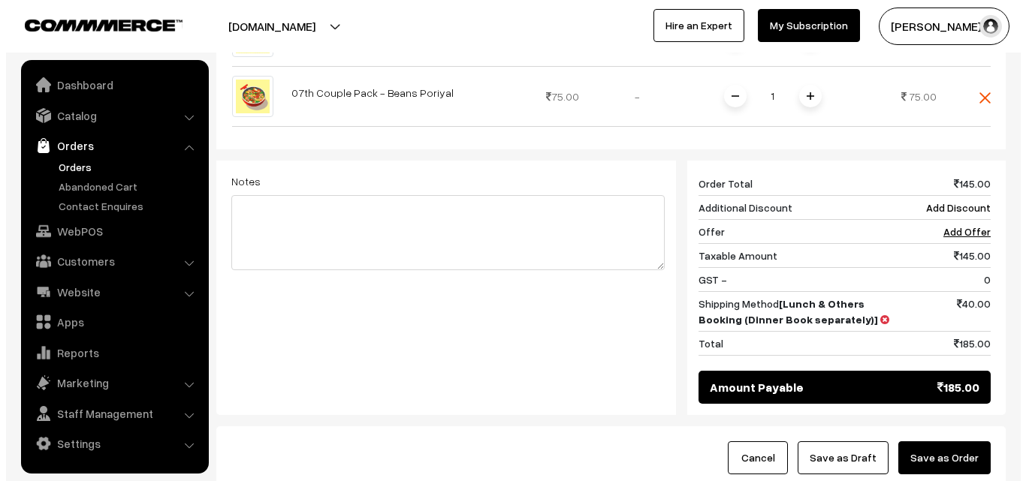
scroll to position [601, 0]
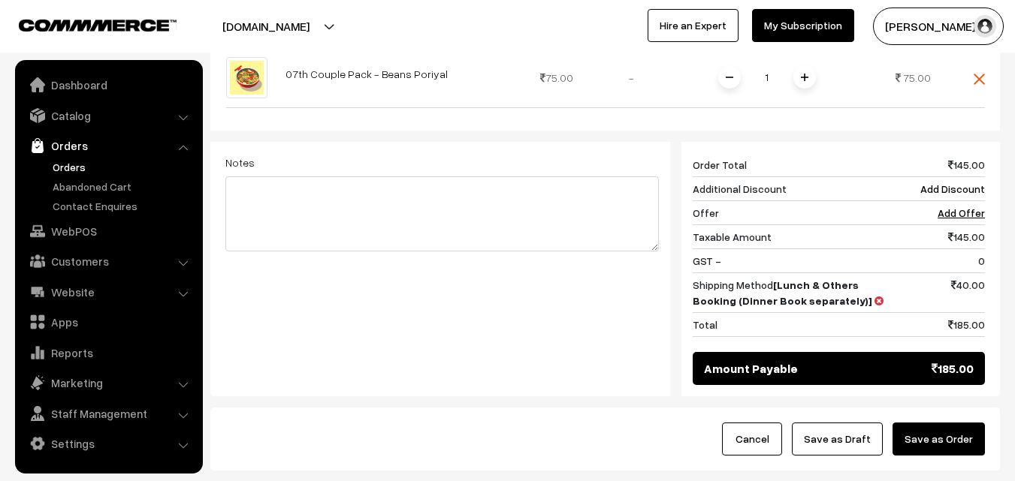
click at [950, 427] on button "Save as Order" at bounding box center [938, 439] width 92 height 33
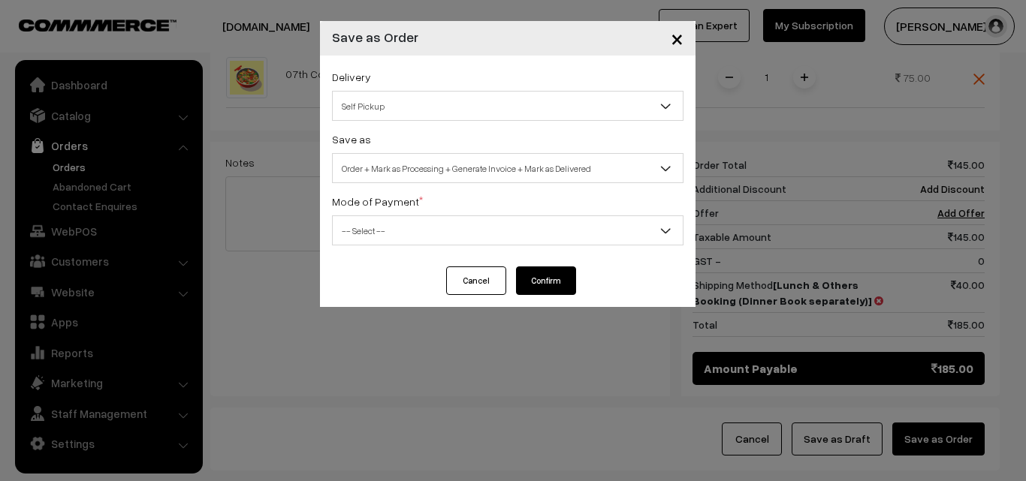
click at [452, 150] on div "Save as Order Order + Mark as Processing Order + Mark as Processing + Generate …" at bounding box center [508, 156] width 352 height 53
click at [422, 145] on div "Save as Order Order + Mark as Processing Order + Mark as Processing + Generate …" at bounding box center [508, 156] width 352 height 53
click at [421, 161] on span "Order + Mark as Processing + Generate Invoice + Mark as Delivered" at bounding box center [508, 168] width 350 height 26
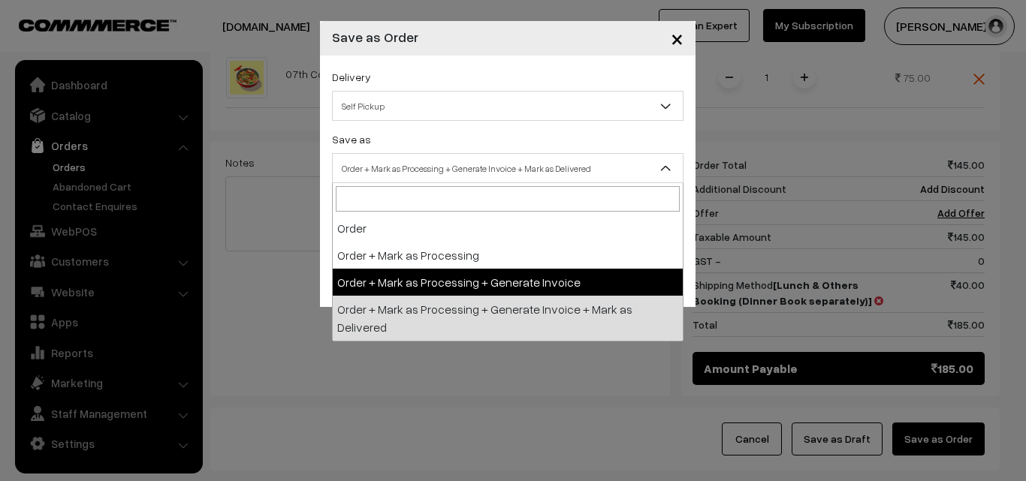
select select "3"
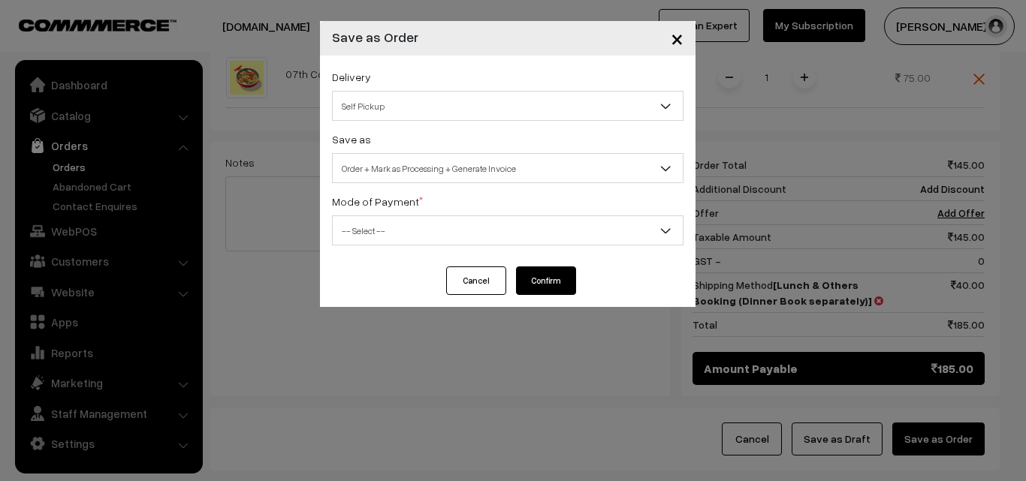
click at [393, 239] on span "-- Select --" at bounding box center [508, 231] width 350 height 26
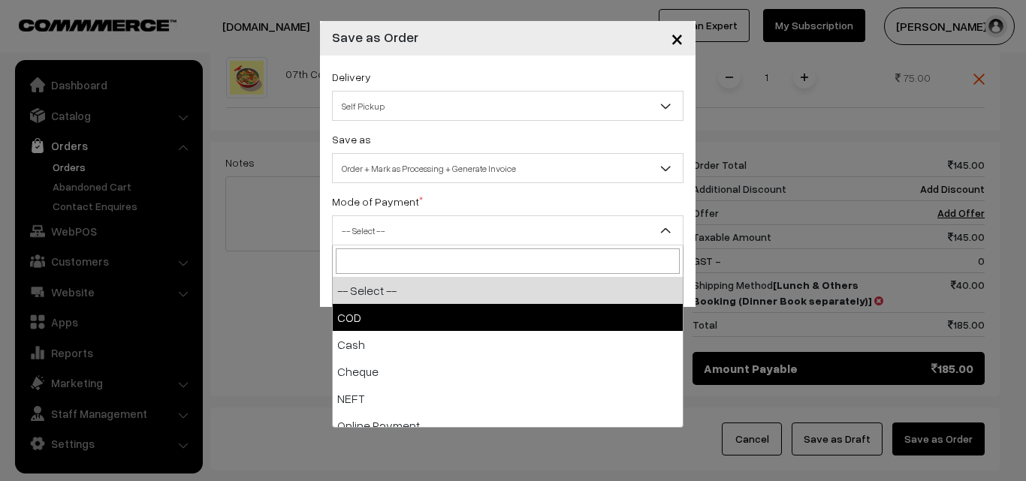
select select "1"
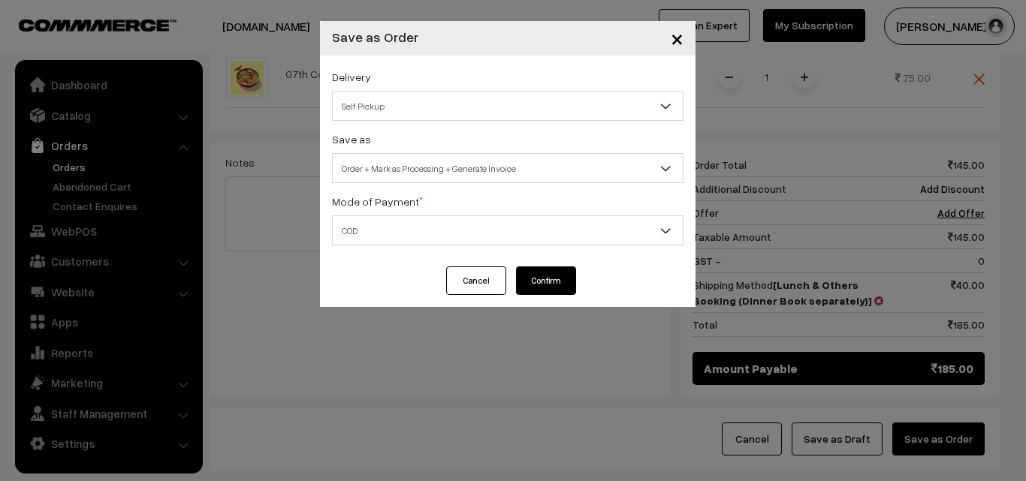
click at [527, 279] on button "Confirm" at bounding box center [546, 281] width 60 height 29
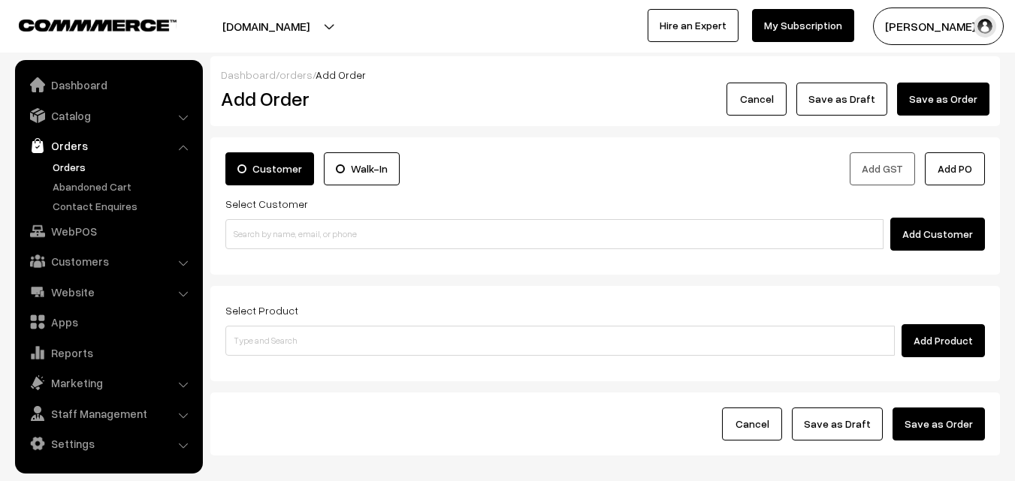
click at [65, 167] on link "Orders" at bounding box center [123, 167] width 149 height 16
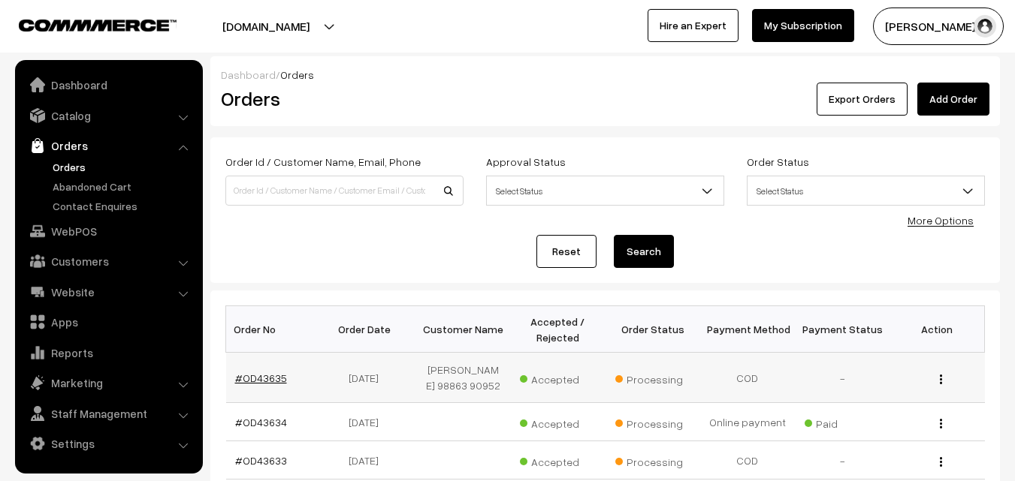
click at [261, 376] on link "#OD43635" at bounding box center [261, 378] width 52 height 13
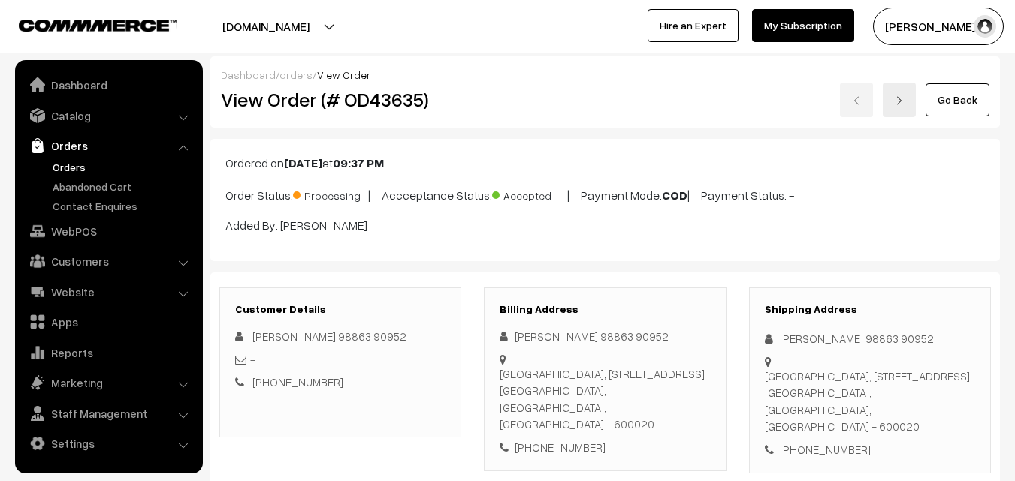
click at [470, 105] on div "View Order (# OD43635)" at bounding box center [342, 100] width 264 height 35
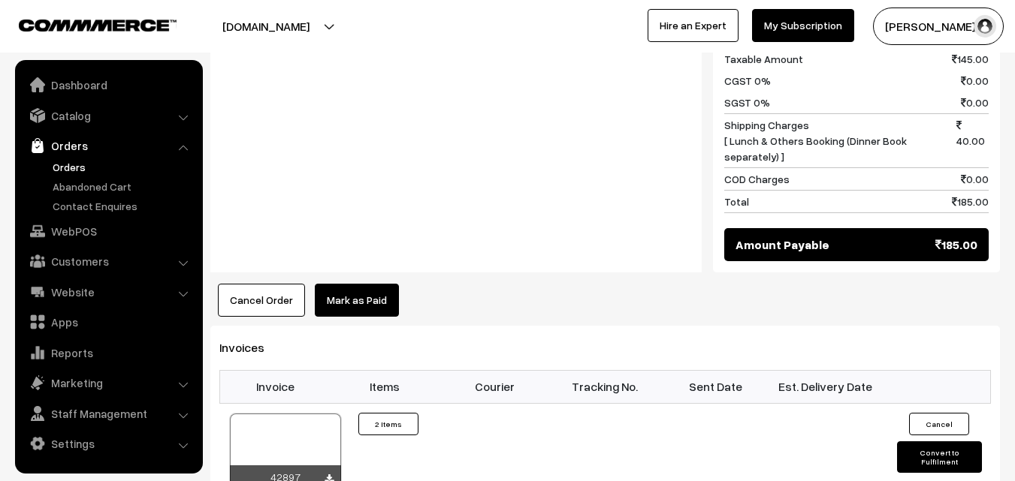
scroll to position [901, 0]
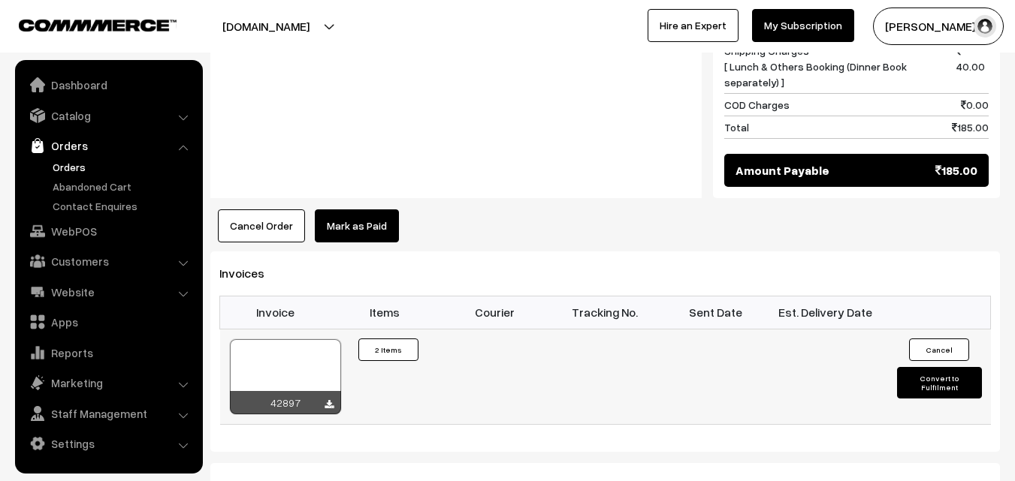
click at [288, 374] on div at bounding box center [285, 376] width 111 height 75
click at [75, 167] on link "Orders" at bounding box center [123, 167] width 149 height 16
click at [97, 226] on link "WebPOS" at bounding box center [108, 231] width 179 height 27
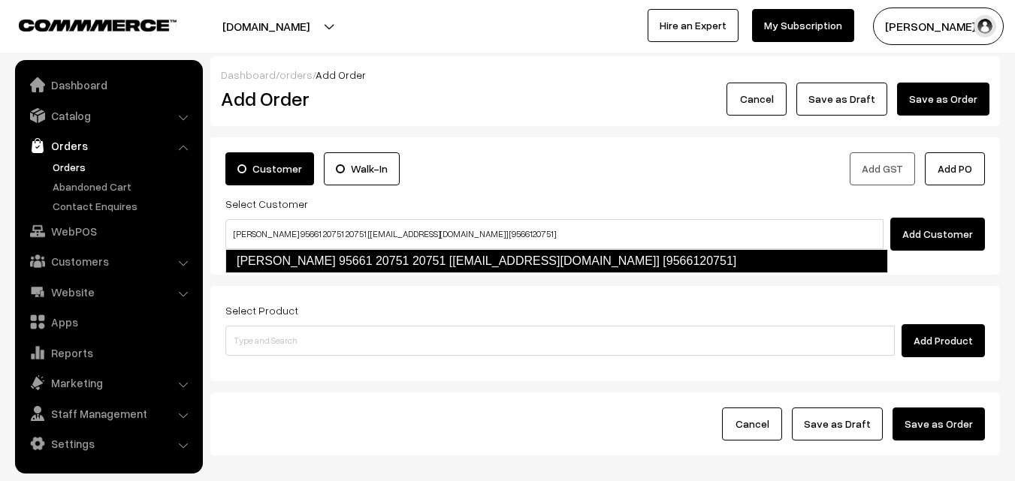
type input "vijayamala Sekar 95661 20751 20751 [test314@gmail.com] [9566120751]"
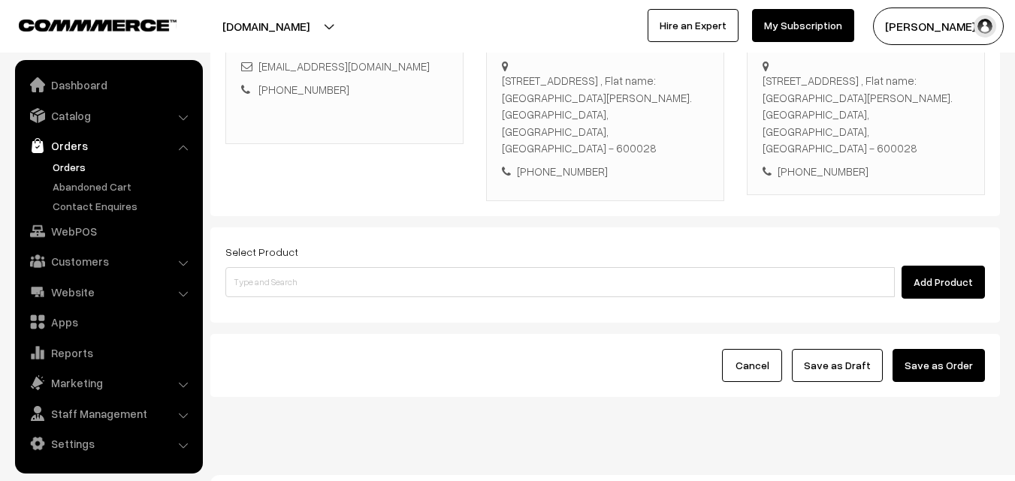
scroll to position [274, 0]
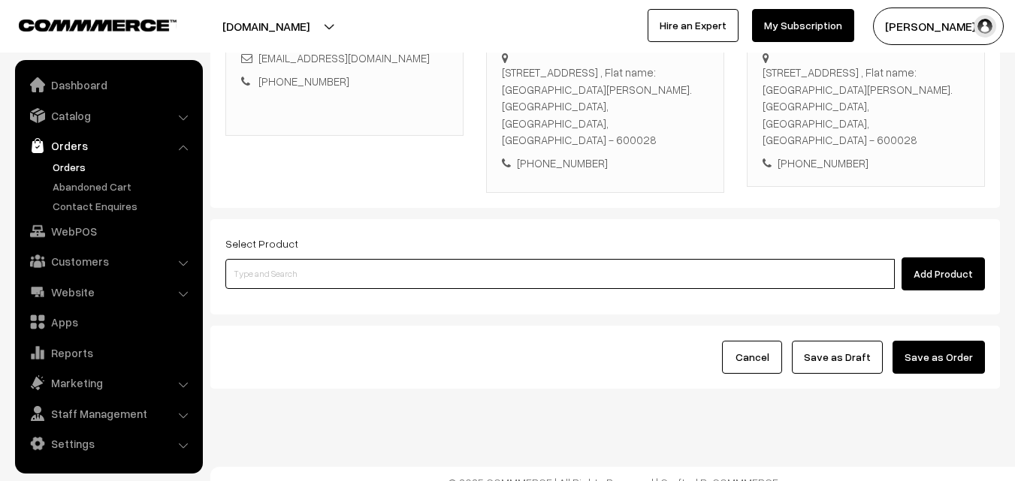
click at [374, 261] on input at bounding box center [559, 274] width 669 height 30
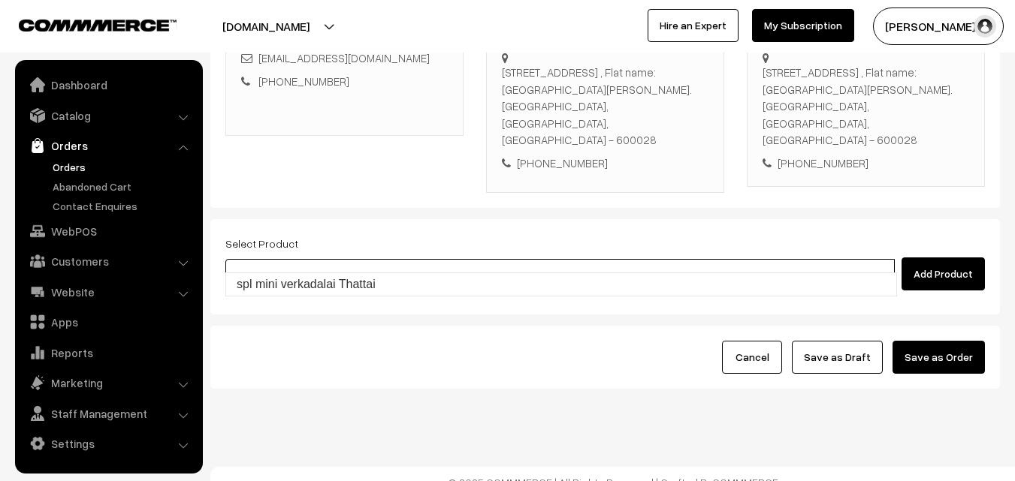
type input "spl mini verkadalai Thattai"
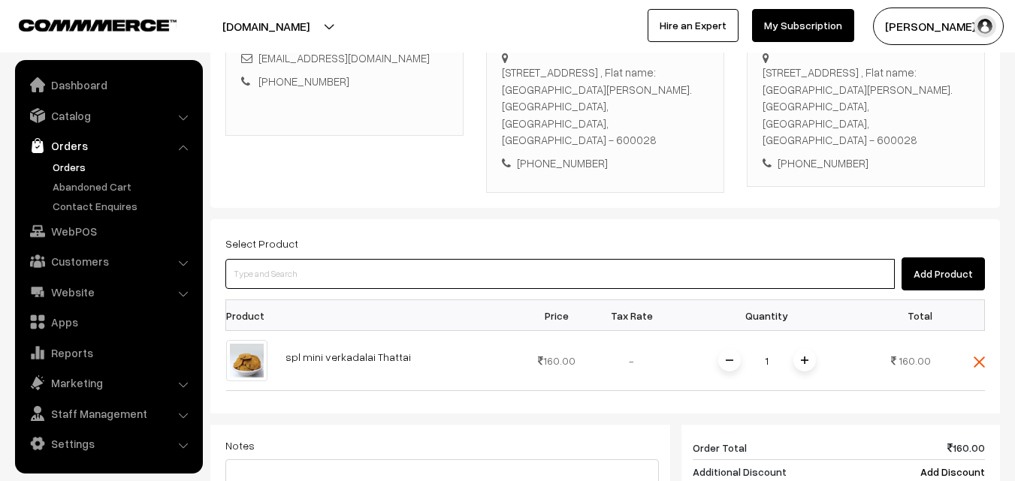
click at [407, 259] on input at bounding box center [559, 274] width 669 height 30
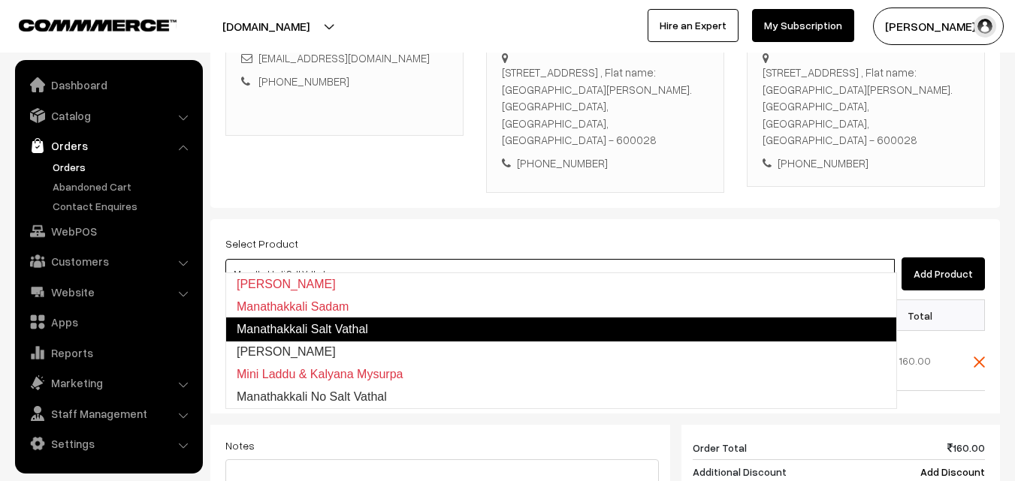
type input "Kalyana Mysurpa"
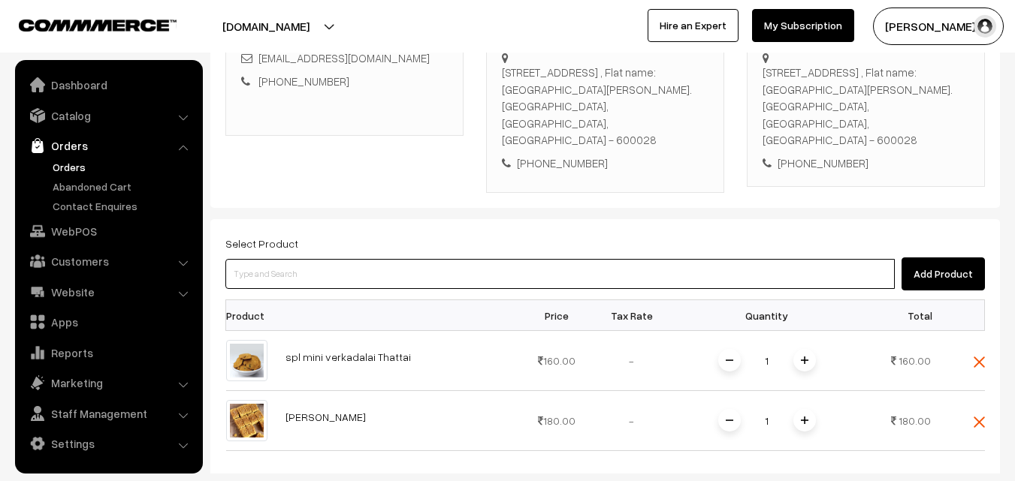
click at [407, 259] on input at bounding box center [559, 274] width 669 height 30
click at [430, 259] on input at bounding box center [559, 274] width 669 height 30
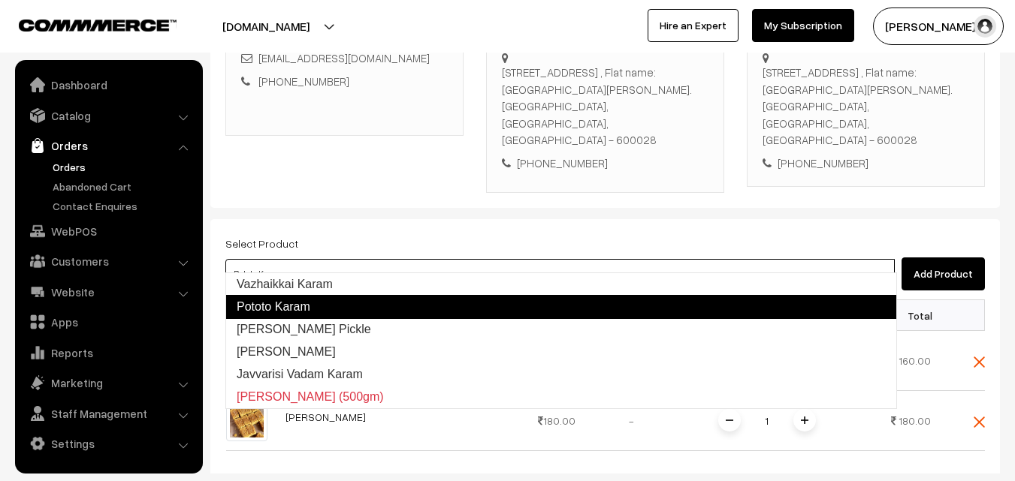
type input "Vazhaikkai Karam"
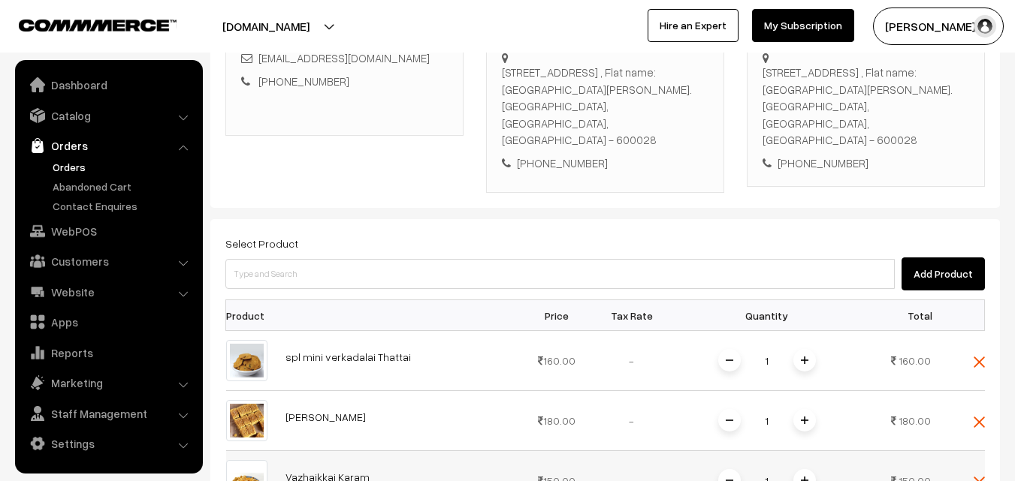
click at [808, 469] on span at bounding box center [804, 480] width 23 height 23
click at [384, 238] on div "Select Product Add Product" at bounding box center [604, 262] width 759 height 56
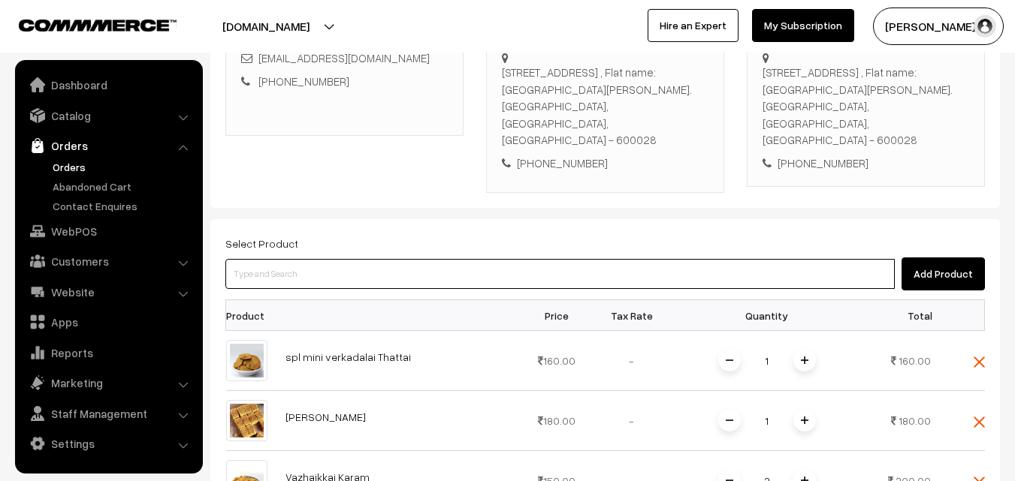
click at [389, 259] on input at bounding box center [559, 274] width 669 height 30
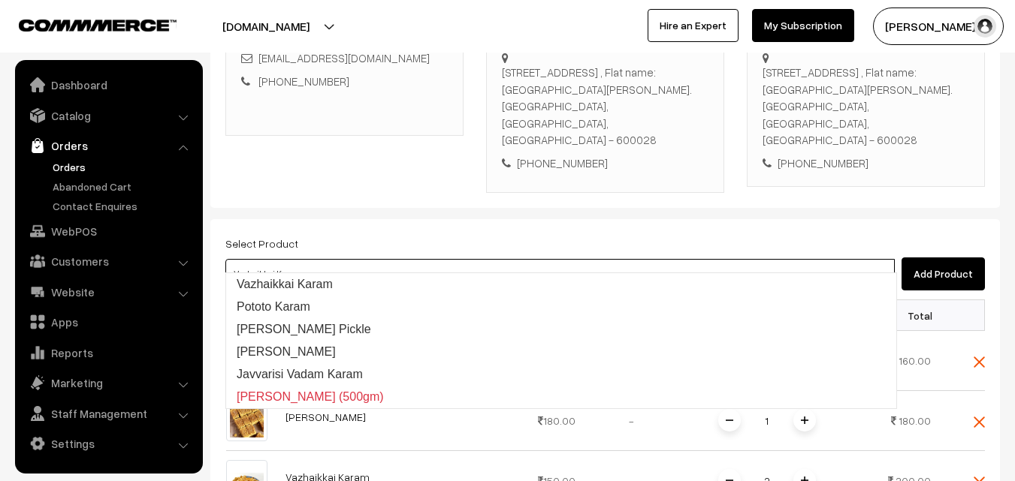
type input "Pototo Karam"
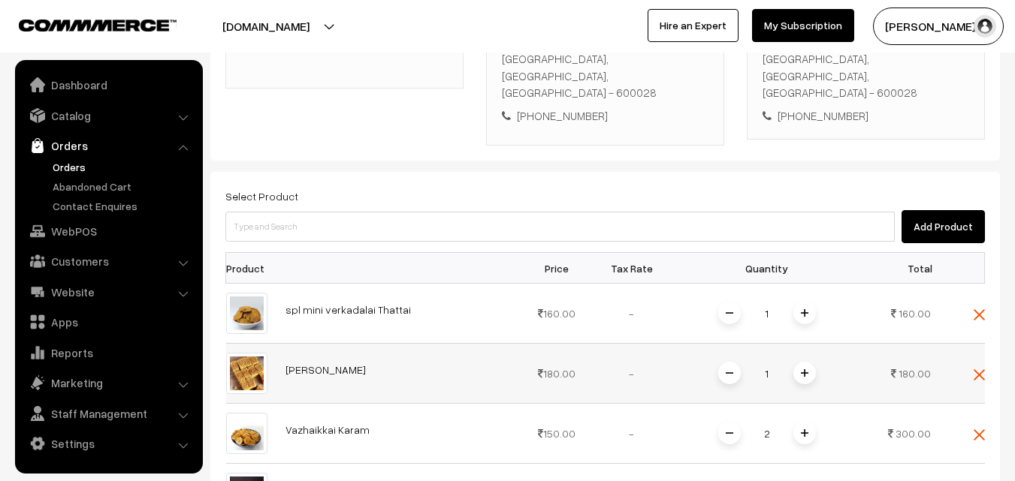
scroll to position [499, 0]
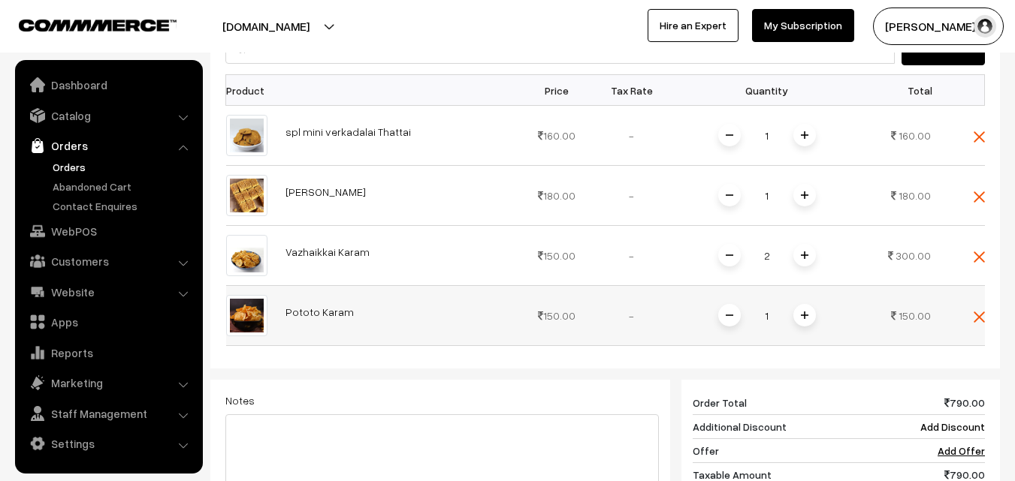
click at [805, 304] on span at bounding box center [804, 315] width 23 height 23
click at [397, 75] on th at bounding box center [397, 90] width 243 height 31
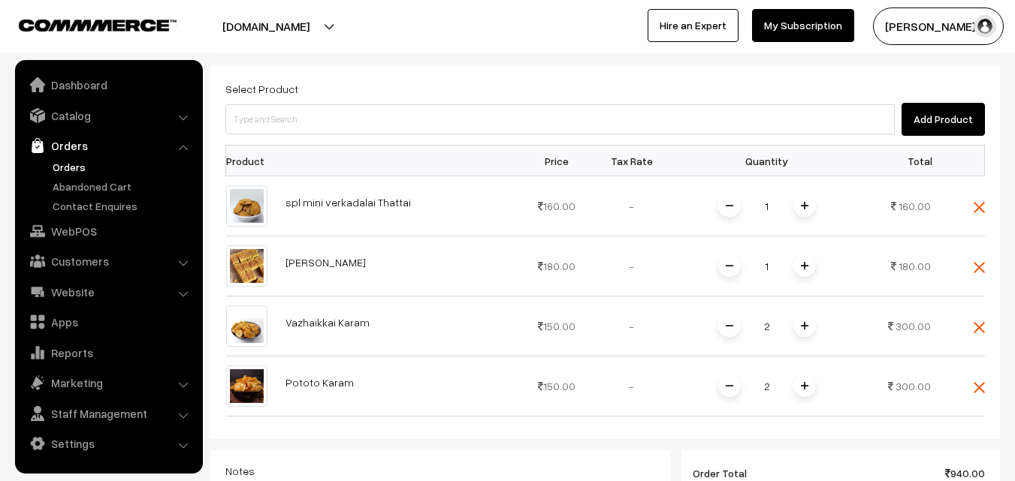
scroll to position [349, 0]
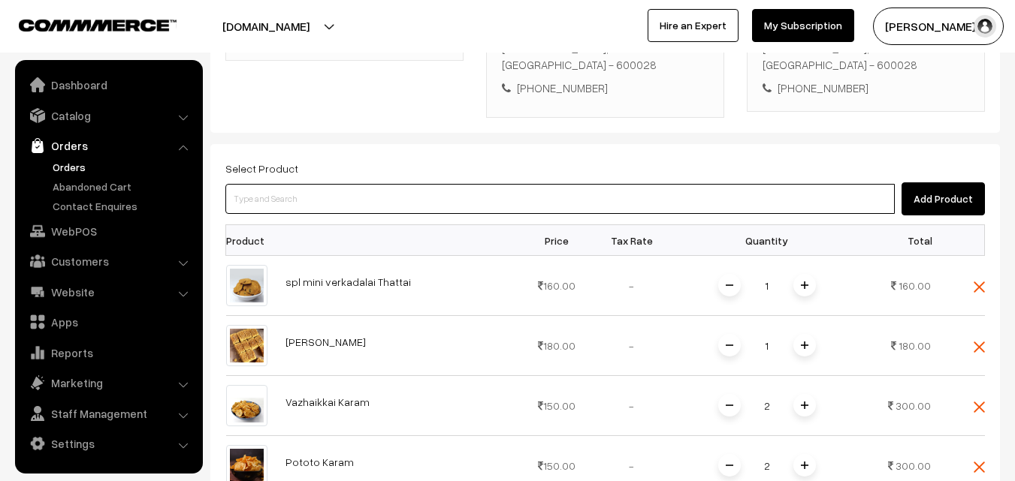
click at [393, 184] on input at bounding box center [559, 199] width 669 height 30
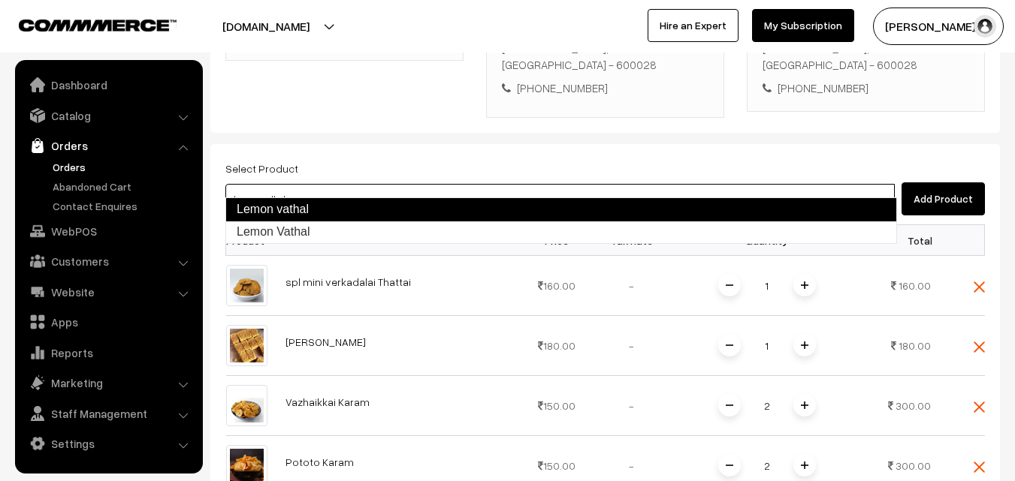
type input "Lemon Vathal"
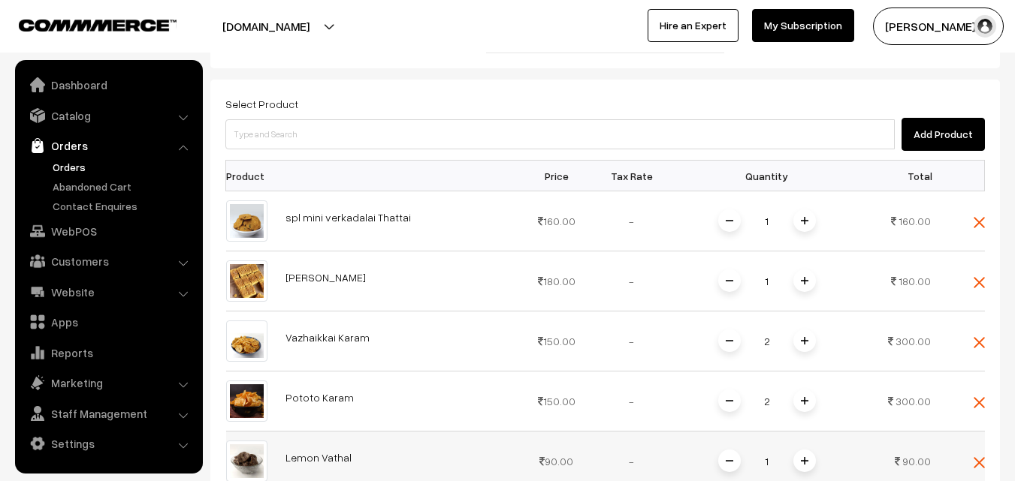
scroll to position [499, 0]
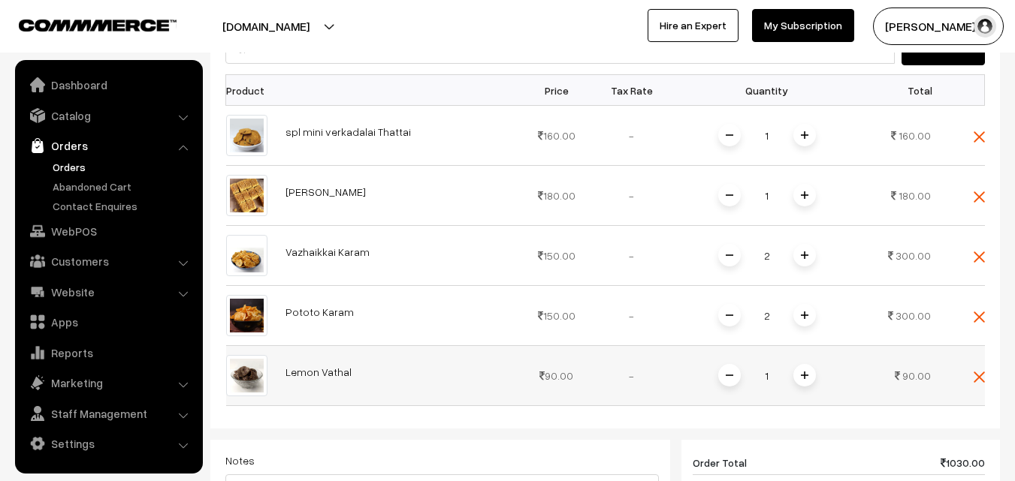
click at [809, 364] on span at bounding box center [804, 375] width 23 height 23
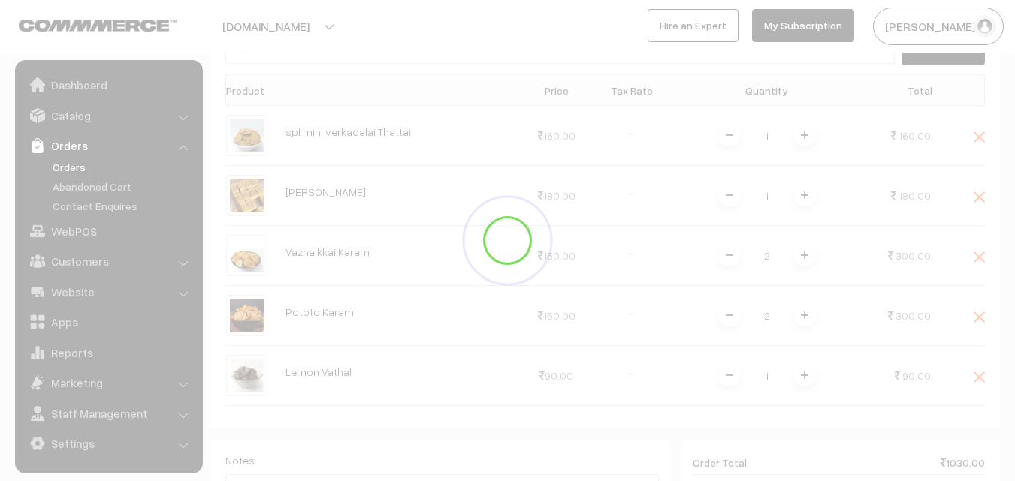
click at [803, 361] on div at bounding box center [507, 240] width 1015 height 481
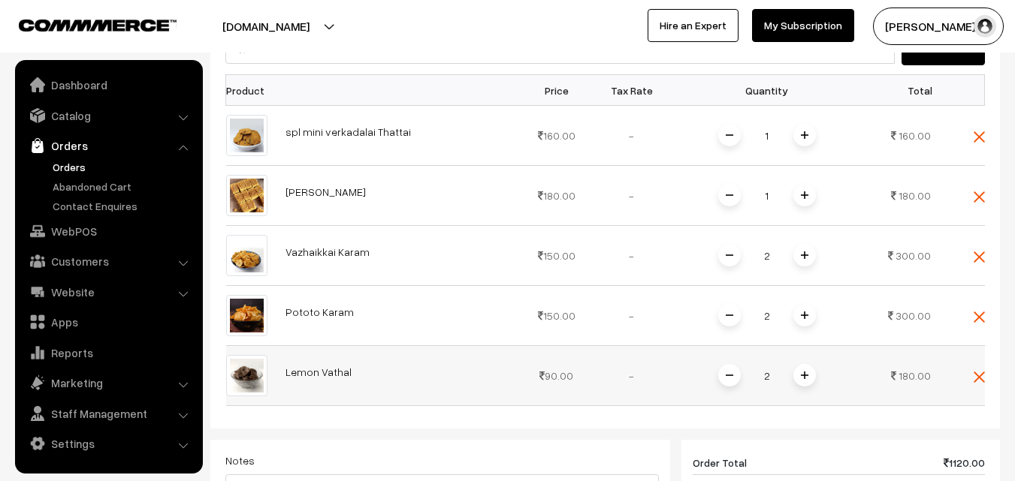
click at [806, 372] on img at bounding box center [805, 376] width 8 height 8
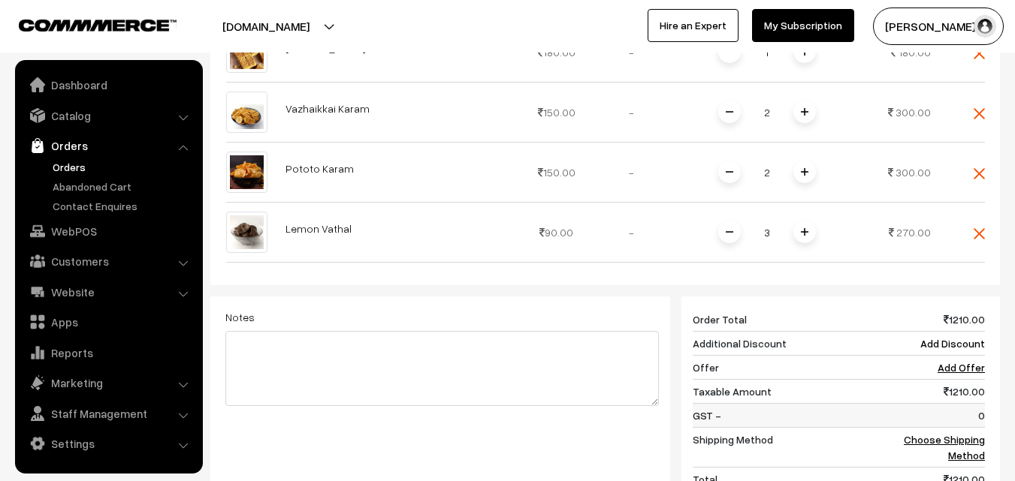
scroll to position [650, 0]
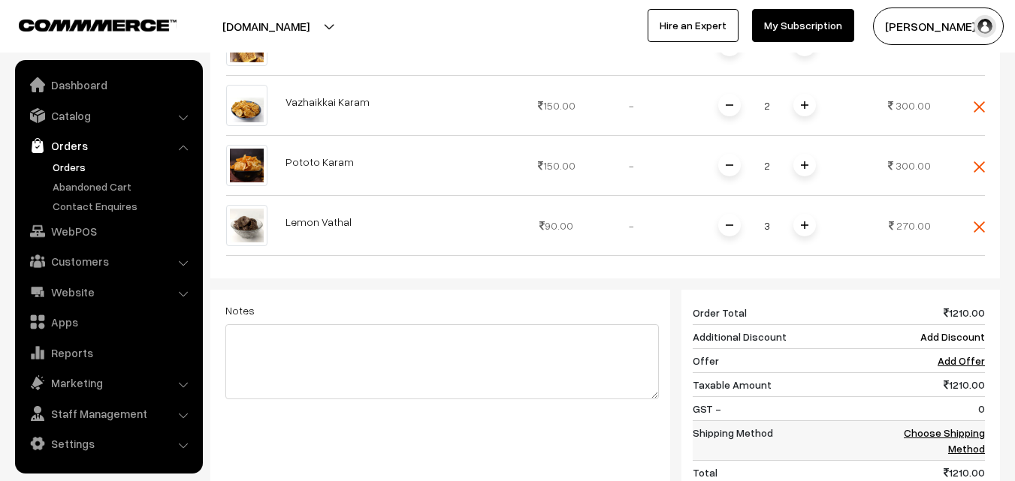
click at [970, 427] on link "Choose Shipping Method" at bounding box center [944, 441] width 81 height 29
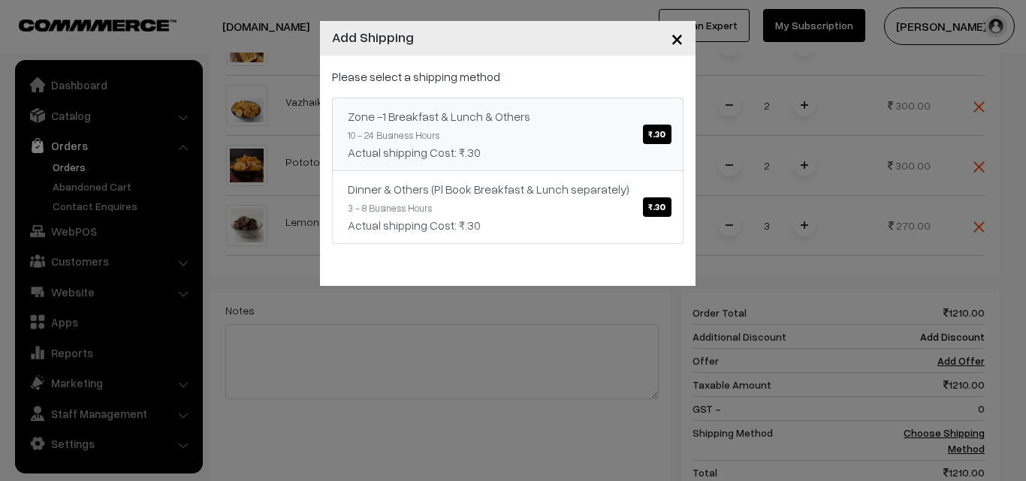
click at [610, 135] on link "Zone -1 Breakfast & Lunch & Others ₹.30 10 - 24 Business Hours Actual shipping …" at bounding box center [508, 135] width 352 height 74
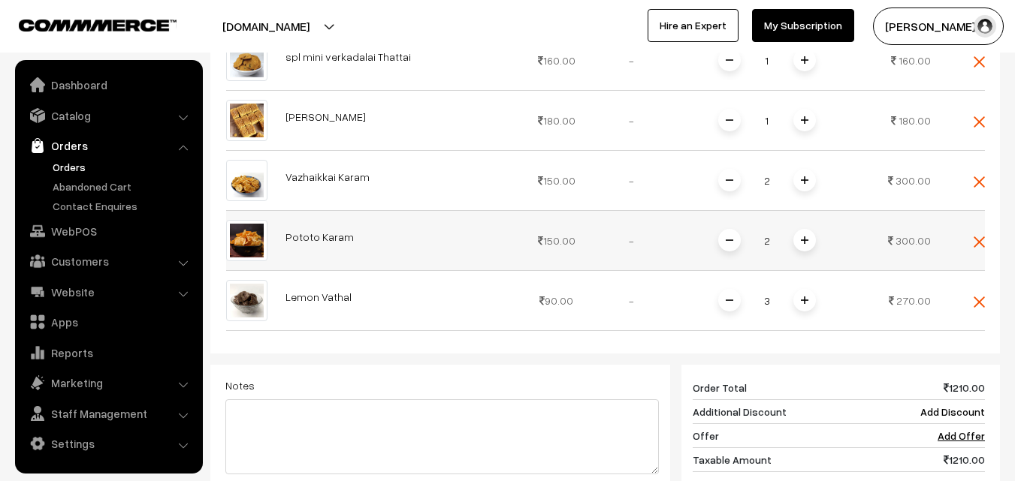
scroll to position [124, 0]
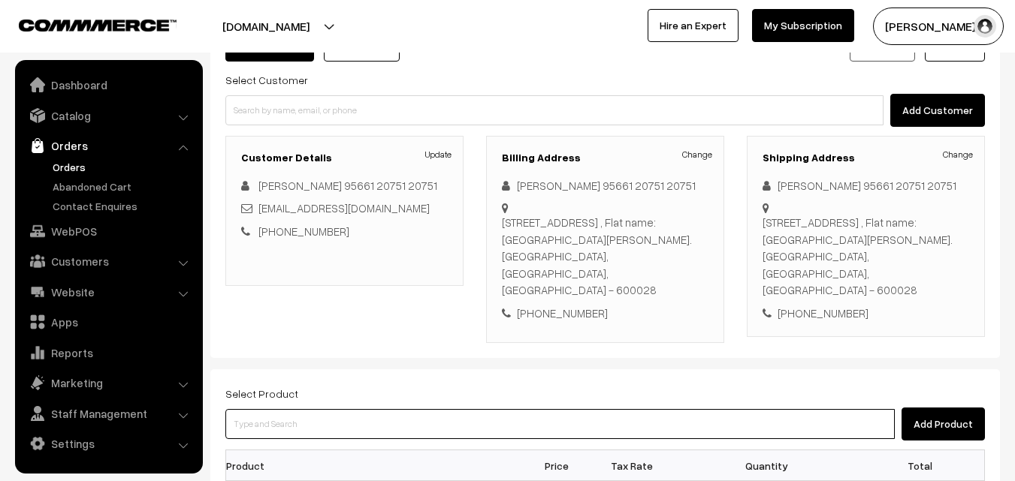
click at [472, 409] on input at bounding box center [559, 424] width 669 height 30
type input "G"
click at [353, 410] on input at bounding box center [559, 424] width 669 height 30
type input "Inji Murappa"
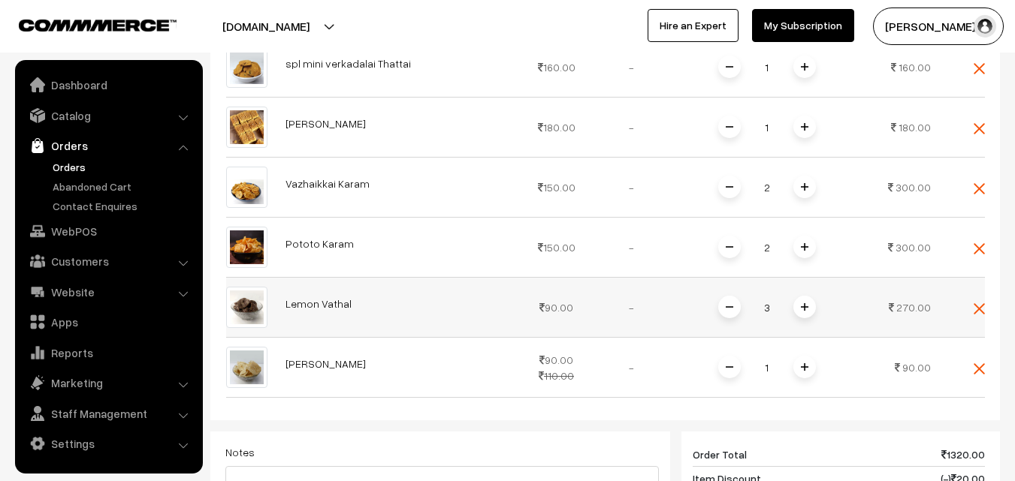
scroll to position [575, 0]
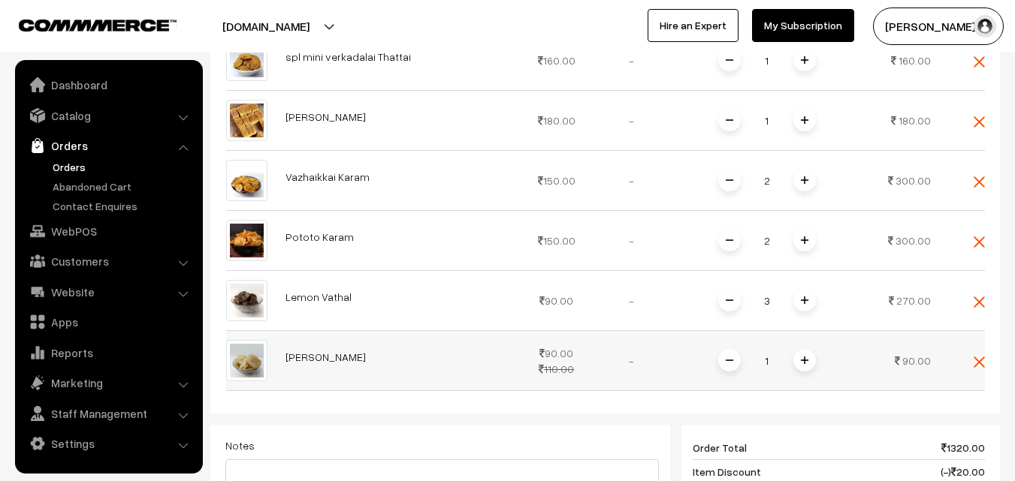
click at [807, 349] on span at bounding box center [804, 360] width 23 height 23
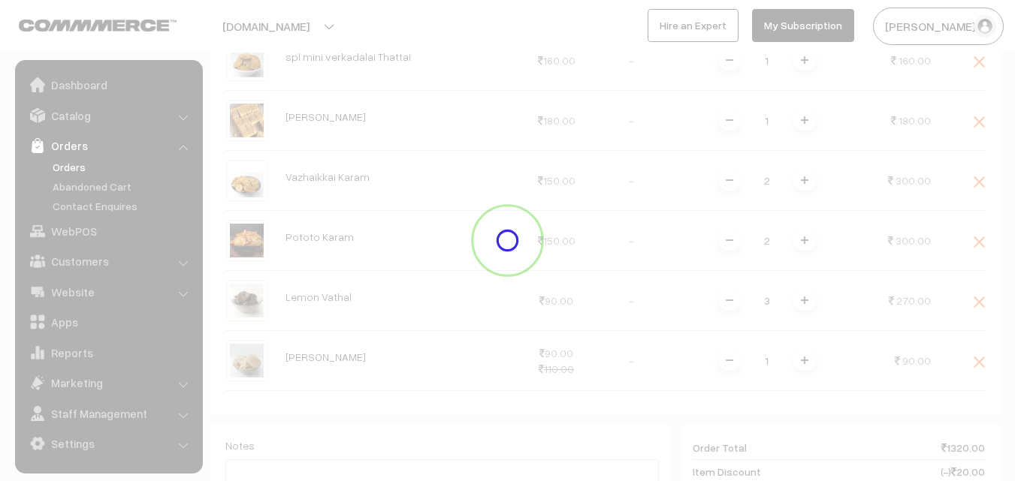
click at [806, 343] on div at bounding box center [507, 240] width 1015 height 481
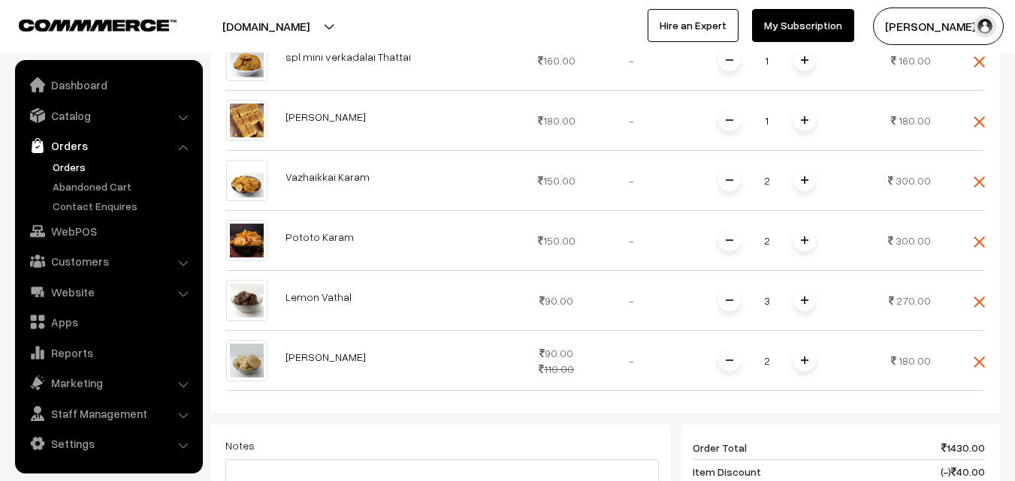
click at [805, 357] on img at bounding box center [805, 361] width 8 height 8
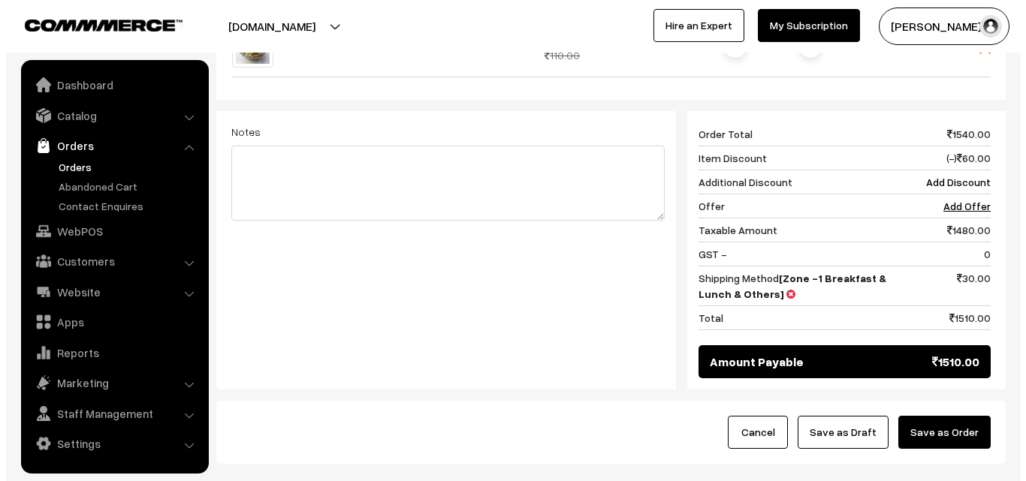
scroll to position [964, 0]
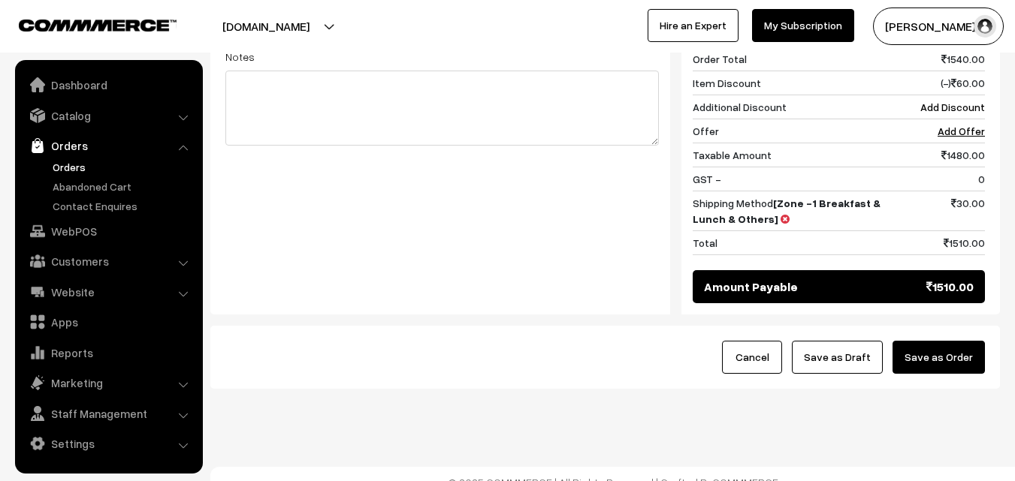
click at [958, 341] on button "Save as Order" at bounding box center [938, 357] width 92 height 33
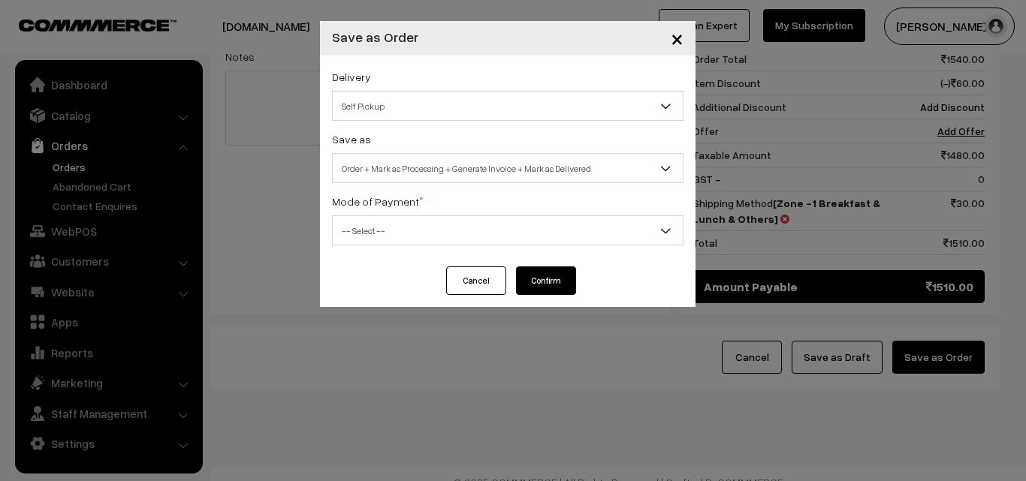
click at [496, 170] on span "Order + Mark as Processing + Generate Invoice + Mark as Delivered" at bounding box center [508, 168] width 350 height 26
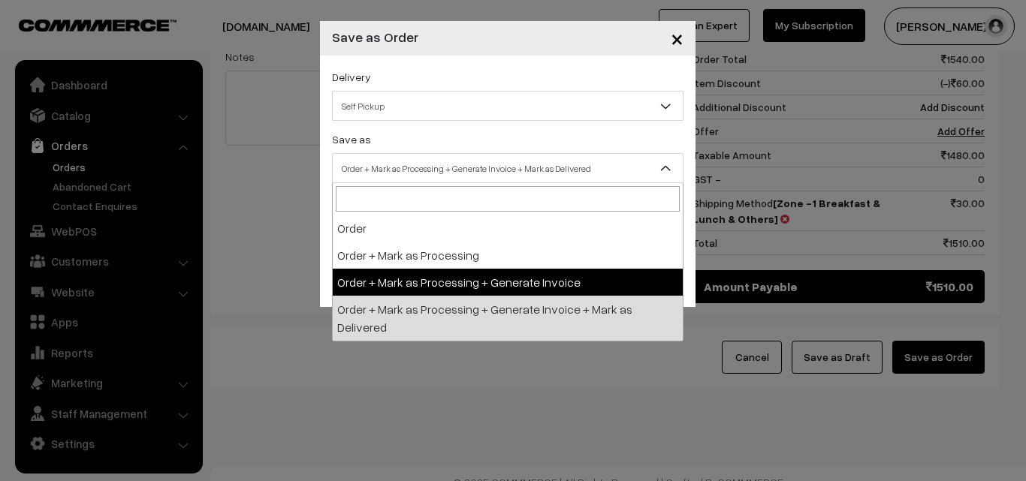
select select "3"
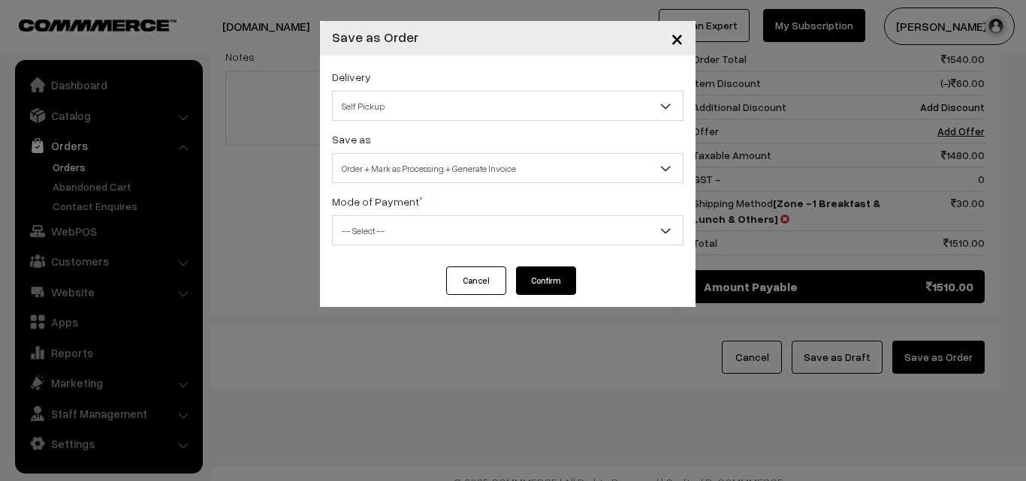
click at [416, 238] on span "-- Select --" at bounding box center [508, 231] width 350 height 26
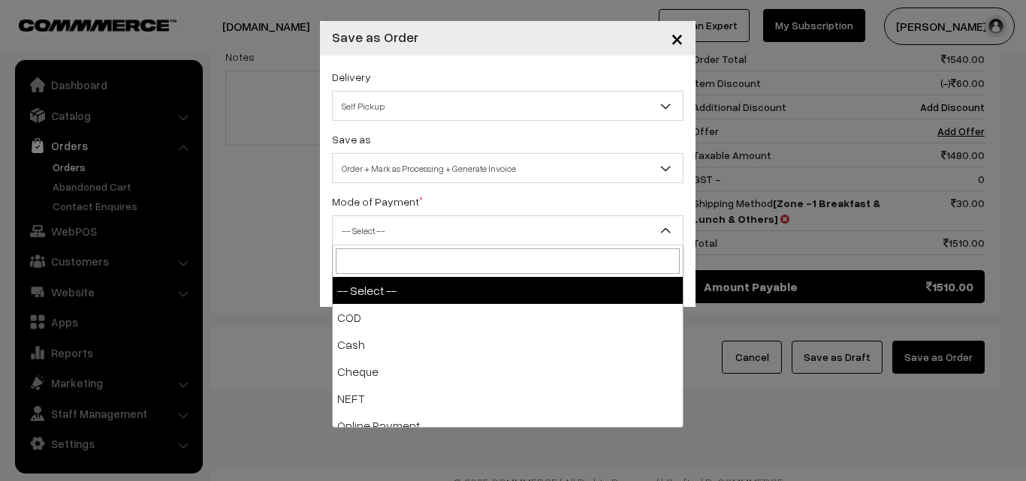
select select "1"
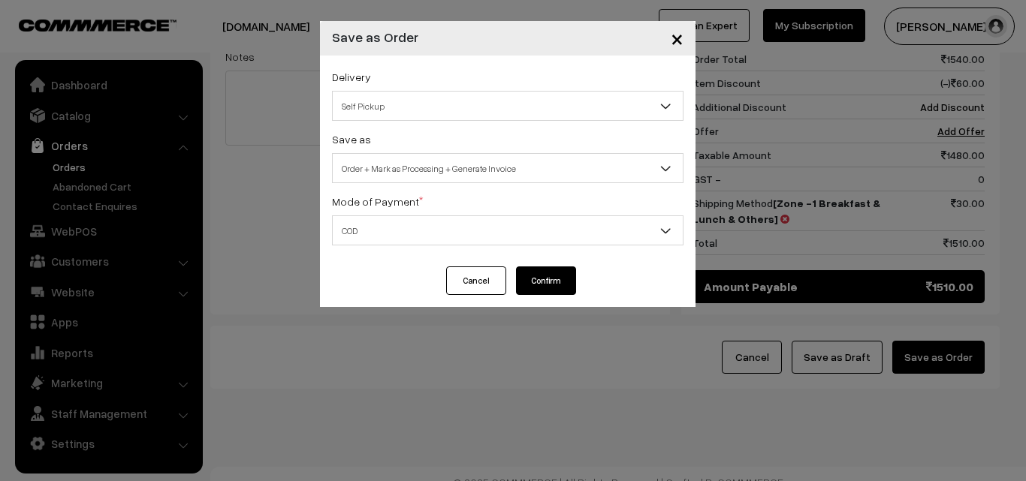
click at [536, 290] on button "Confirm" at bounding box center [546, 281] width 60 height 29
click at [539, 281] on button "Confirm" at bounding box center [546, 281] width 60 height 29
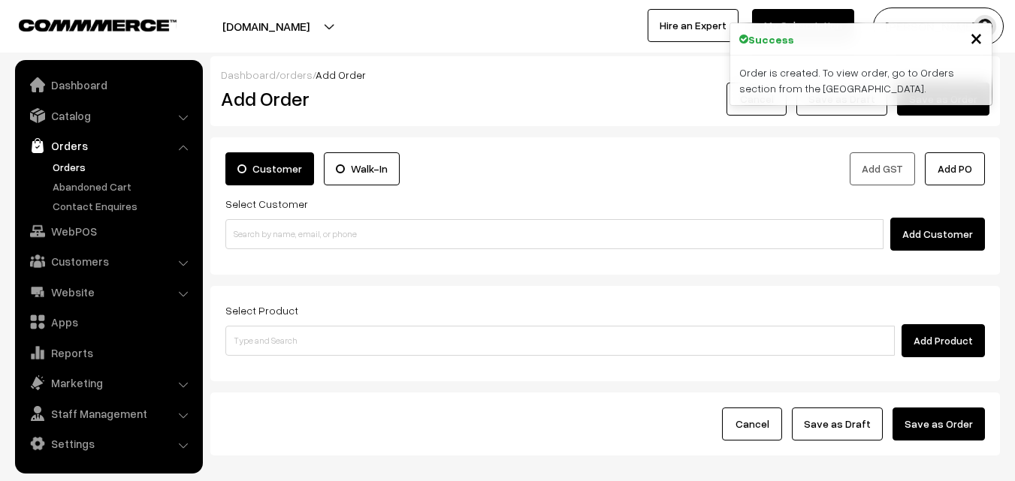
click at [58, 167] on link "Orders" at bounding box center [123, 167] width 149 height 16
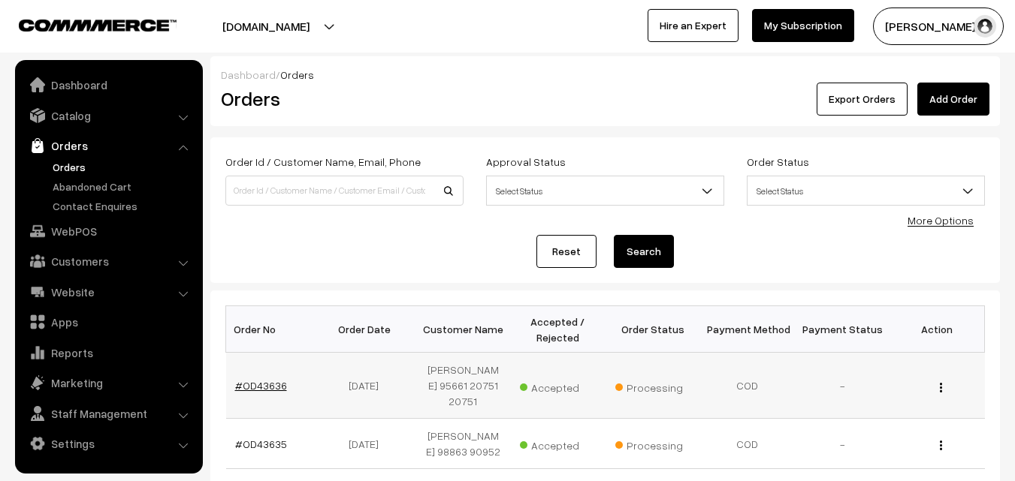
click at [269, 384] on link "#OD43636" at bounding box center [261, 385] width 52 height 13
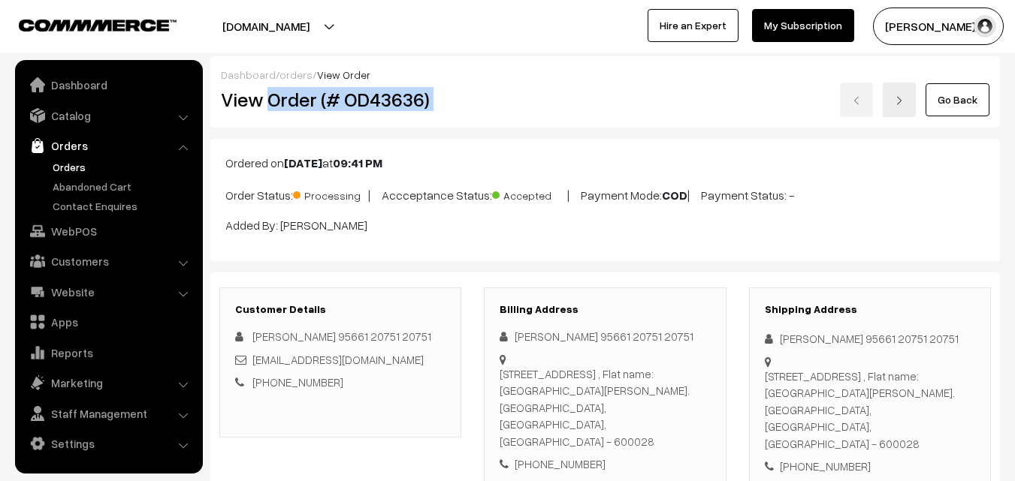
drag, startPoint x: 270, startPoint y: 101, endPoint x: 487, endPoint y: 99, distance: 216.3
click at [487, 99] on div "View Order (# OD43636) Go Back" at bounding box center [605, 100] width 791 height 35
copy div "Order (# OD43636)"
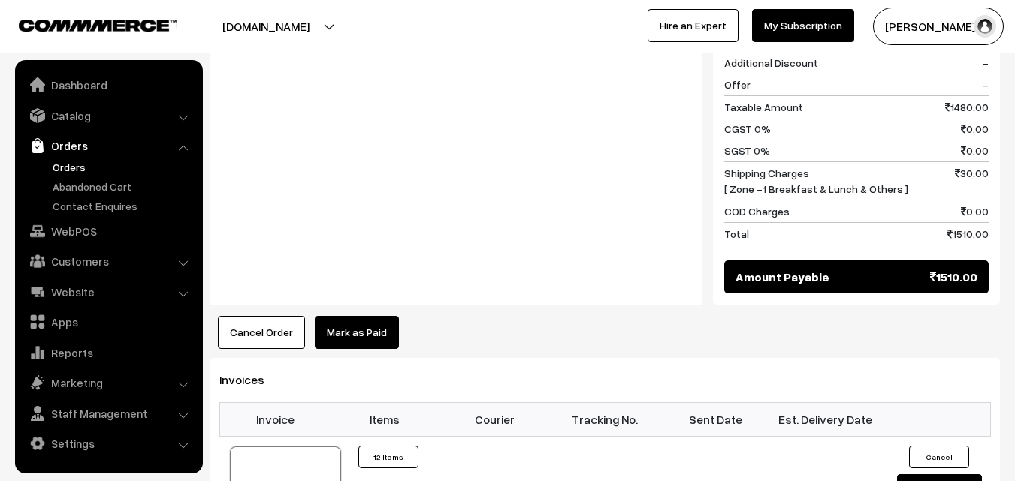
scroll to position [1202, 0]
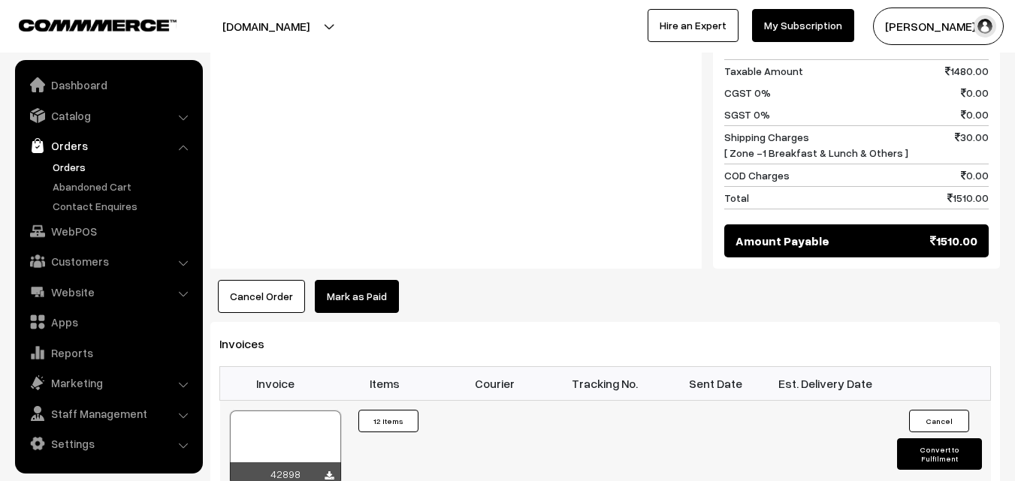
click at [293, 411] on div at bounding box center [285, 448] width 111 height 75
click at [80, 163] on link "Orders" at bounding box center [123, 167] width 149 height 16
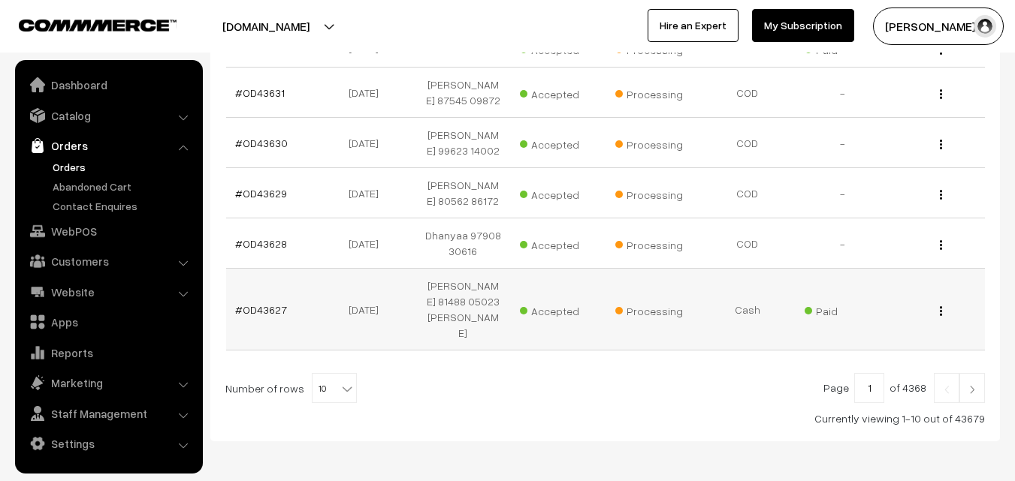
scroll to position [575, 0]
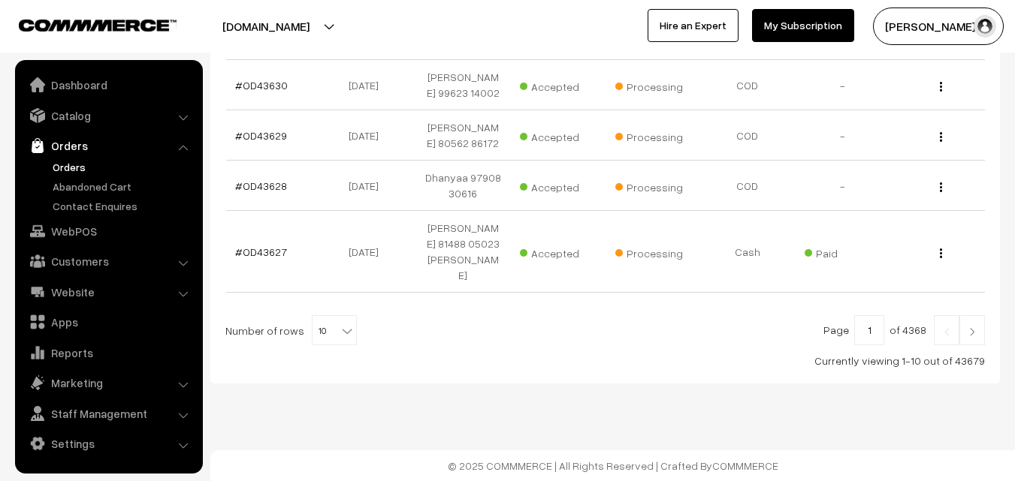
click at [329, 338] on span "10" at bounding box center [334, 331] width 44 height 30
select select "80"
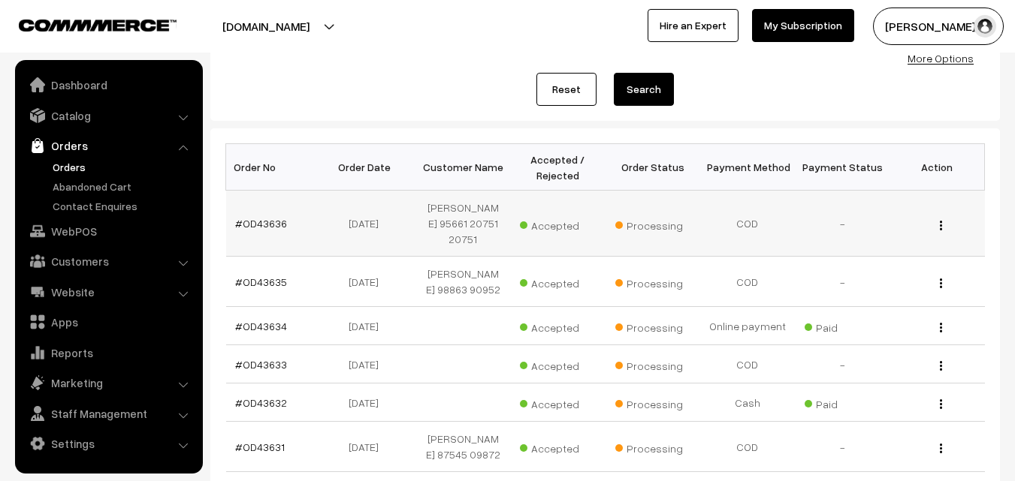
scroll to position [150, 0]
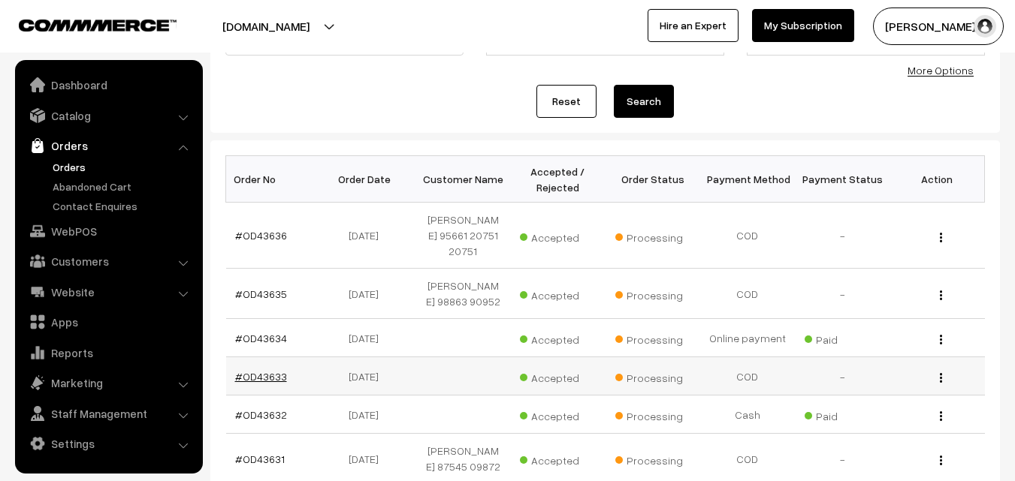
click at [279, 375] on link "#OD43633" at bounding box center [261, 376] width 52 height 13
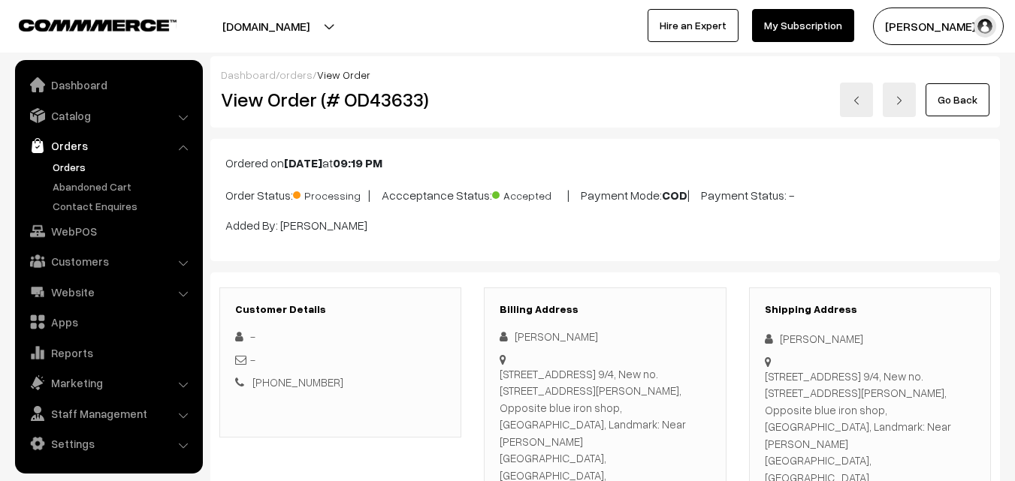
scroll to position [225, 0]
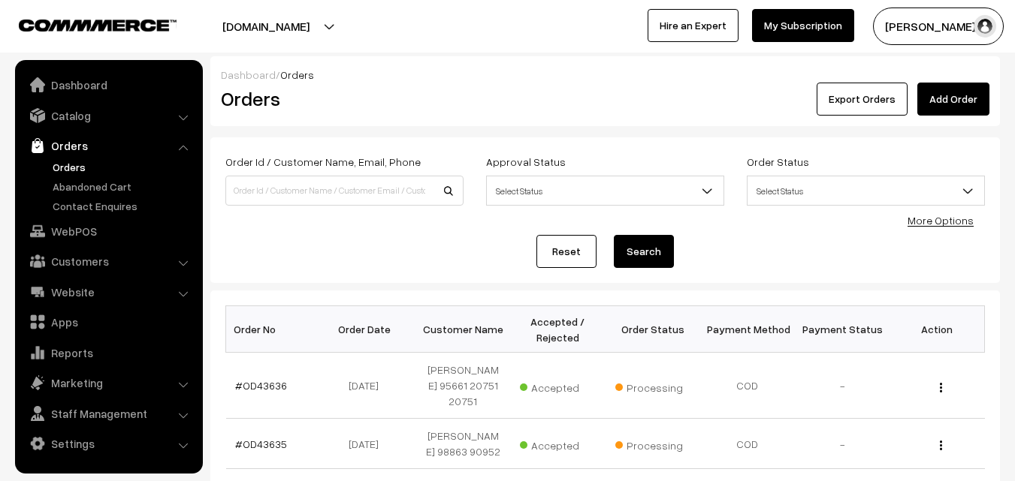
scroll to position [300, 0]
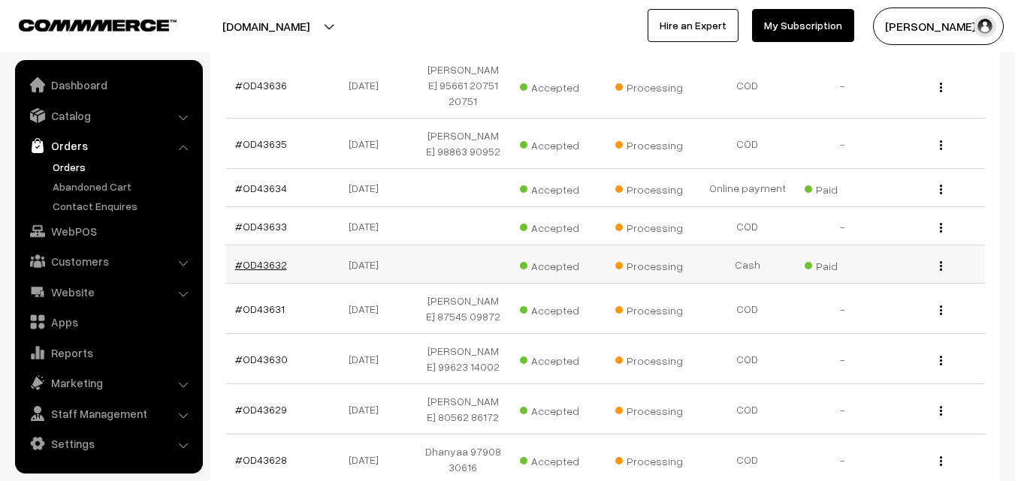
click at [271, 266] on link "#OD43632" at bounding box center [261, 264] width 52 height 13
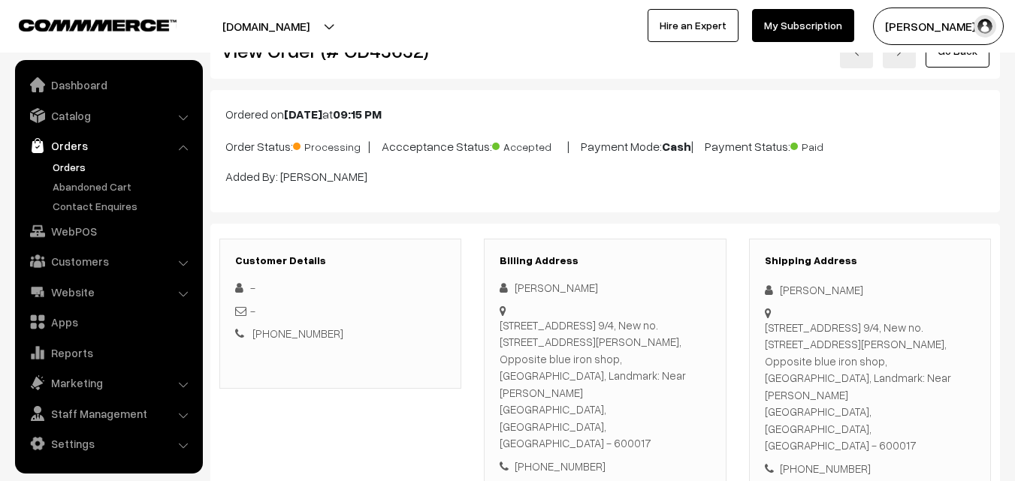
scroll to position [75, 0]
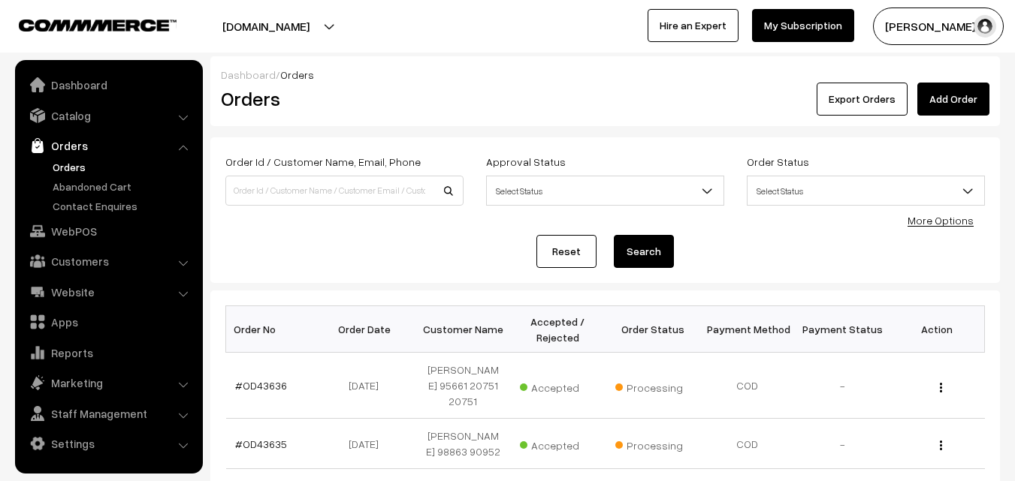
scroll to position [300, 0]
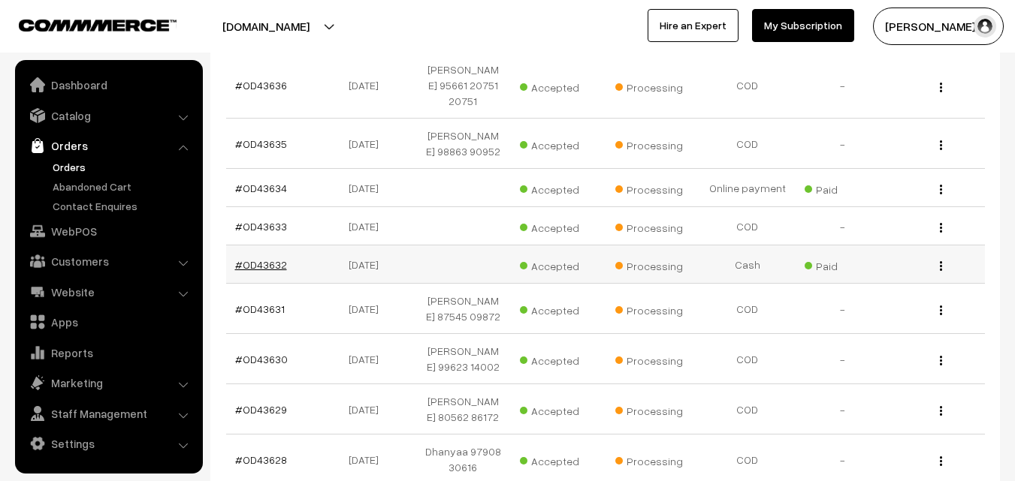
click at [257, 264] on link "#OD43632" at bounding box center [261, 264] width 52 height 13
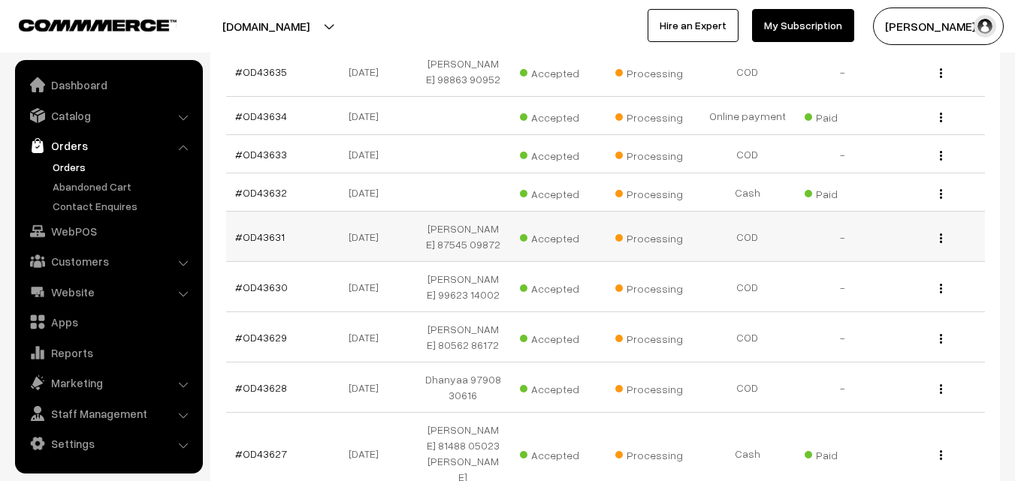
scroll to position [451, 0]
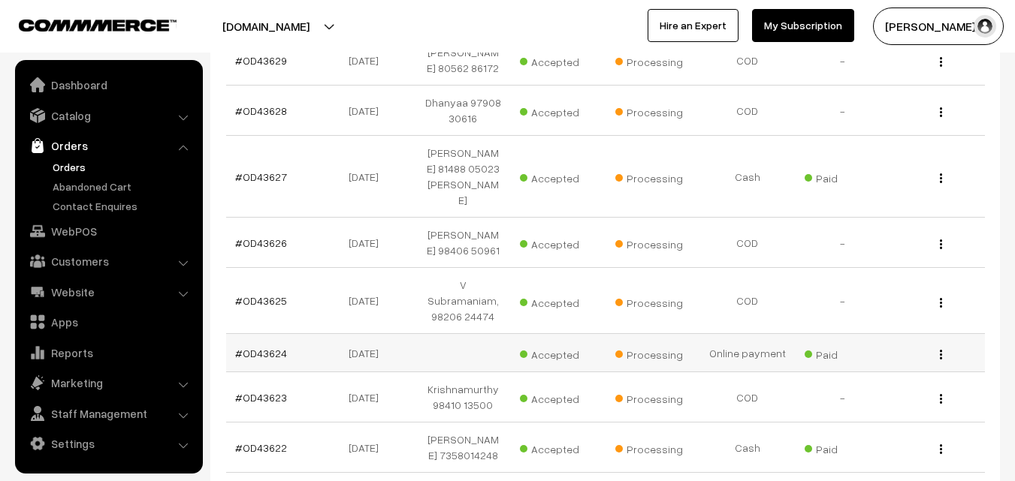
scroll to position [676, 0]
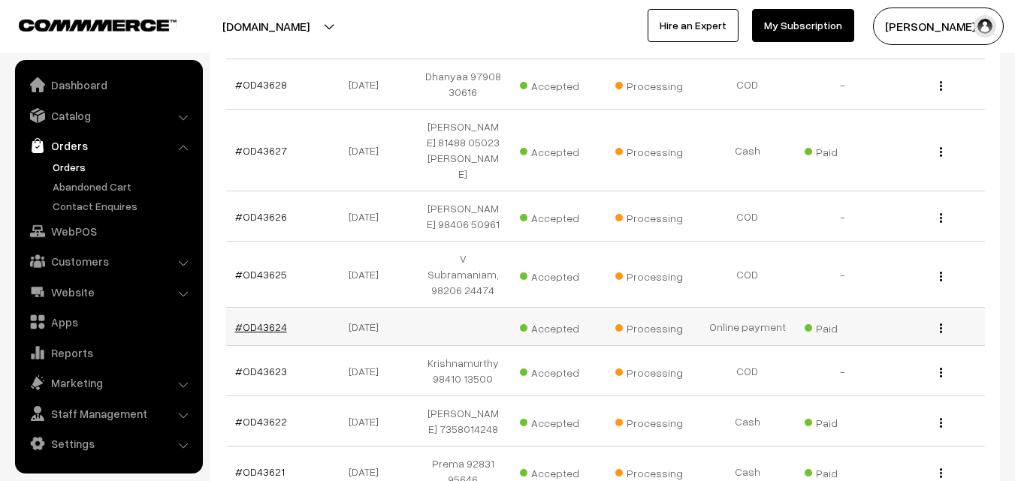
click at [261, 321] on link "#OD43624" at bounding box center [261, 327] width 52 height 13
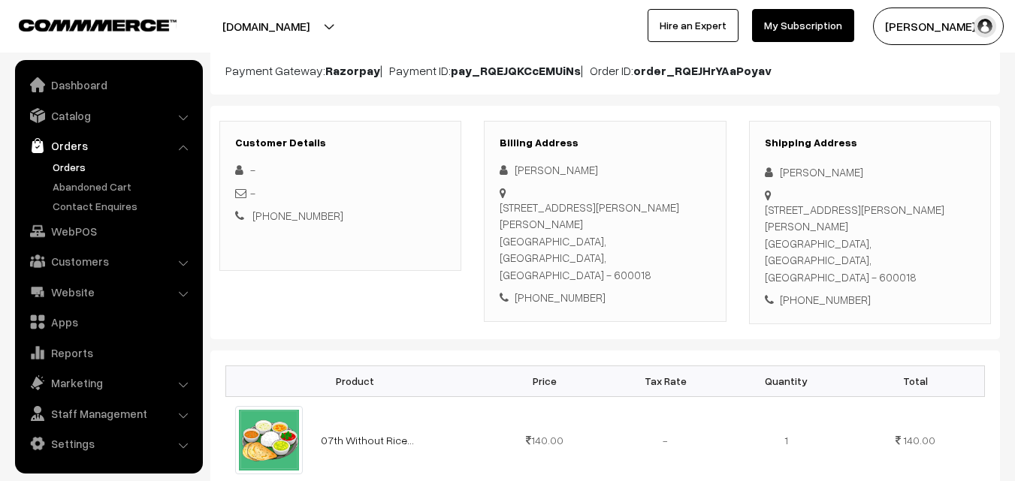
scroll to position [300, 0]
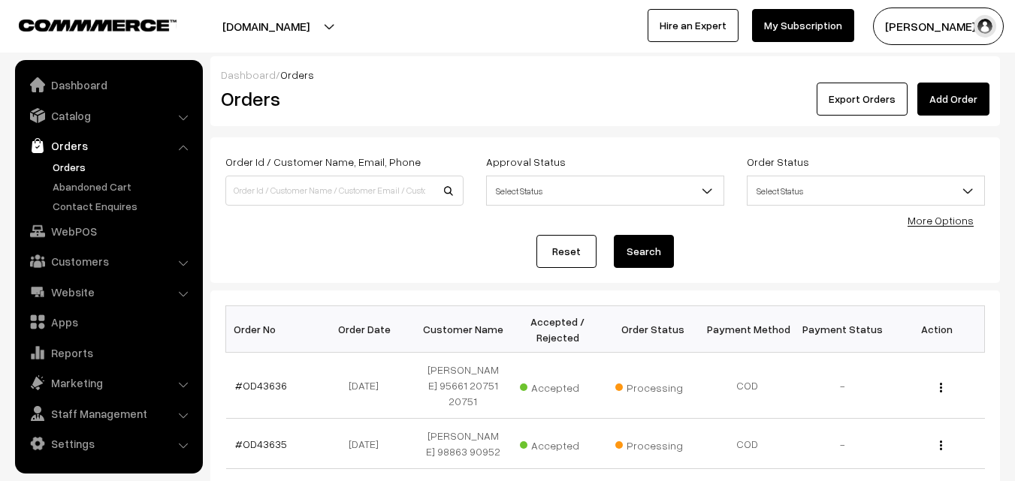
scroll to position [676, 0]
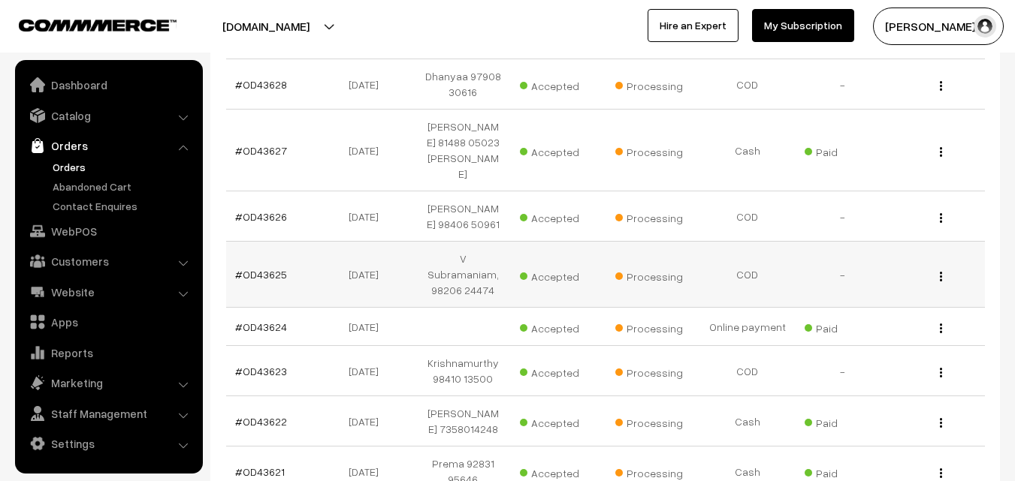
click at [252, 276] on td "#OD43625" at bounding box center [273, 275] width 95 height 66
click at [258, 268] on link "#OD43625" at bounding box center [261, 274] width 52 height 13
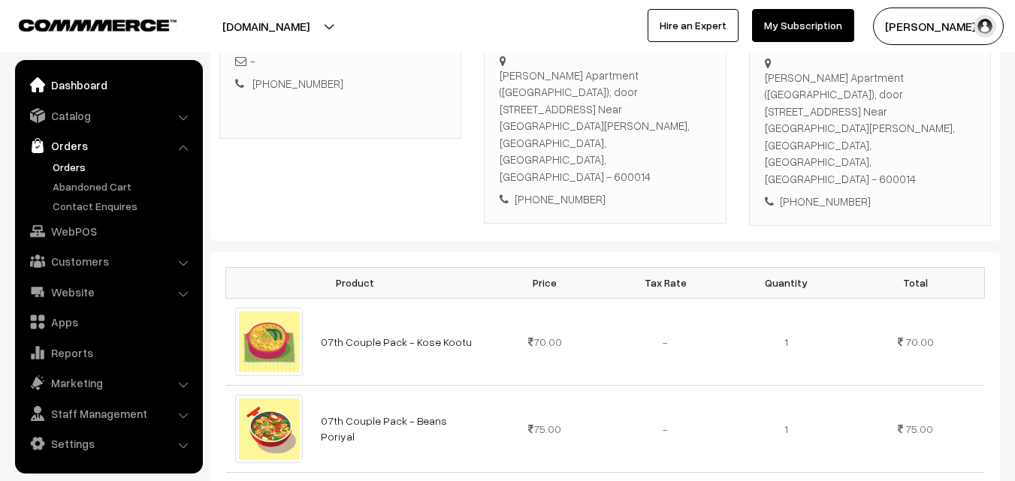
scroll to position [300, 0]
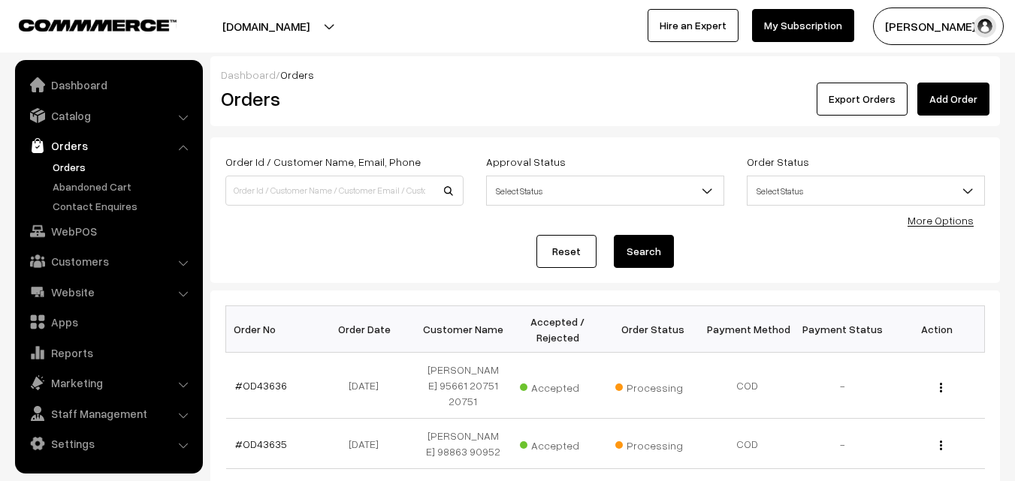
scroll to position [676, 0]
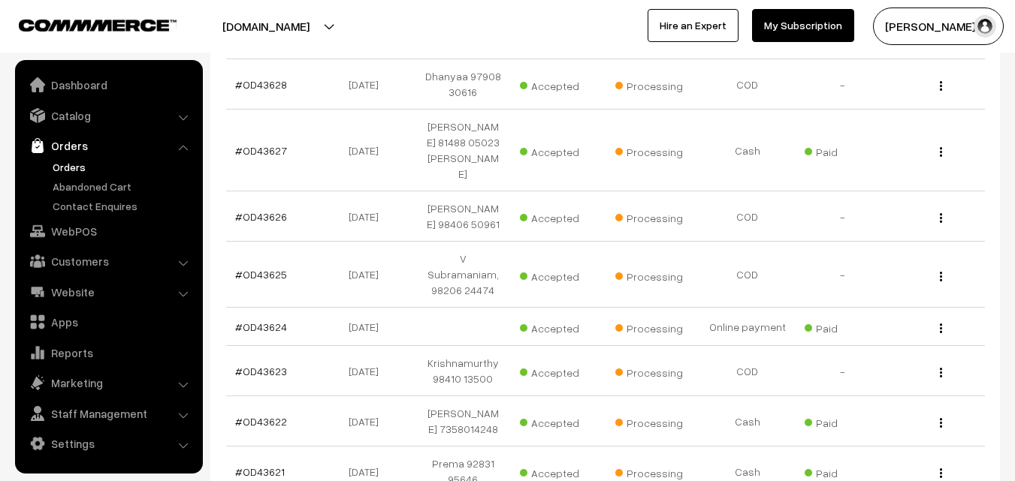
click at [57, 173] on link "Orders" at bounding box center [123, 167] width 149 height 16
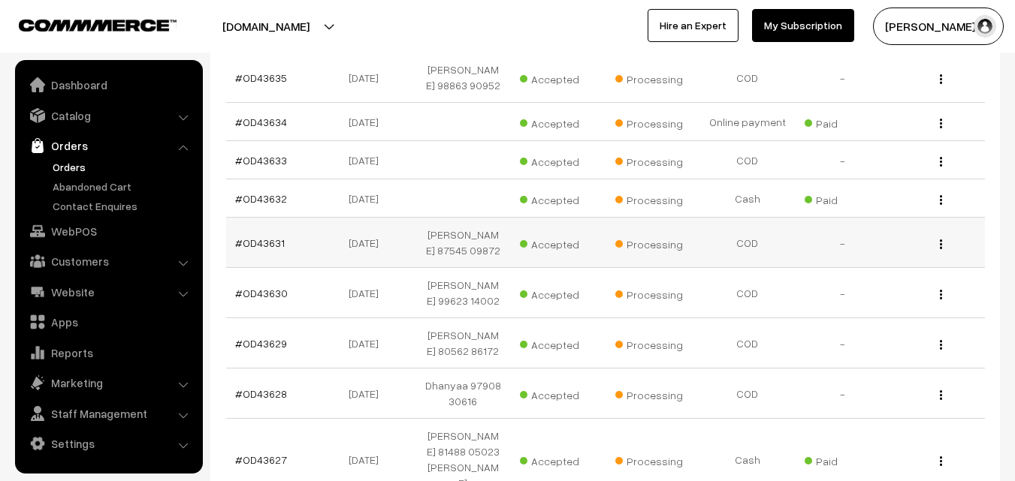
scroll to position [451, 0]
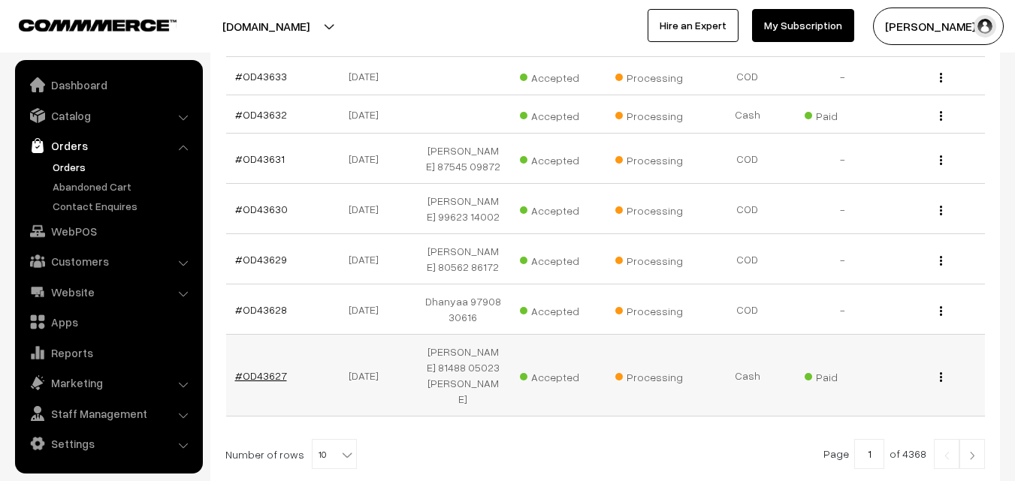
click at [251, 382] on link "#OD43627" at bounding box center [261, 376] width 52 height 13
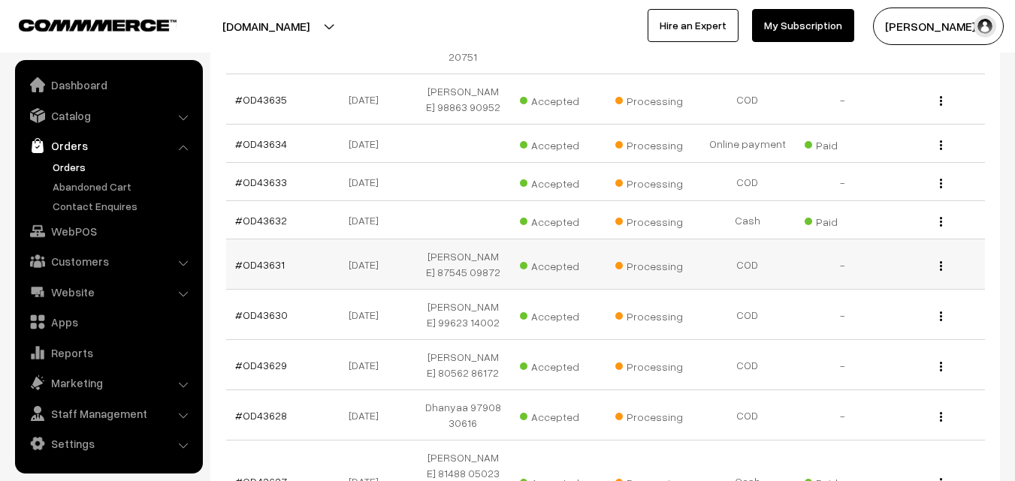
scroll to position [225, 0]
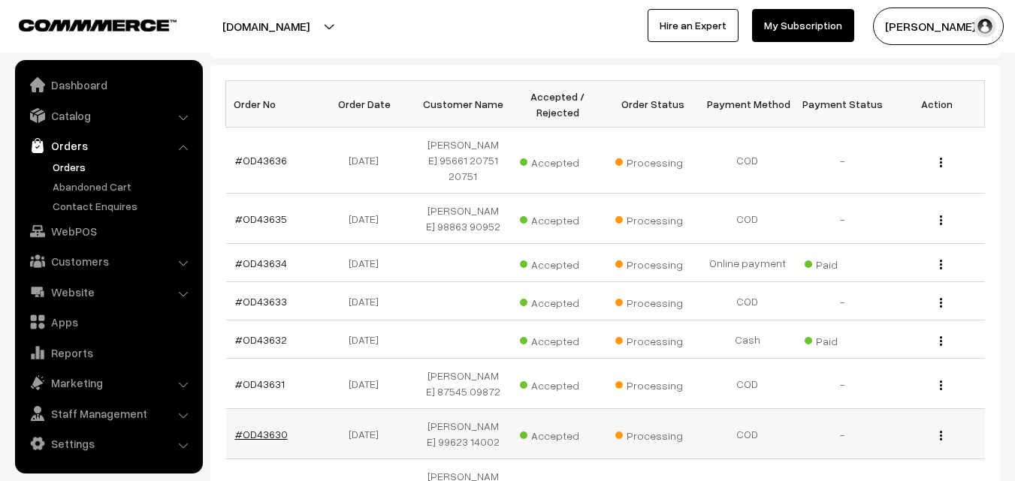
click at [271, 433] on link "#OD43630" at bounding box center [261, 434] width 53 height 13
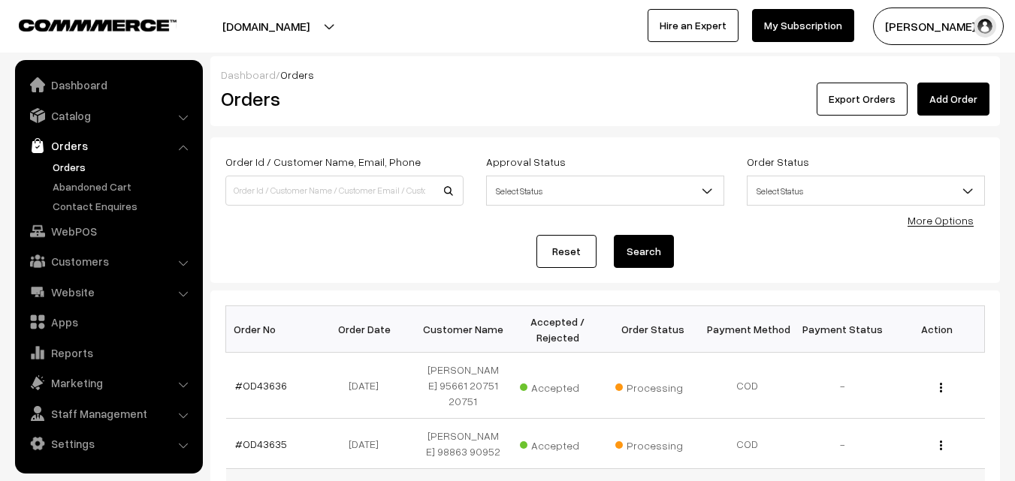
scroll to position [225, 0]
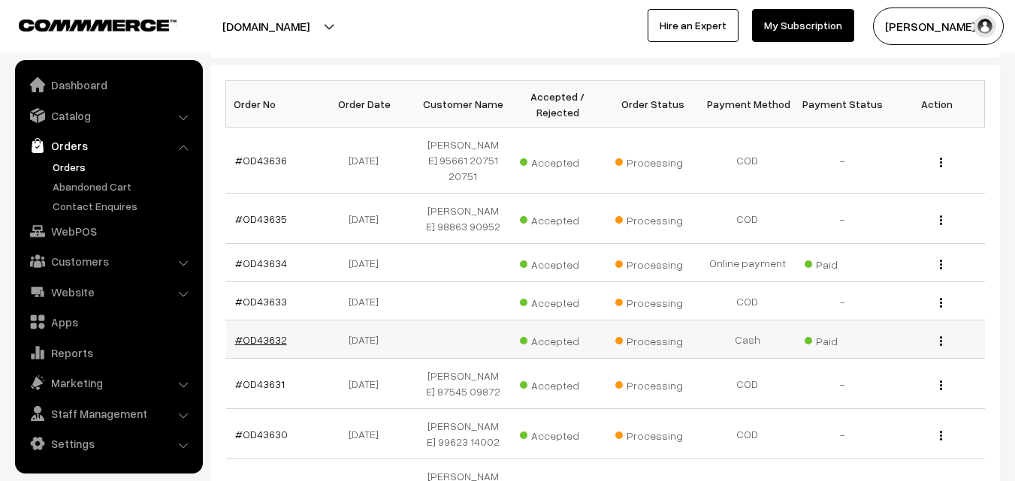
click at [264, 340] on link "#OD43632" at bounding box center [261, 339] width 52 height 13
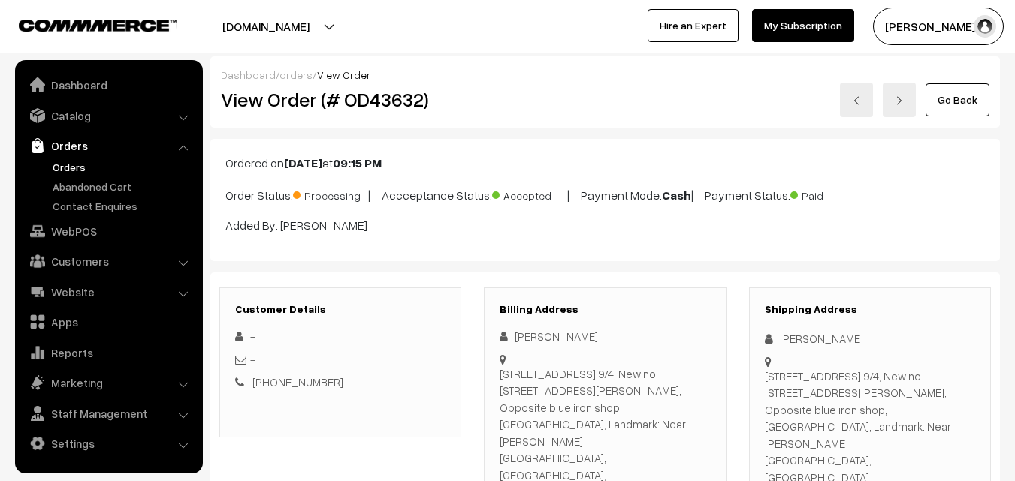
click at [82, 173] on link "Orders" at bounding box center [123, 167] width 149 height 16
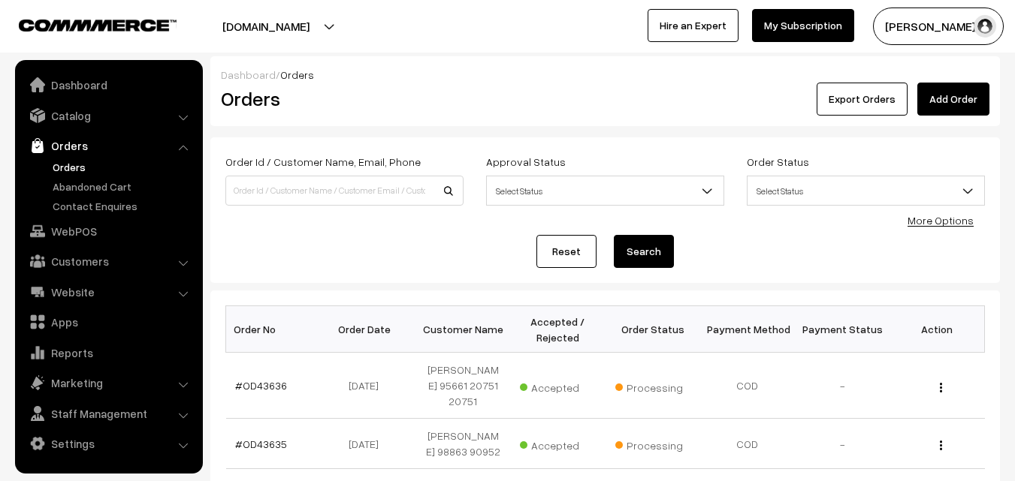
click at [89, 159] on link "Orders" at bounding box center [123, 167] width 149 height 16
click at [84, 164] on link "Orders" at bounding box center [123, 167] width 149 height 16
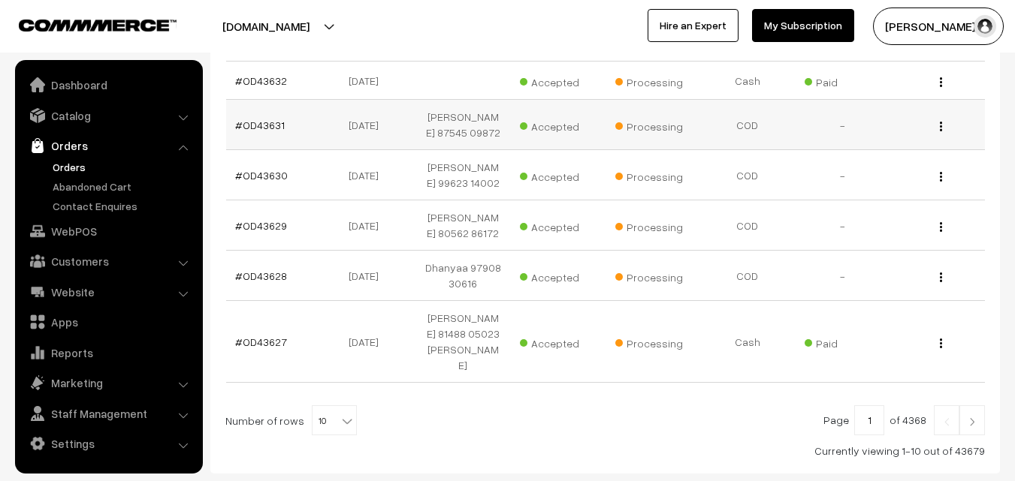
scroll to position [451, 0]
